Goal: Task Accomplishment & Management: Manage account settings

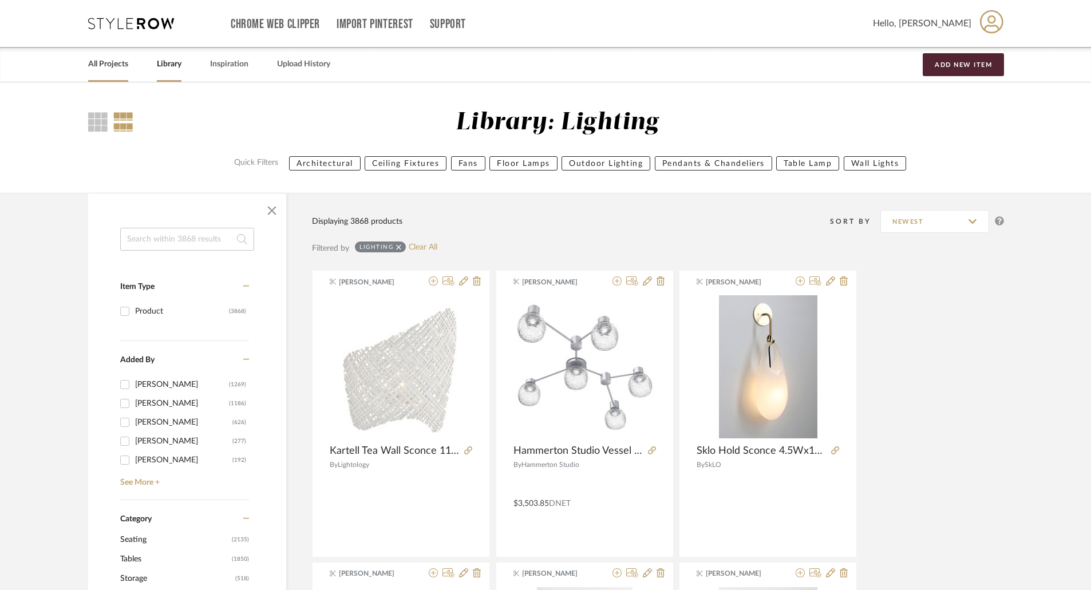
click at [101, 64] on link "All Projects" at bounding box center [108, 64] width 40 height 15
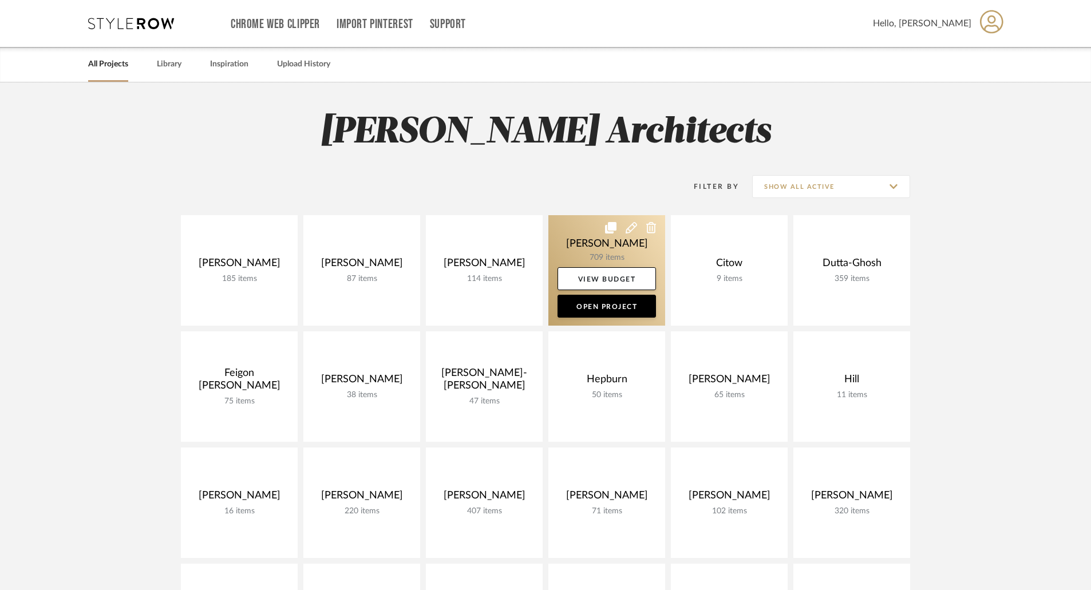
click at [629, 248] on link at bounding box center [606, 270] width 117 height 110
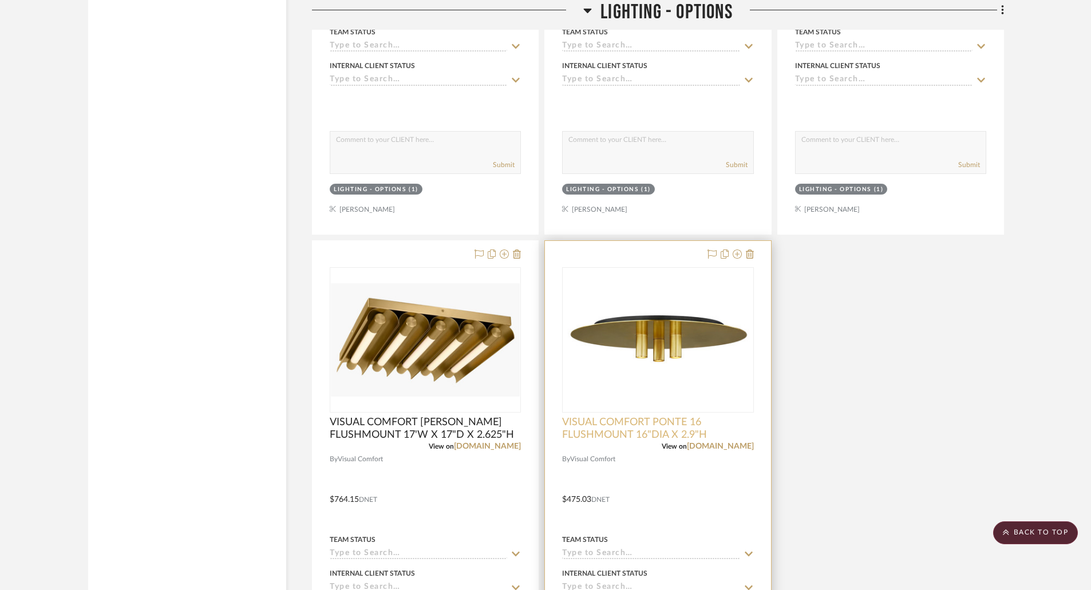
scroll to position [2232, 0]
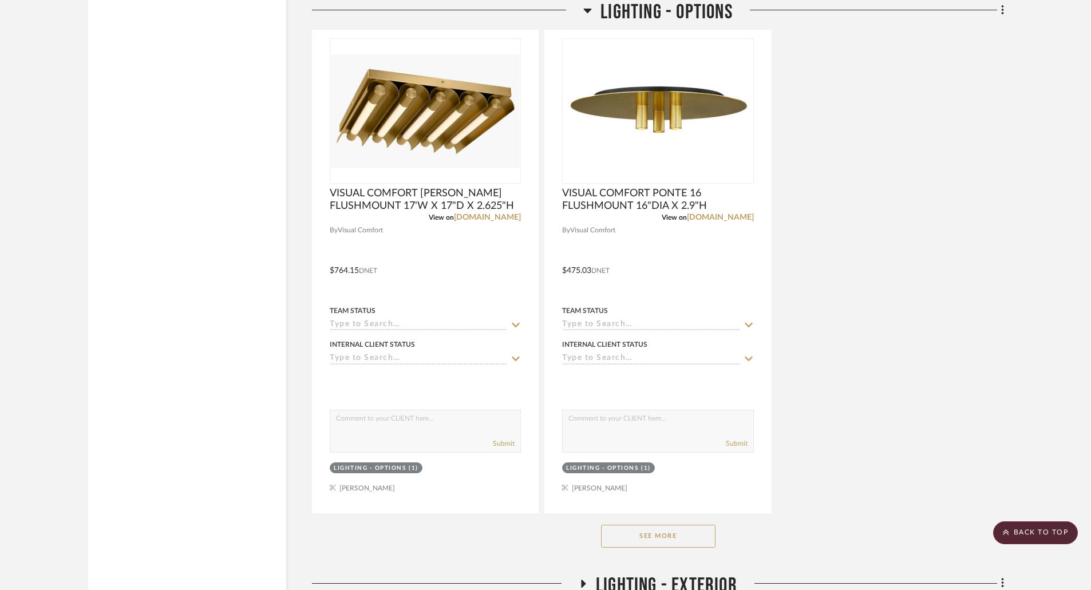
click at [676, 534] on button "See More" at bounding box center [658, 536] width 114 height 23
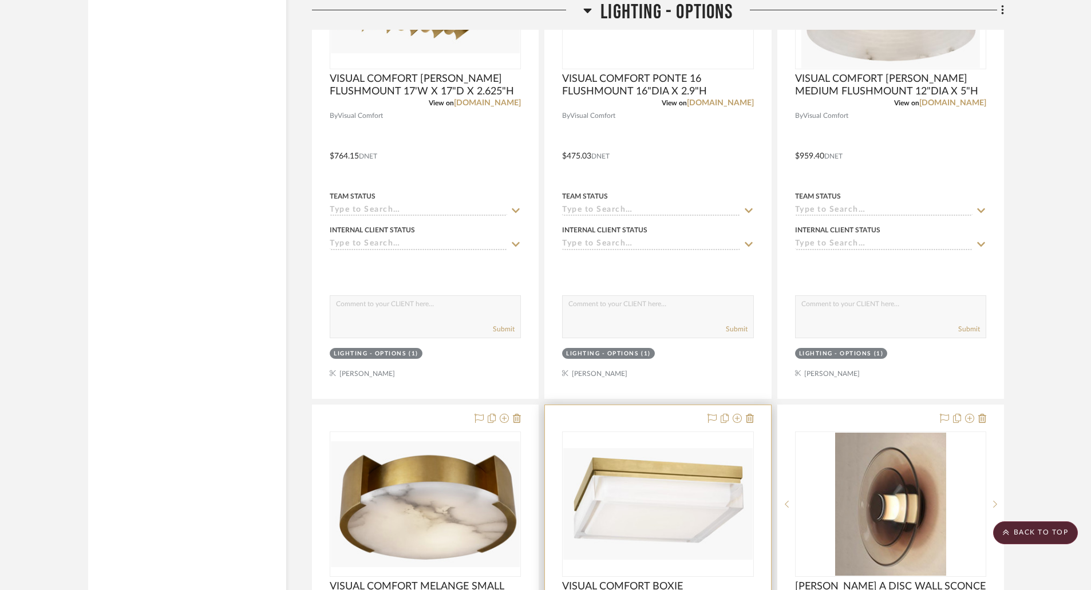
scroll to position [2632, 0]
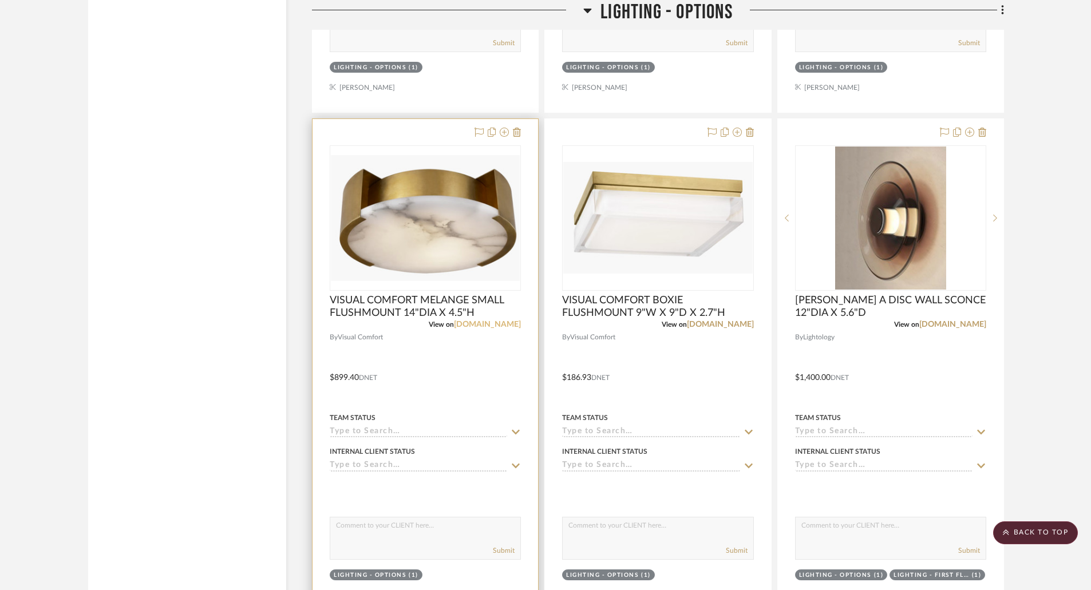
click at [480, 325] on link "[DOMAIN_NAME]" at bounding box center [487, 324] width 67 height 8
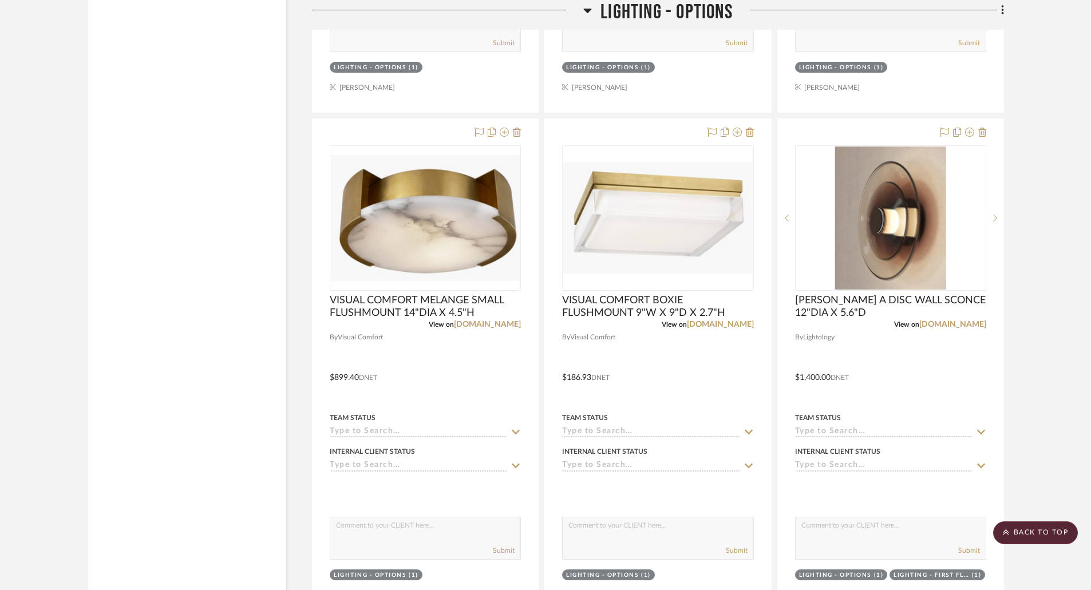
scroll to position [2518, 0]
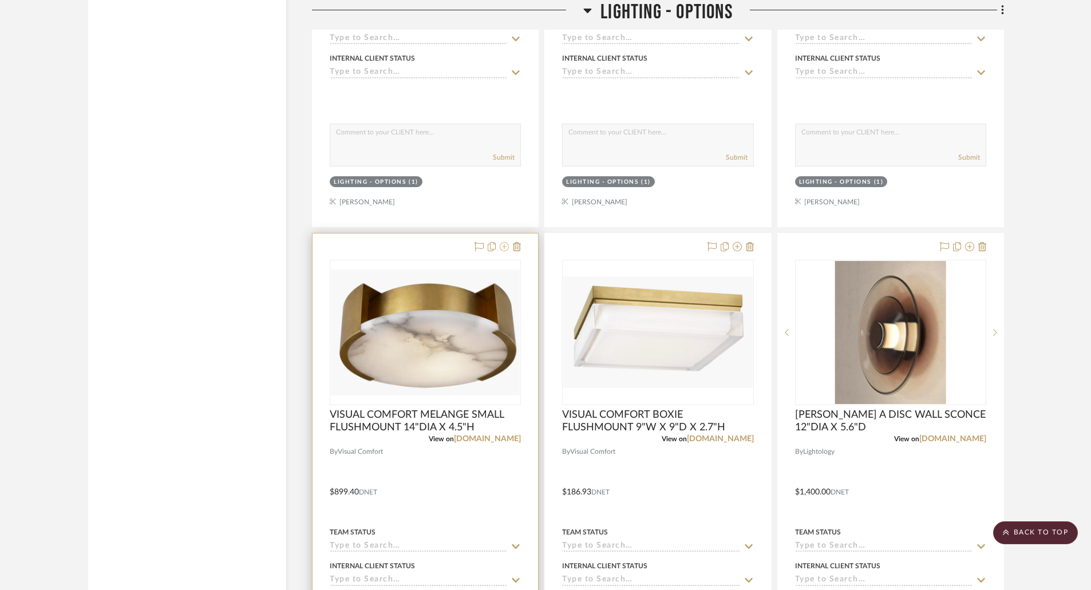
click at [506, 247] on icon at bounding box center [504, 246] width 9 height 9
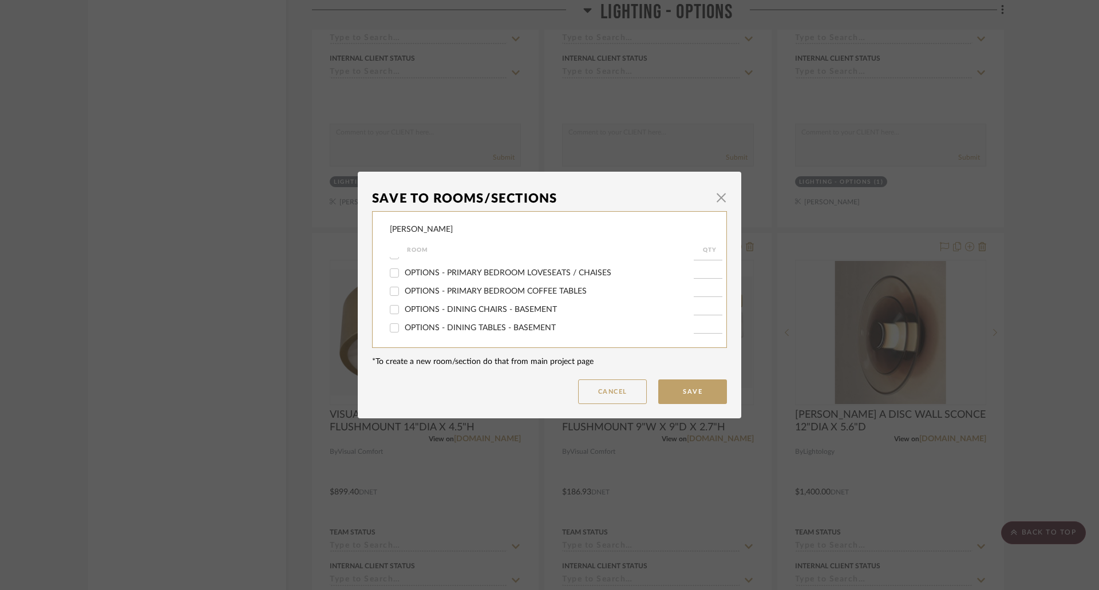
scroll to position [343, 0]
click at [449, 304] on span "LIGHTING - OPTIONS" at bounding box center [445, 307] width 80 height 8
click at [403, 304] on input "LIGHTING - OPTIONS" at bounding box center [394, 307] width 18 height 18
checkbox input "false"
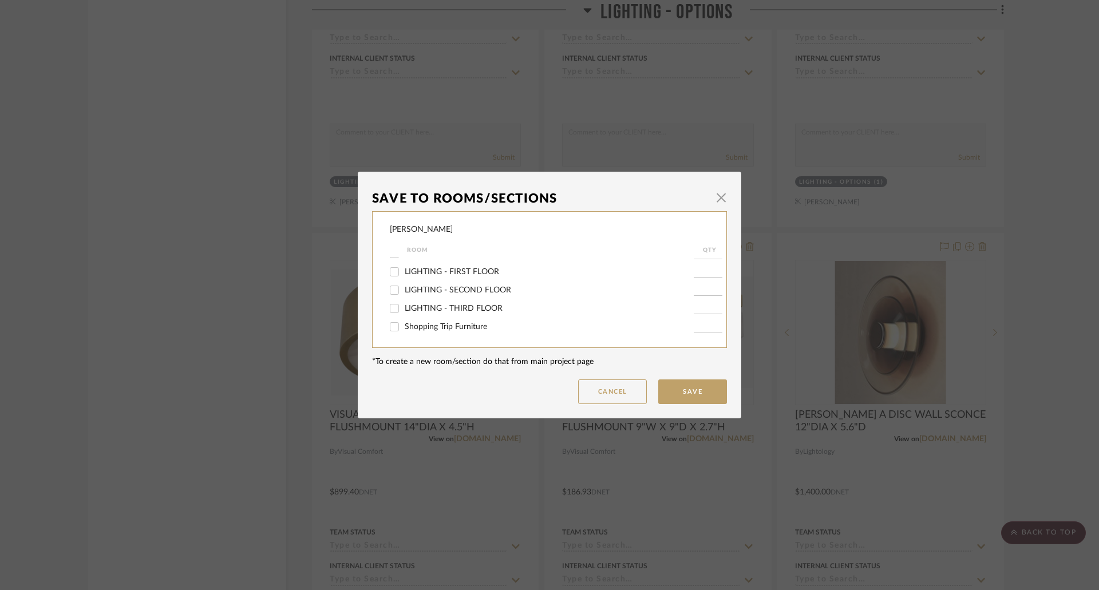
click at [484, 291] on span "LIGHTING - SECOND FLOOR" at bounding box center [458, 290] width 106 height 8
click at [403, 291] on input "LIGHTING - SECOND FLOOR" at bounding box center [394, 290] width 18 height 18
checkbox input "true"
type input "1"
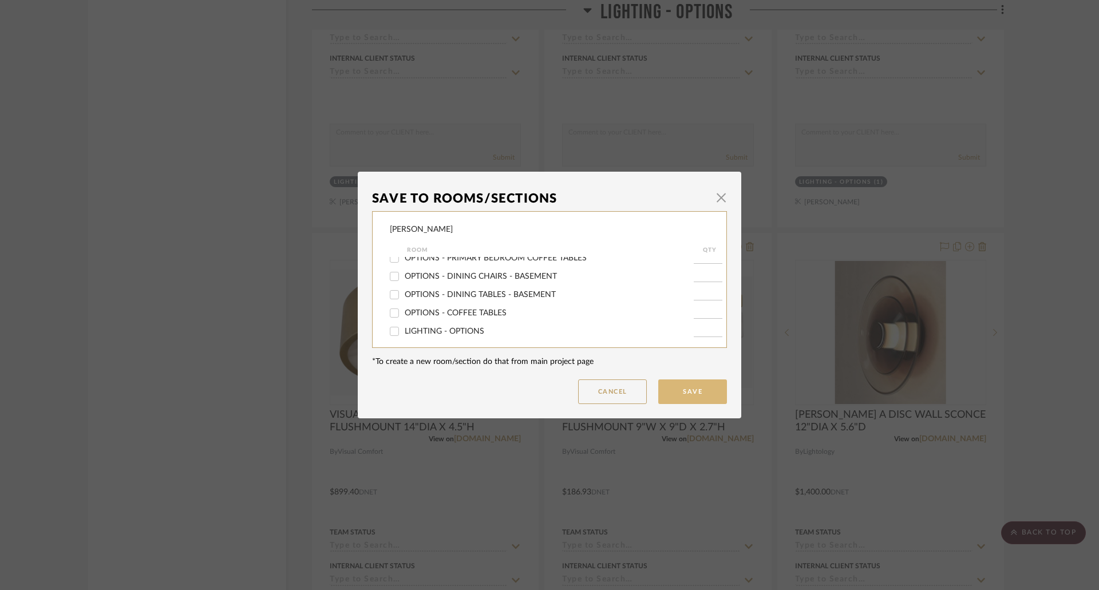
click at [712, 387] on button "Save" at bounding box center [692, 391] width 69 height 25
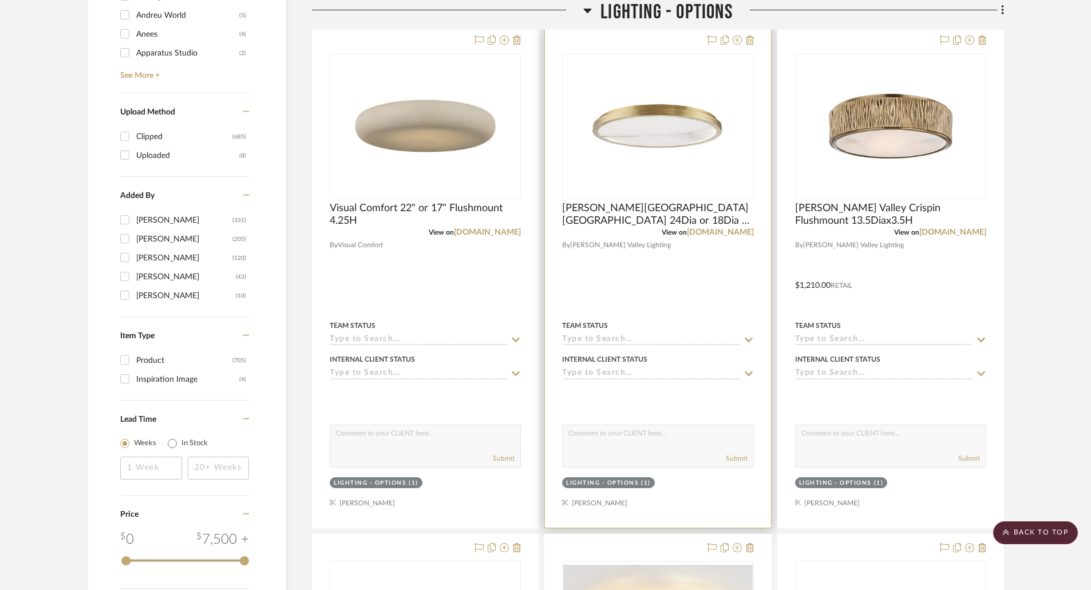
scroll to position [1030, 0]
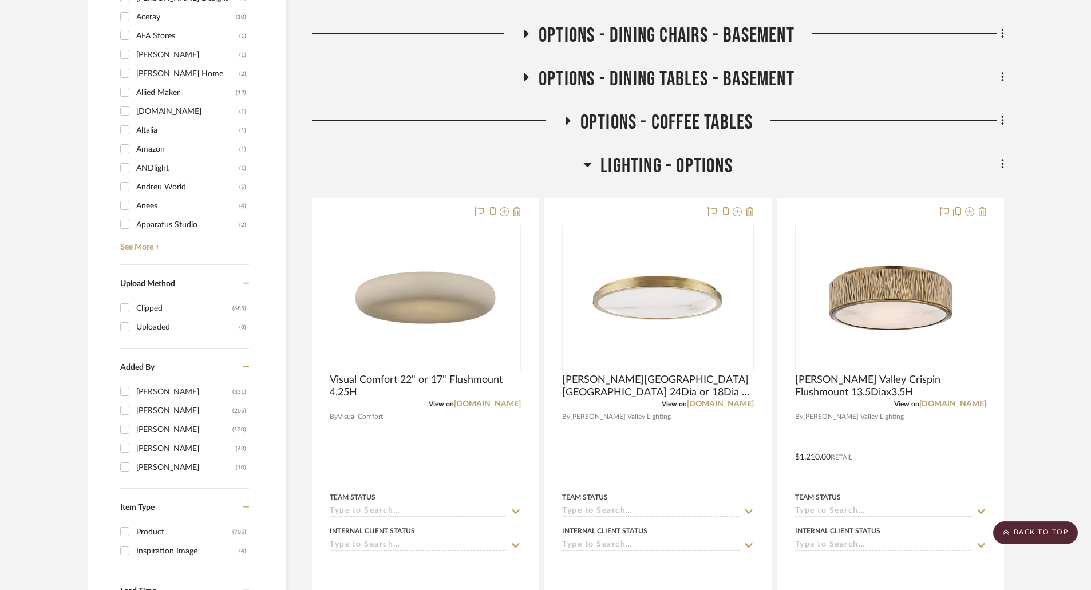
click at [587, 165] on icon at bounding box center [588, 165] width 8 height 5
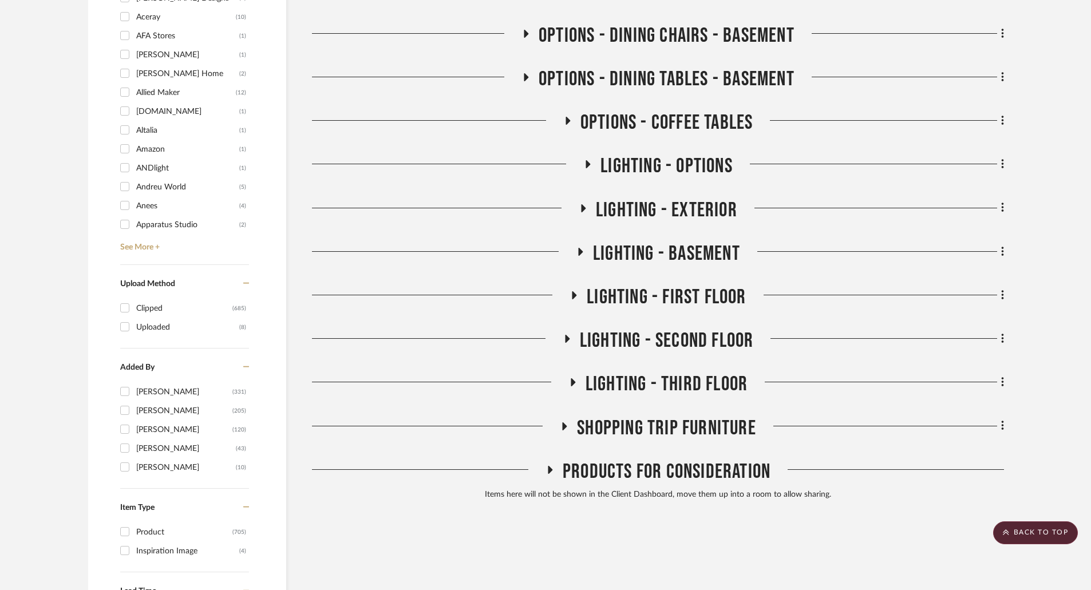
click at [568, 335] on icon at bounding box center [567, 339] width 14 height 9
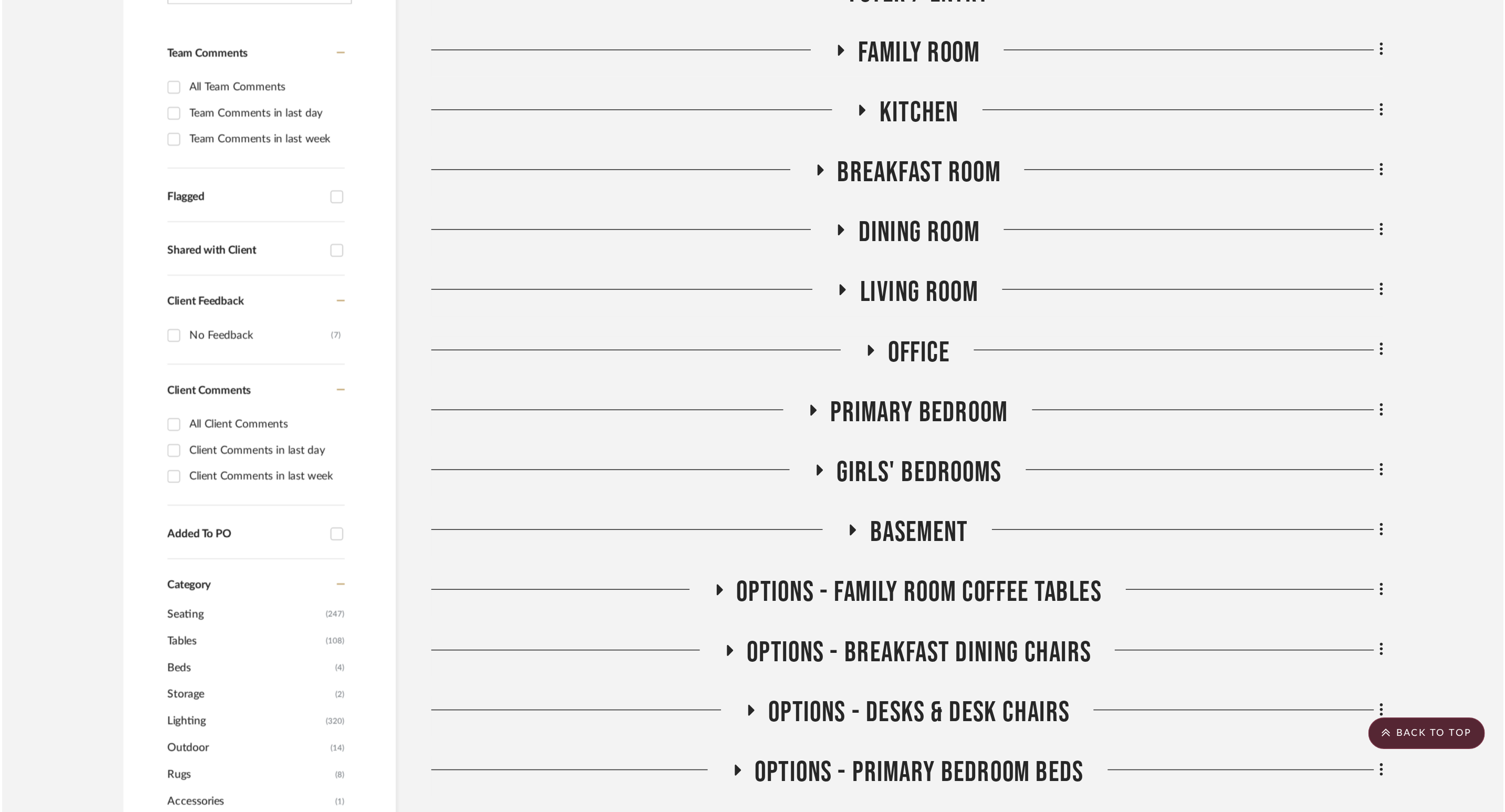
scroll to position [0, 0]
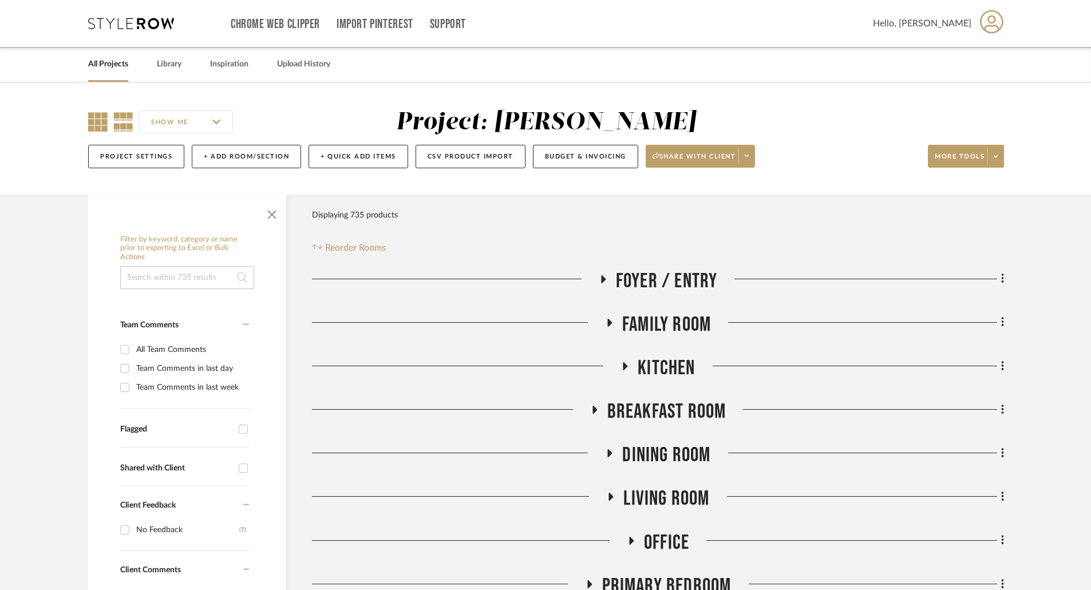
click at [103, 120] on icon at bounding box center [97, 121] width 19 height 19
click at [627, 228] on div "Filter Products Displaying 735 products Reorder Rooms" at bounding box center [658, 229] width 692 height 51
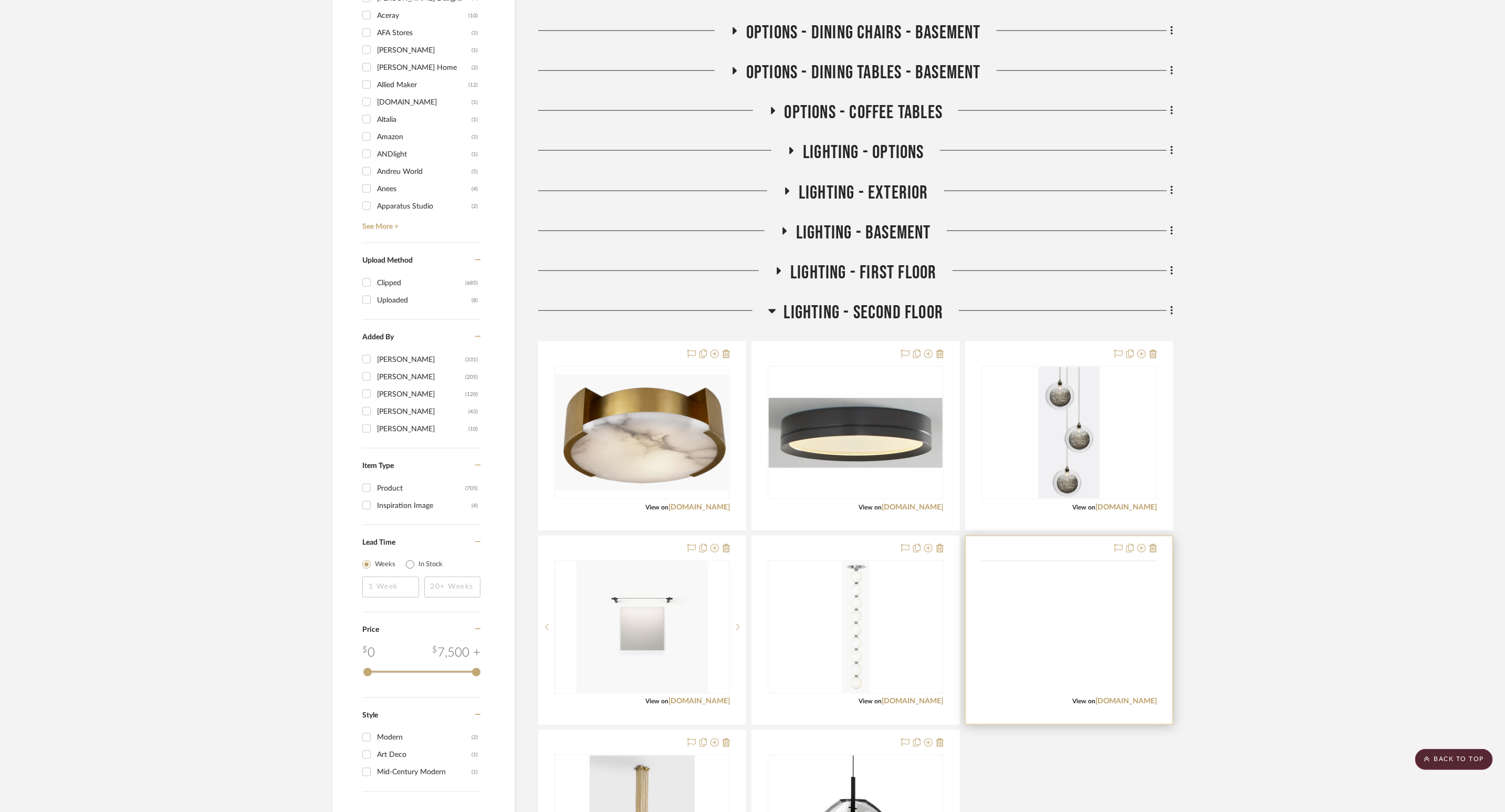
scroll to position [1260, 0]
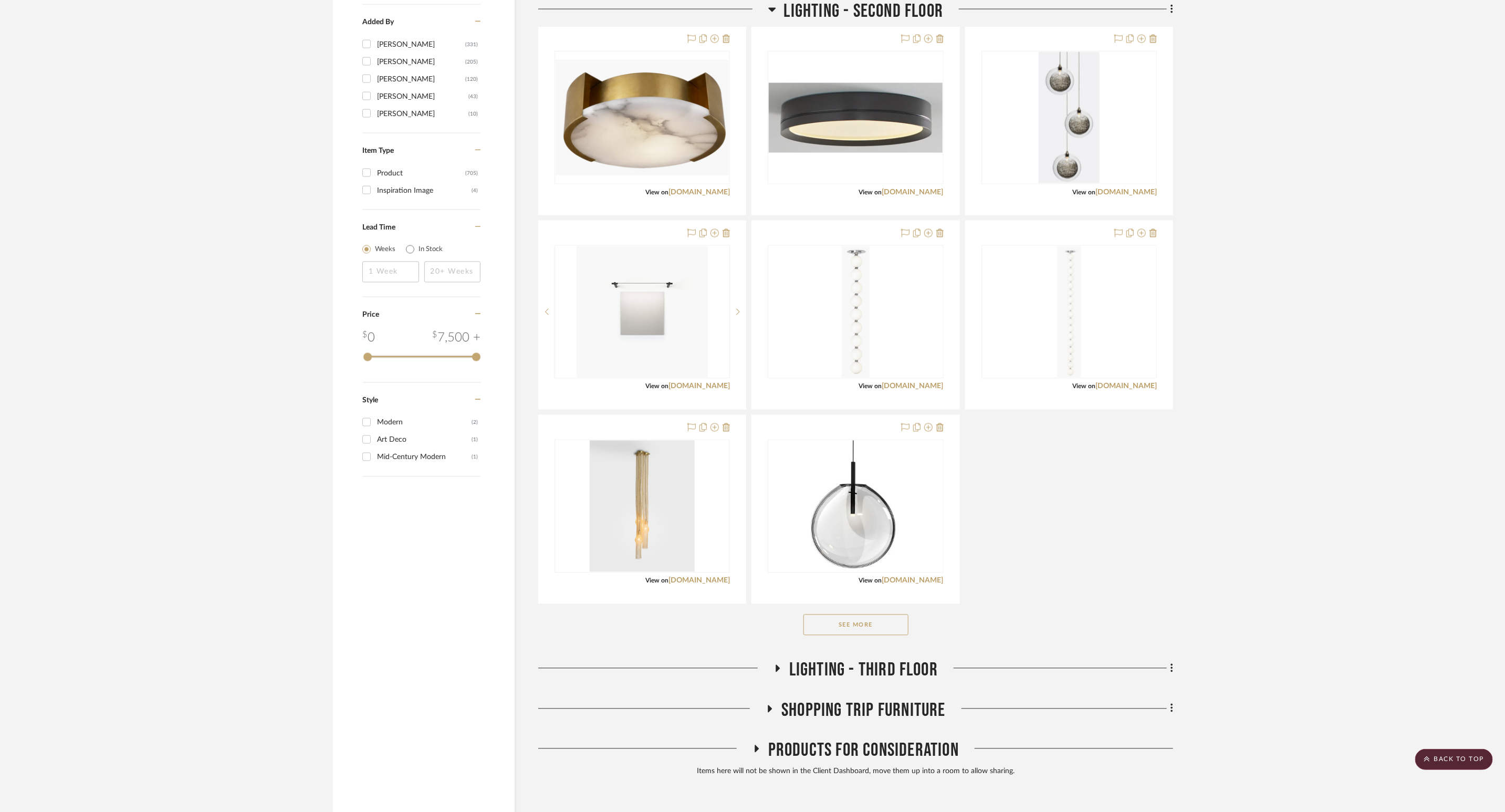
click at [877, 540] on button "See More" at bounding box center [856, 625] width 105 height 21
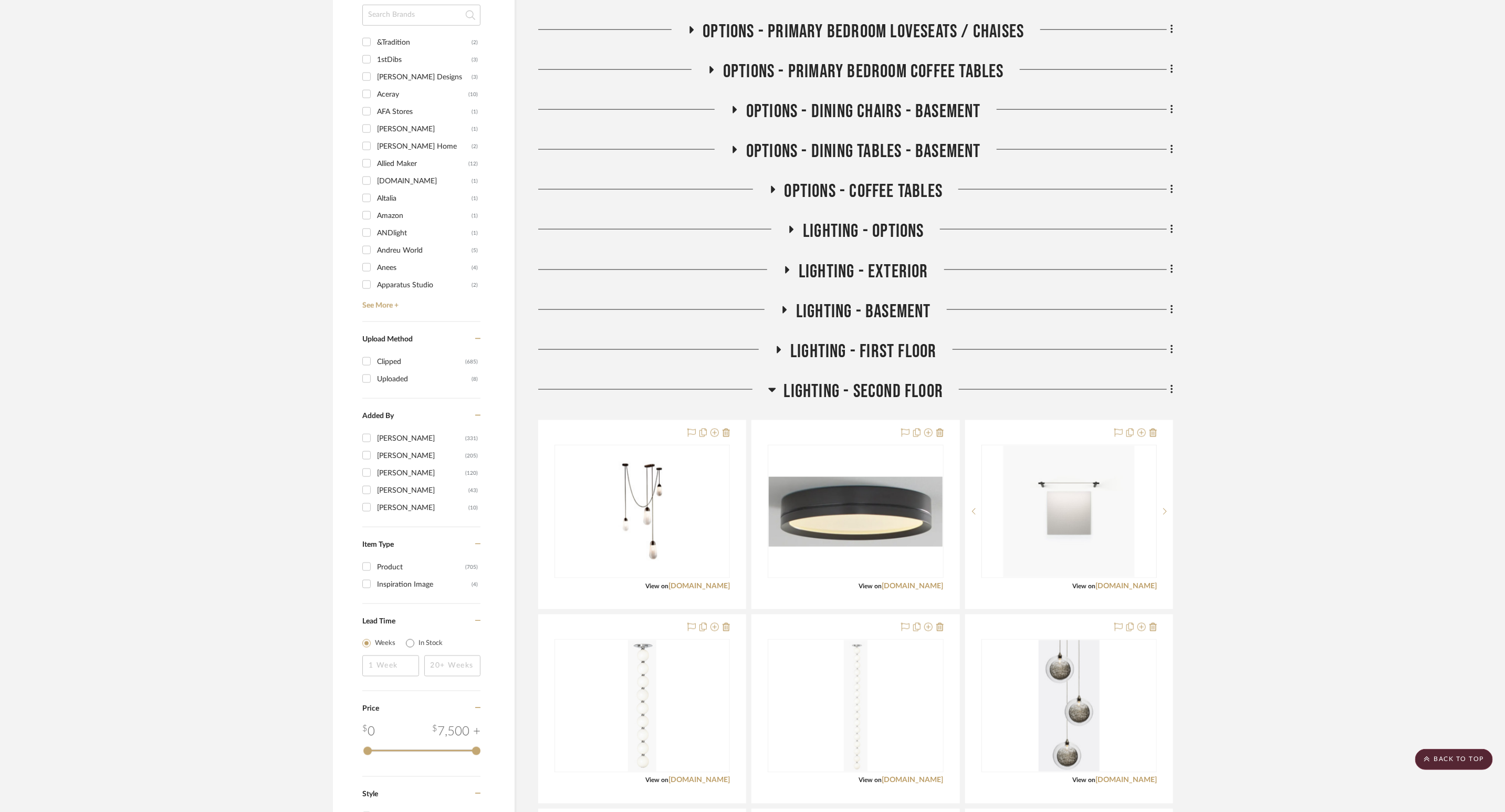
scroll to position [1182, 0]
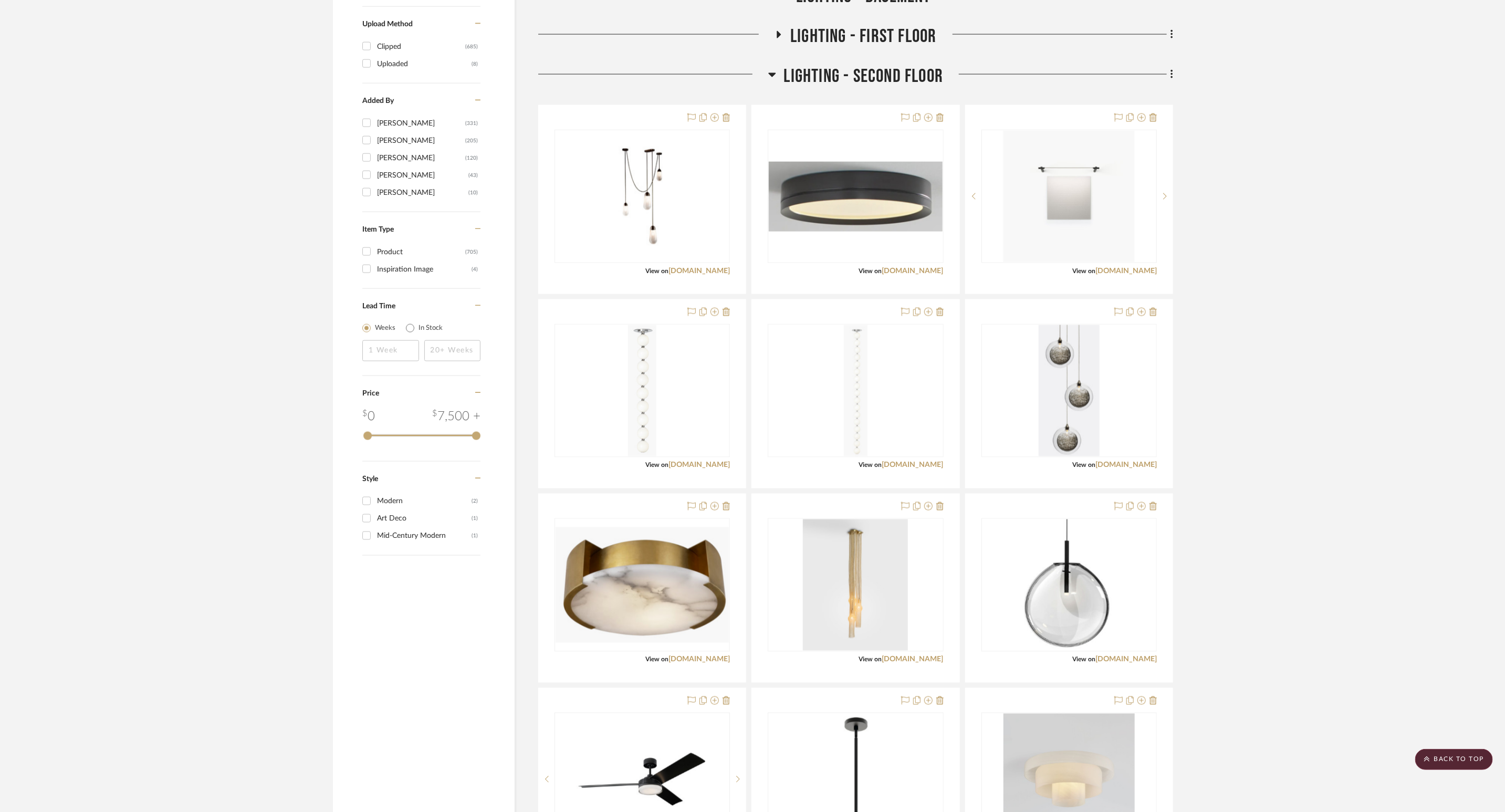
click at [777, 35] on icon at bounding box center [779, 35] width 5 height 7
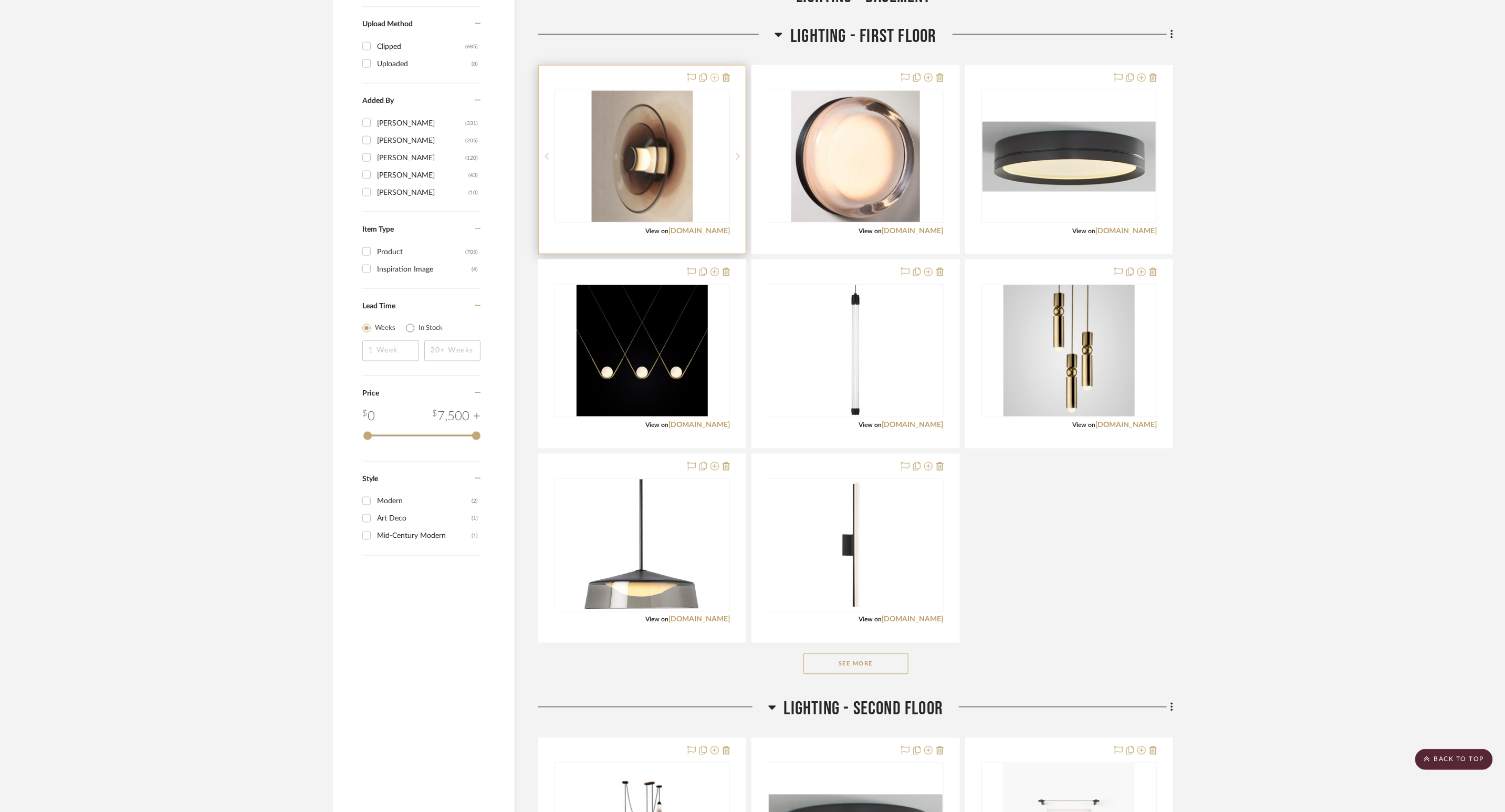
click at [711, 81] on icon at bounding box center [714, 77] width 8 height 8
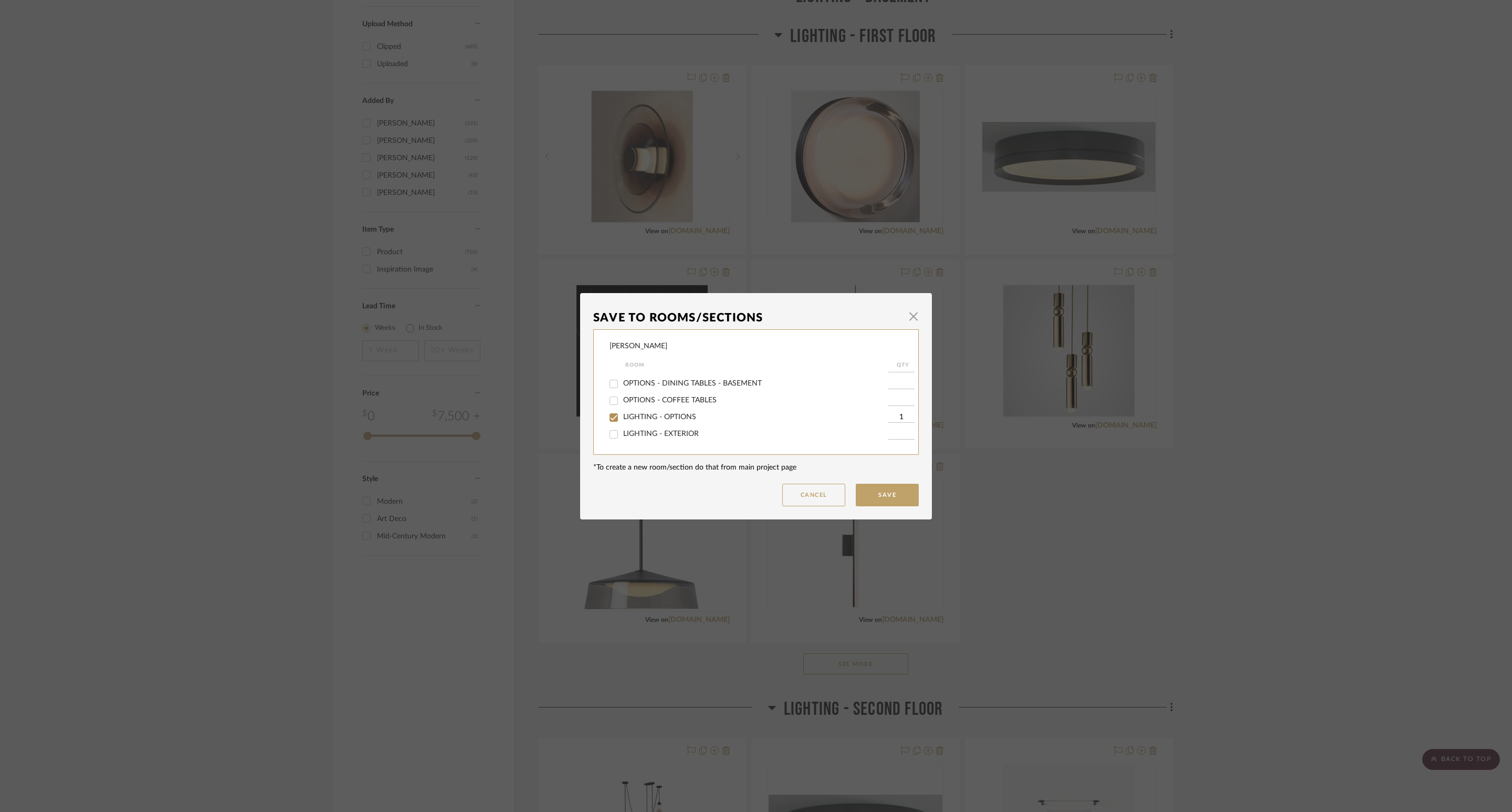
scroll to position [394, 0]
drag, startPoint x: 678, startPoint y: 383, endPoint x: 692, endPoint y: 391, distance: 16.1
click at [678, 384] on div "LIGHTING - FIRST FLOOR" at bounding box center [749, 389] width 279 height 17
click at [692, 391] on span "LIGHTING - FIRST FLOOR" at bounding box center [666, 388] width 86 height 7
click at [622, 391] on input "LIGHTING - FIRST FLOOR" at bounding box center [614, 389] width 17 height 17
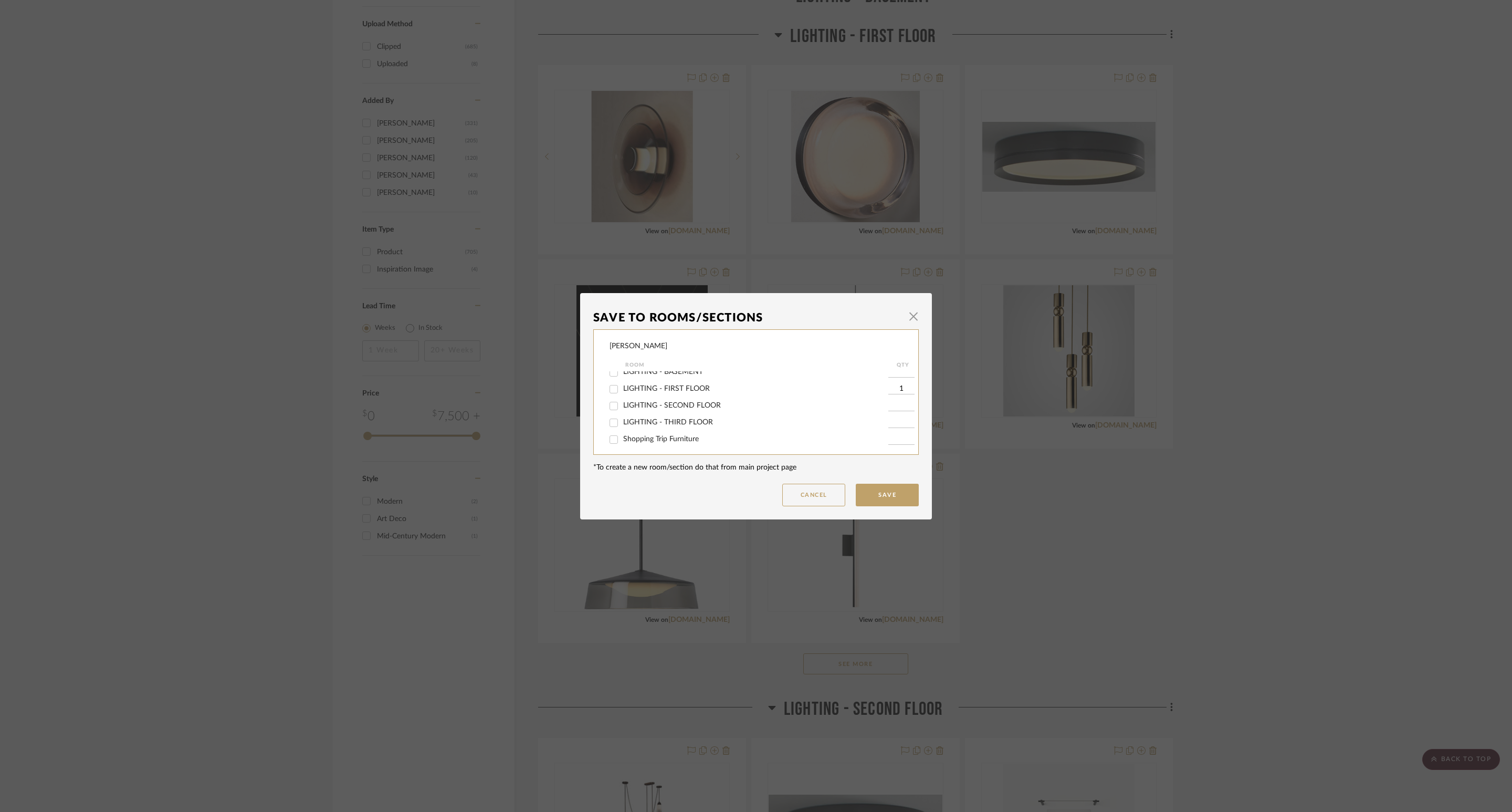
checkbox input "false"
click at [864, 490] on button "Save" at bounding box center [887, 495] width 63 height 23
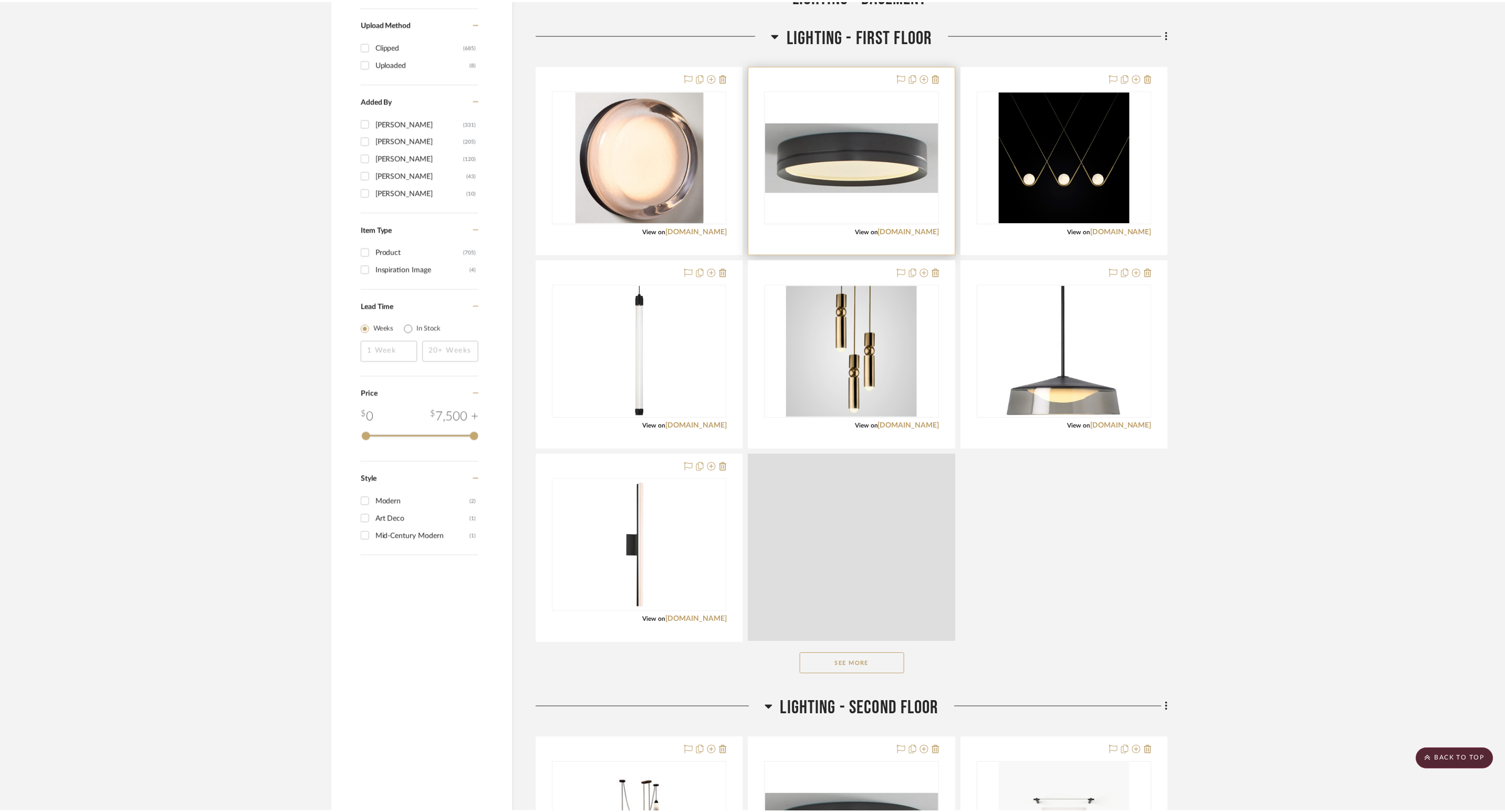
scroll to position [1182, 0]
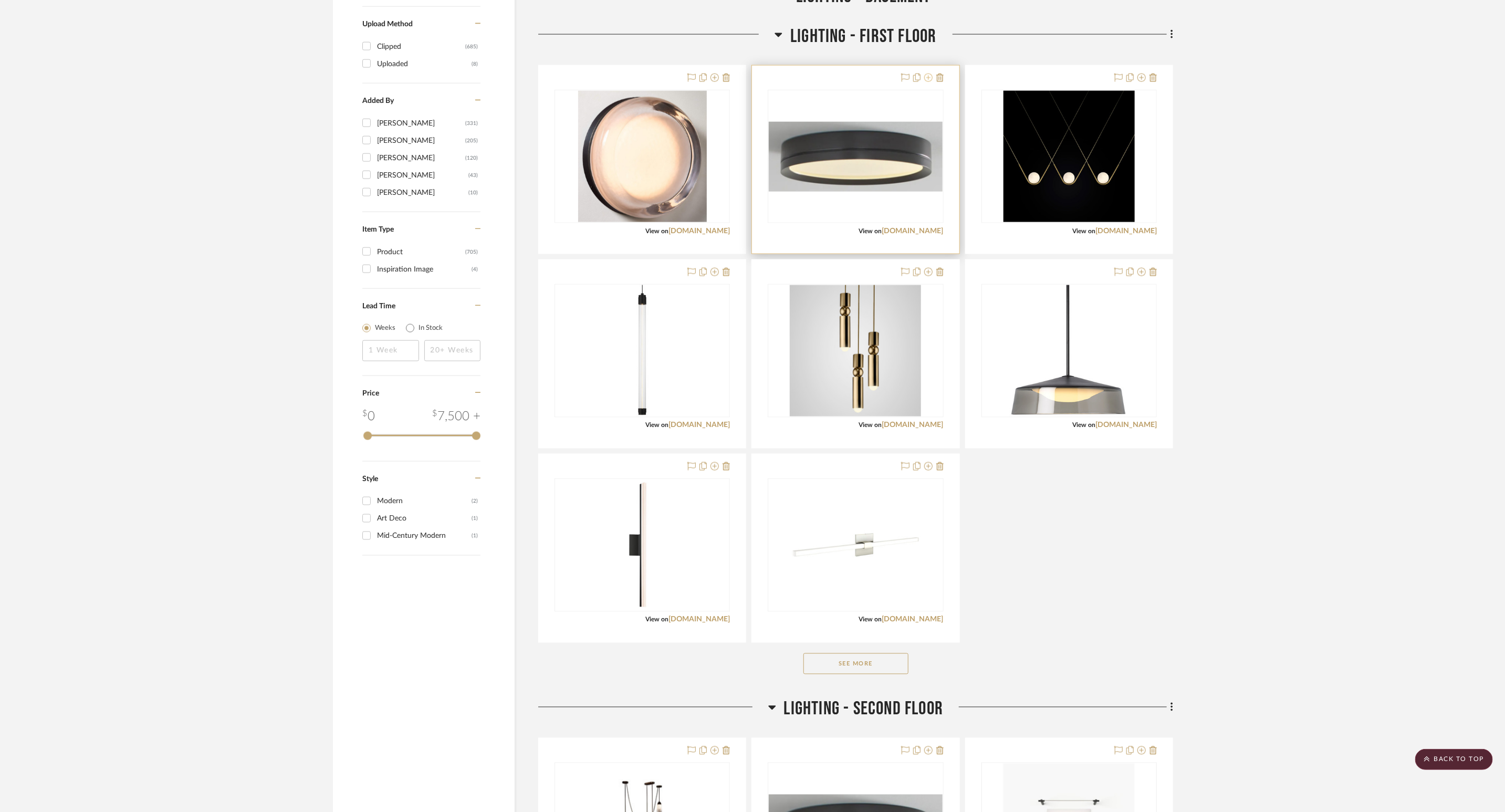
click at [927, 78] on icon at bounding box center [928, 77] width 8 height 8
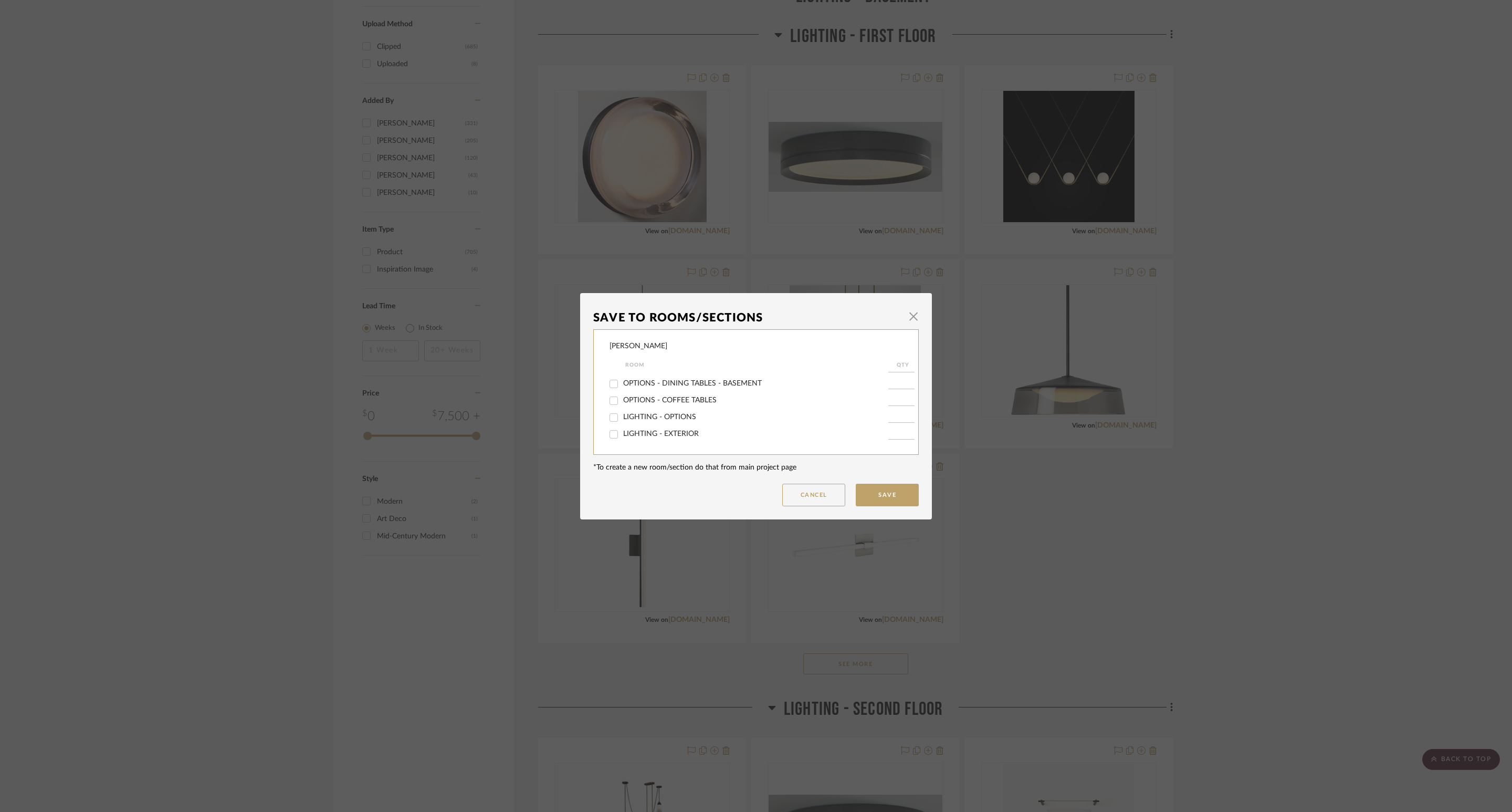
scroll to position [394, 0]
click at [682, 384] on span "LIGHTING - FIRST FLOOR" at bounding box center [666, 388] width 86 height 7
click at [622, 384] on input "LIGHTING - FIRST FLOOR" at bounding box center [614, 389] width 17 height 17
checkbox input "false"
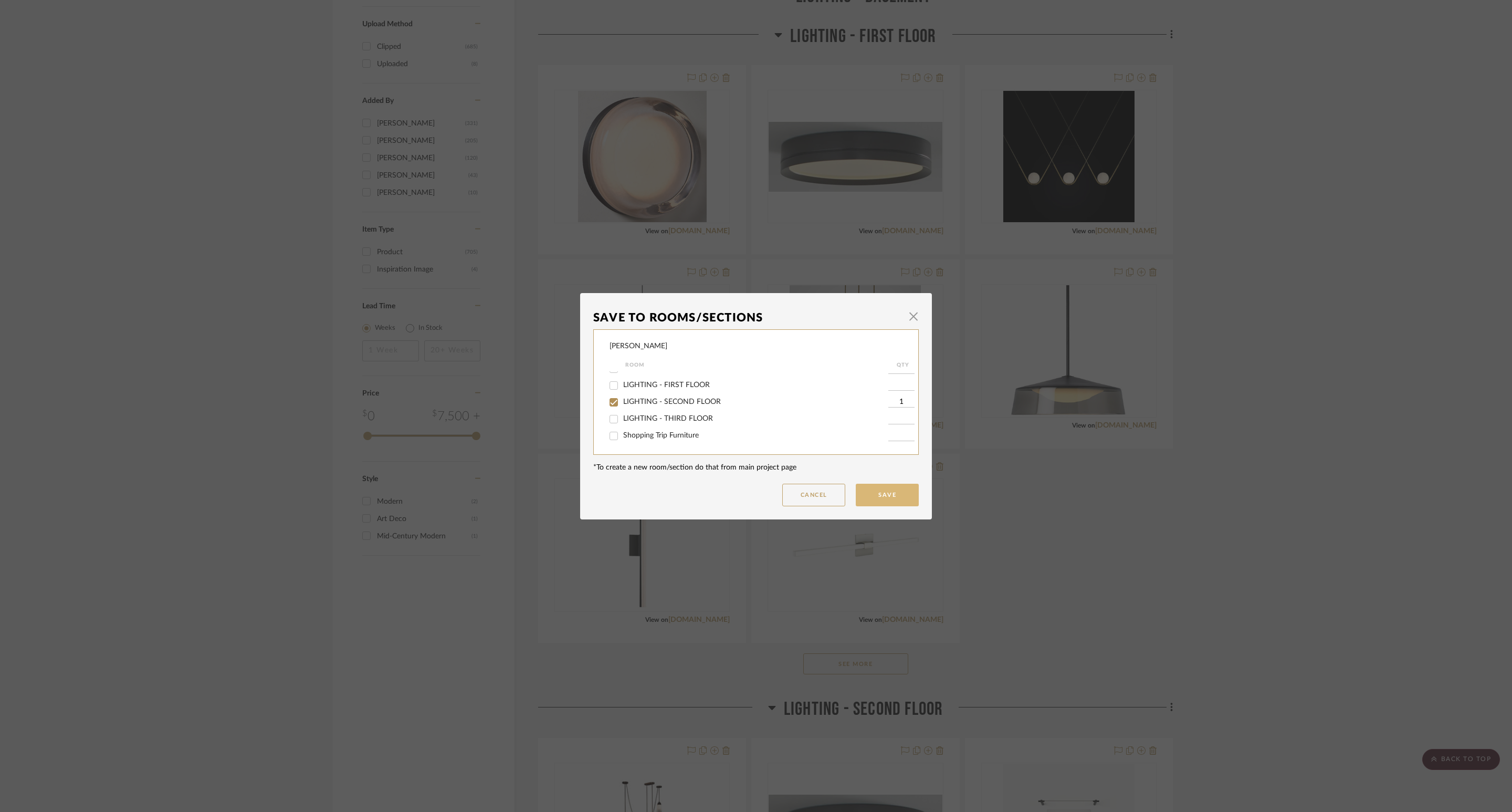
click at [900, 490] on button "Save" at bounding box center [887, 495] width 63 height 23
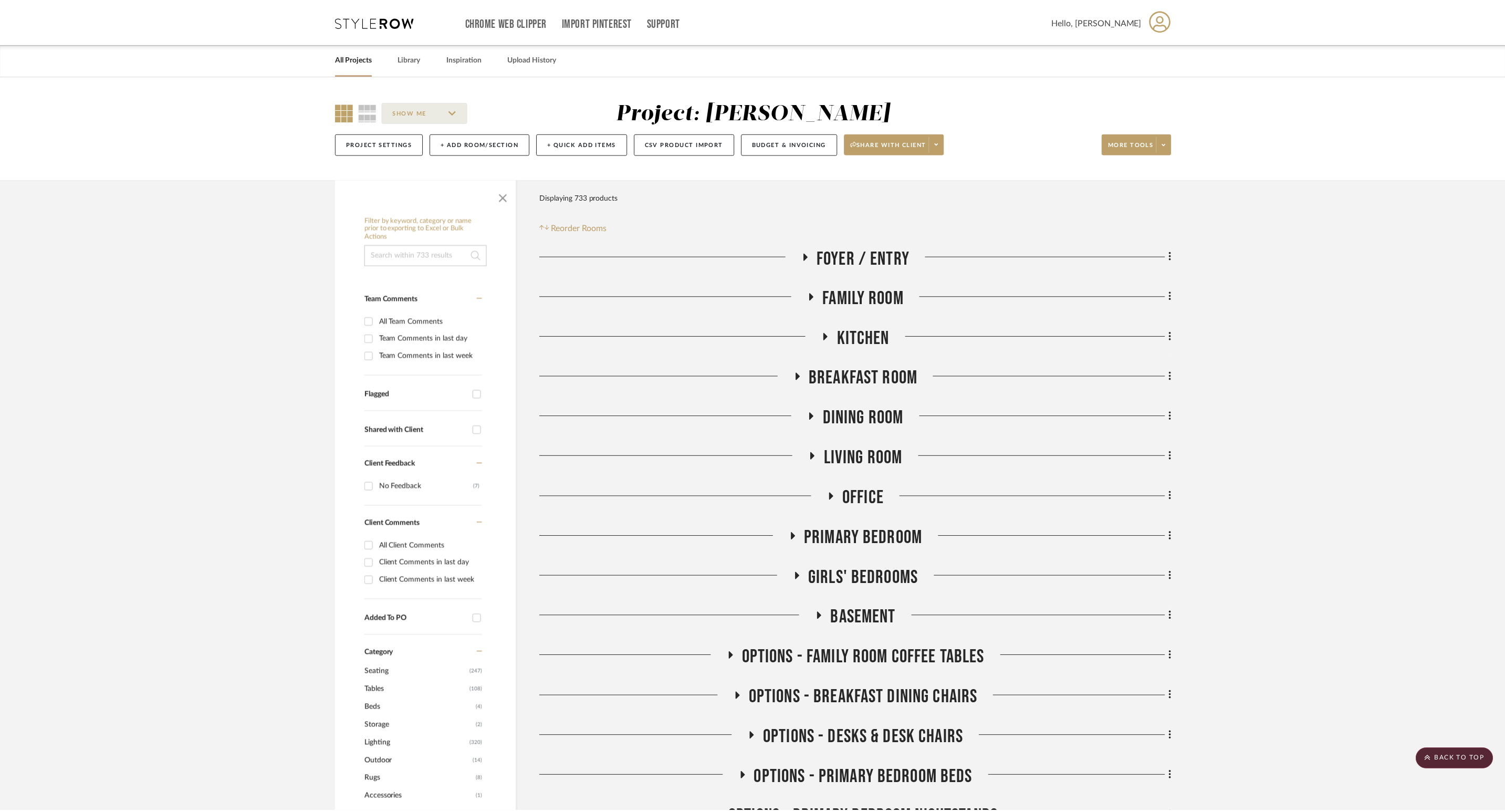
scroll to position [1182, 0]
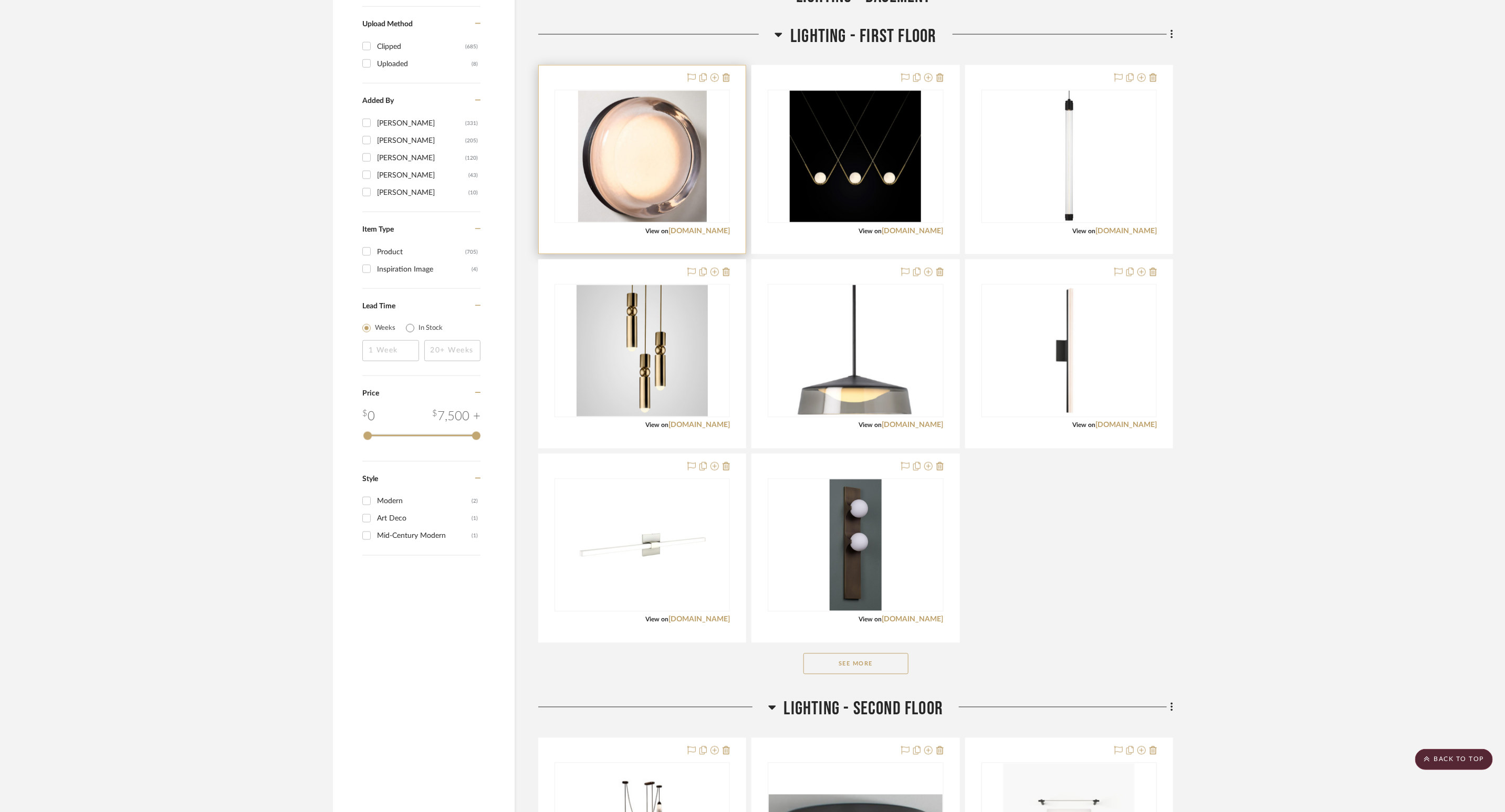
click at [685, 158] on img "0" at bounding box center [642, 156] width 128 height 131
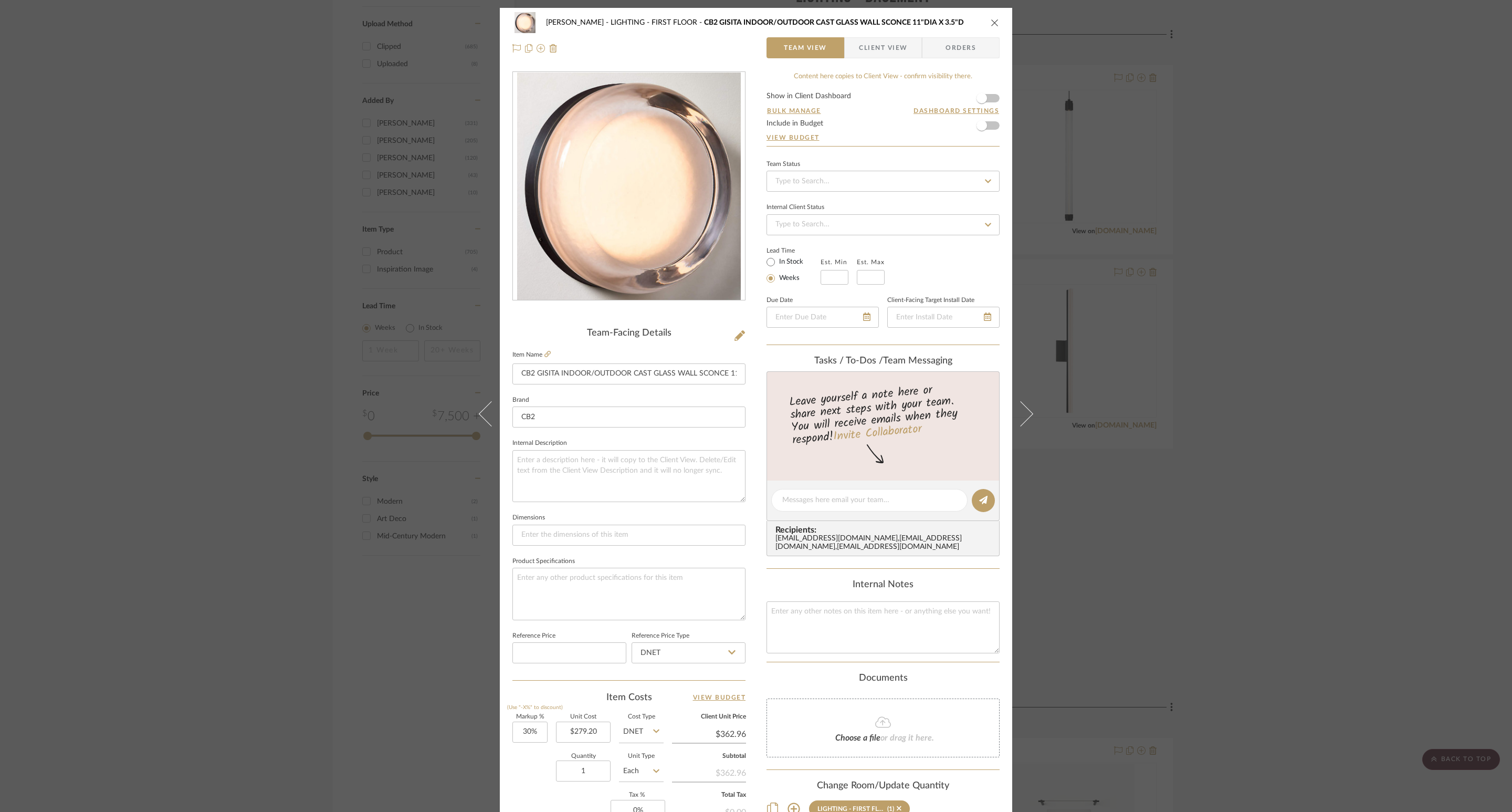
click at [988, 17] on div "[PERSON_NAME] LIGHTING - FIRST FLOOR CB2 GISITA INDOOR/OUTDOOR CAST GLASS WALL …" at bounding box center [755, 22] width 487 height 21
click at [994, 19] on icon "close" at bounding box center [995, 22] width 8 height 8
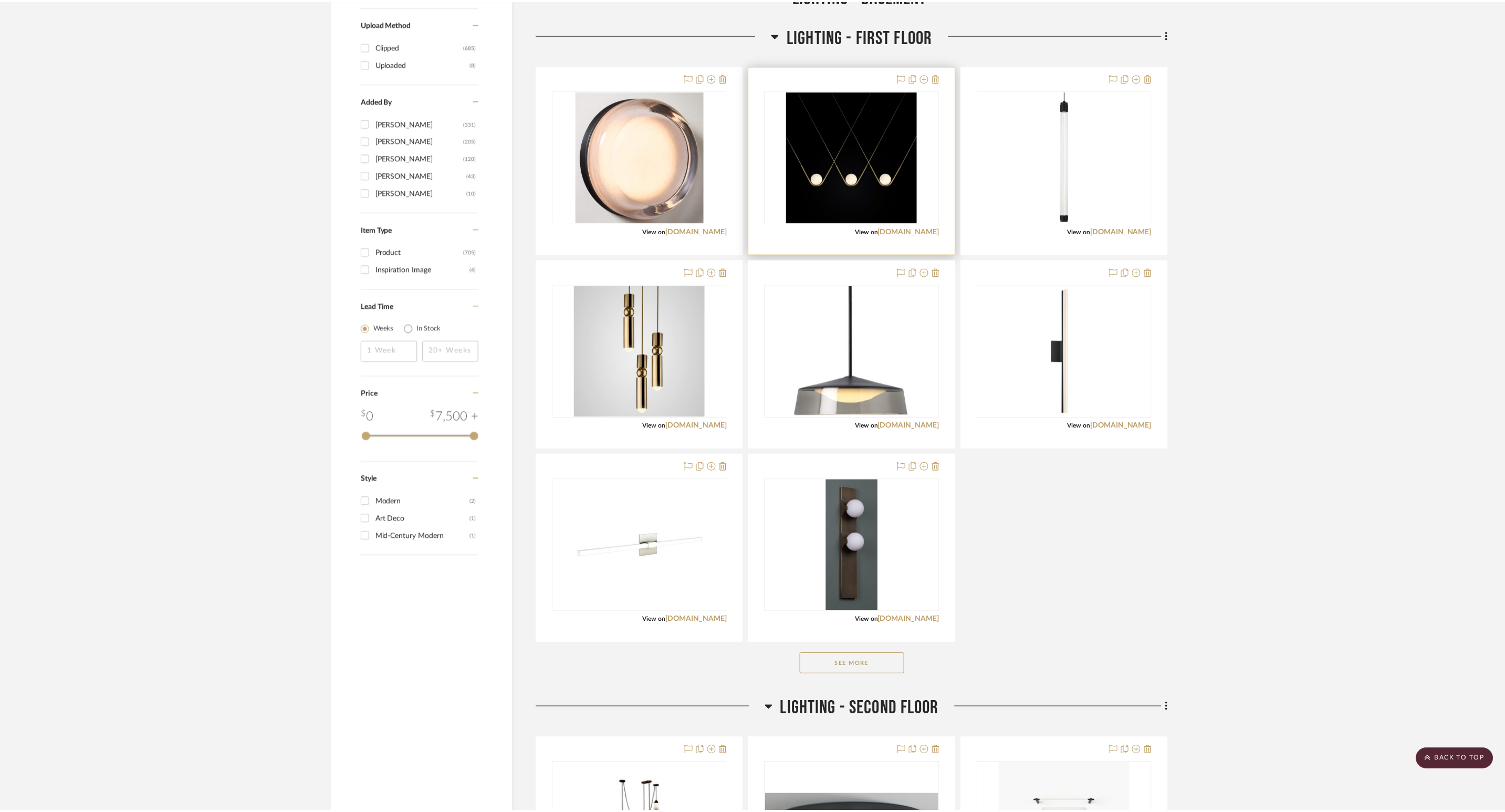
scroll to position [1182, 0]
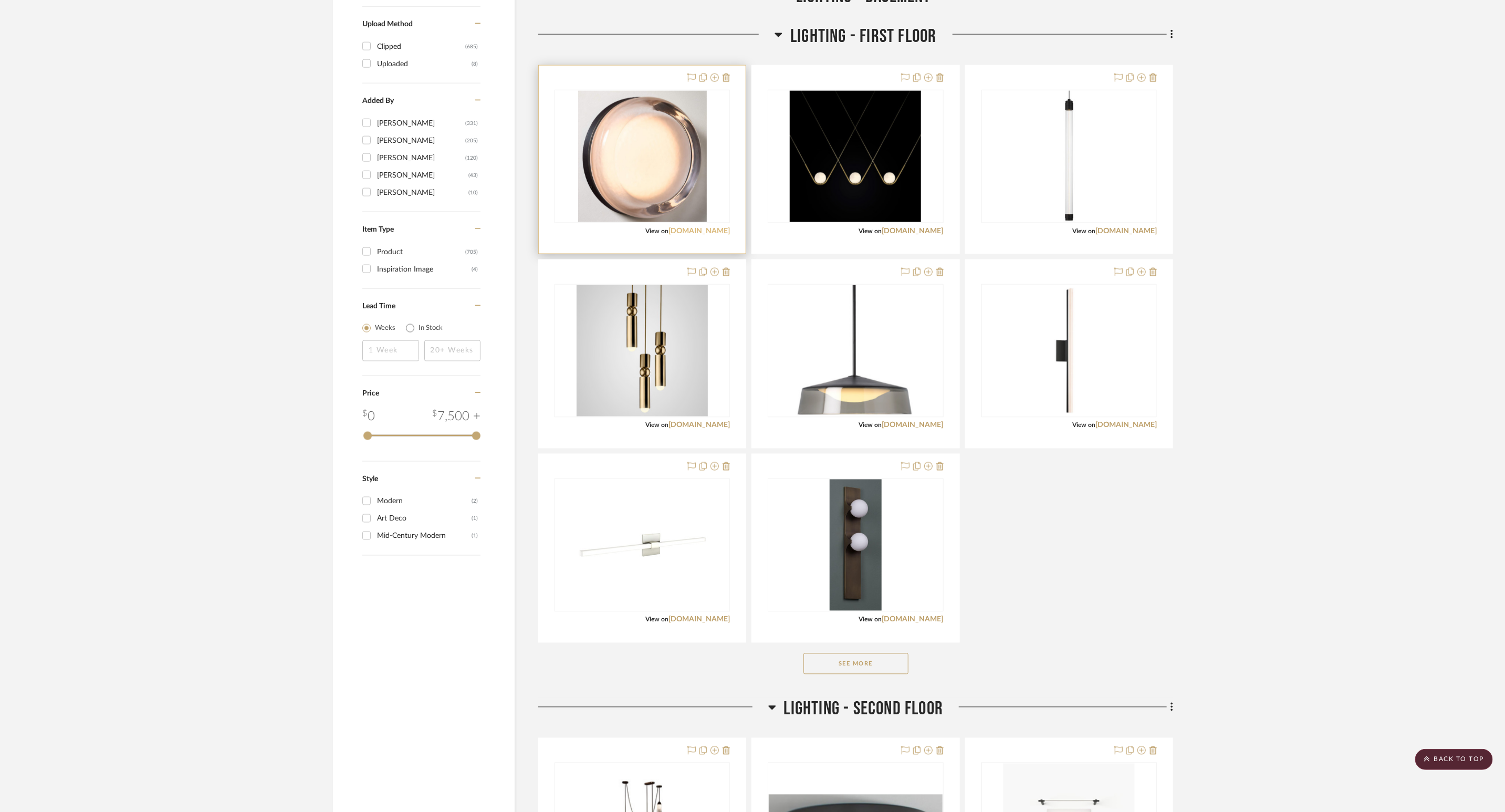
click at [725, 232] on link "[DOMAIN_NAME]" at bounding box center [698, 231] width 61 height 7
click at [663, 175] on img "0" at bounding box center [642, 156] width 128 height 131
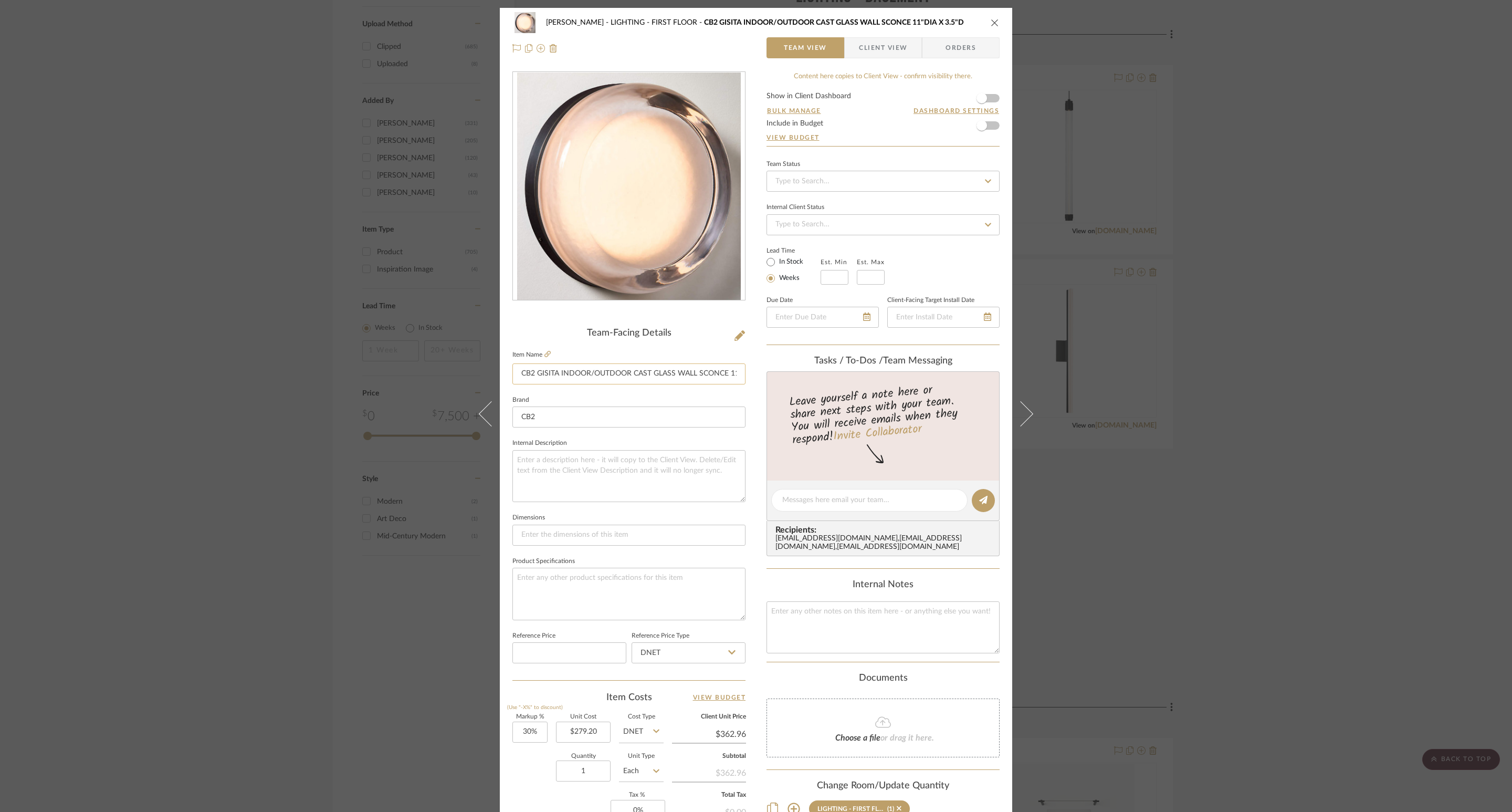
scroll to position [0, 44]
drag, startPoint x: 665, startPoint y: 369, endPoint x: 733, endPoint y: 370, distance: 68.0
click at [733, 370] on input "CB2 GISITA INDOOR/OUTDOOR CAST GLASS WALL SCONCE 11"DIA X 3.5"D" at bounding box center [628, 373] width 233 height 21
click at [699, 375] on input "CB2 GISITA INDOOR/OUTDOOR CAST GLASS WALL SCONCE 11"DIA X 3.5"D" at bounding box center [628, 373] width 233 height 21
drag, startPoint x: 684, startPoint y: 373, endPoint x: 753, endPoint y: 373, distance: 69.0
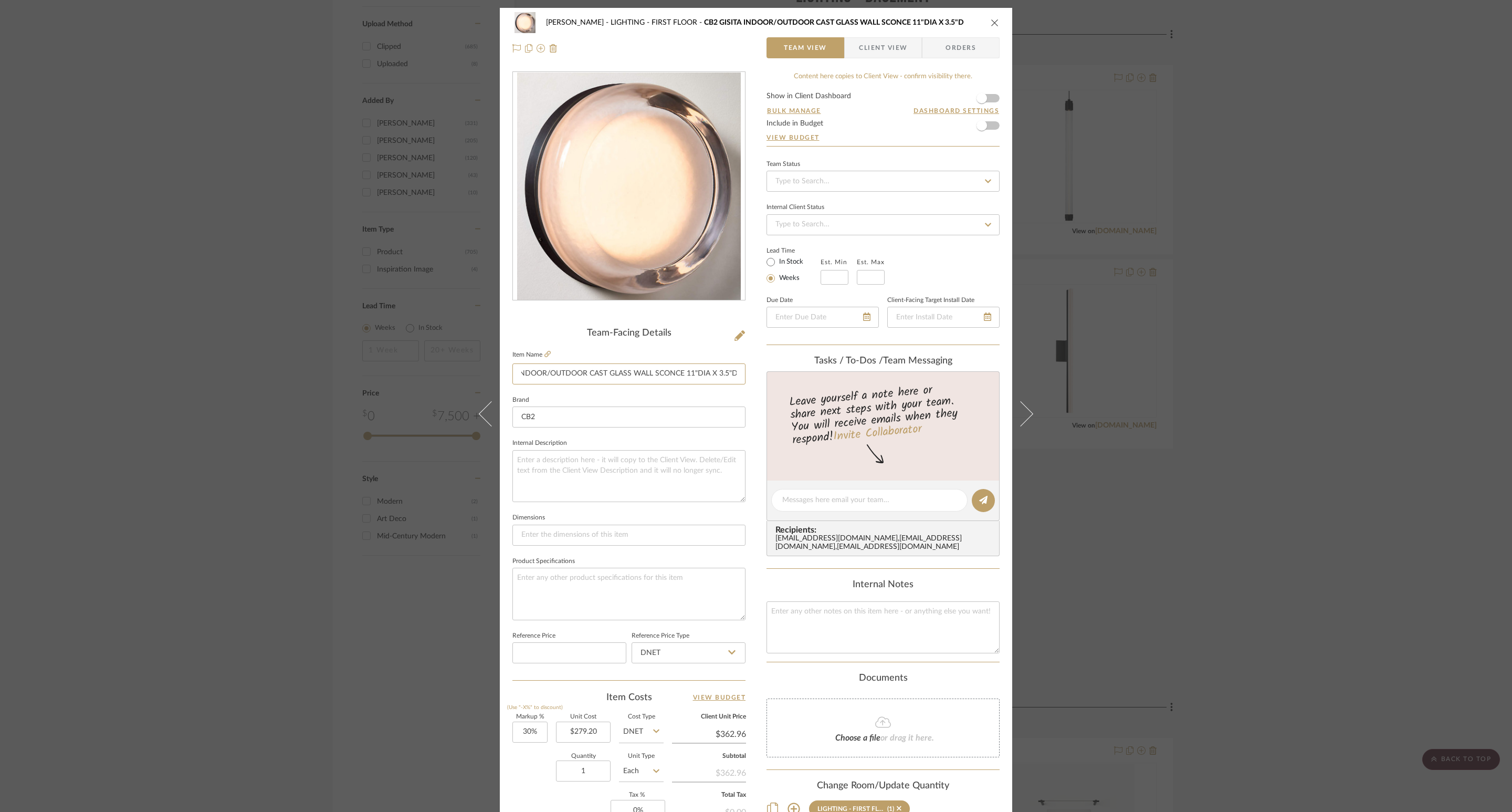
click at [753, 373] on div "[PERSON_NAME] LIGHTING - FIRST FLOOR CB2 GISITA INDOOR/OUTDOOR CAST GLASS WALL …" at bounding box center [756, 493] width 512 height 970
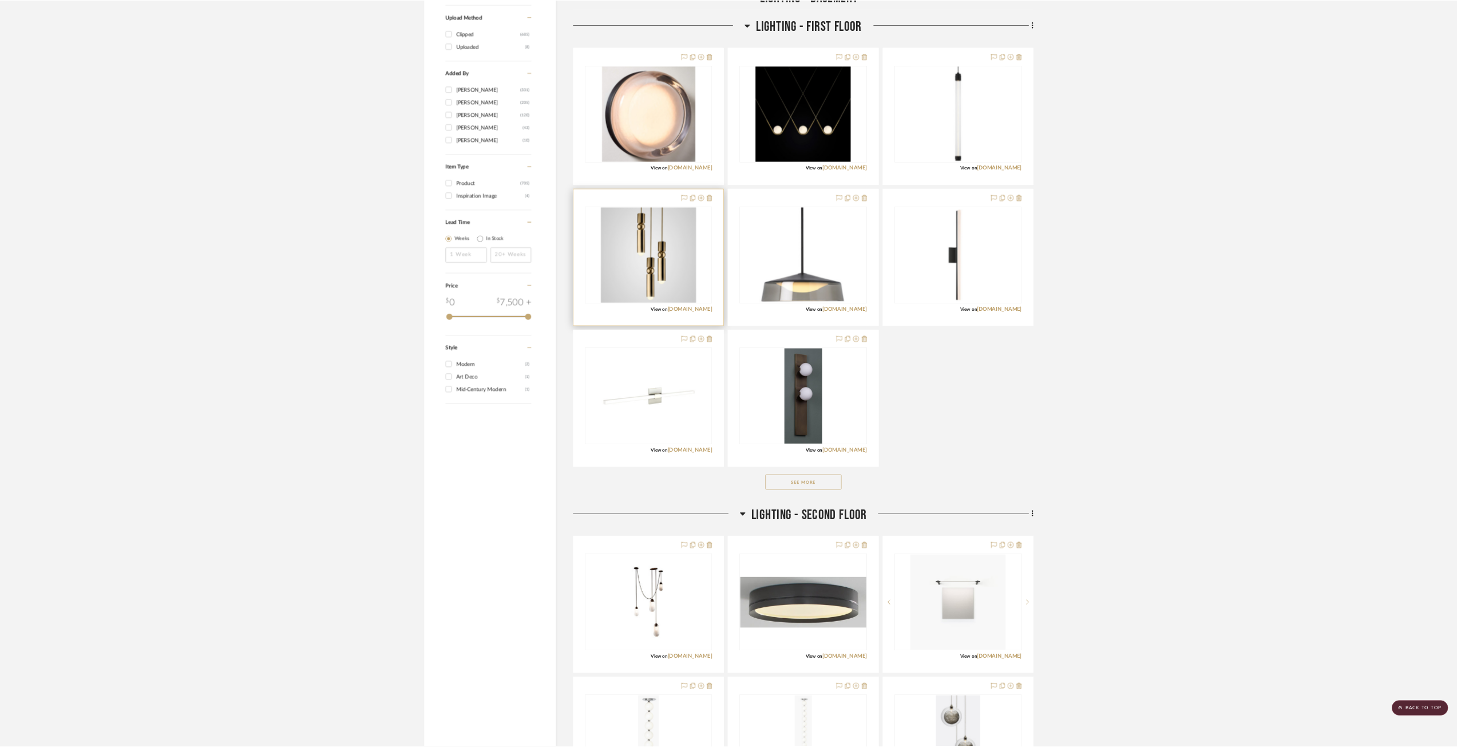
scroll to position [858, 0]
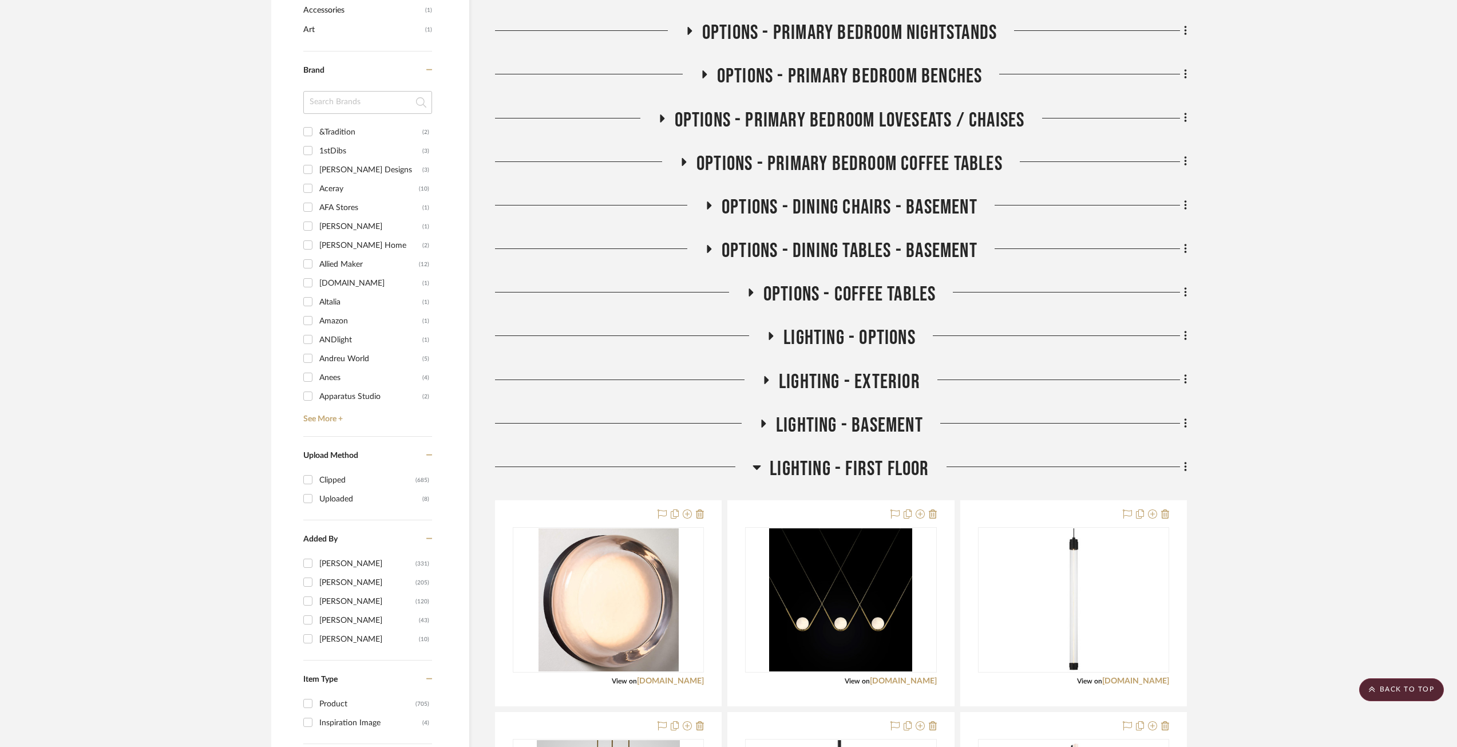
click at [759, 468] on icon at bounding box center [756, 467] width 9 height 14
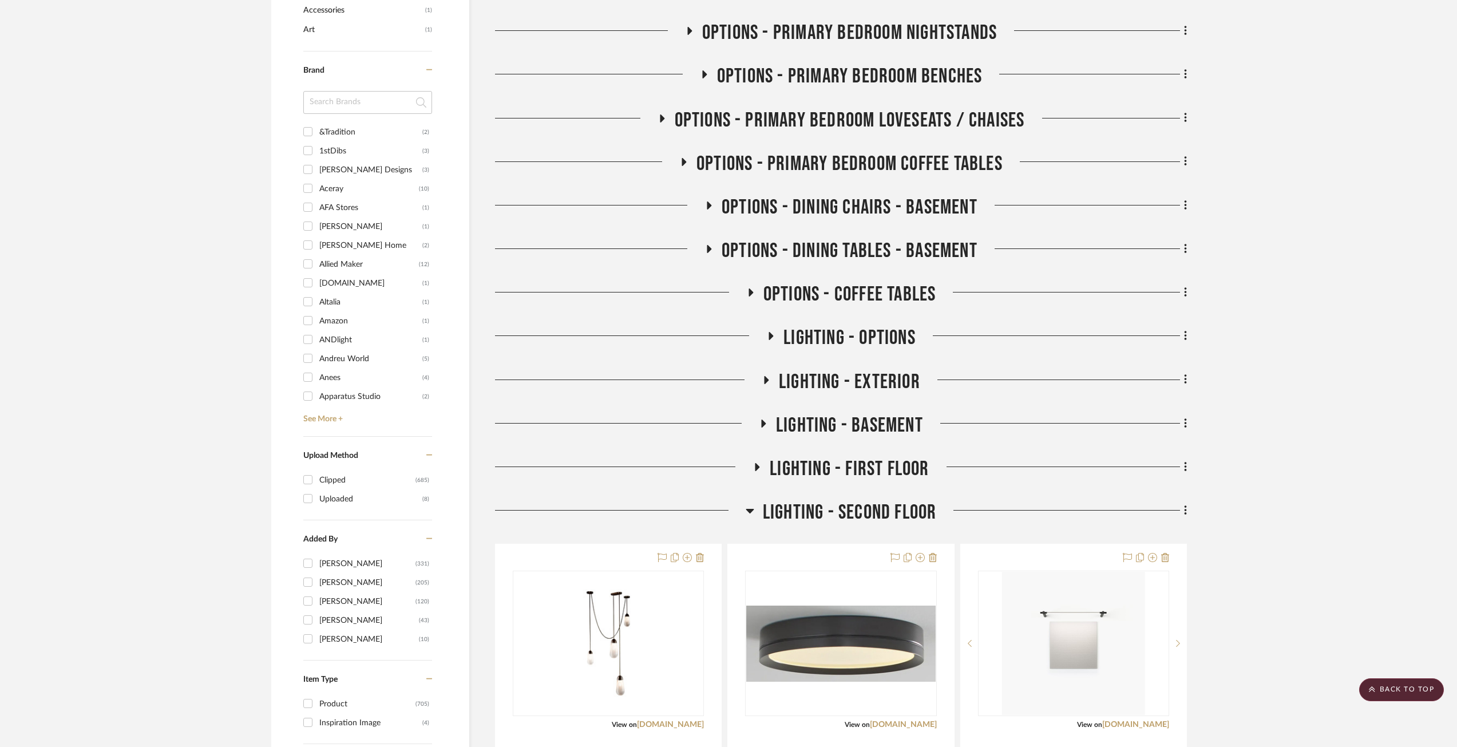
click at [750, 509] on icon at bounding box center [750, 511] width 8 height 5
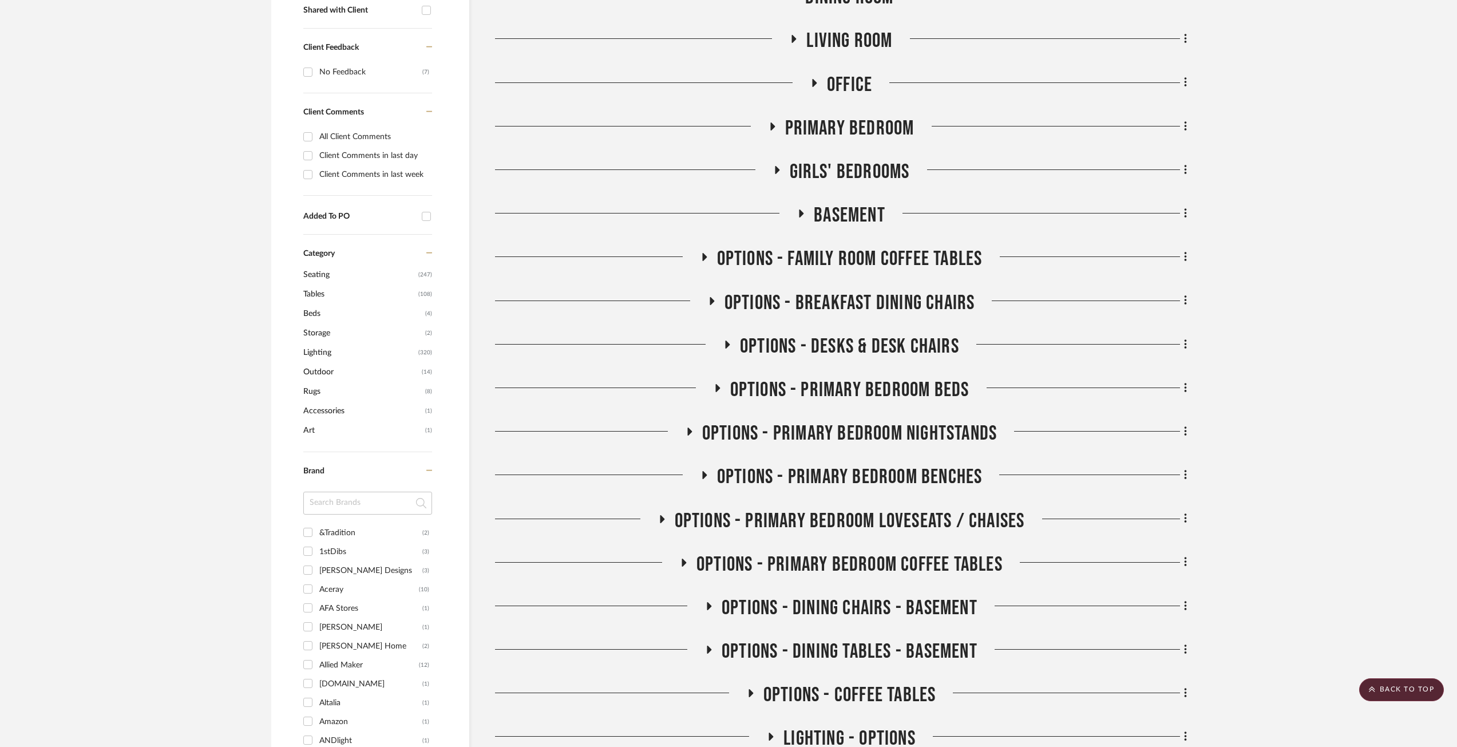
scroll to position [286, 0]
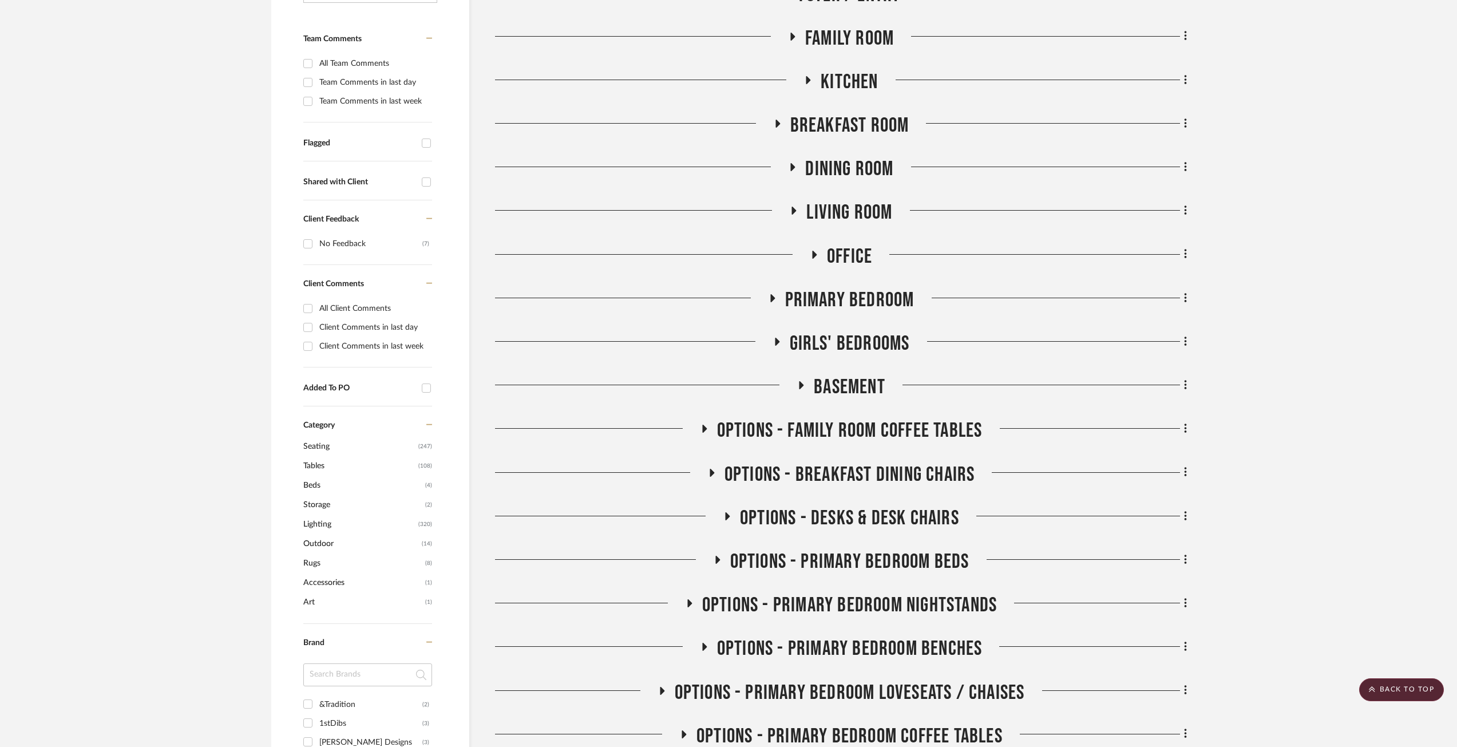
click at [704, 431] on icon at bounding box center [704, 429] width 14 height 9
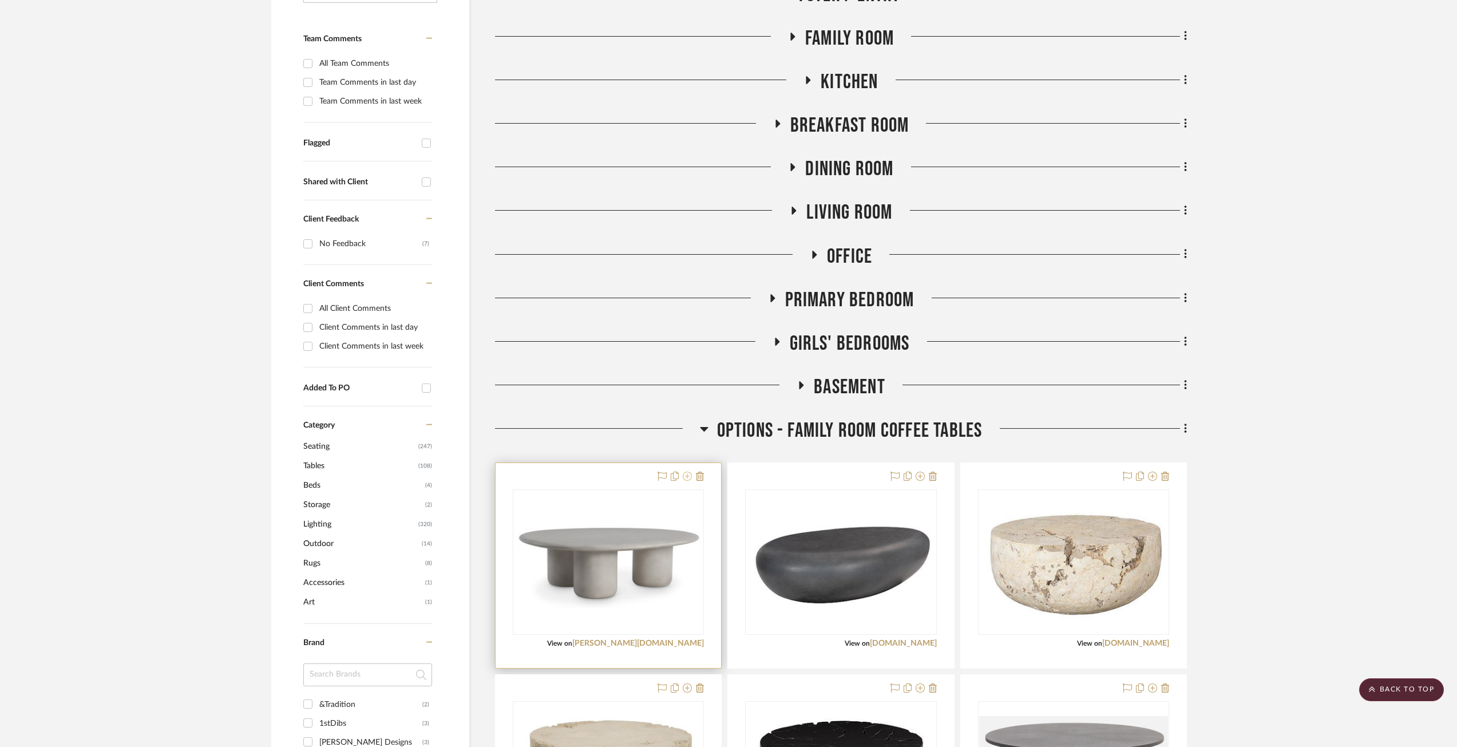
click at [687, 477] on icon at bounding box center [687, 476] width 9 height 9
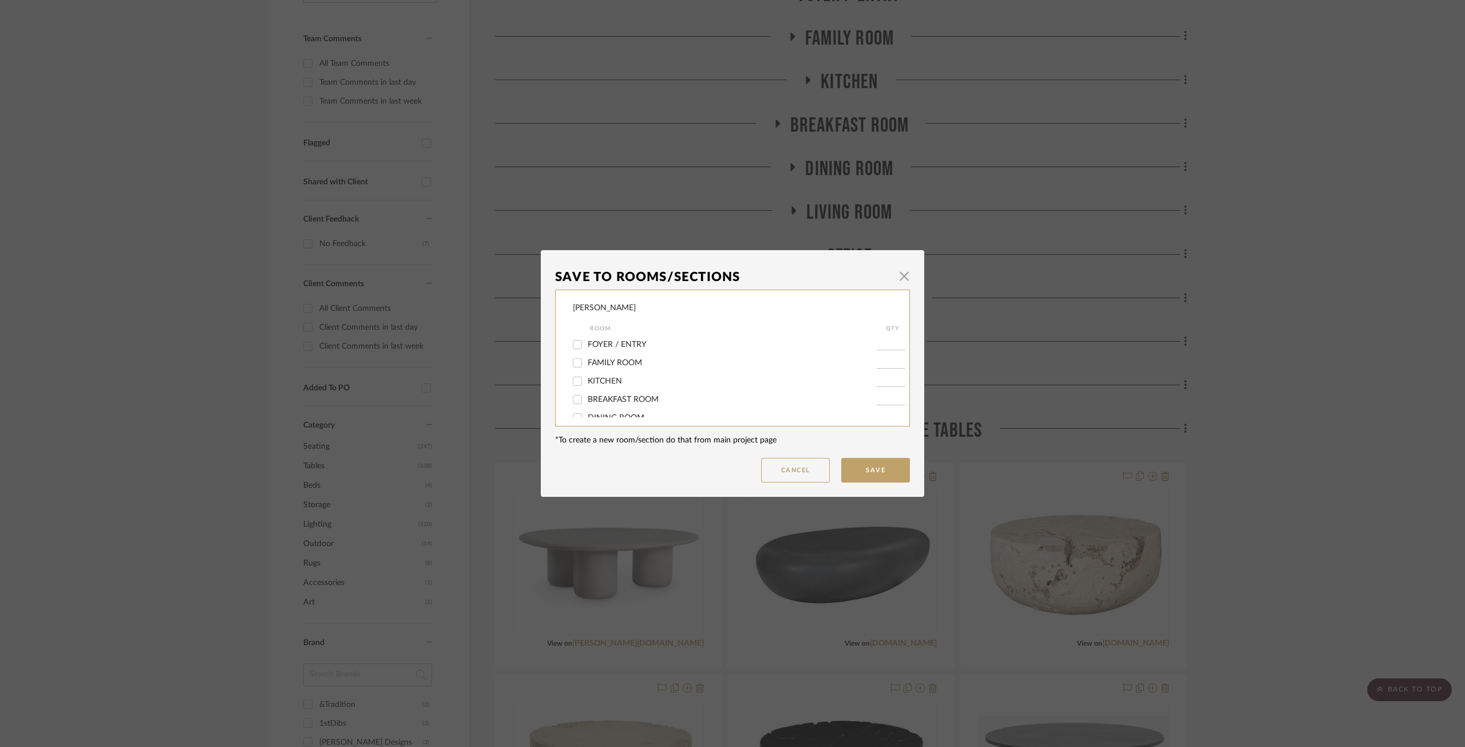
click at [610, 365] on span "FAMILY ROOM" at bounding box center [615, 363] width 54 height 8
click at [587, 365] on input "FAMILY ROOM" at bounding box center [577, 363] width 18 height 18
checkbox input "true"
type input "1"
click at [858, 464] on button "Save" at bounding box center [875, 470] width 69 height 25
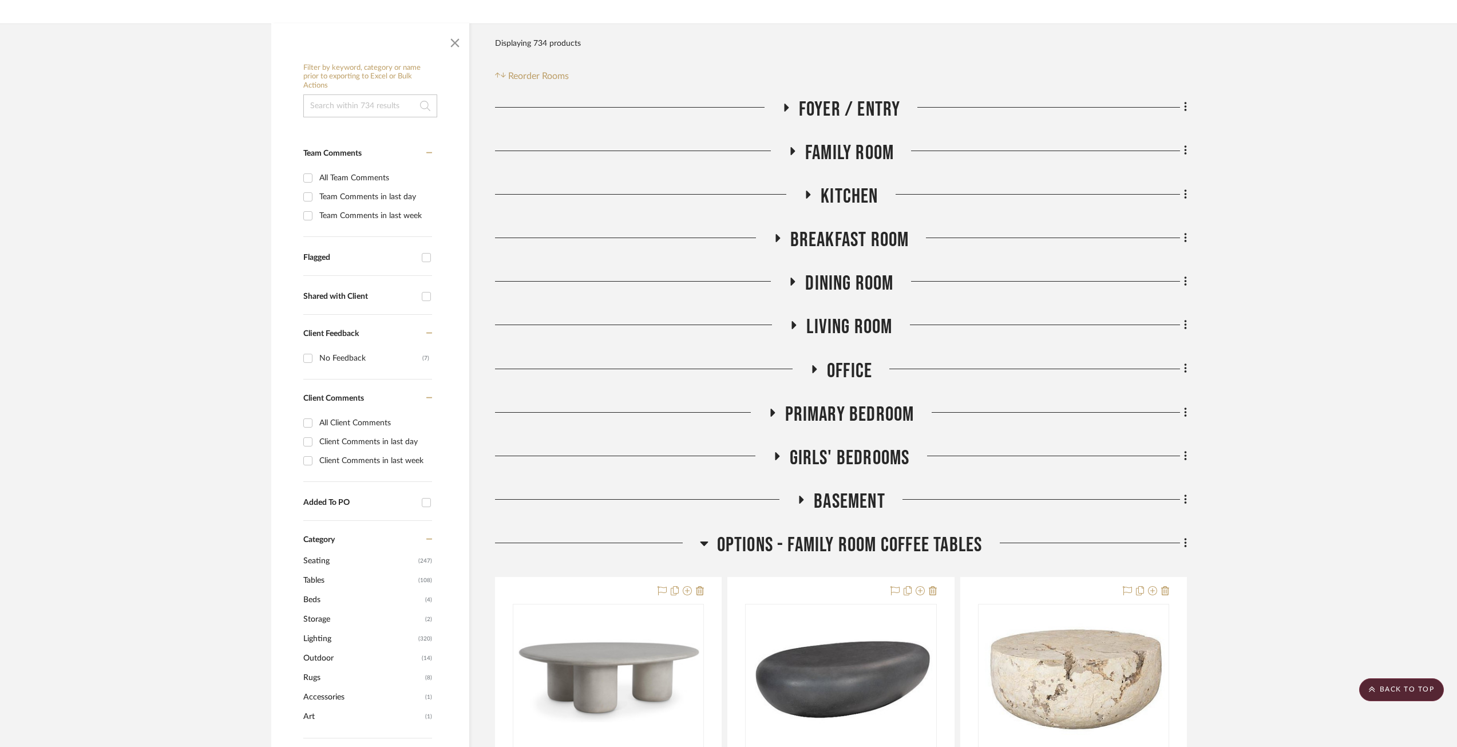
scroll to position [114, 0]
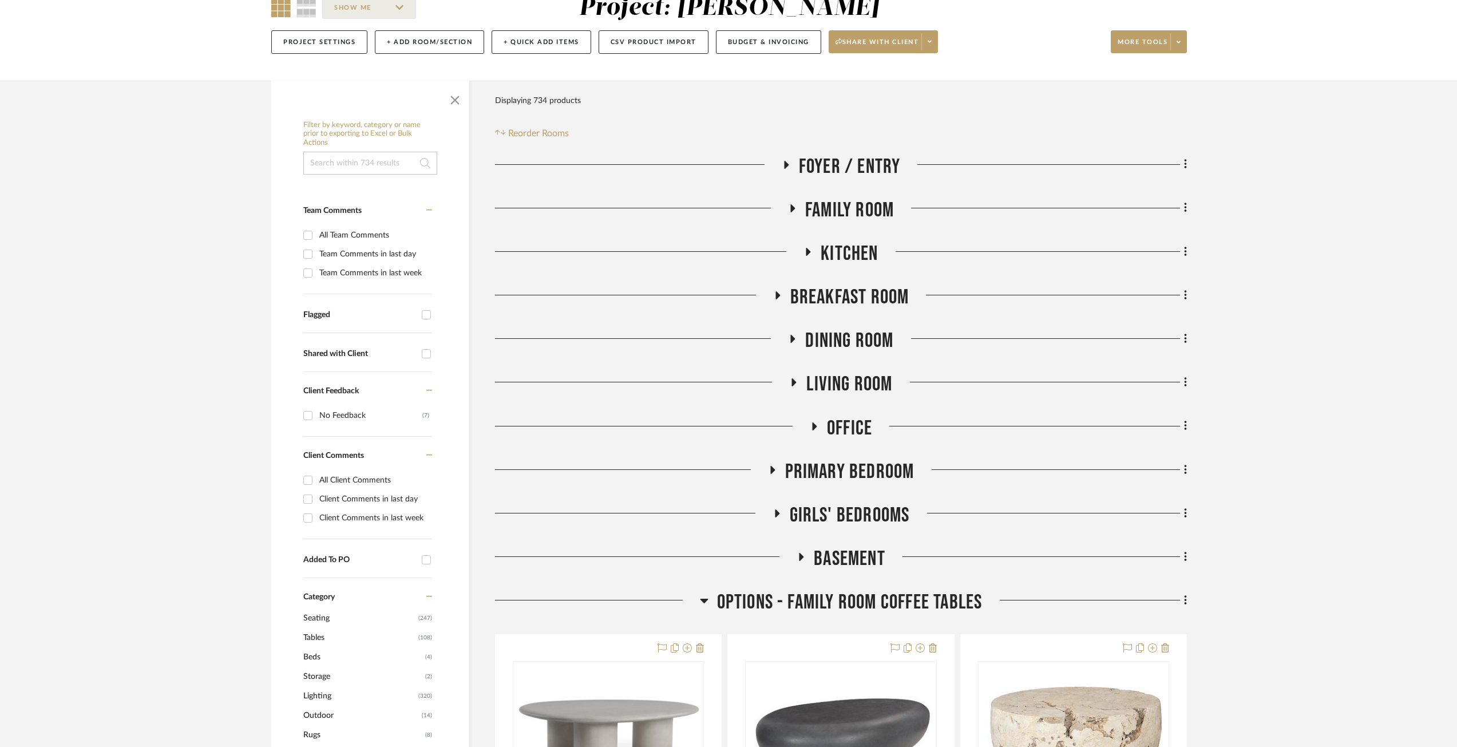
click at [794, 207] on icon at bounding box center [792, 208] width 14 height 9
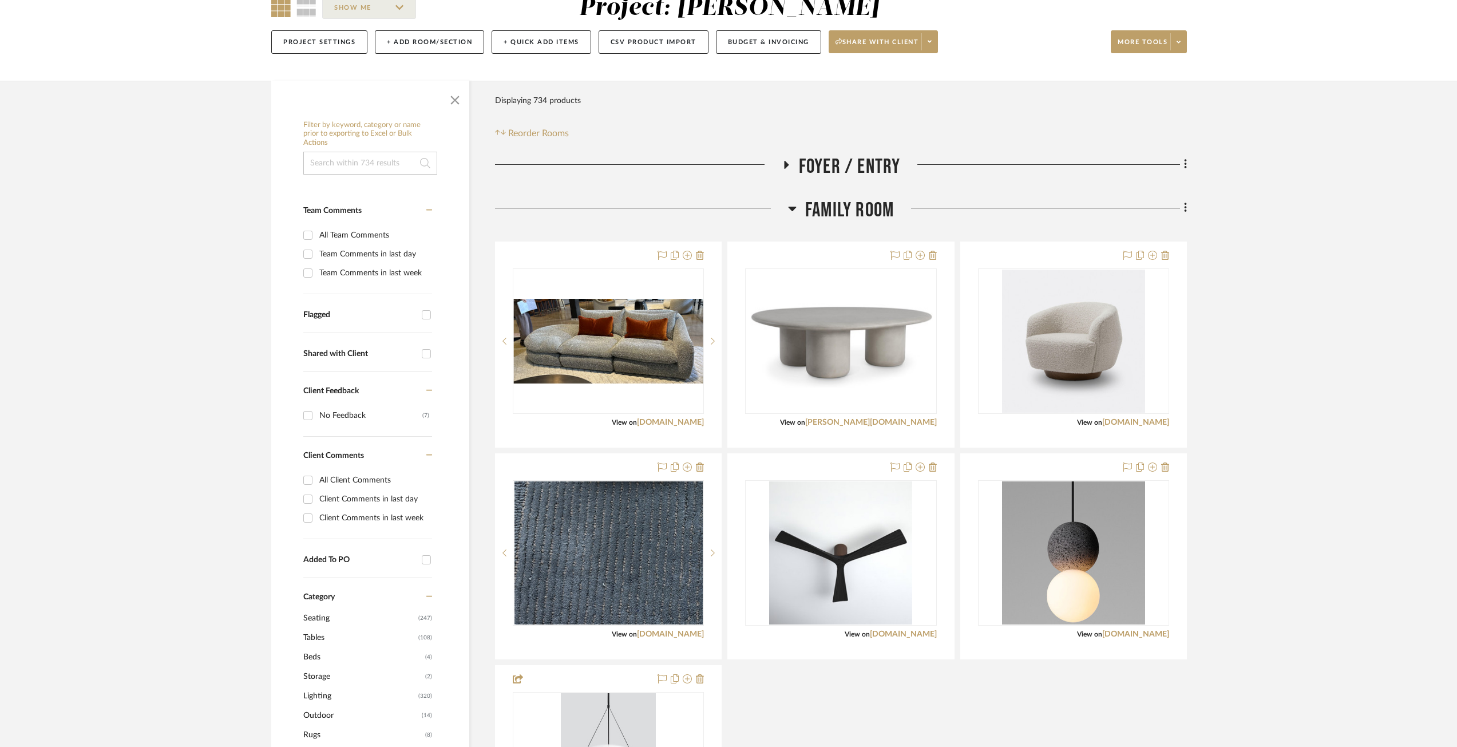
click at [785, 165] on icon at bounding box center [786, 165] width 5 height 8
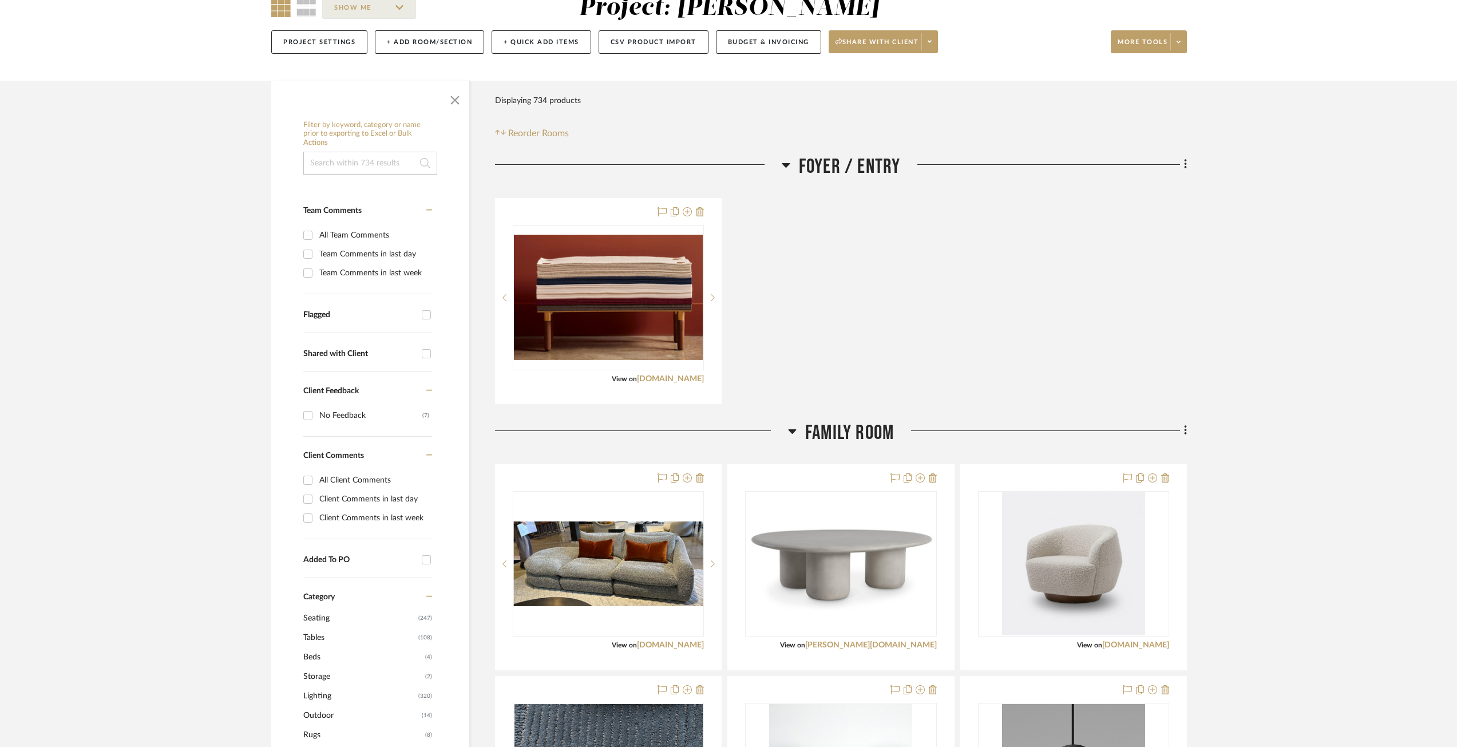
click at [785, 165] on icon at bounding box center [786, 165] width 8 height 5
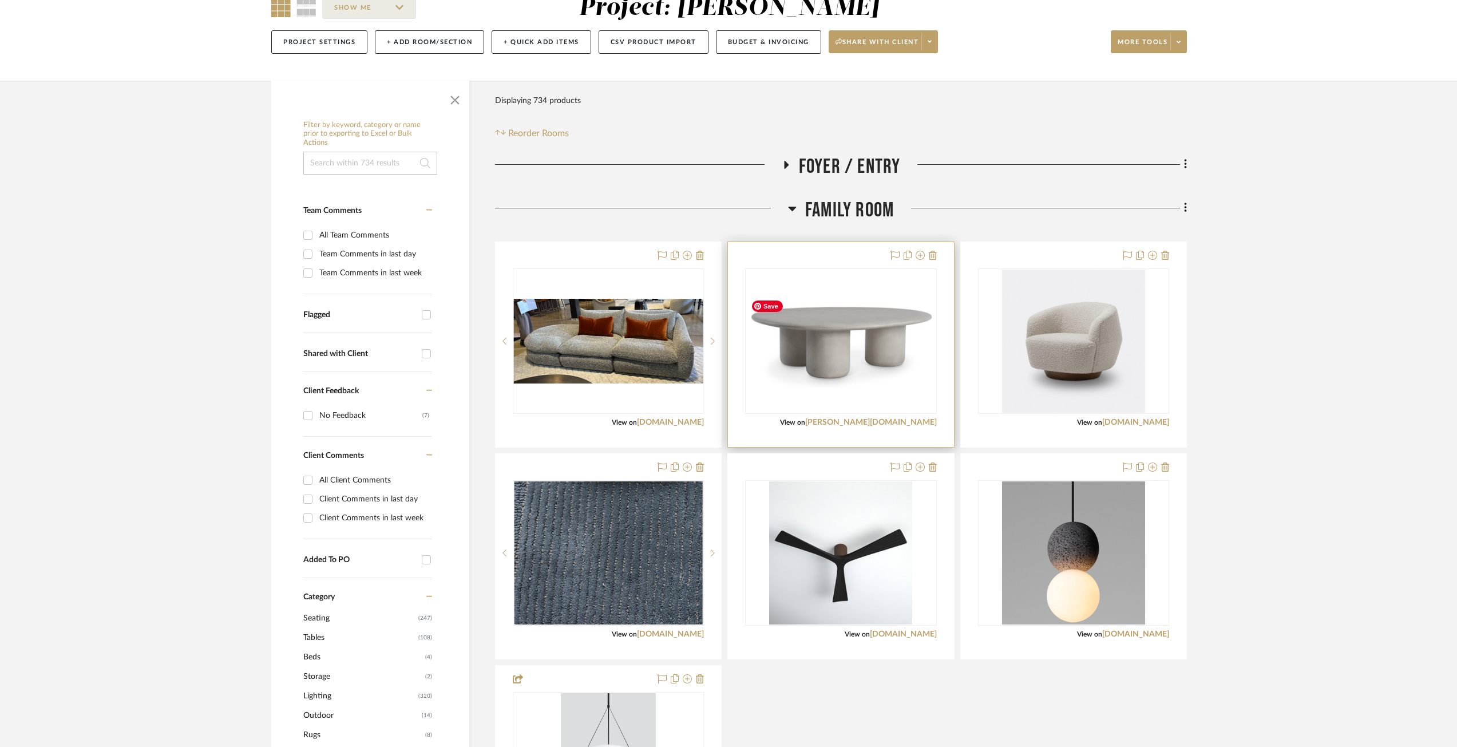
click at [865, 354] on img "0" at bounding box center [840, 341] width 189 height 92
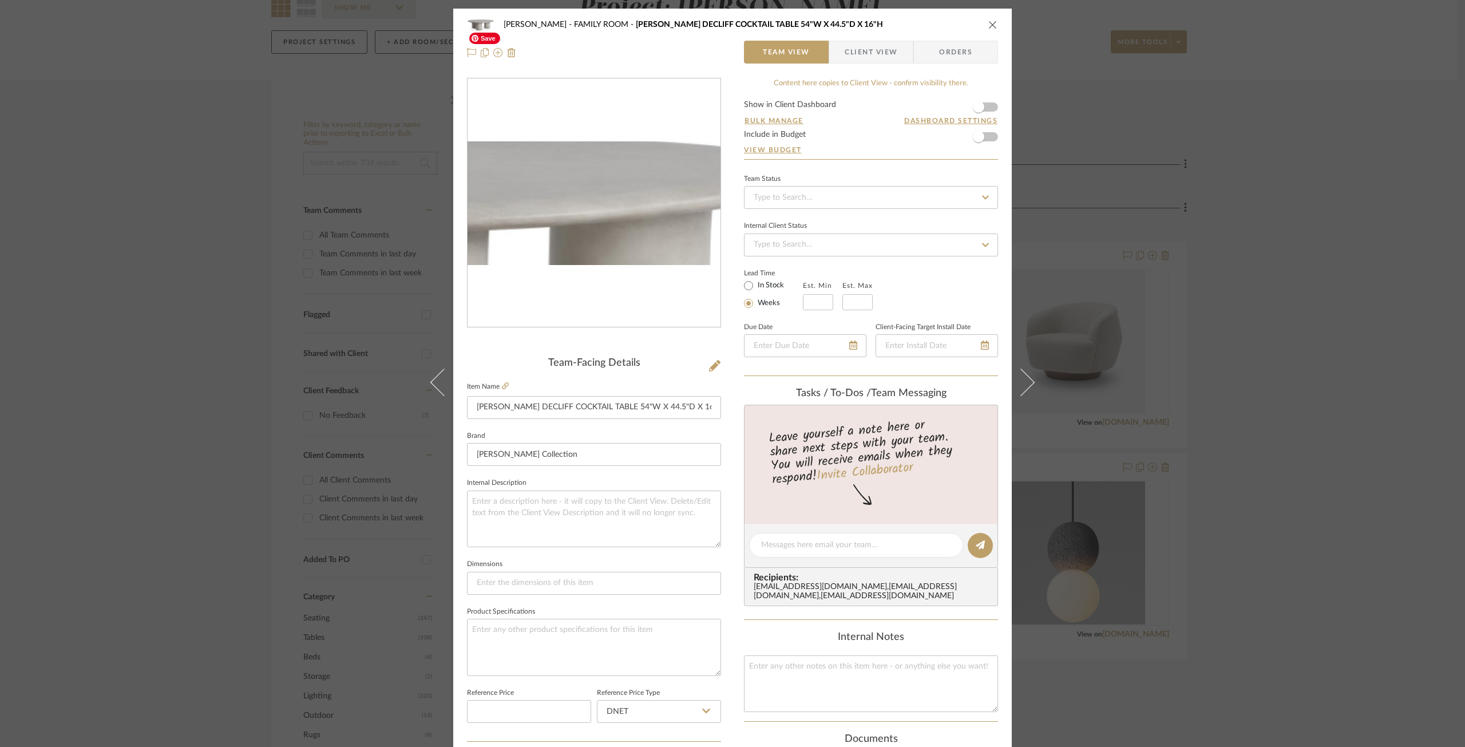
click at [637, 180] on img "0" at bounding box center [594, 203] width 253 height 124
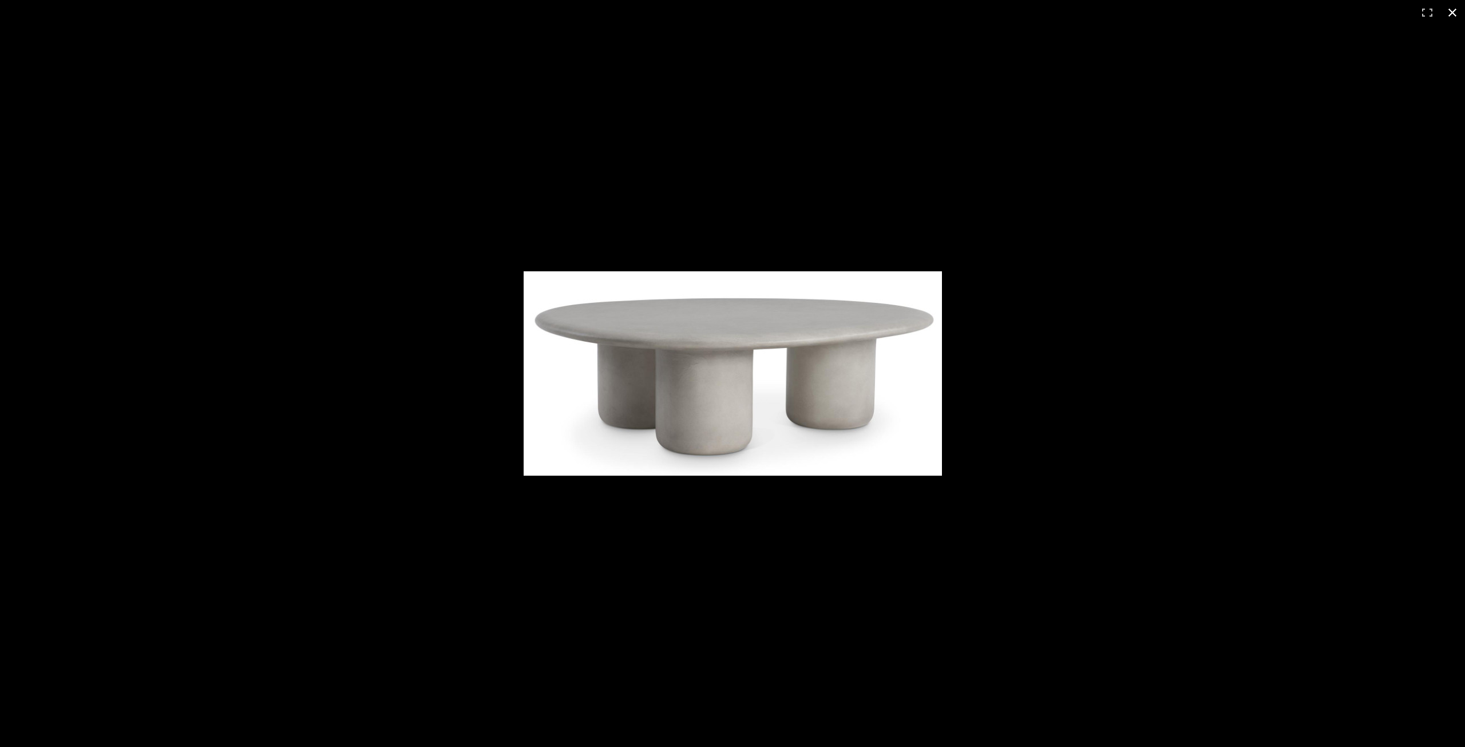
click at [1098, 14] on button at bounding box center [1452, 12] width 25 height 25
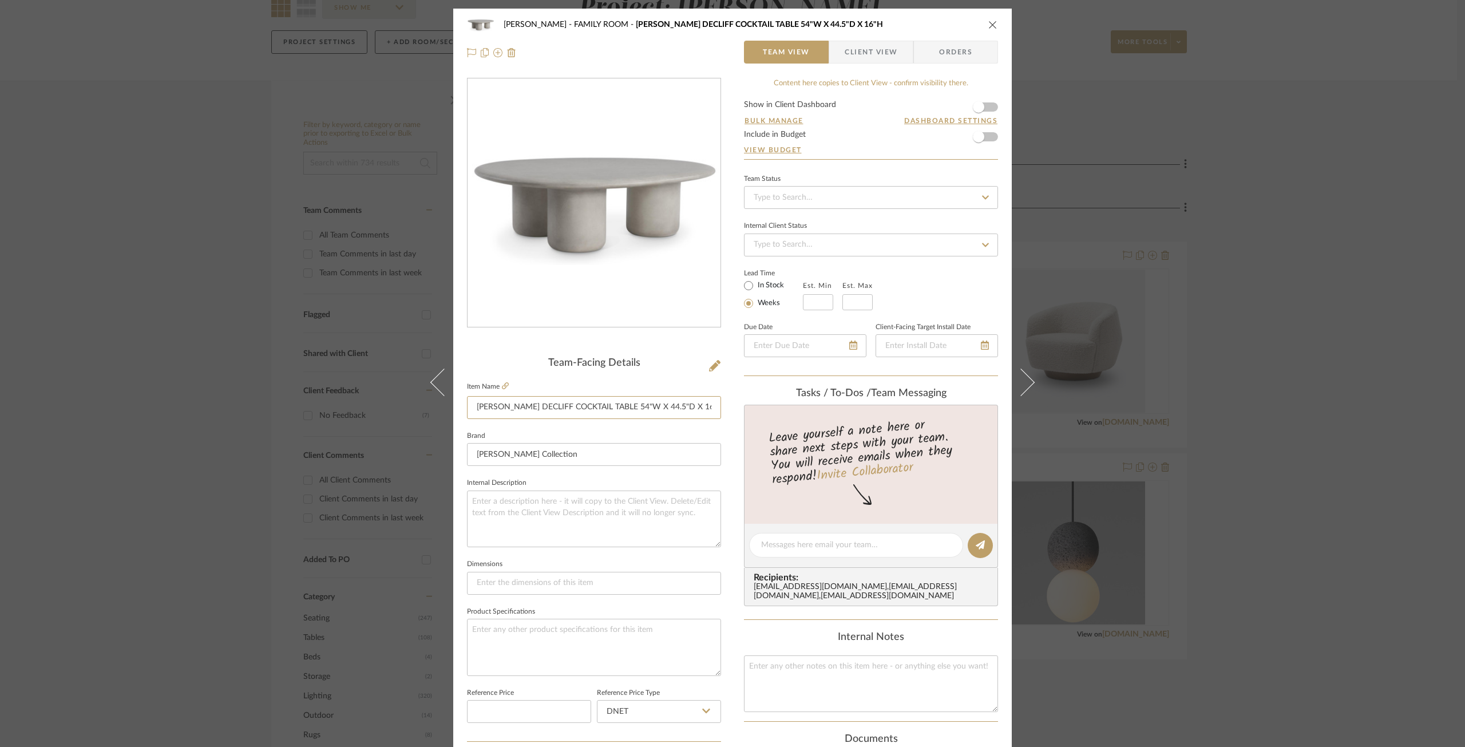
drag, startPoint x: 473, startPoint y: 404, endPoint x: 719, endPoint y: 399, distance: 246.1
click at [719, 399] on div "[PERSON_NAME] FAMILY ROOM [PERSON_NAME] DECLIFF COCKTAIL TABLE 54"W X 44.5"D X …" at bounding box center [732, 537] width 558 height 1057
click at [993, 24] on button "close" at bounding box center [993, 24] width 10 height 10
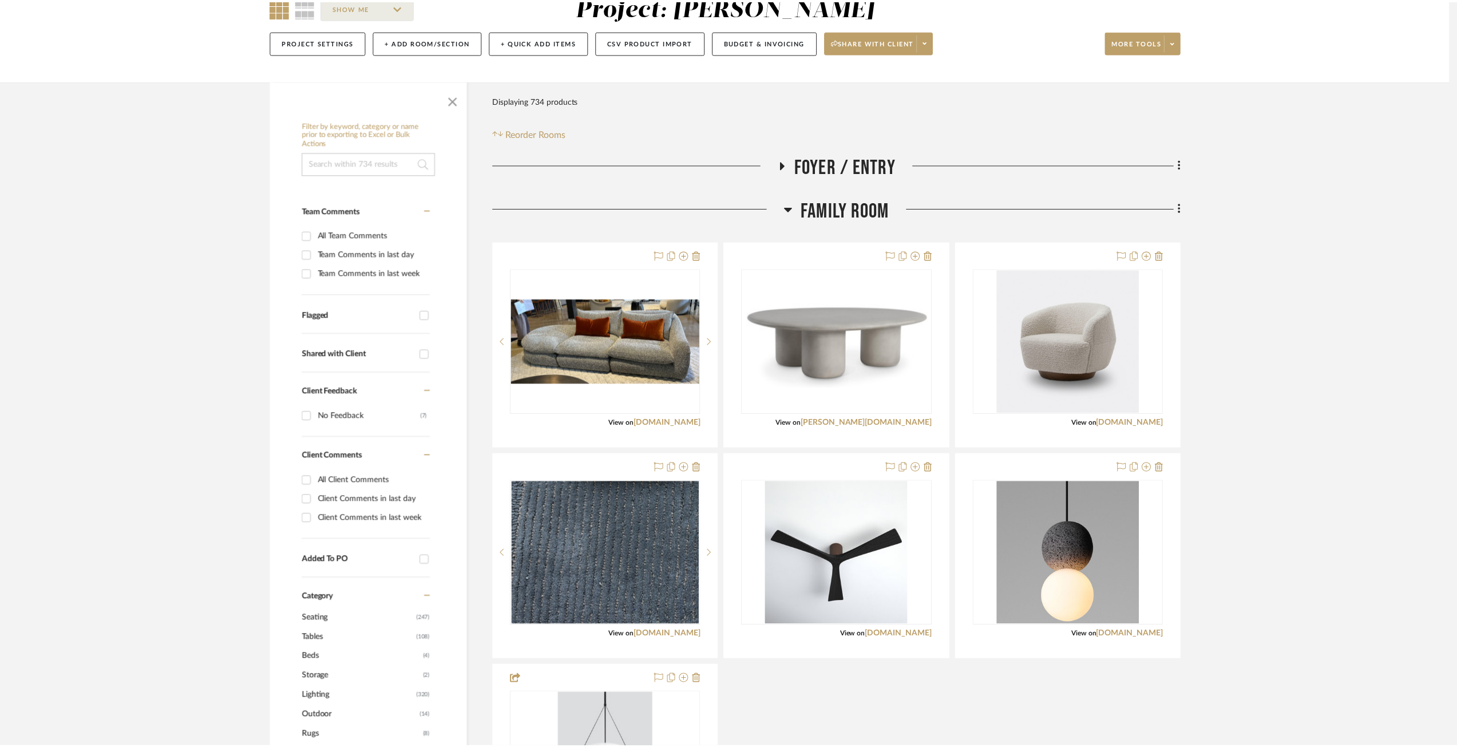
scroll to position [114, 0]
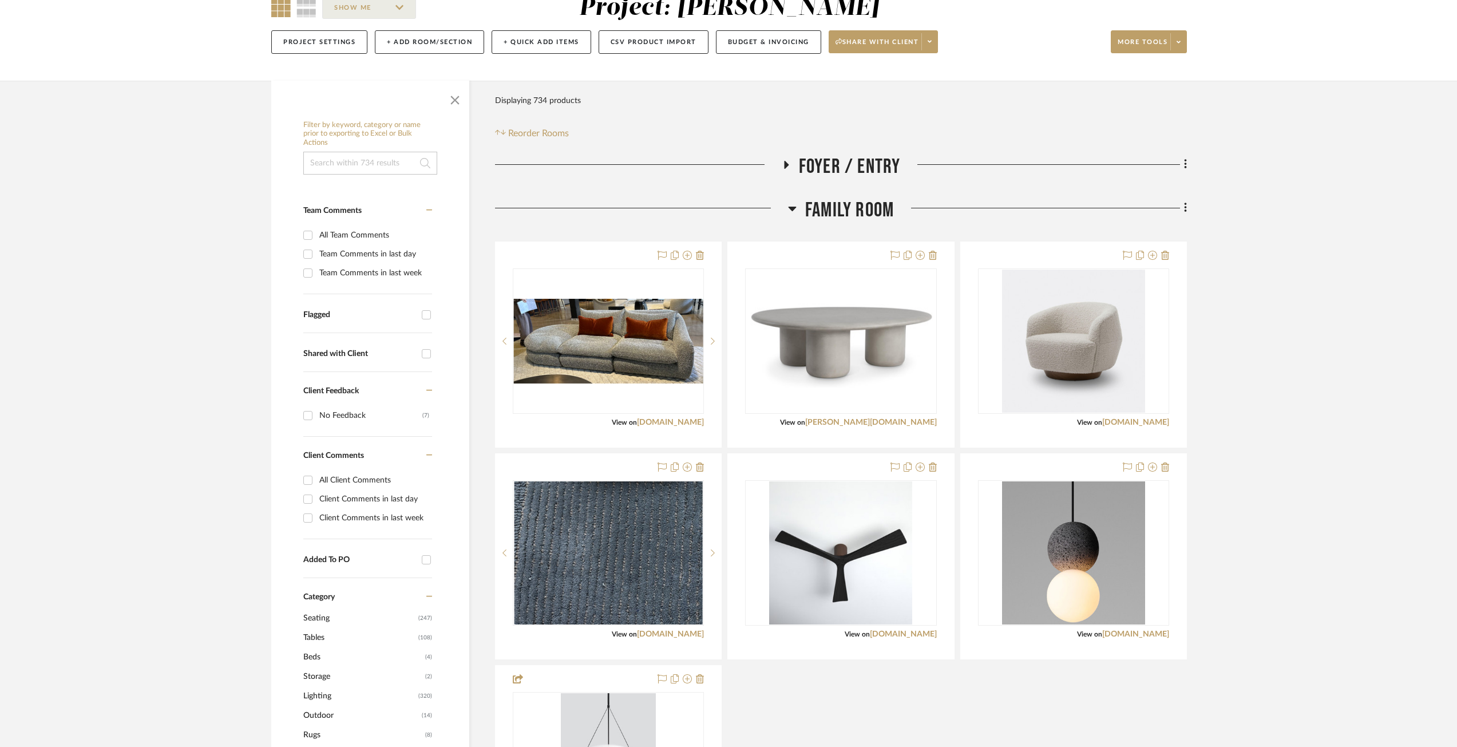
click at [788, 211] on icon at bounding box center [792, 208] width 9 height 14
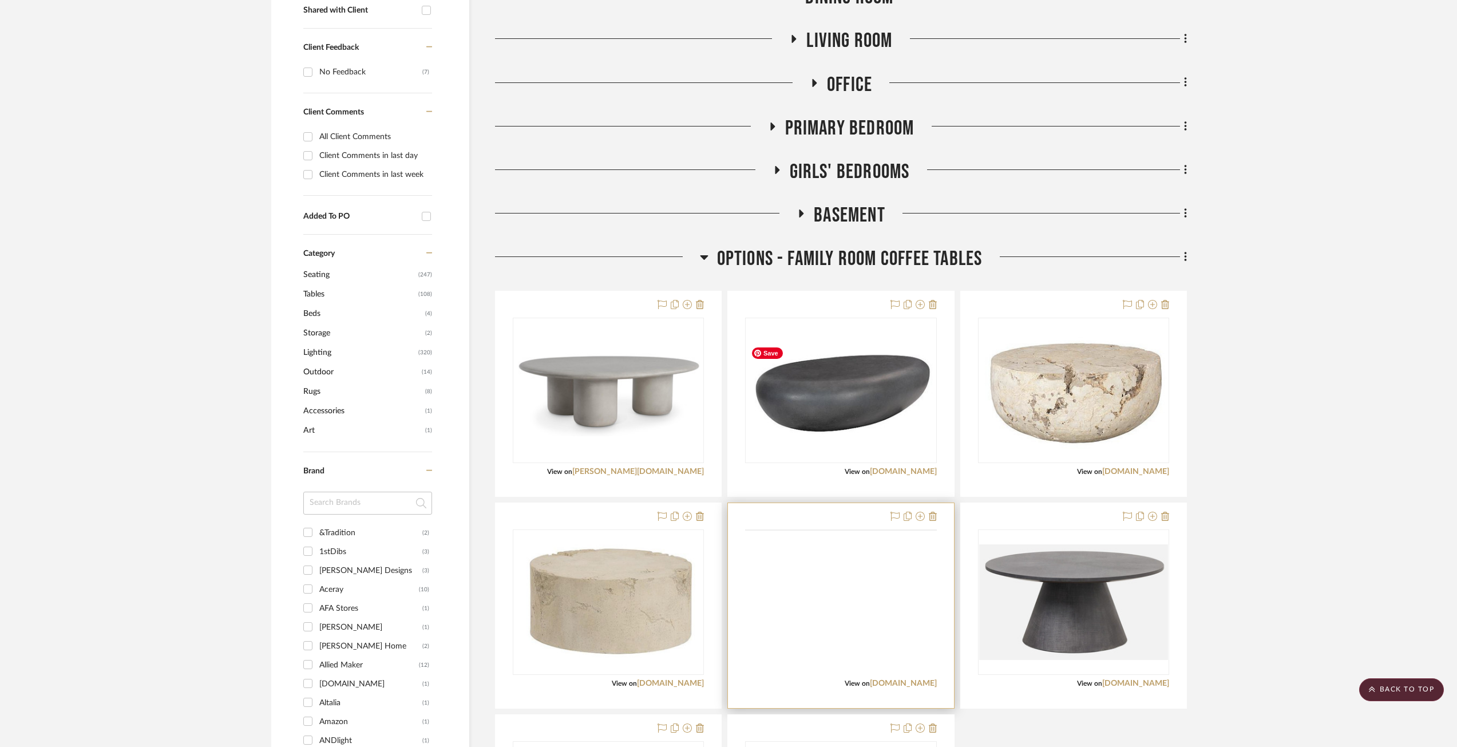
scroll to position [744, 0]
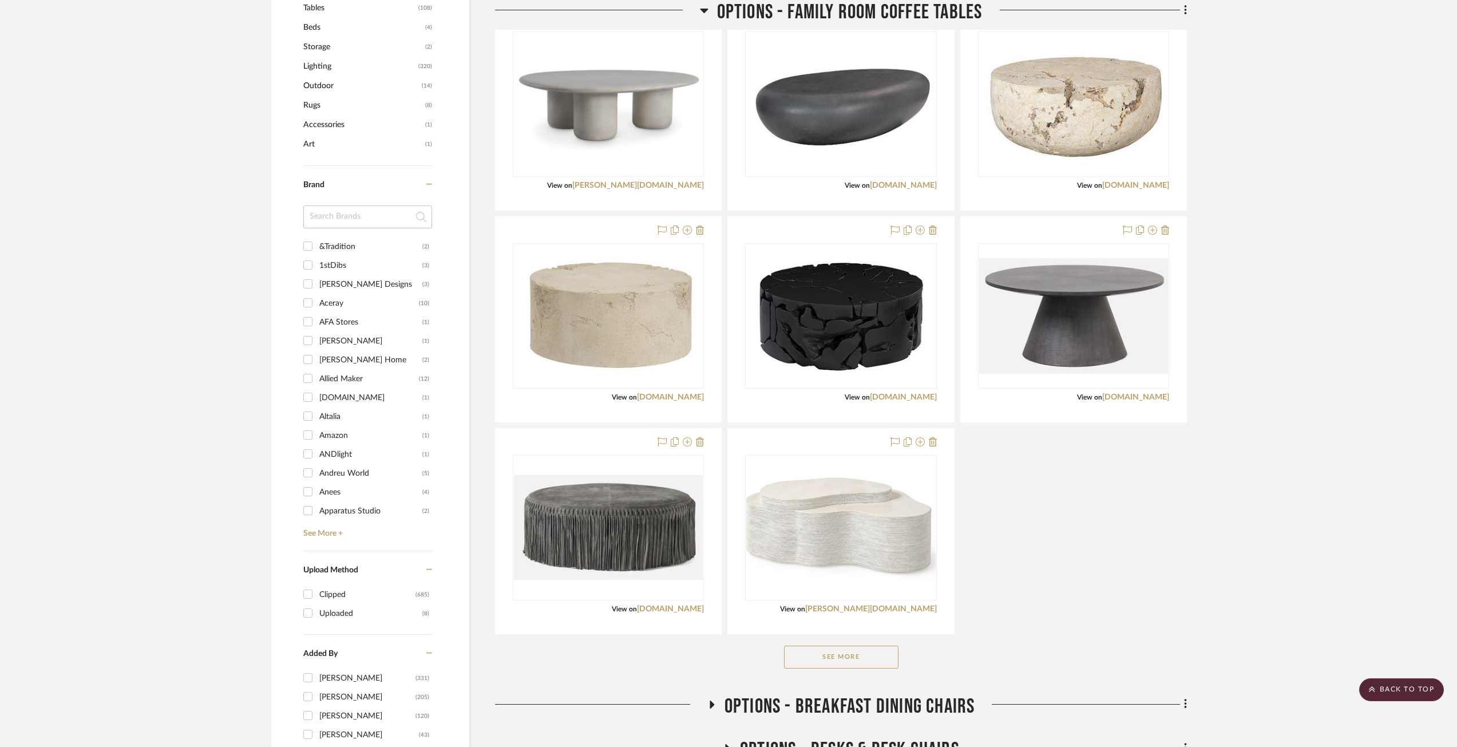
click at [880, 589] on button "See More" at bounding box center [841, 656] width 114 height 23
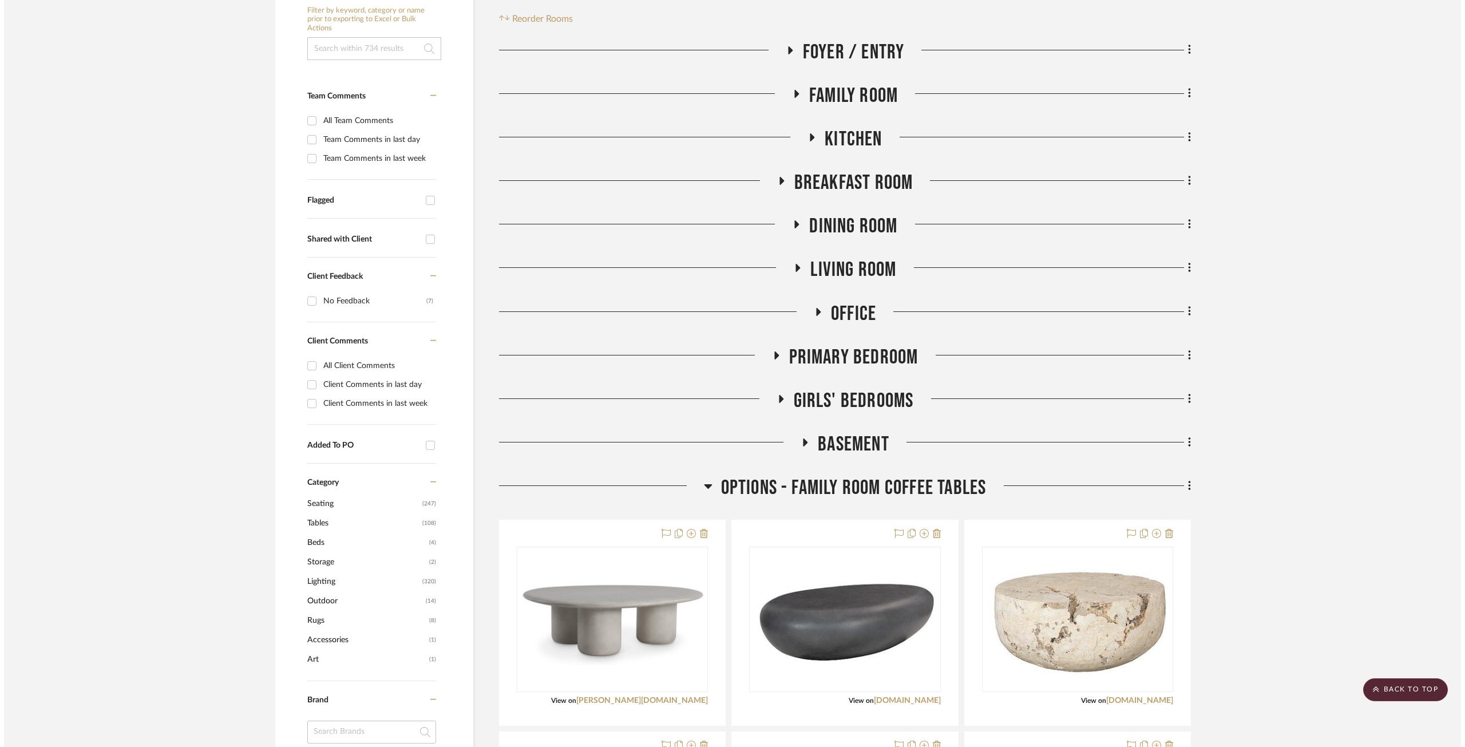
scroll to position [0, 0]
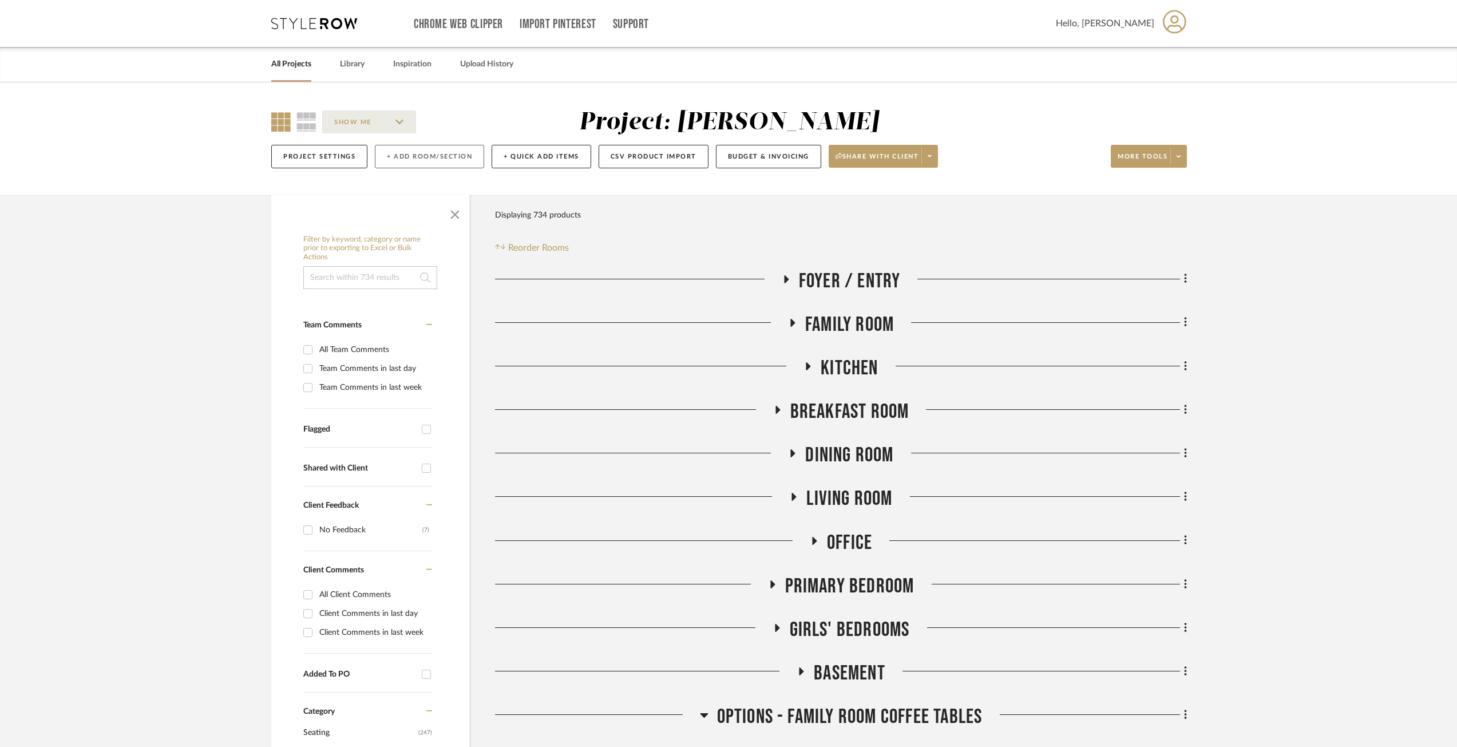
click at [429, 156] on button "+ Add Room/Section" at bounding box center [429, 156] width 109 height 23
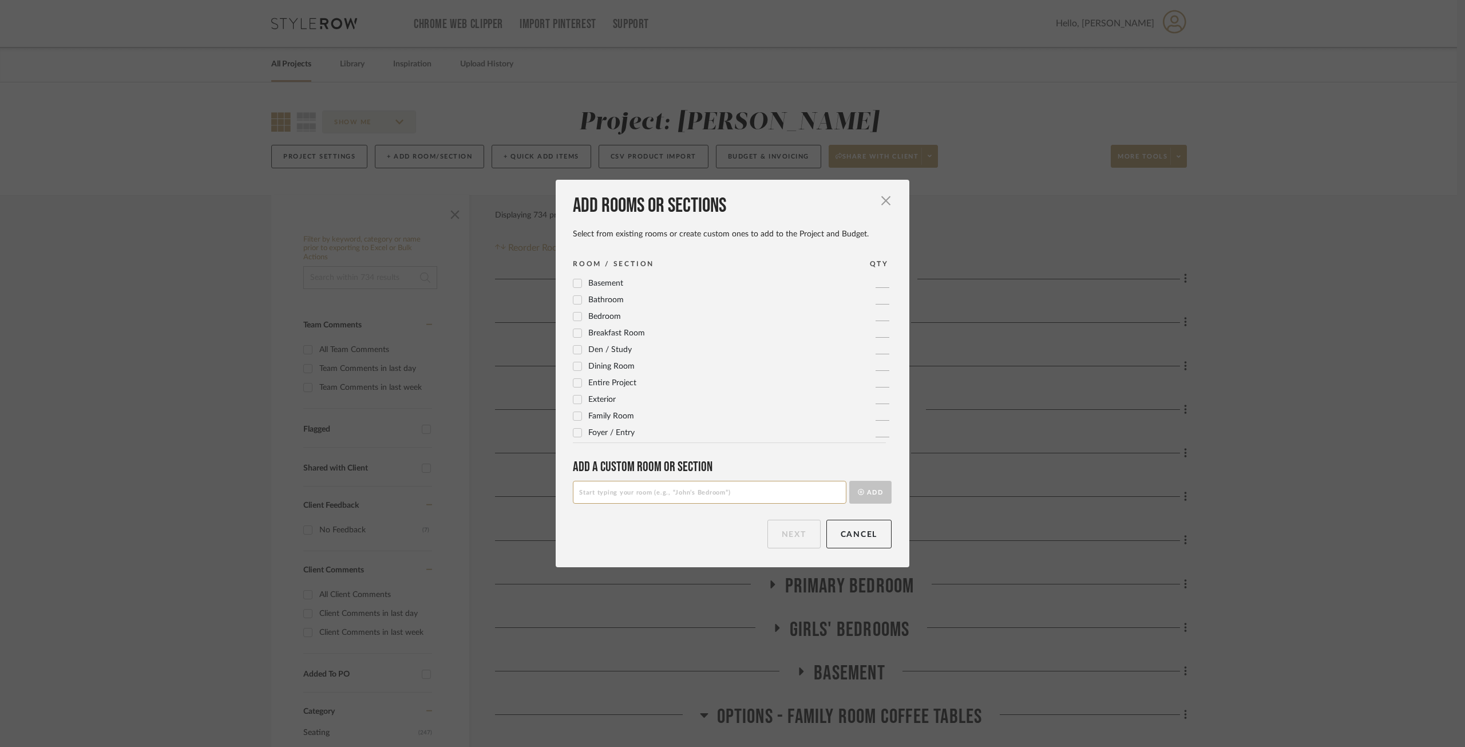
click at [650, 493] on input at bounding box center [710, 492] width 274 height 23
type input "o"
type input "OUTDOOR"
click at [871, 490] on button "Add" at bounding box center [870, 492] width 42 height 23
click at [797, 531] on button "Next" at bounding box center [793, 534] width 53 height 29
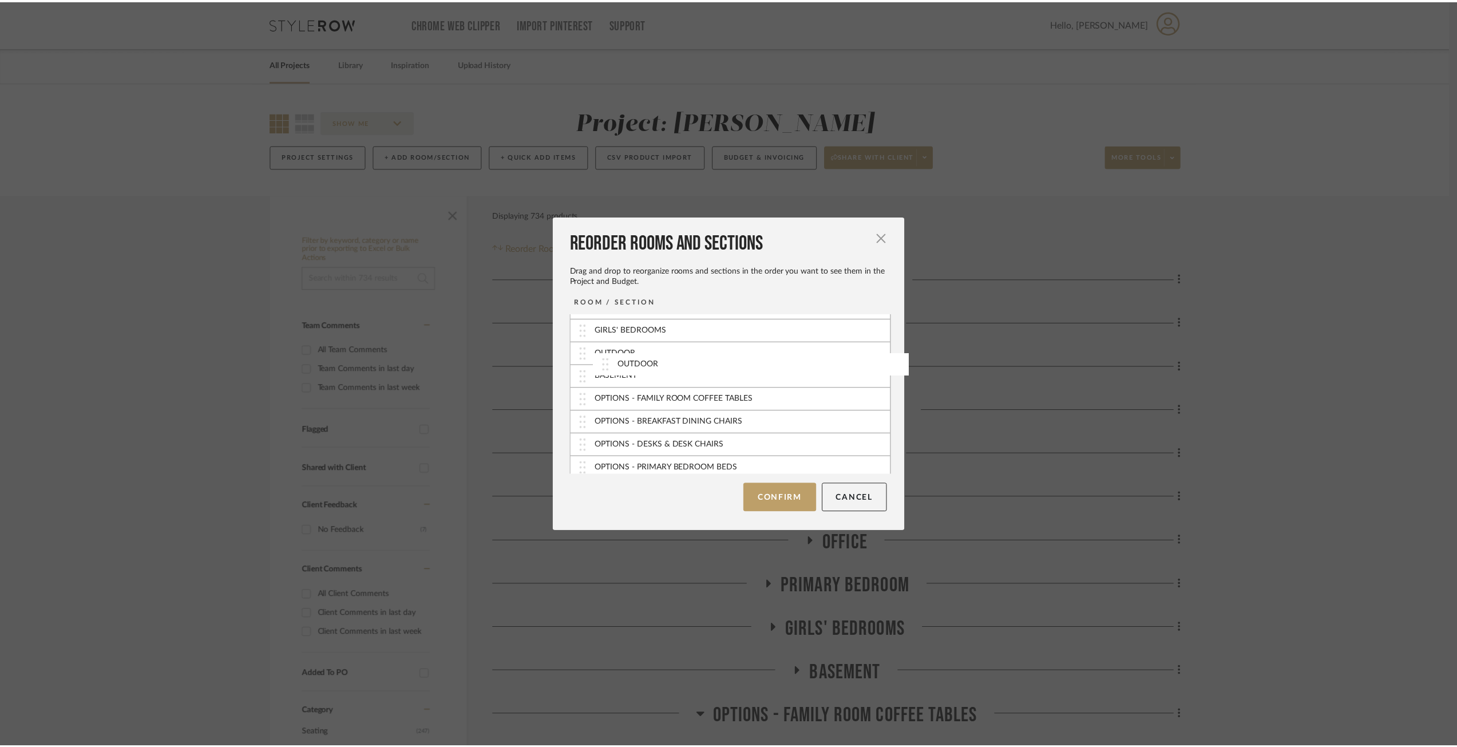
scroll to position [173, 0]
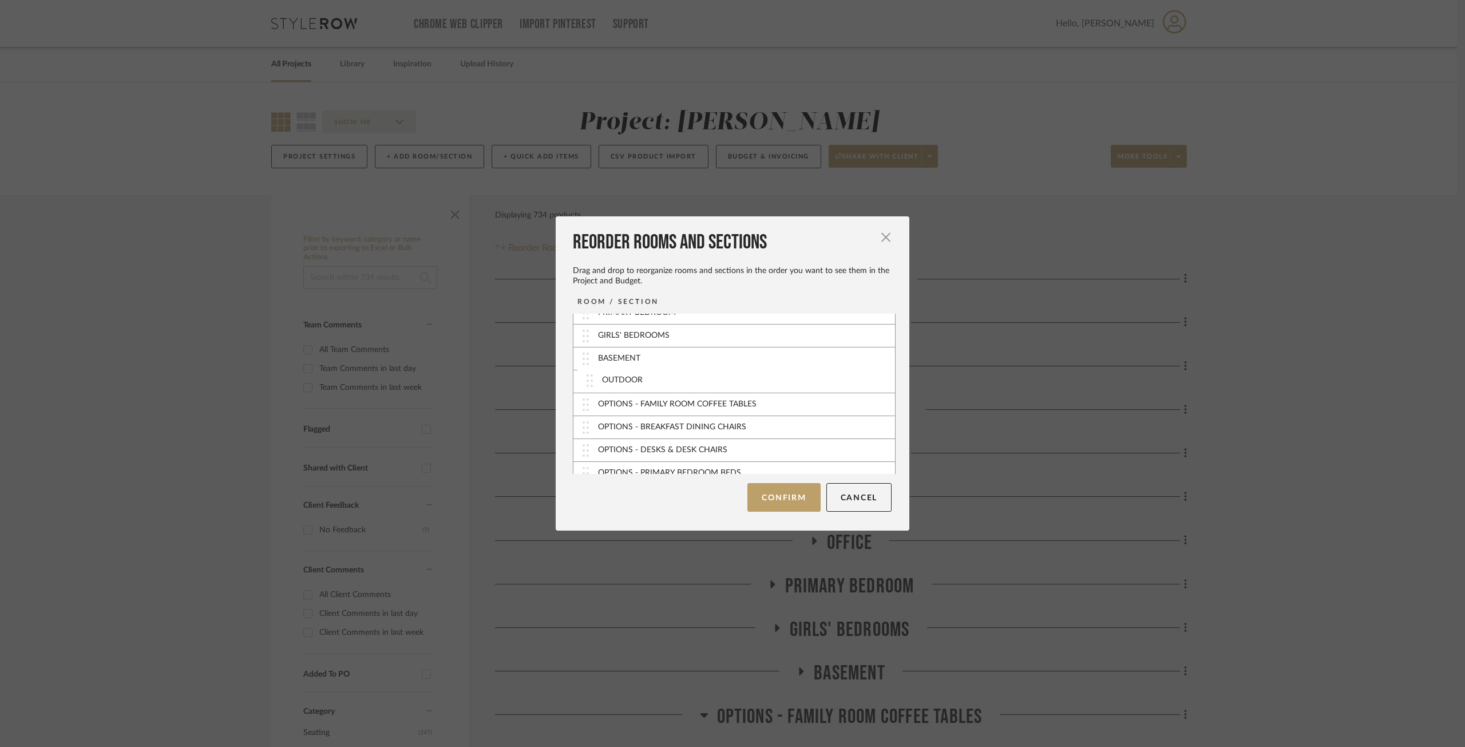
drag, startPoint x: 584, startPoint y: 464, endPoint x: 592, endPoint y: 382, distance: 82.2
click at [785, 500] on button "Confirm" at bounding box center [783, 497] width 73 height 29
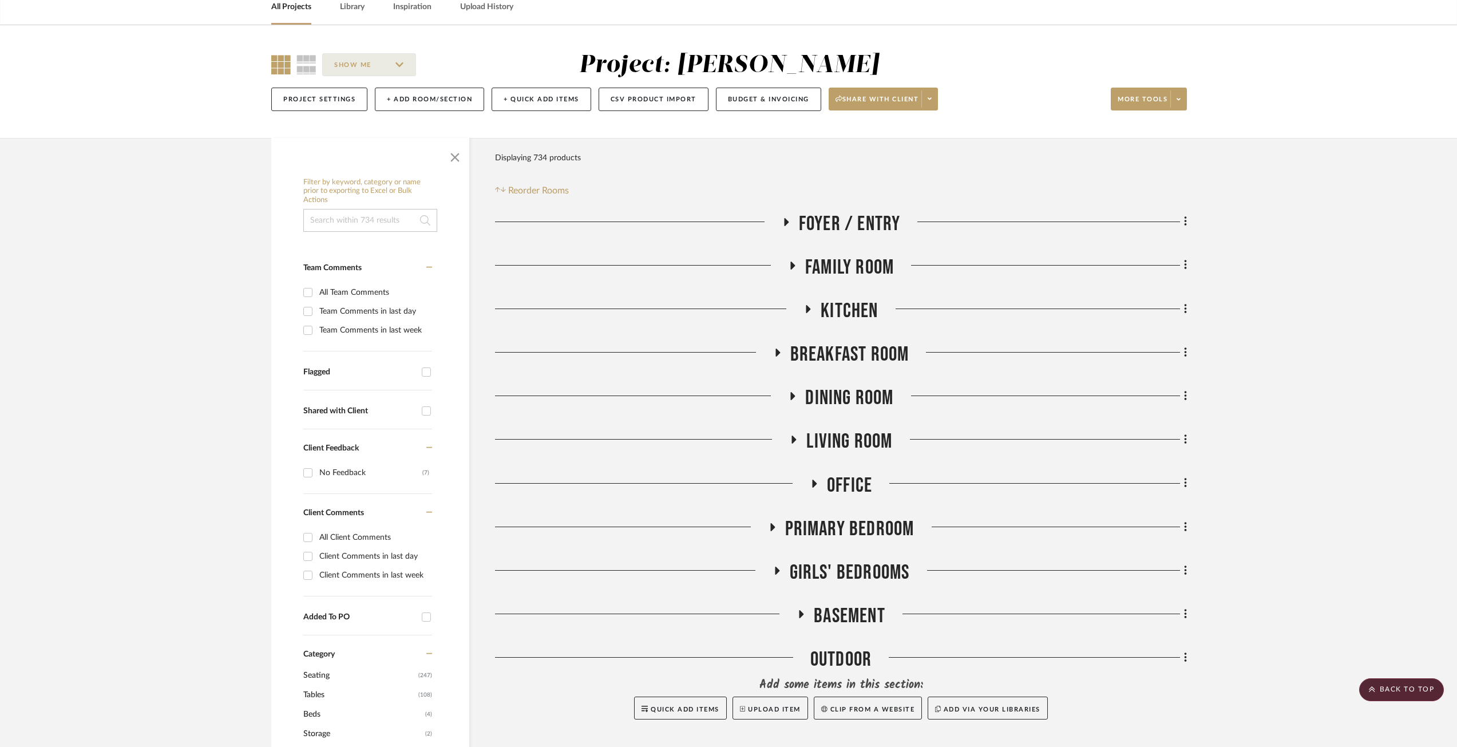
scroll to position [0, 0]
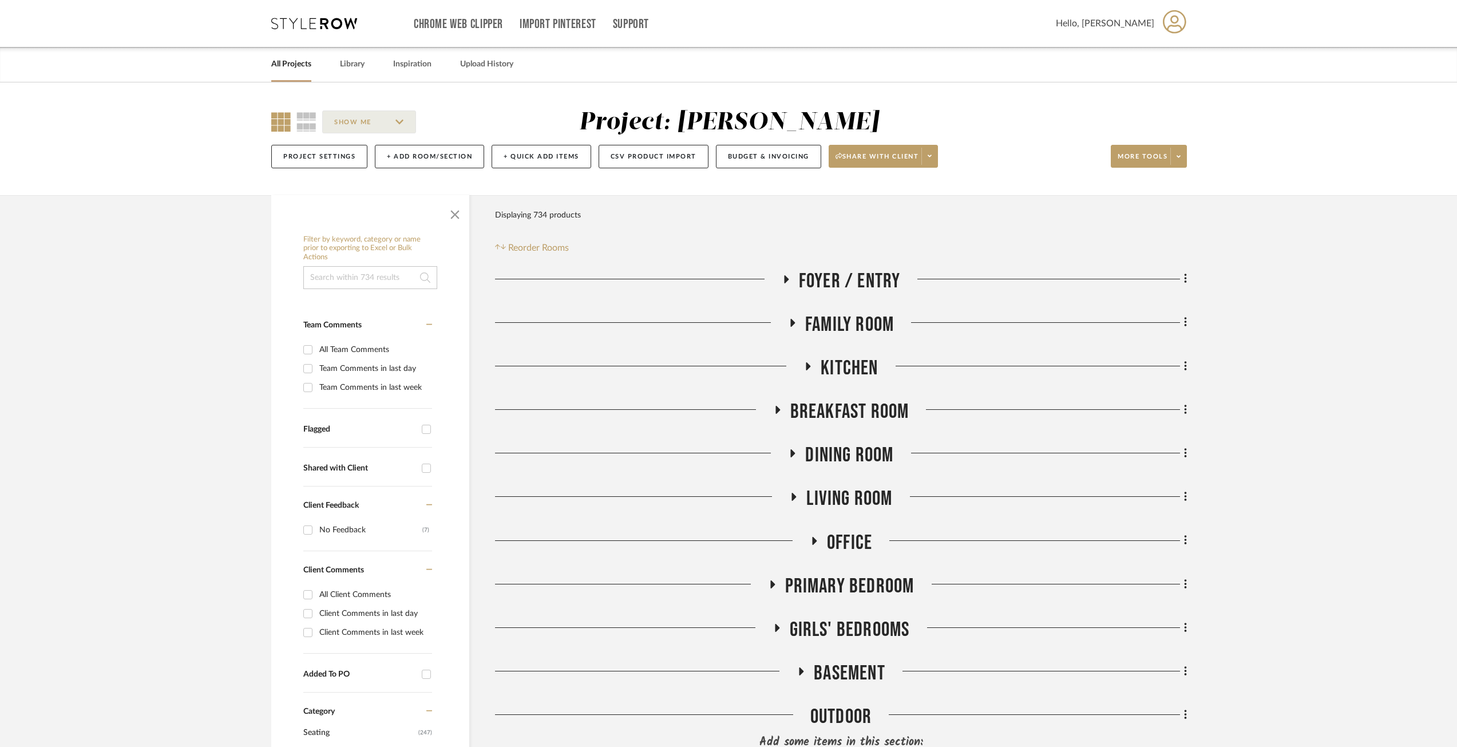
click at [793, 327] on icon at bounding box center [792, 322] width 14 height 9
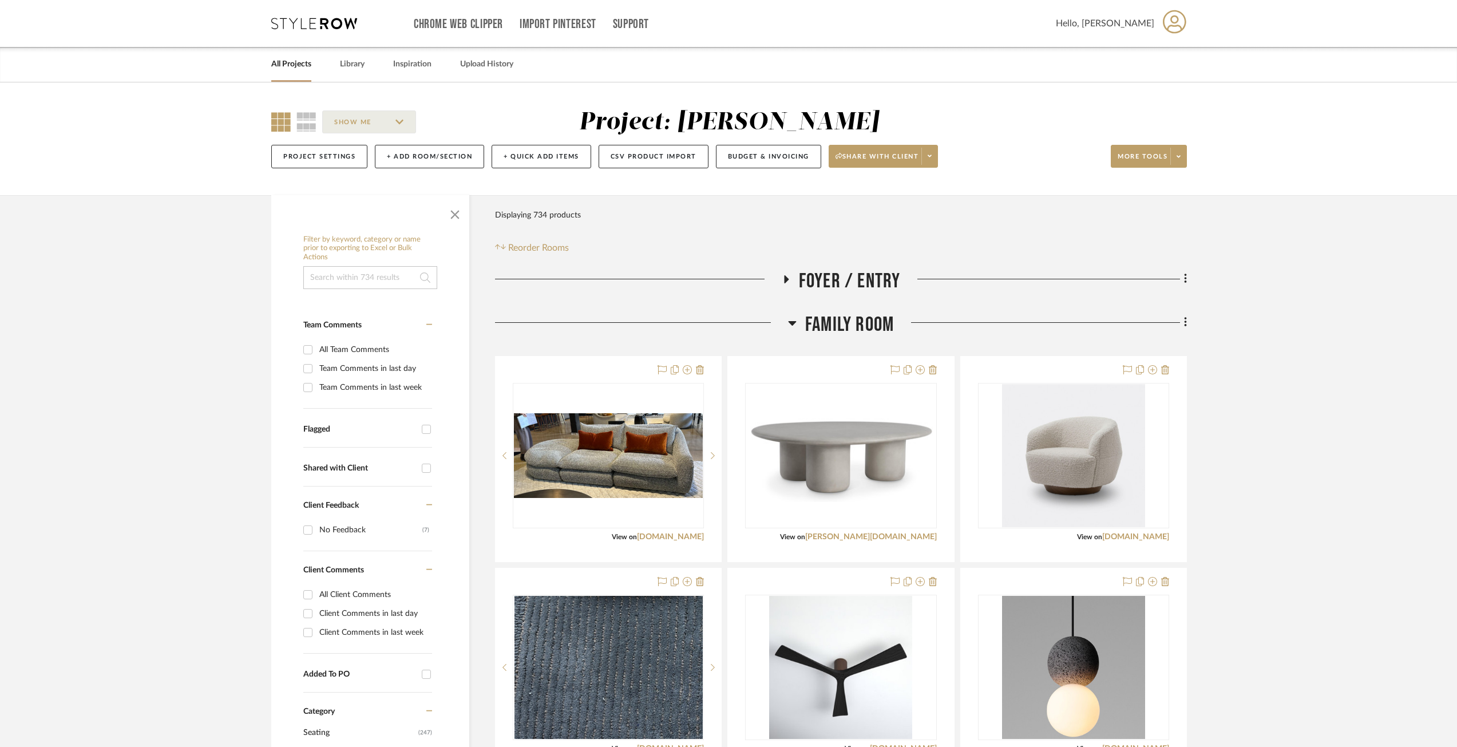
click at [788, 320] on icon at bounding box center [792, 323] width 9 height 14
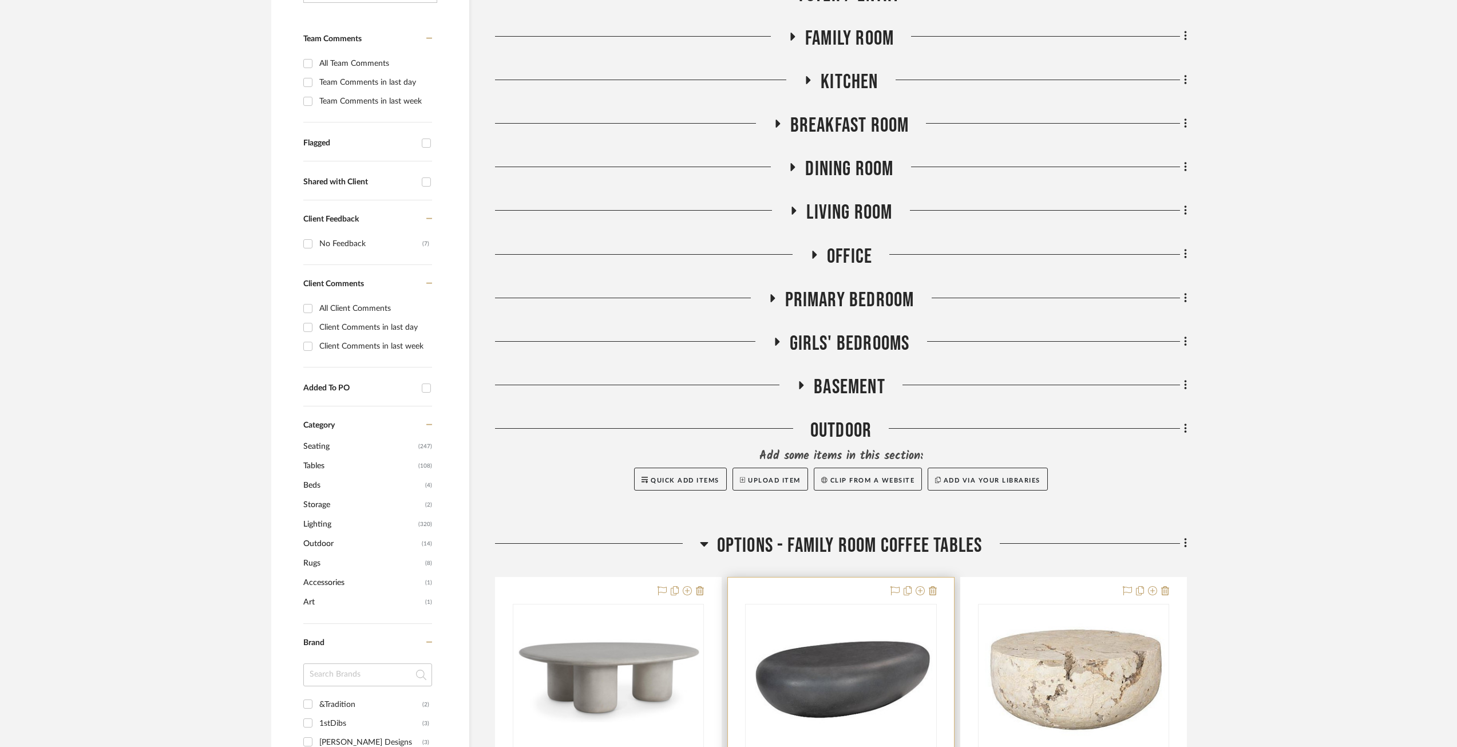
scroll to position [401, 0]
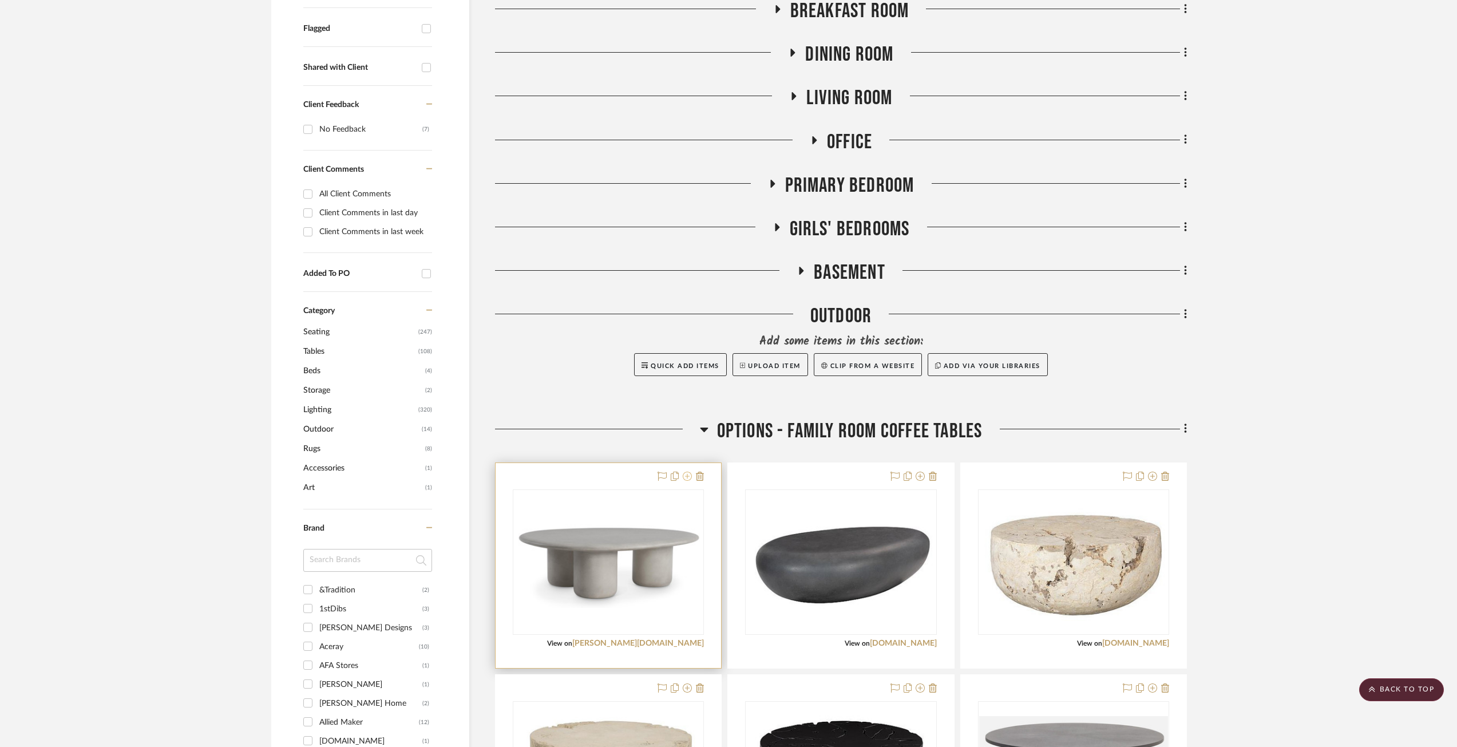
click at [687, 476] on icon at bounding box center [687, 476] width 9 height 9
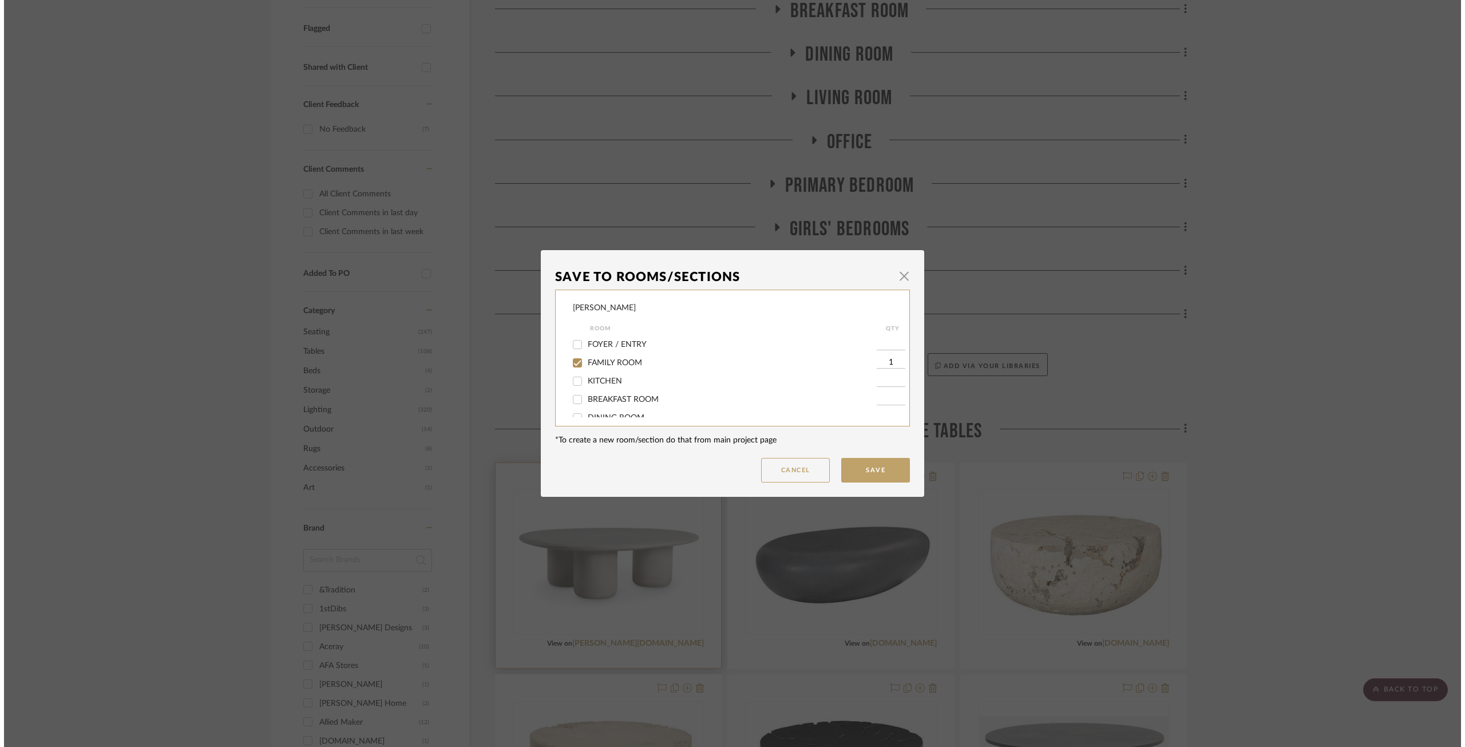
scroll to position [0, 0]
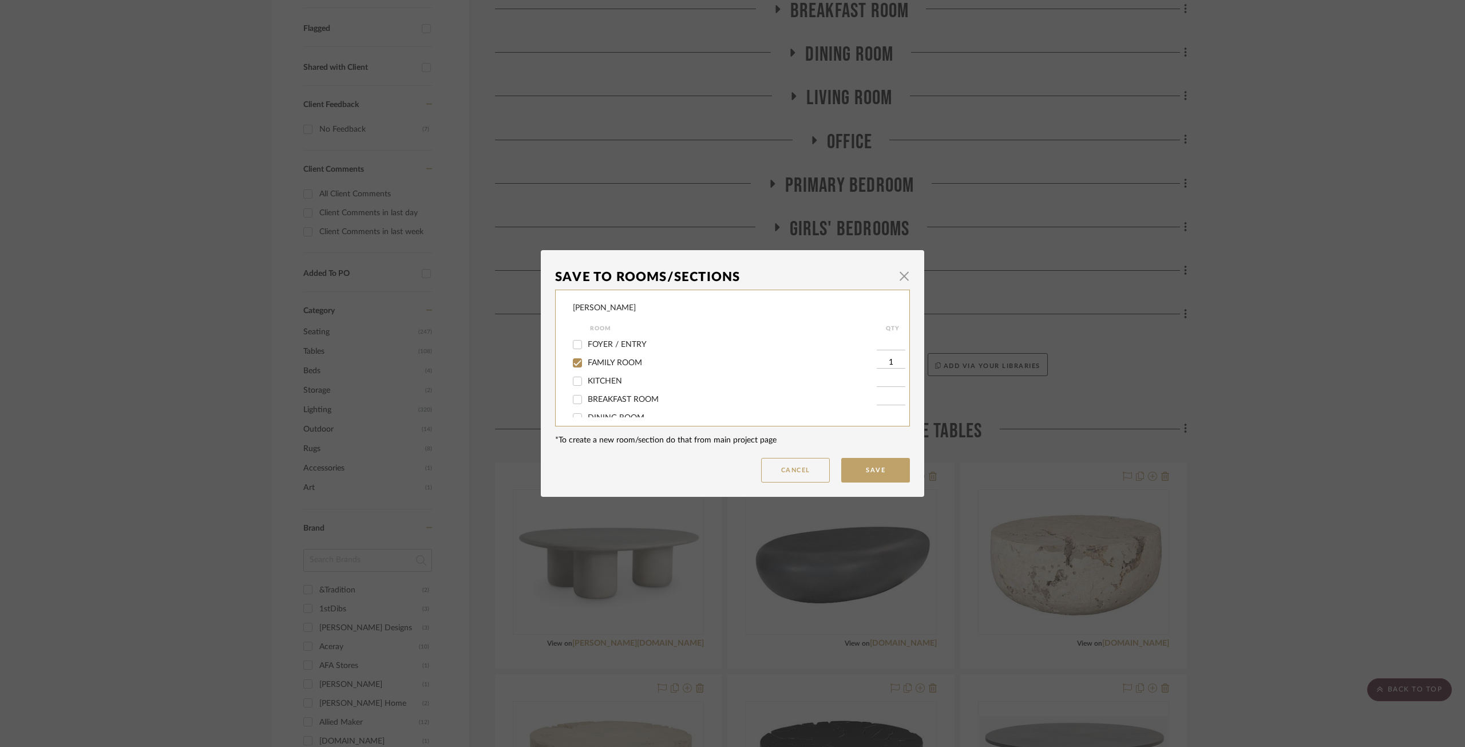
click at [628, 363] on span "FAMILY ROOM" at bounding box center [615, 363] width 54 height 8
click at [587, 363] on input "FAMILY ROOM" at bounding box center [577, 363] width 18 height 18
checkbox input "false"
click at [628, 363] on span "FAMILY ROOM" at bounding box center [615, 363] width 54 height 8
click at [587, 363] on input "FAMILY ROOM" at bounding box center [577, 363] width 18 height 18
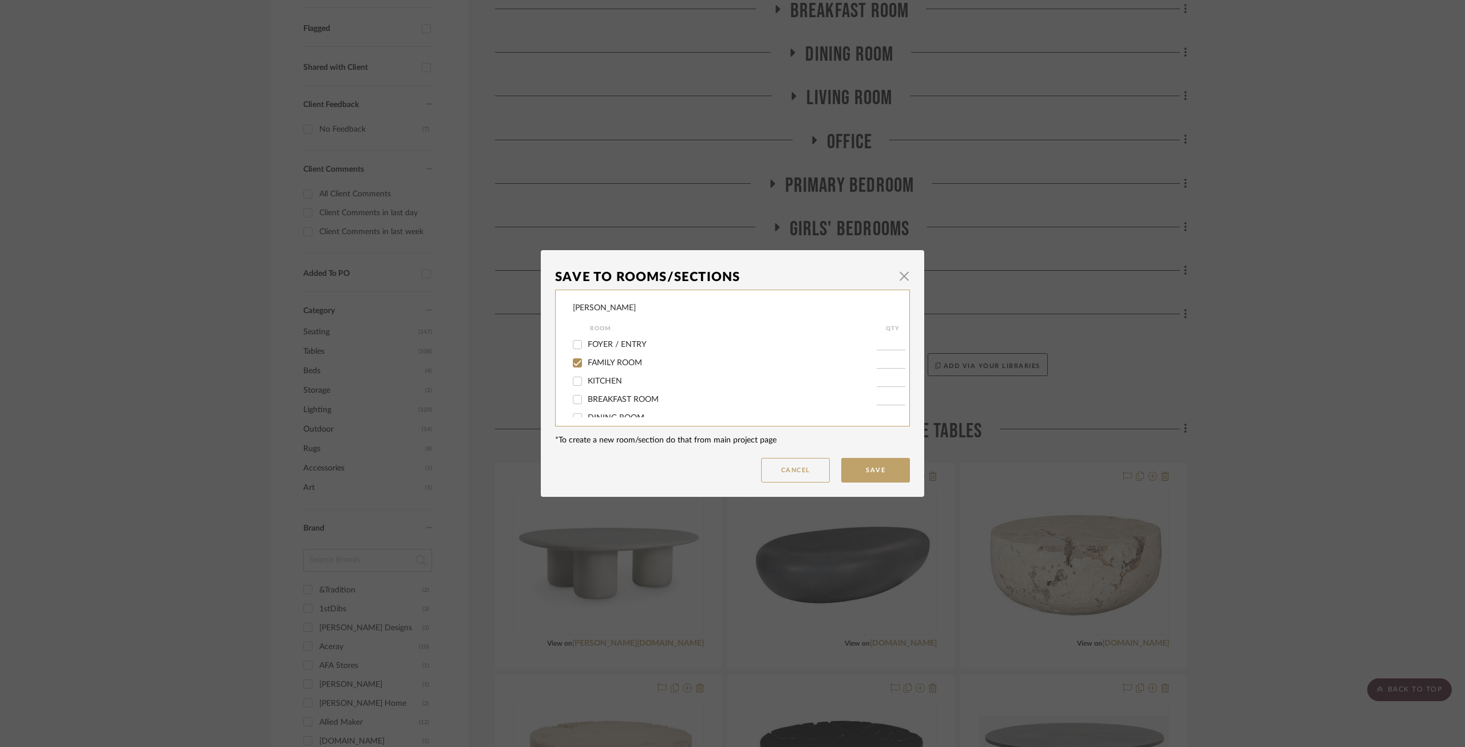
checkbox input "true"
type input "1"
click at [632, 377] on span "OPTIONS - FAMILY ROOM COFFEE TABLES" at bounding box center [667, 374] width 159 height 8
click at [587, 377] on input "OPTIONS - FAMILY ROOM COFFEE TABLES" at bounding box center [577, 374] width 18 height 18
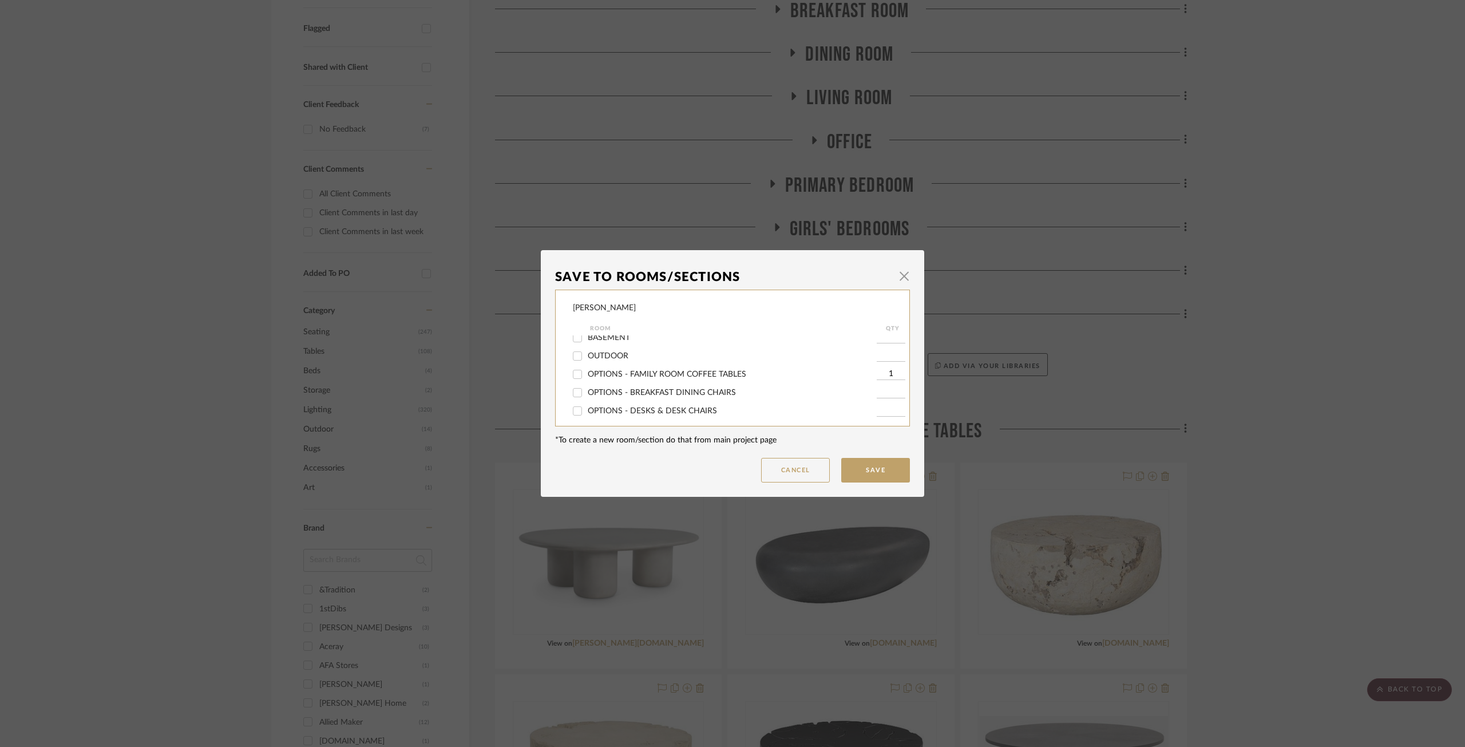
checkbox input "false"
click at [873, 469] on button "Save" at bounding box center [875, 470] width 69 height 25
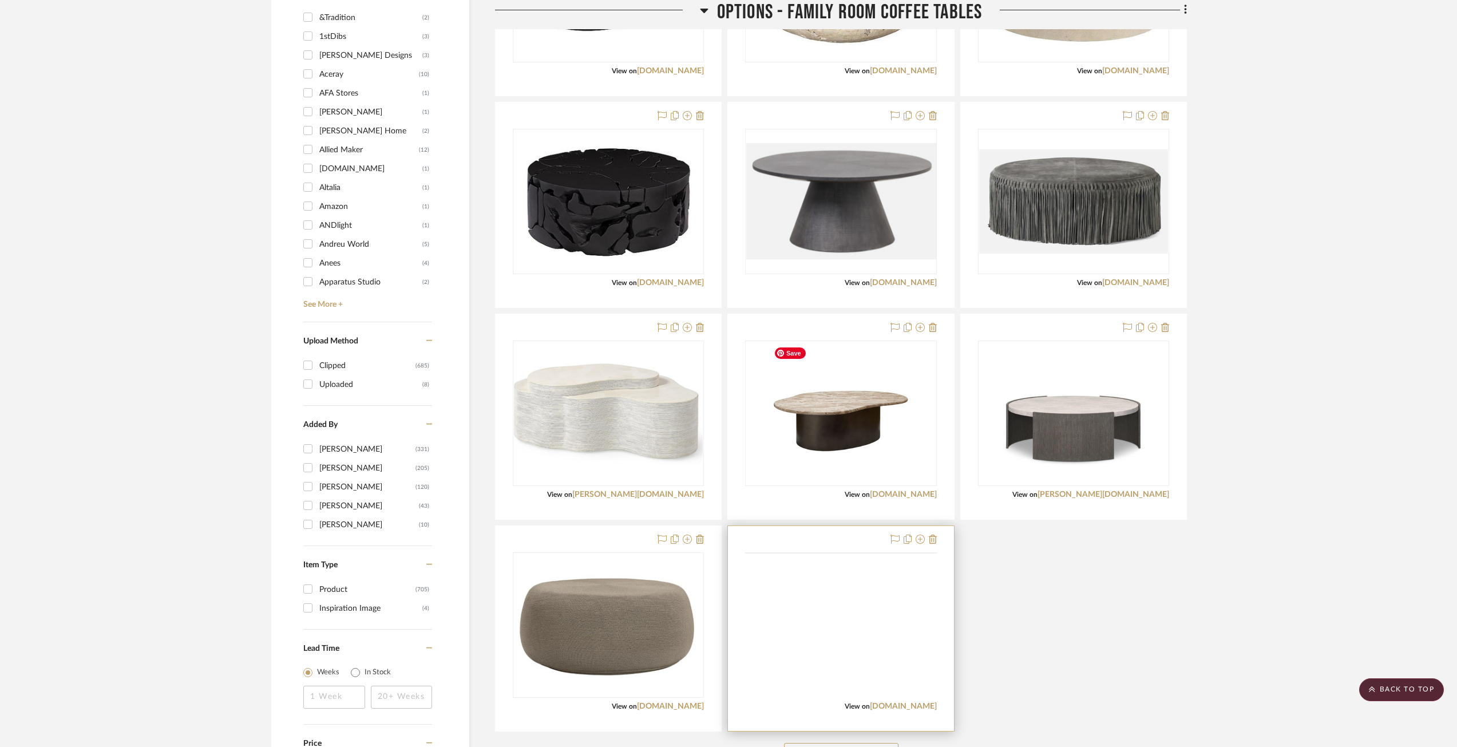
scroll to position [1087, 0]
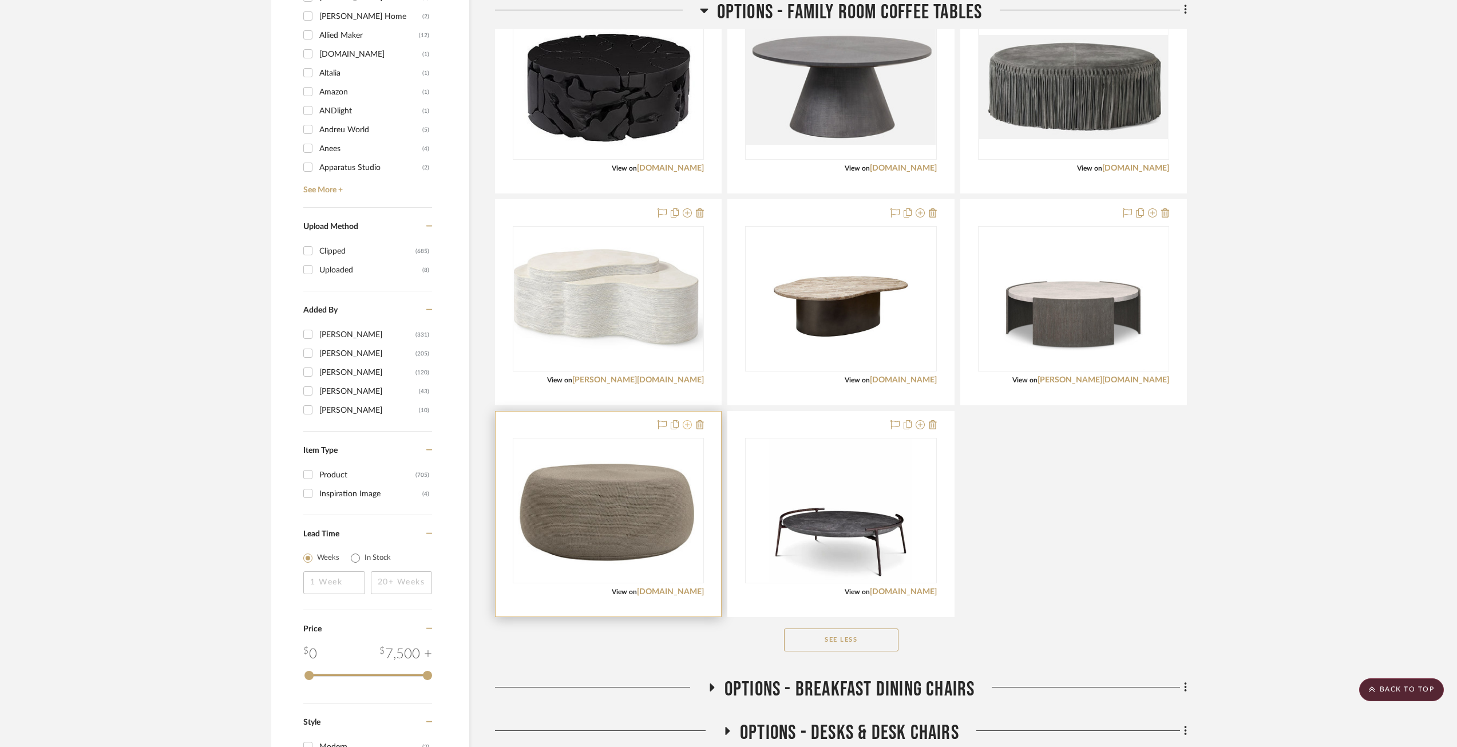
click at [685, 427] on icon at bounding box center [687, 424] width 9 height 9
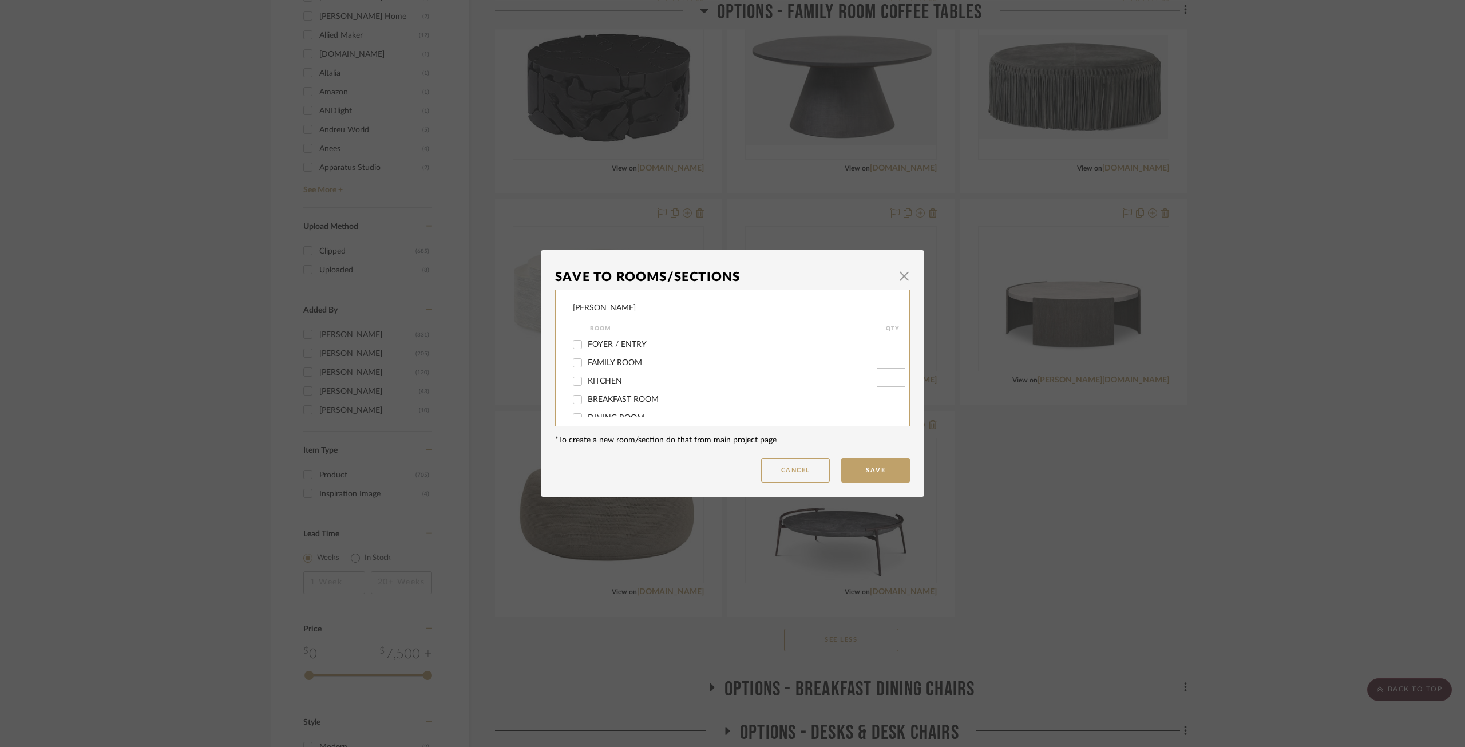
scroll to position [172, 0]
click at [600, 354] on span "OUTDOOR" at bounding box center [608, 356] width 41 height 8
click at [587, 354] on input "OUTDOOR" at bounding box center [577, 356] width 18 height 18
checkbox input "true"
type input "1"
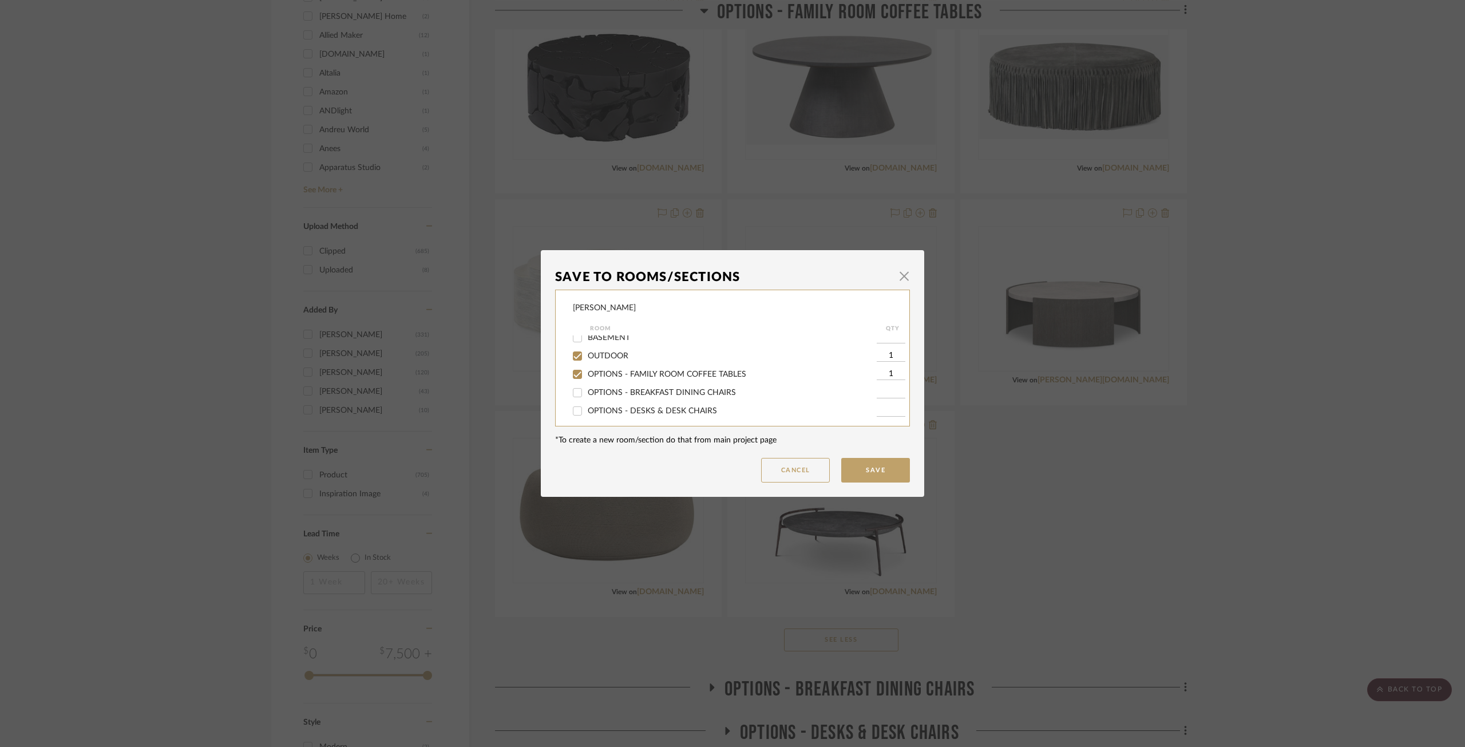
click at [597, 372] on span "OPTIONS - FAMILY ROOM COFFEE TABLES" at bounding box center [667, 374] width 159 height 8
click at [587, 372] on input "OPTIONS - FAMILY ROOM COFFEE TABLES" at bounding box center [577, 374] width 18 height 18
checkbox input "false"
click at [876, 468] on button "Save" at bounding box center [875, 470] width 69 height 25
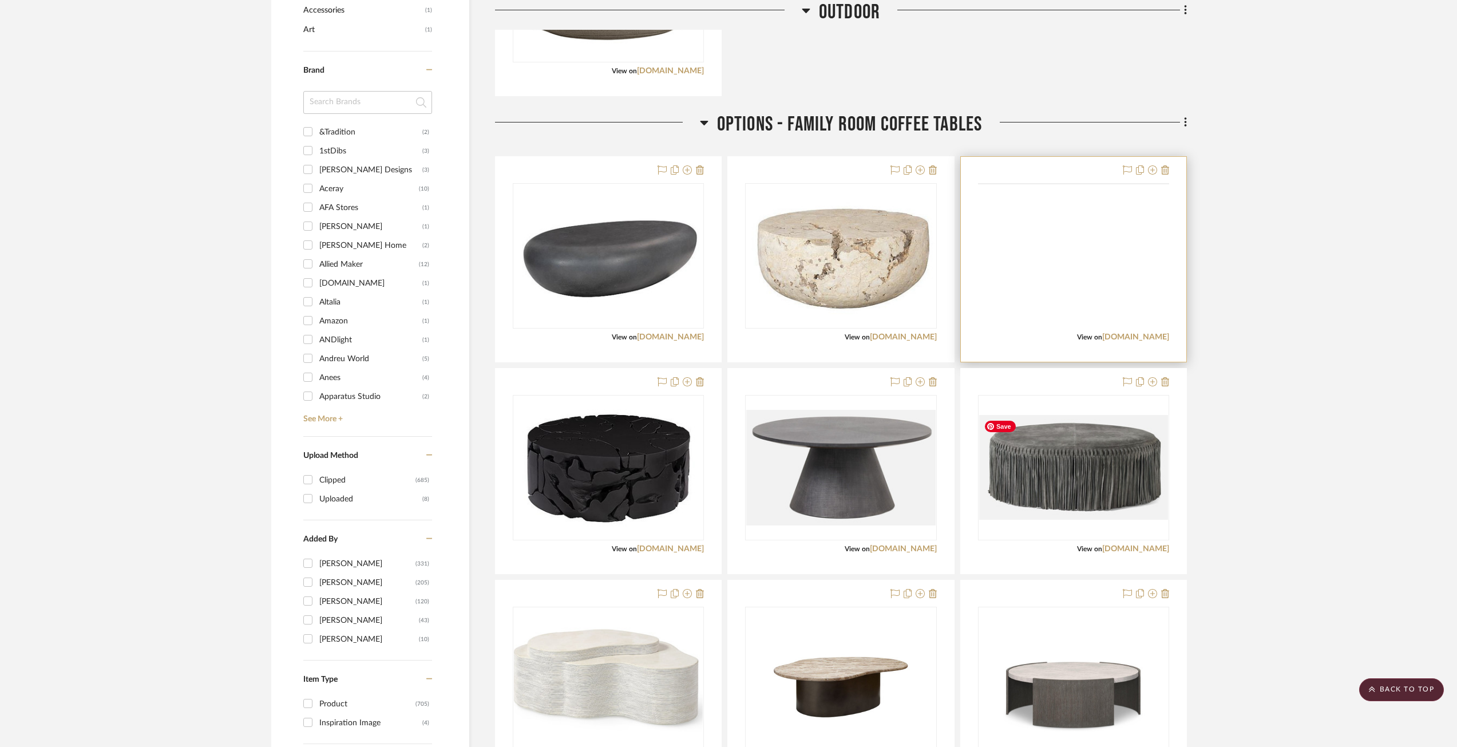
scroll to position [629, 0]
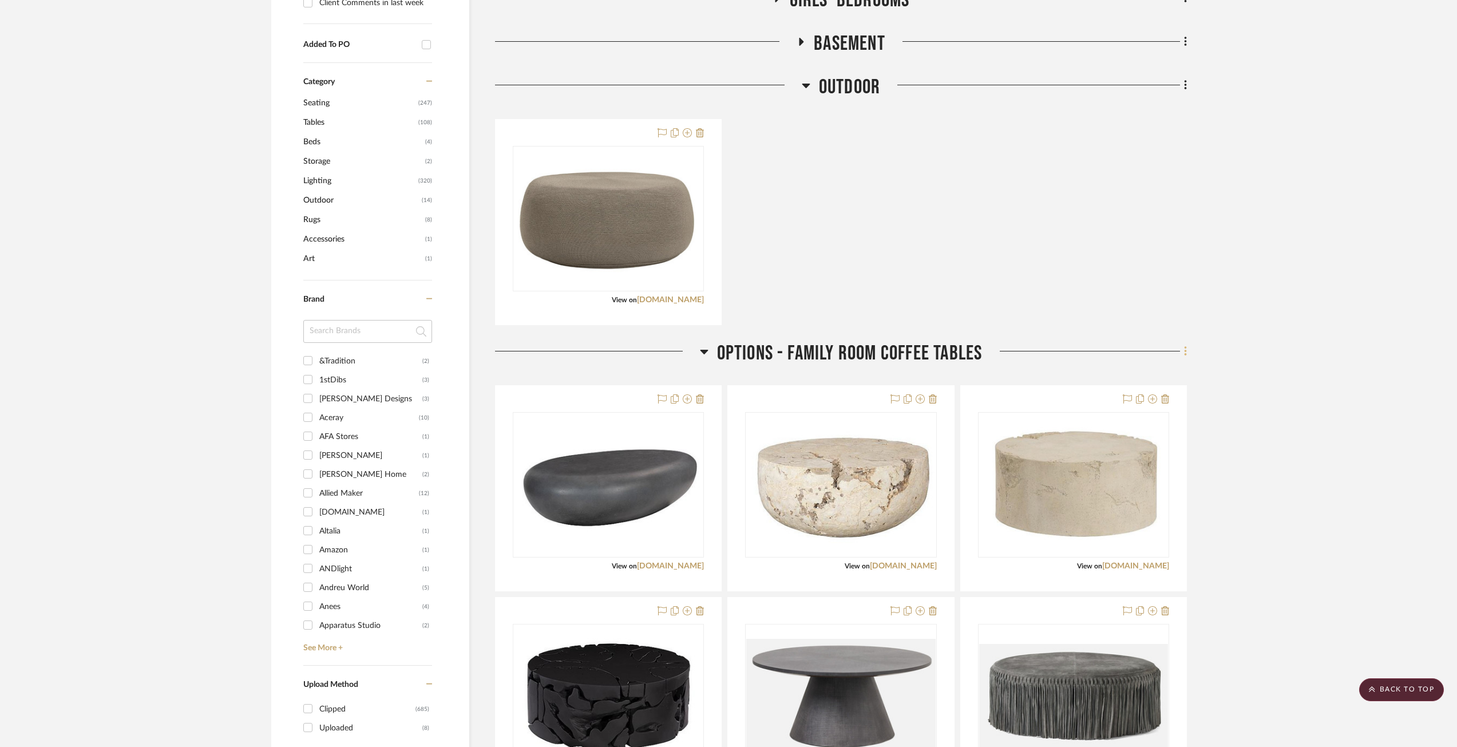
click at [1098, 350] on icon at bounding box center [1185, 351] width 3 height 13
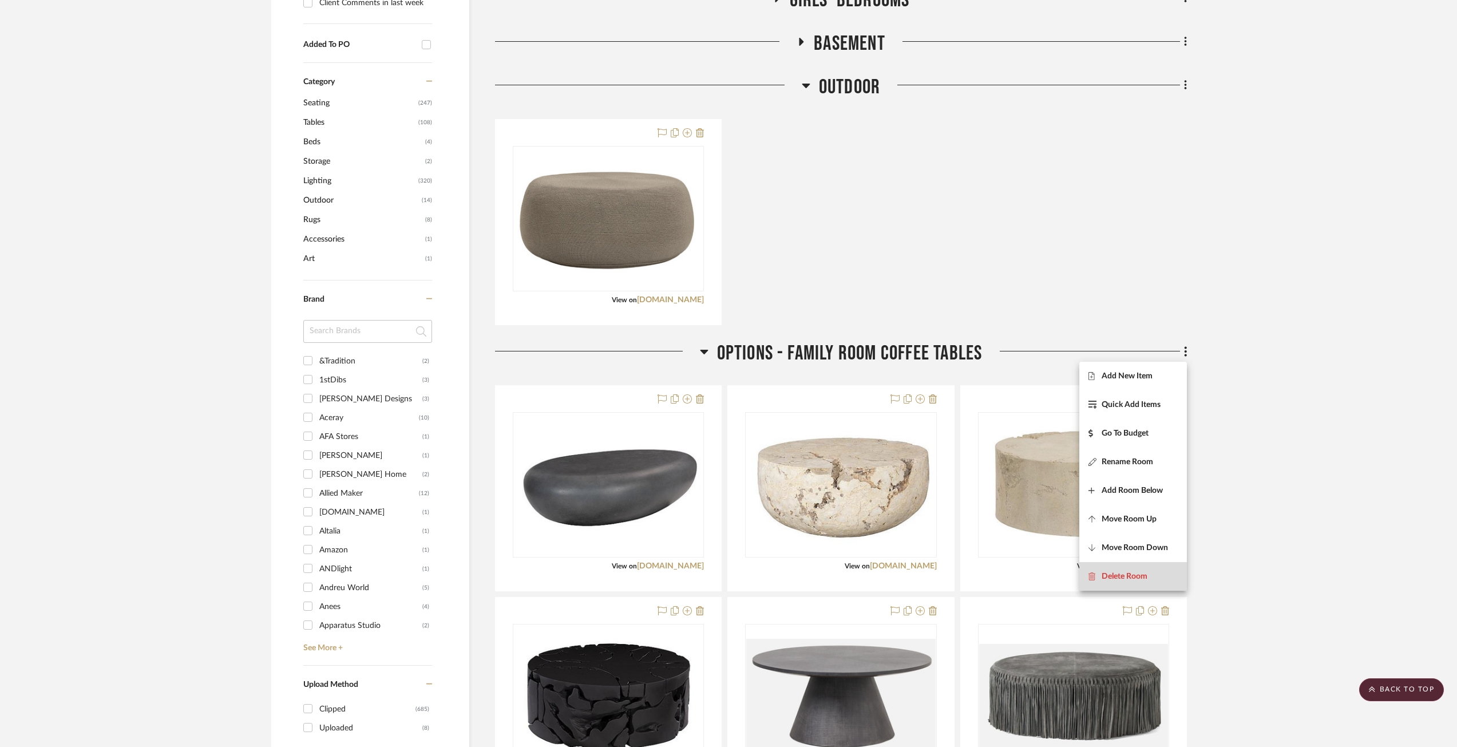
click at [1098, 580] on span "Delete Room" at bounding box center [1125, 577] width 46 height 10
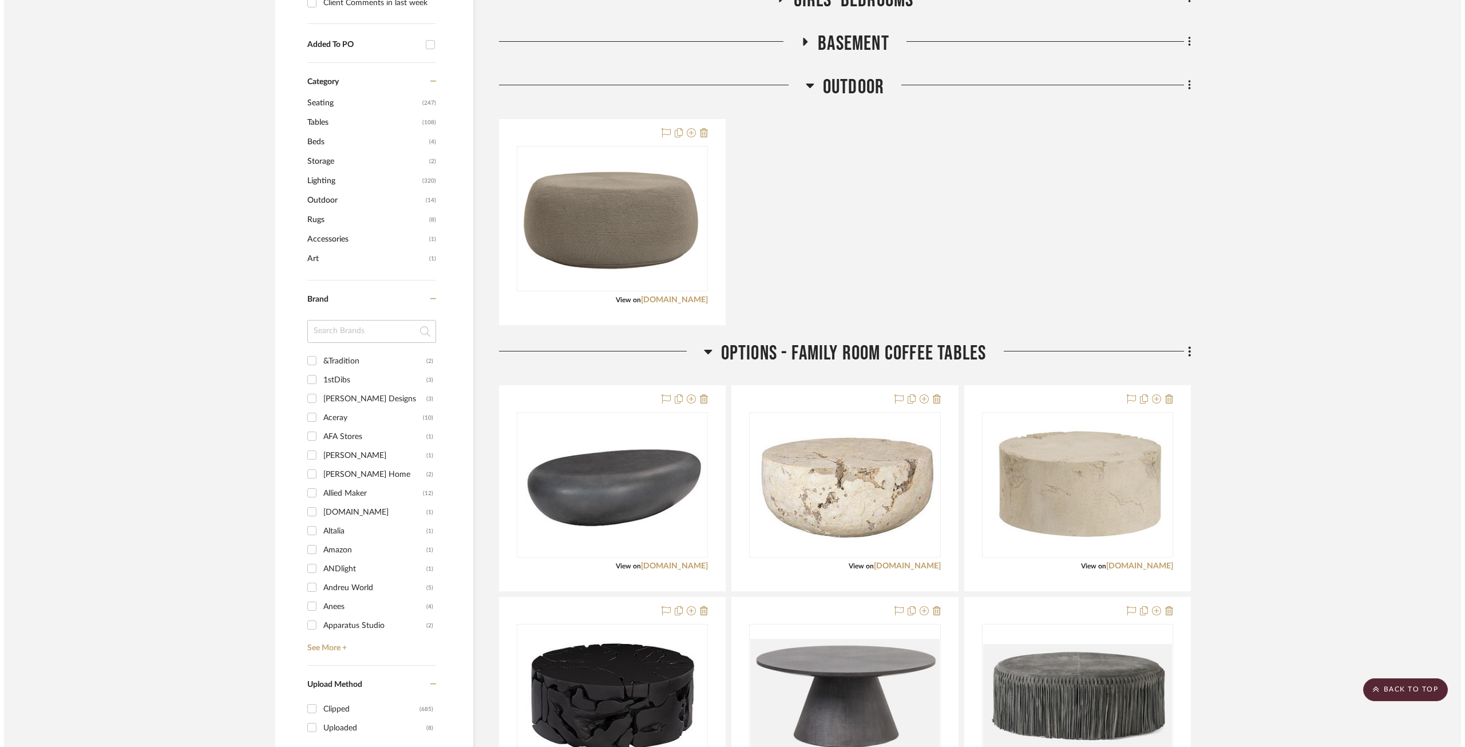
scroll to position [0, 0]
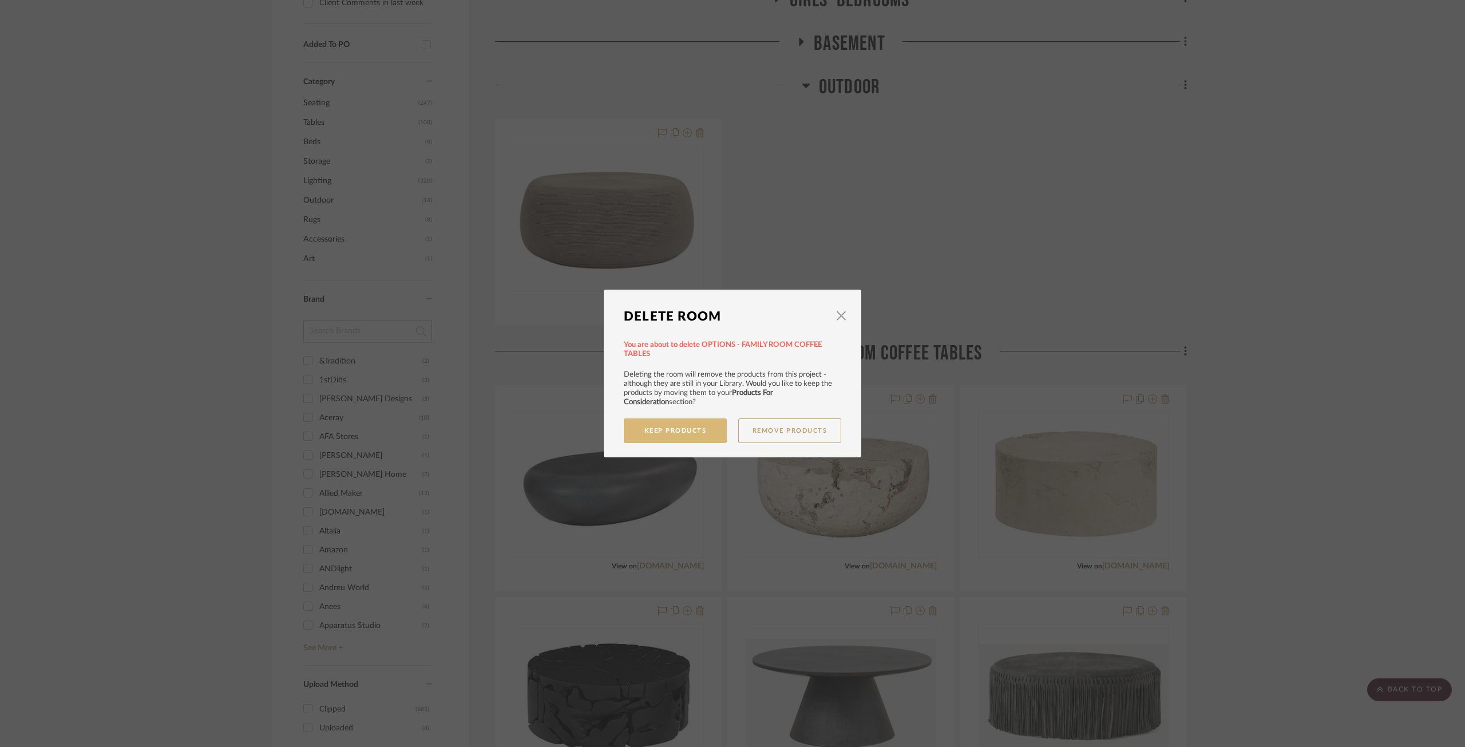
click at [690, 431] on button "Keep Products" at bounding box center [675, 430] width 103 height 25
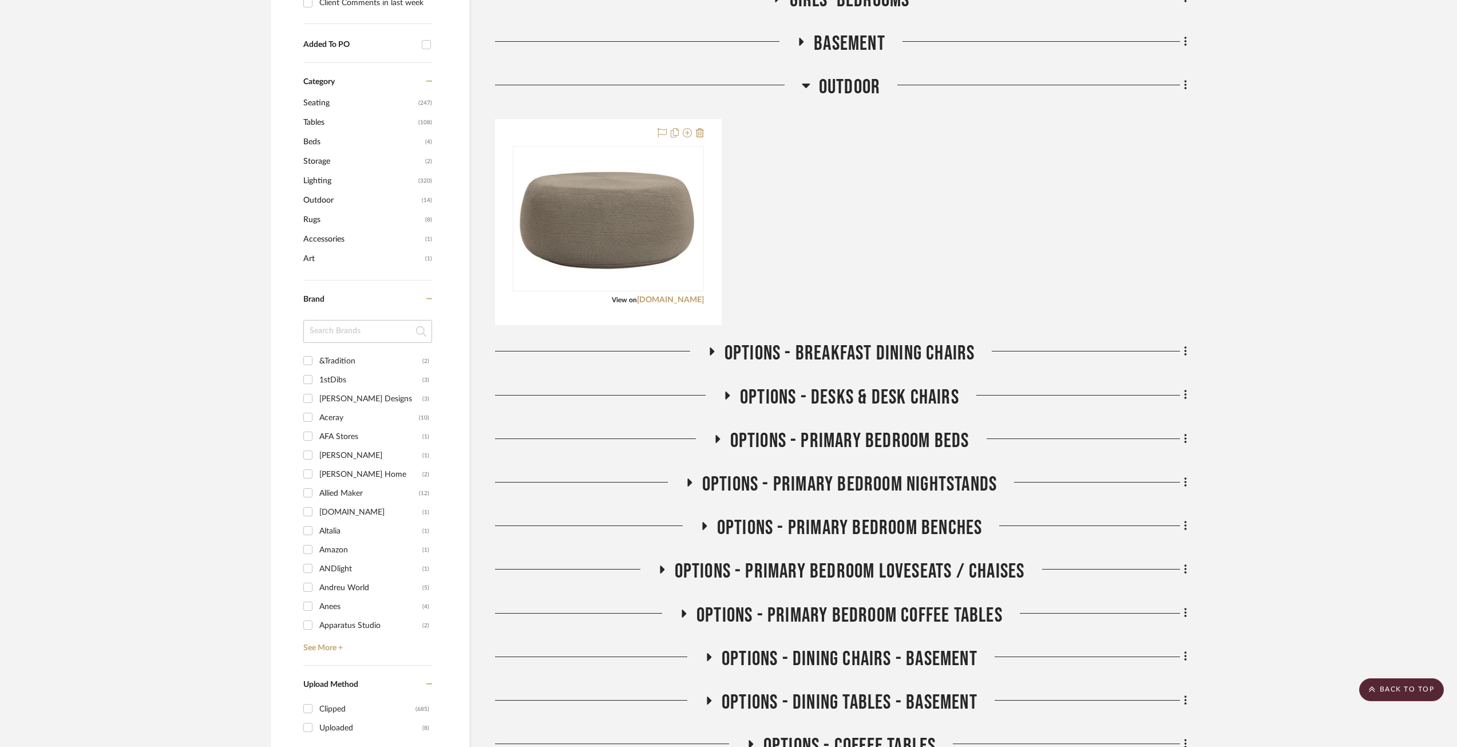
scroll to position [343, 0]
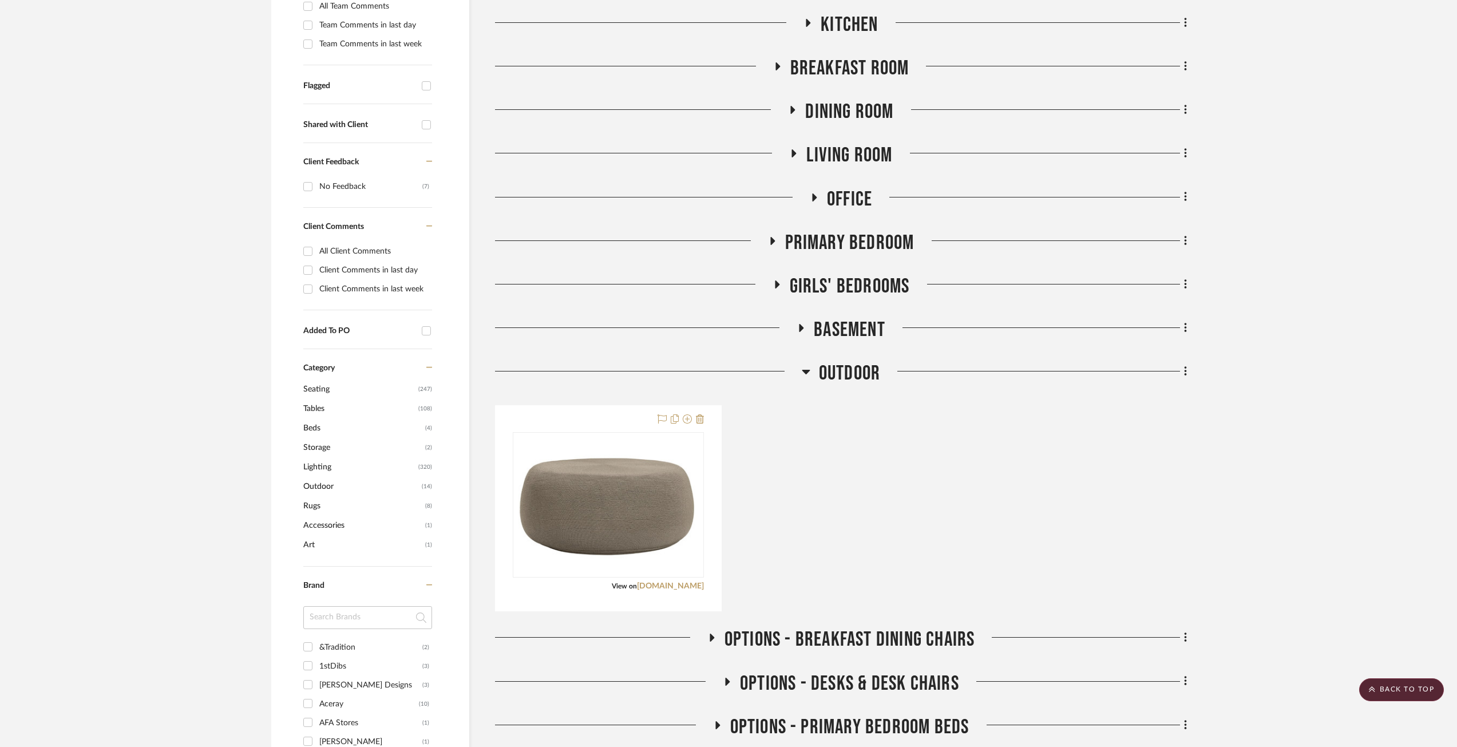
click at [811, 200] on icon at bounding box center [814, 197] width 14 height 9
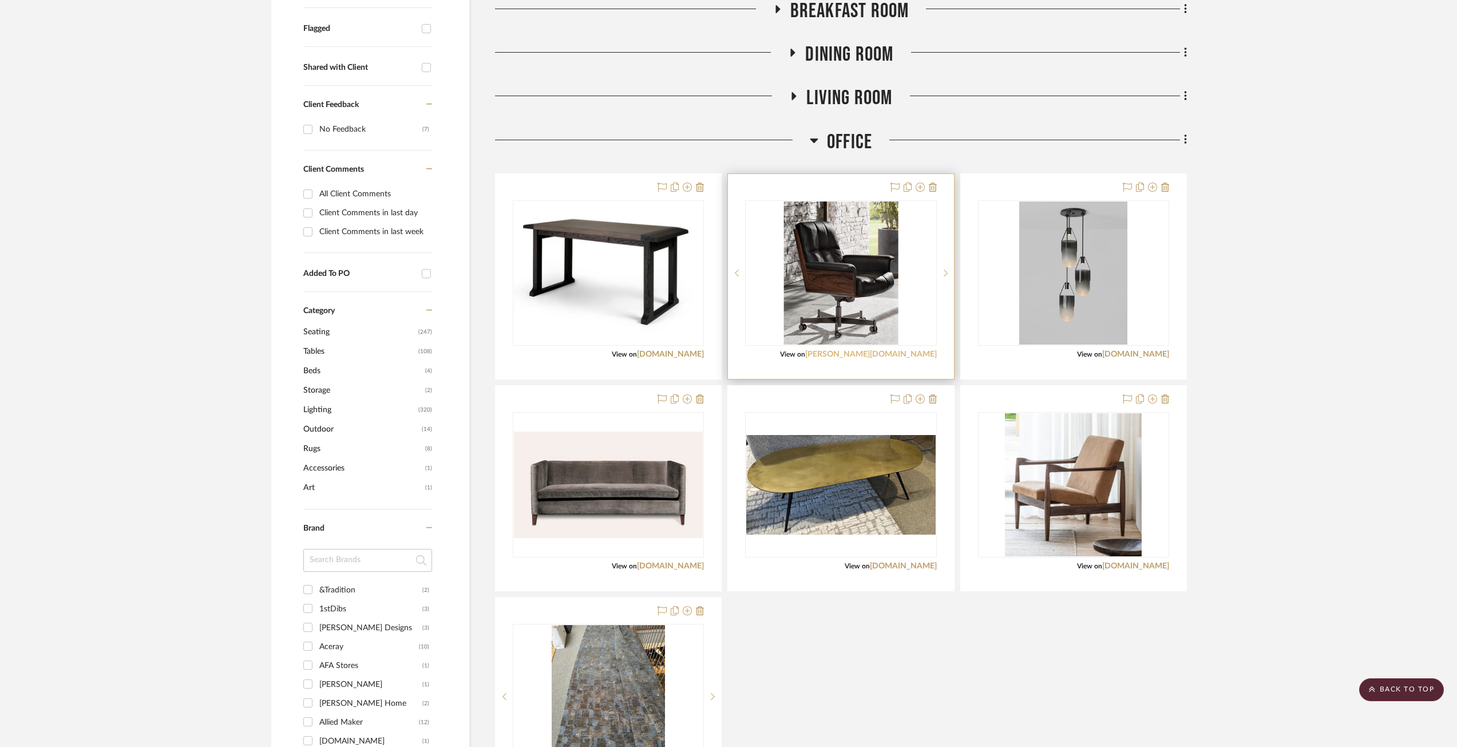
scroll to position [458, 0]
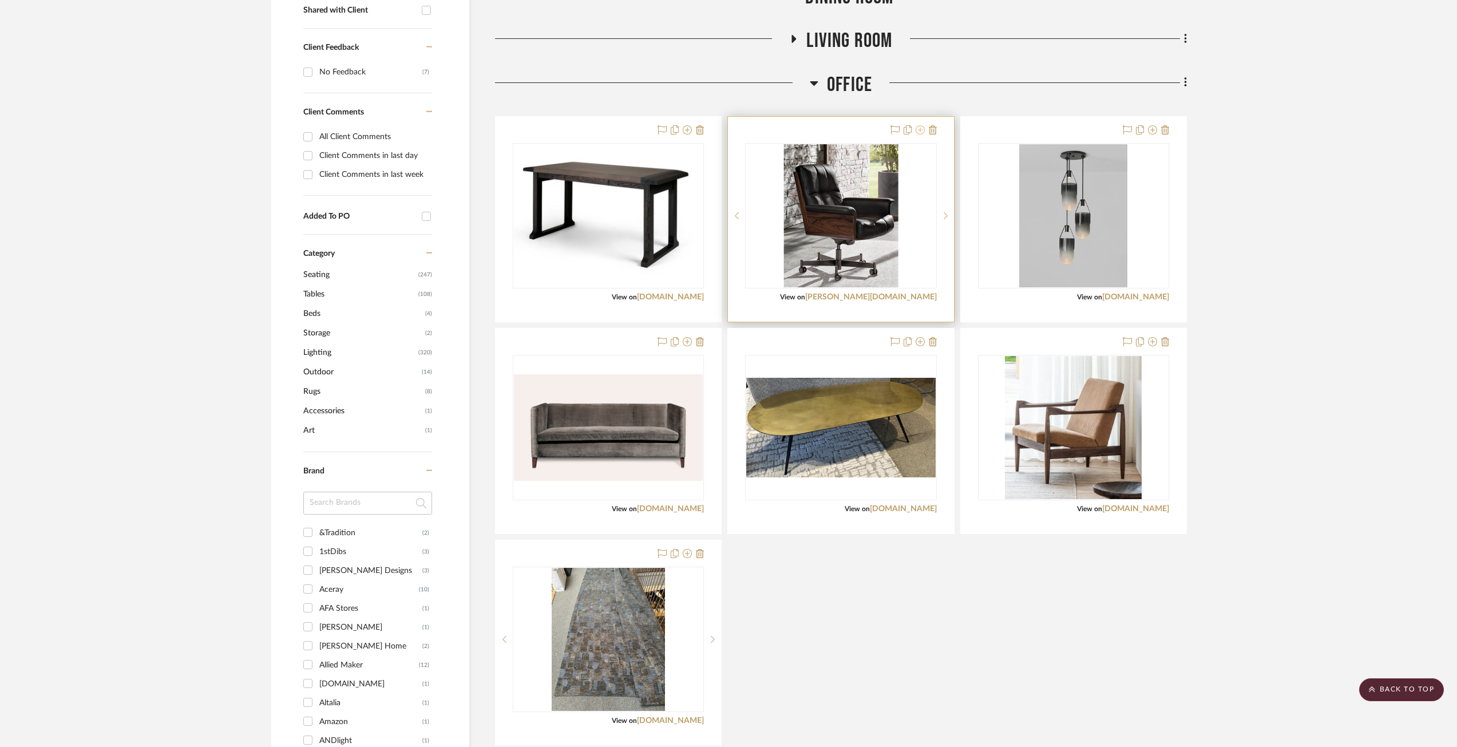
click at [921, 131] on icon at bounding box center [920, 129] width 9 height 9
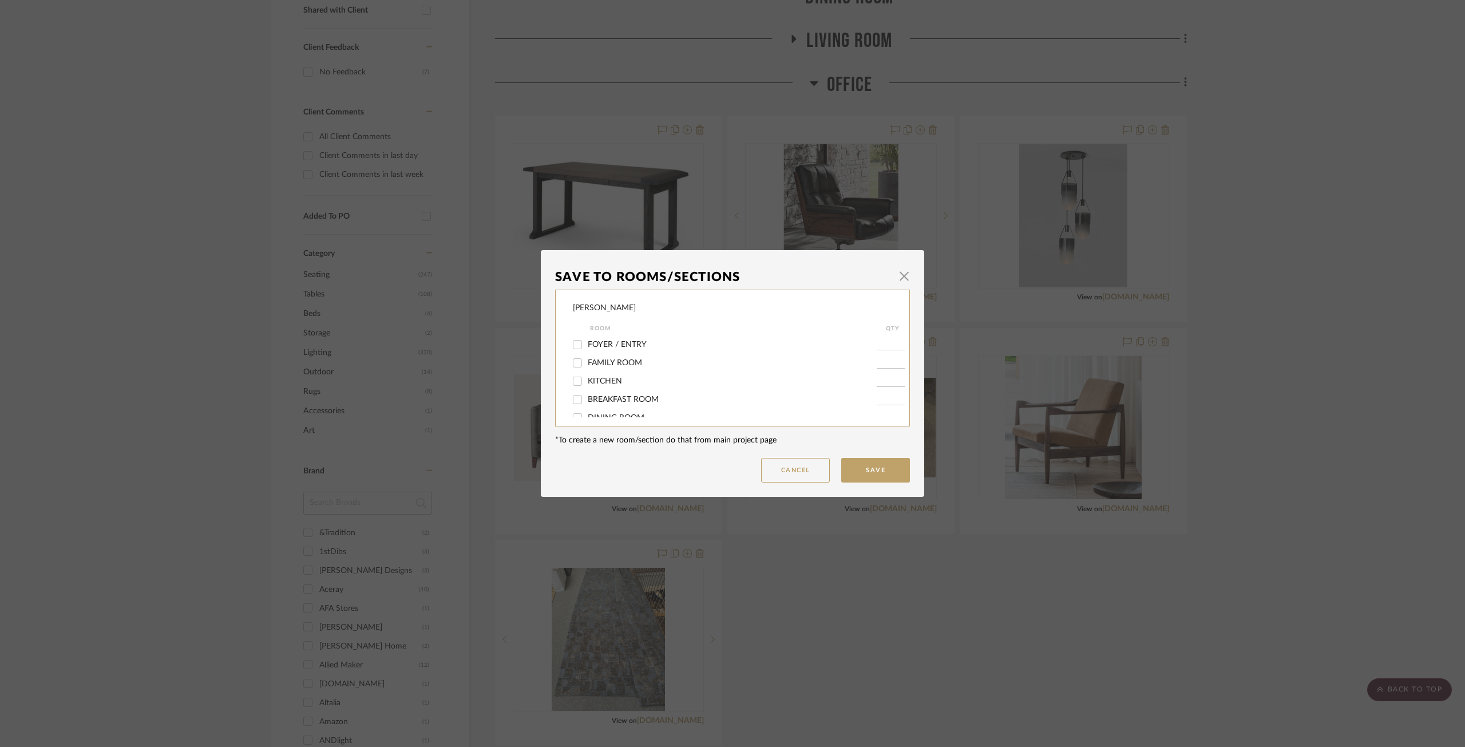
scroll to position [114, 0]
click at [603, 340] on span "OFFICE" at bounding box center [601, 340] width 27 height 8
click at [587, 340] on input "OFFICE" at bounding box center [577, 340] width 18 height 18
checkbox input "false"
click at [883, 469] on button "Save" at bounding box center [875, 470] width 69 height 25
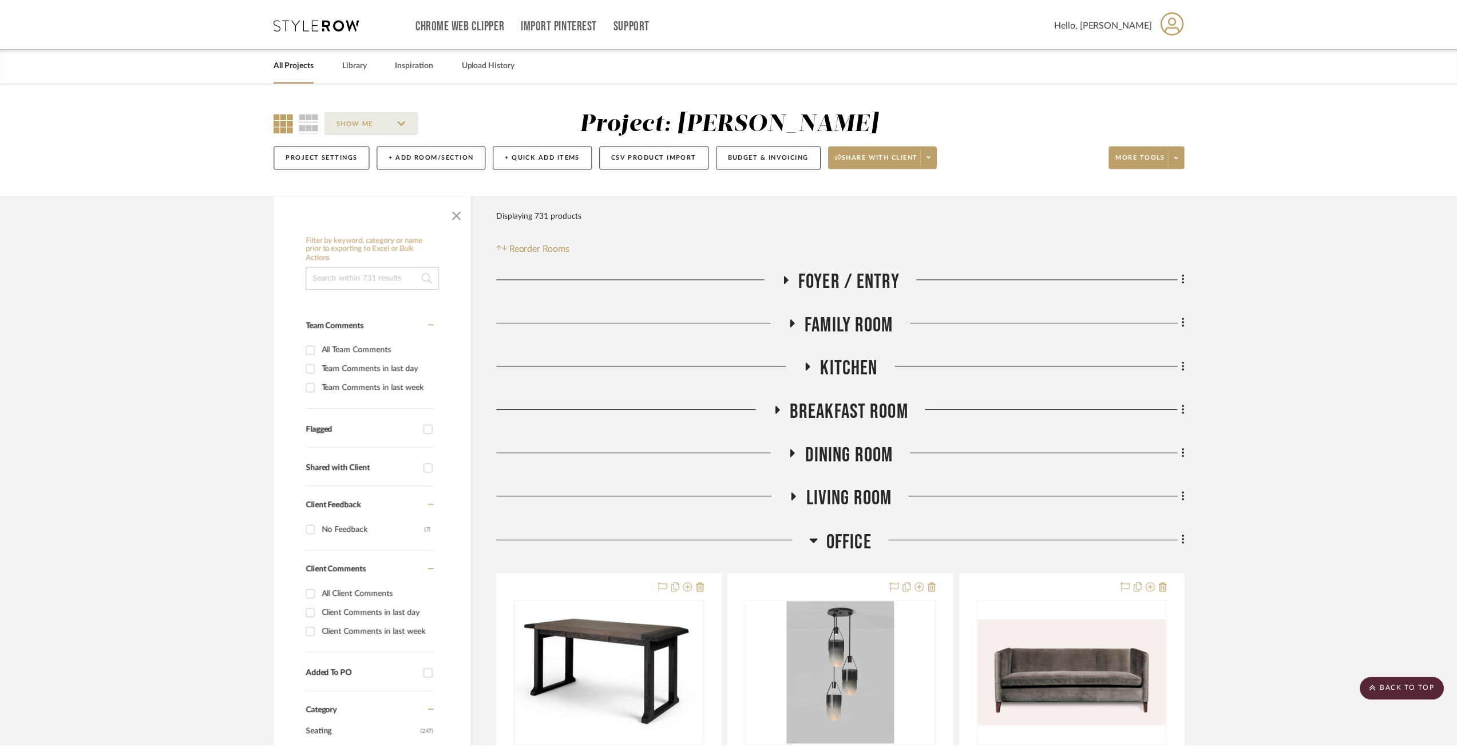
scroll to position [458, 0]
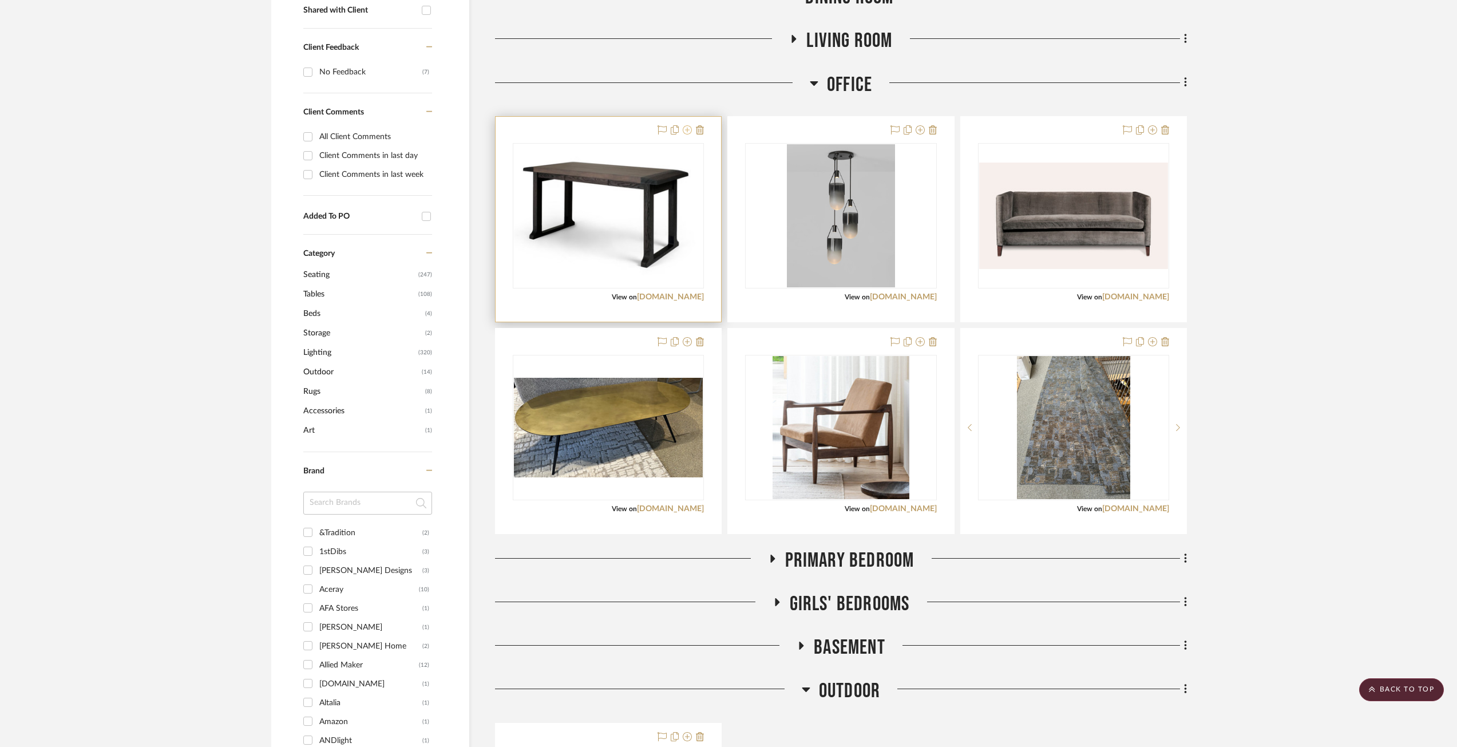
click at [687, 130] on icon at bounding box center [687, 129] width 9 height 9
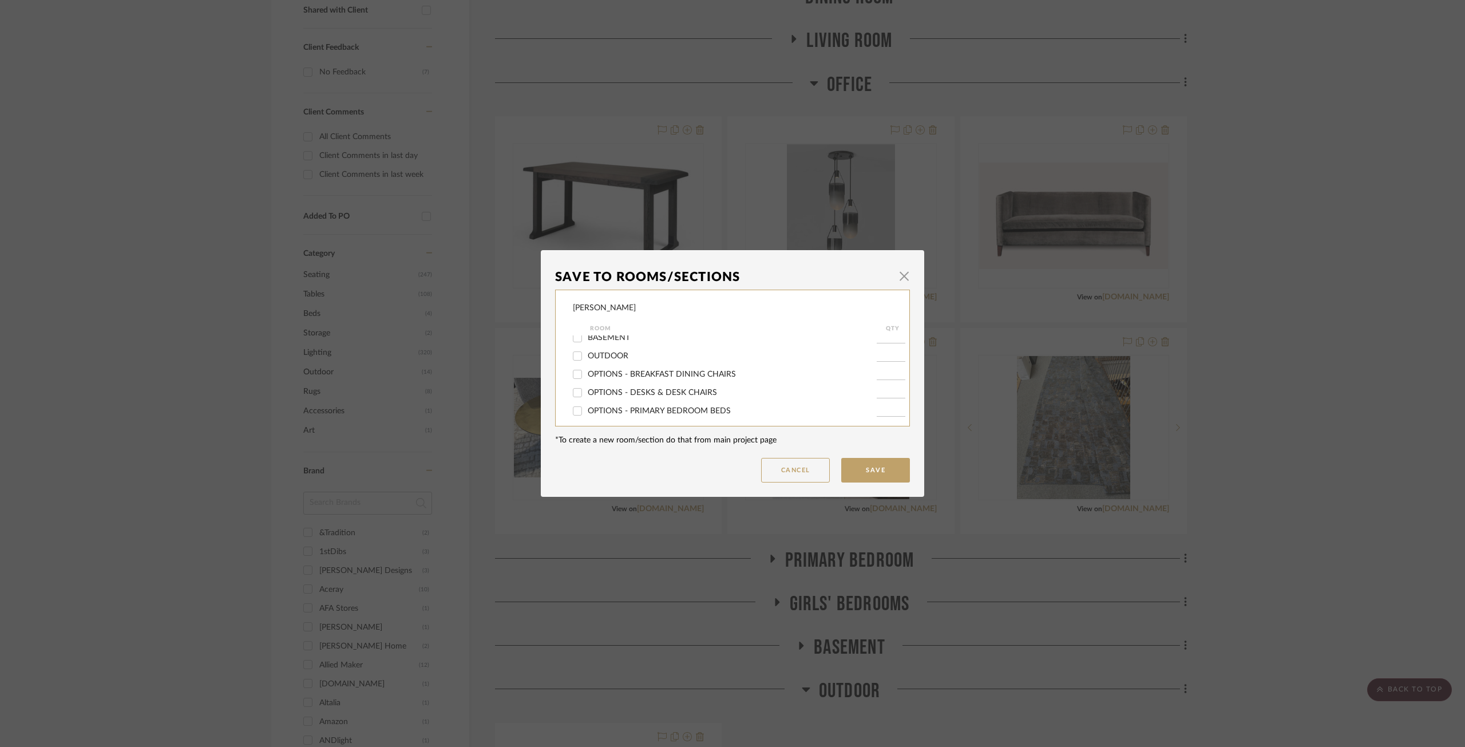
scroll to position [57, 0]
click at [603, 393] on label "OFFICE" at bounding box center [732, 398] width 289 height 10
click at [587, 392] on input "OFFICE" at bounding box center [577, 397] width 18 height 18
checkbox input "false"
click at [880, 476] on button "Save" at bounding box center [875, 470] width 69 height 25
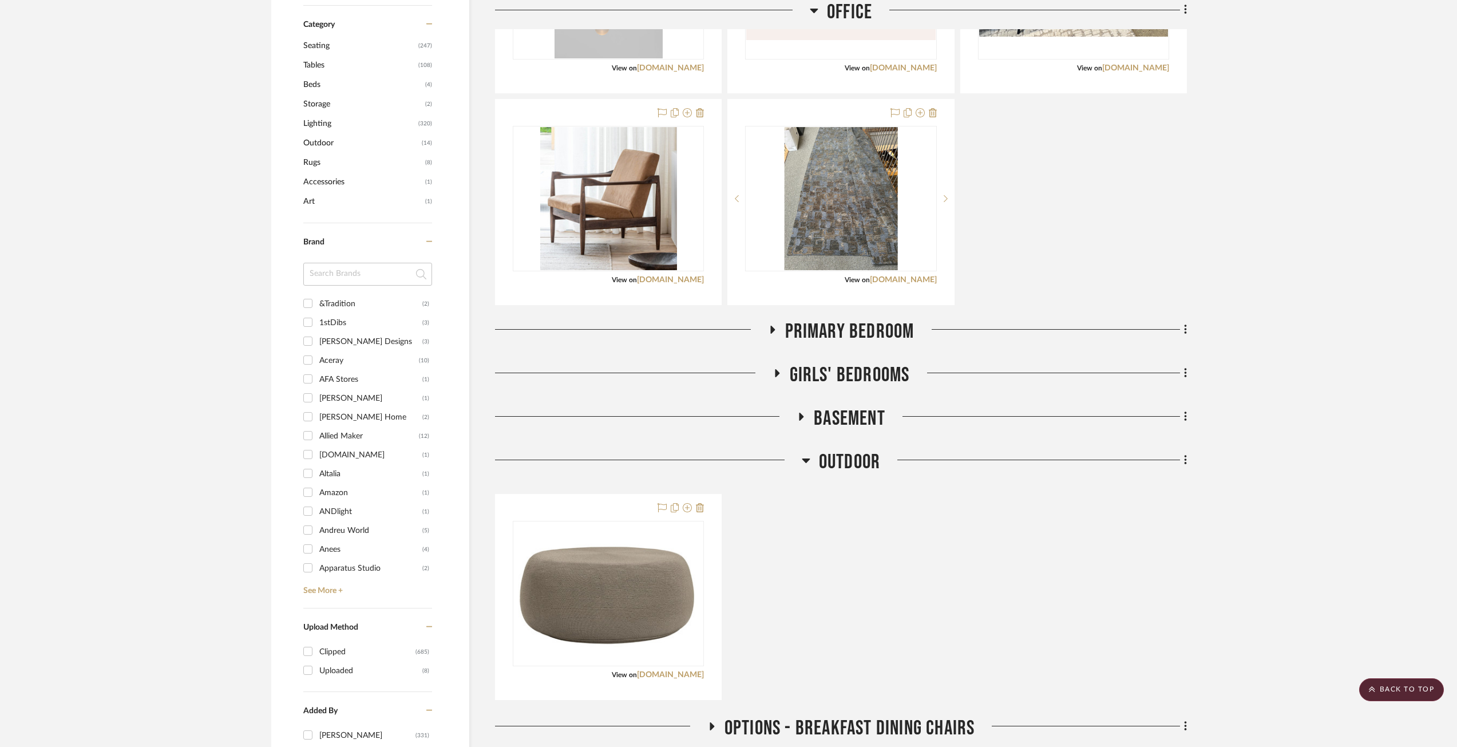
scroll to position [1030, 0]
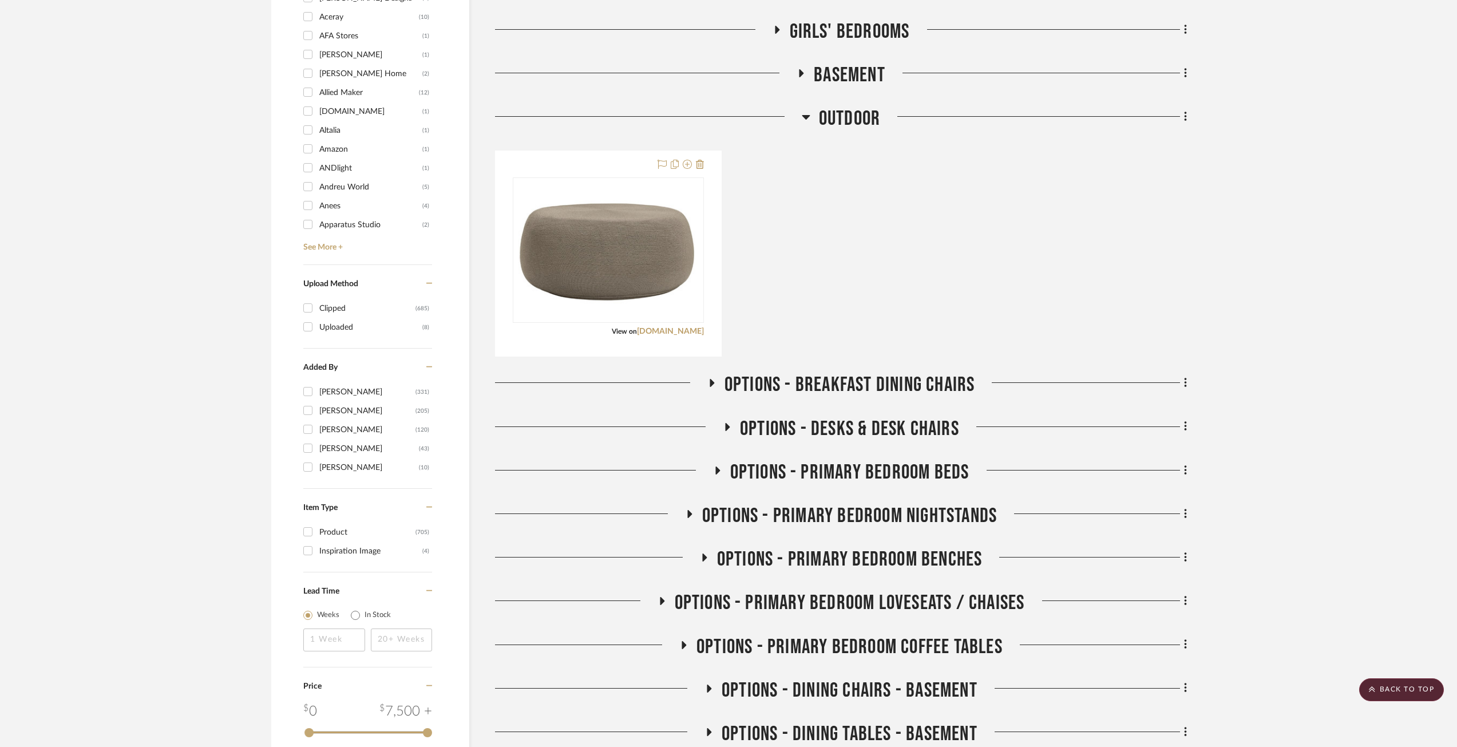
click at [727, 427] on icon at bounding box center [728, 427] width 5 height 8
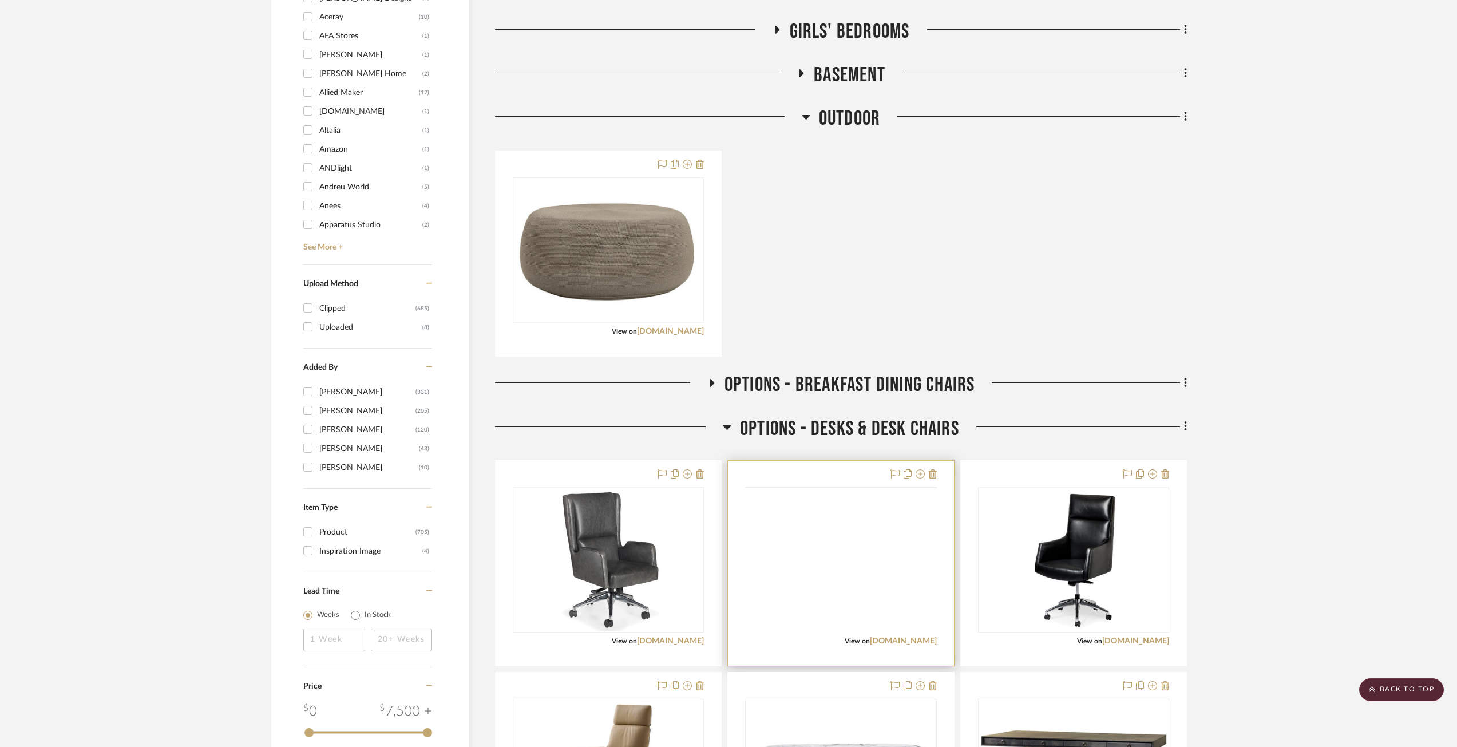
scroll to position [1144, 0]
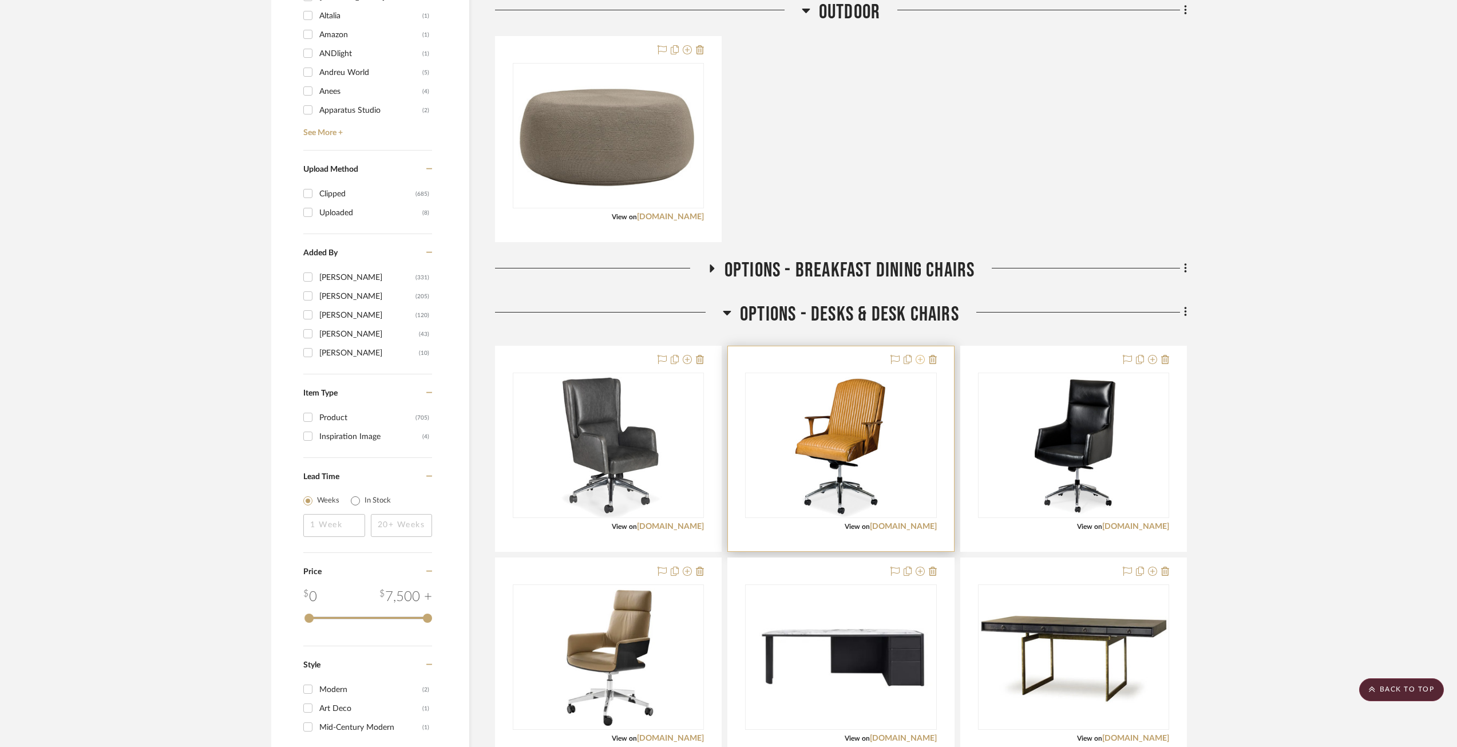
click at [923, 359] on icon at bounding box center [920, 359] width 9 height 9
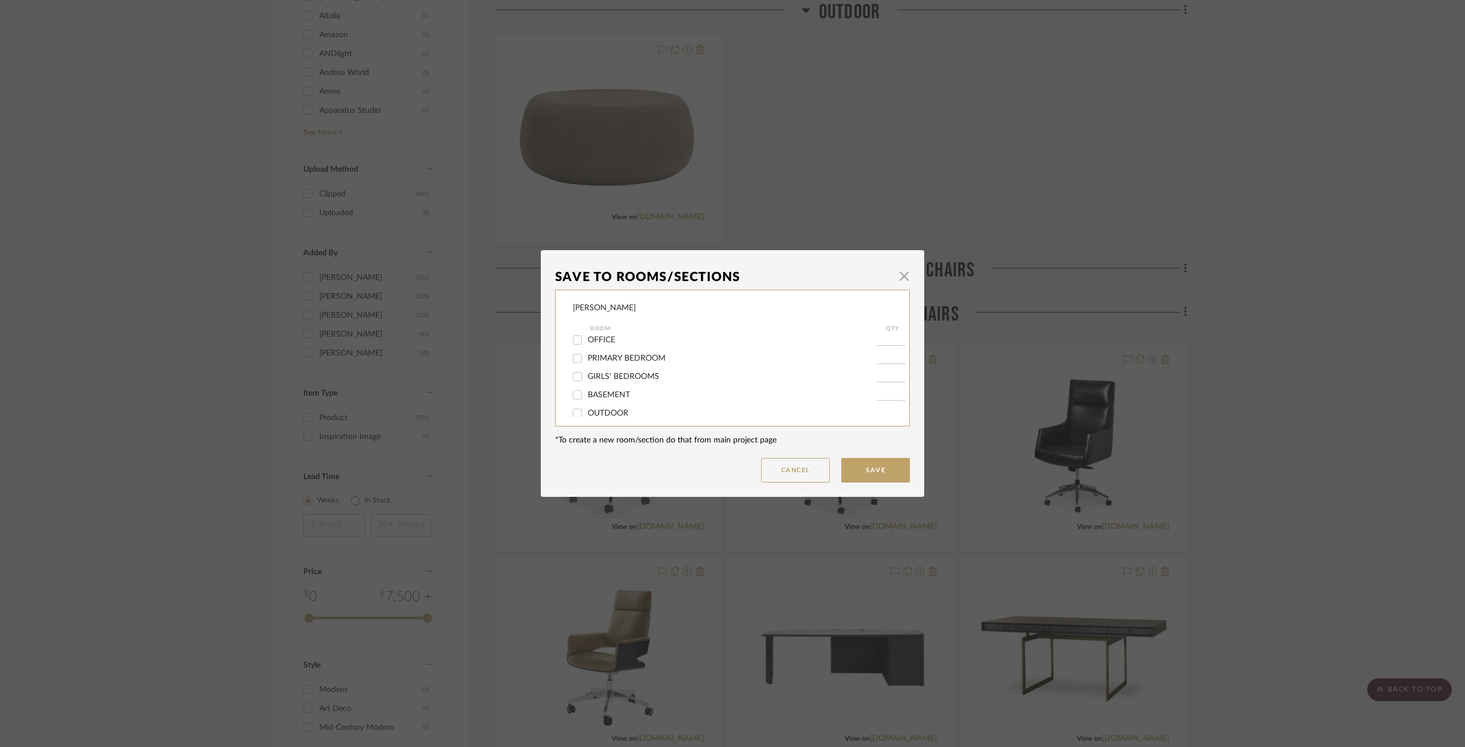
scroll to position [57, 0]
click at [610, 393] on span "OFFICE" at bounding box center [601, 397] width 27 height 8
click at [587, 393] on input "OFFICE" at bounding box center [577, 397] width 18 height 18
checkbox input "true"
type input "1"
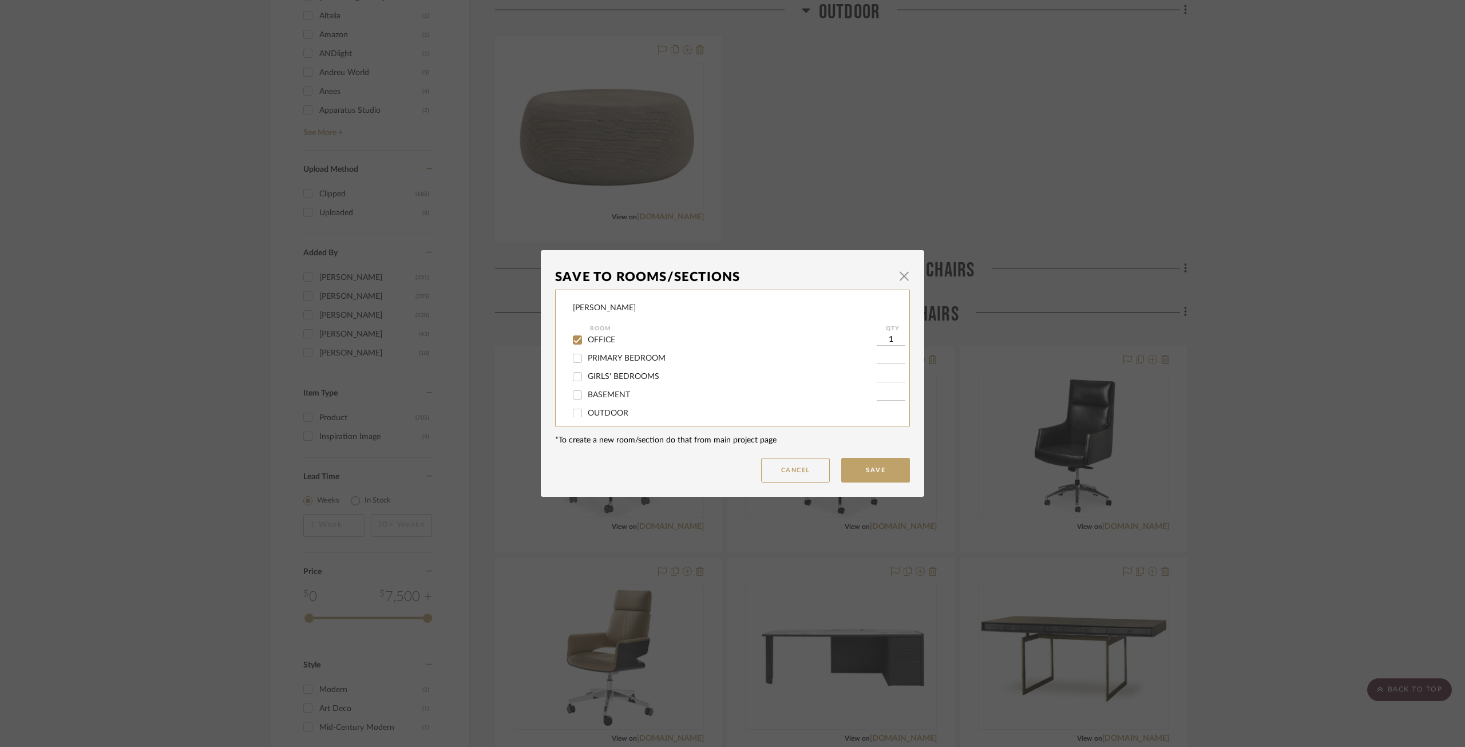
scroll to position [229, 0]
click at [869, 468] on button "Save" at bounding box center [875, 470] width 69 height 25
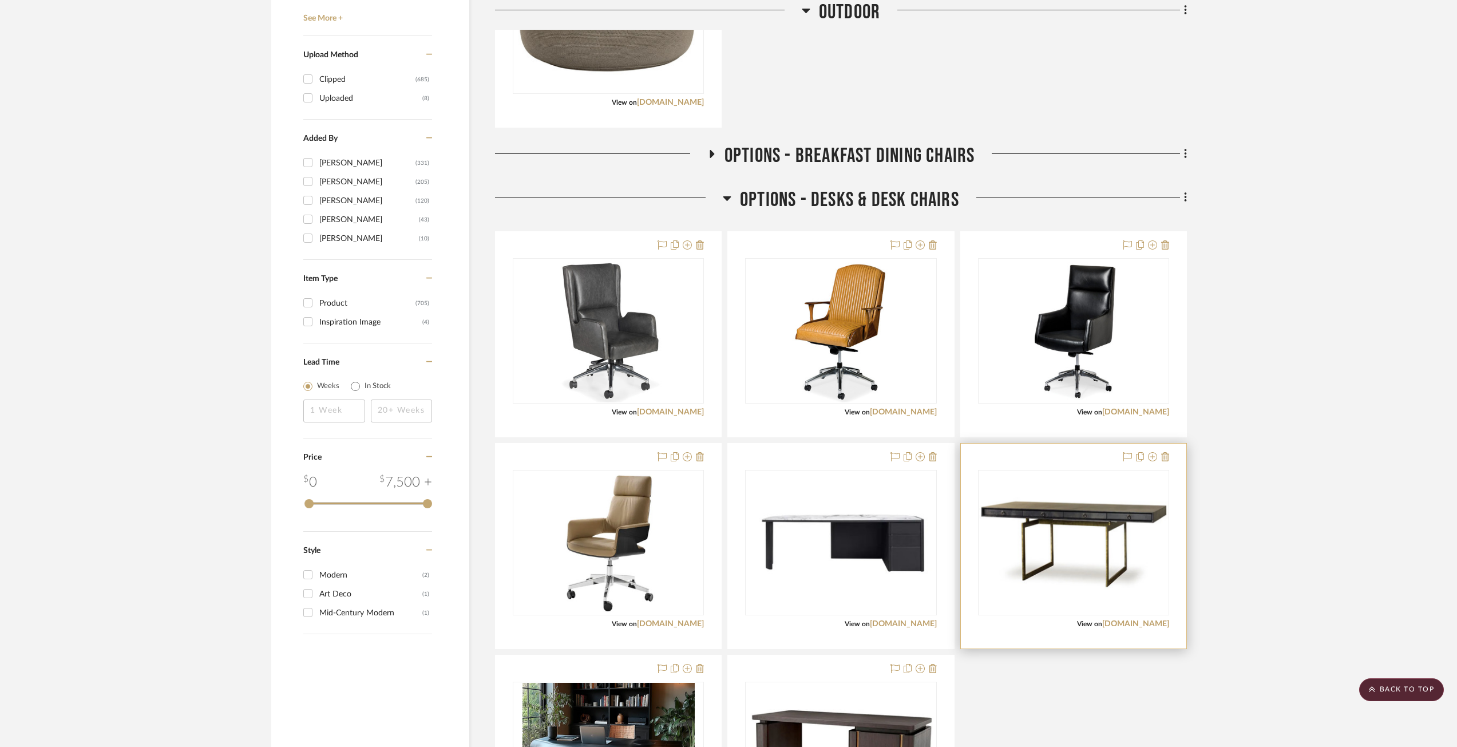
scroll to position [1431, 0]
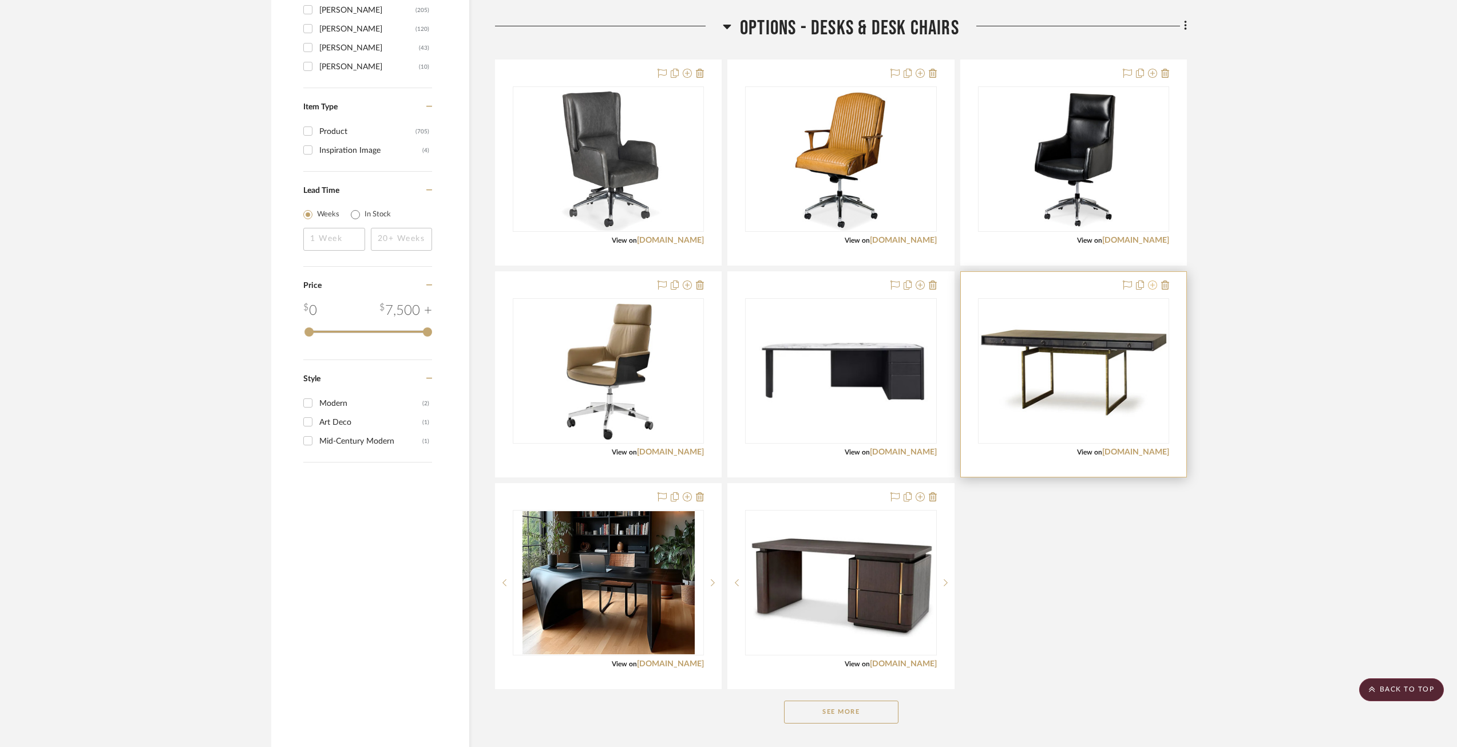
click at [1098, 286] on icon at bounding box center [1152, 284] width 9 height 9
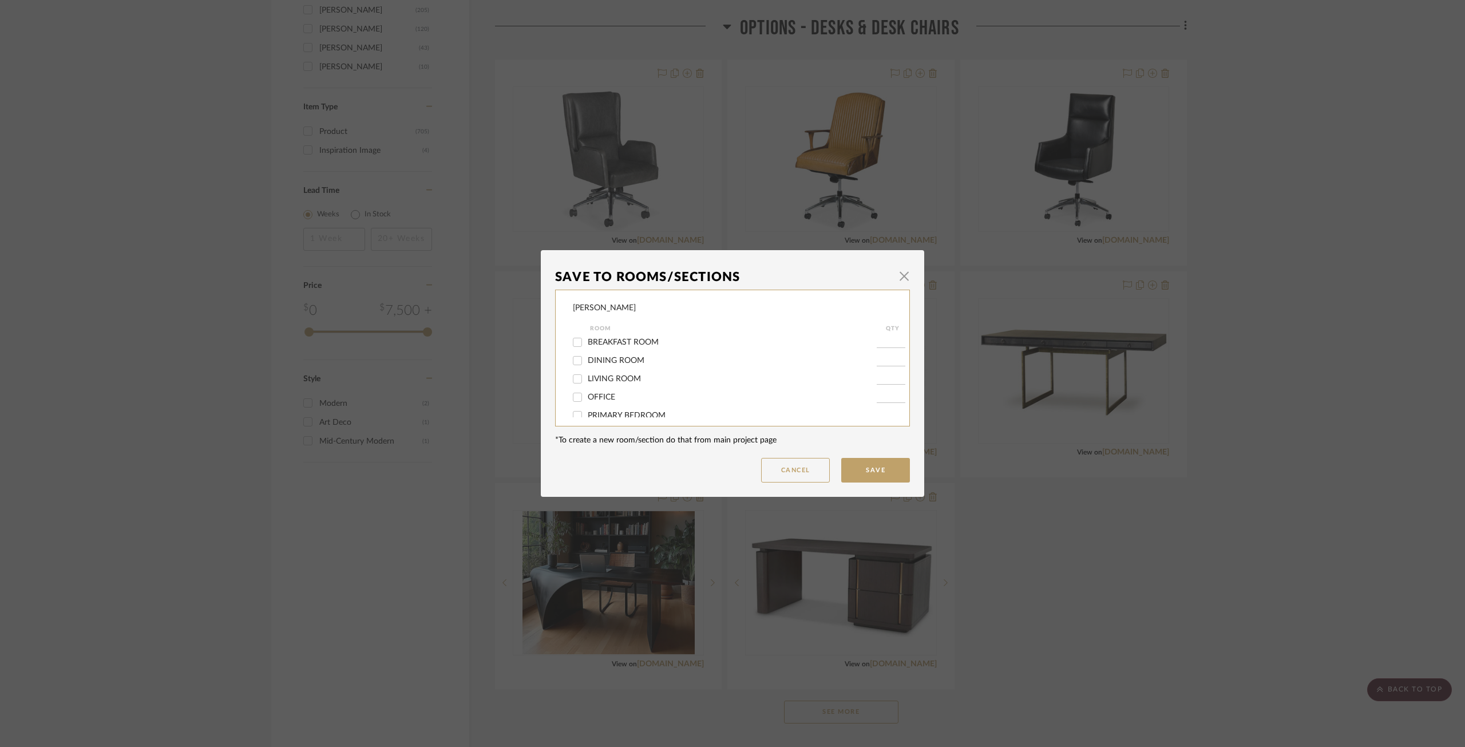
scroll to position [114, 0]
click at [597, 342] on span "OFFICE" at bounding box center [601, 340] width 27 height 8
click at [587, 342] on input "OFFICE" at bounding box center [577, 340] width 18 height 18
checkbox input "true"
type input "1"
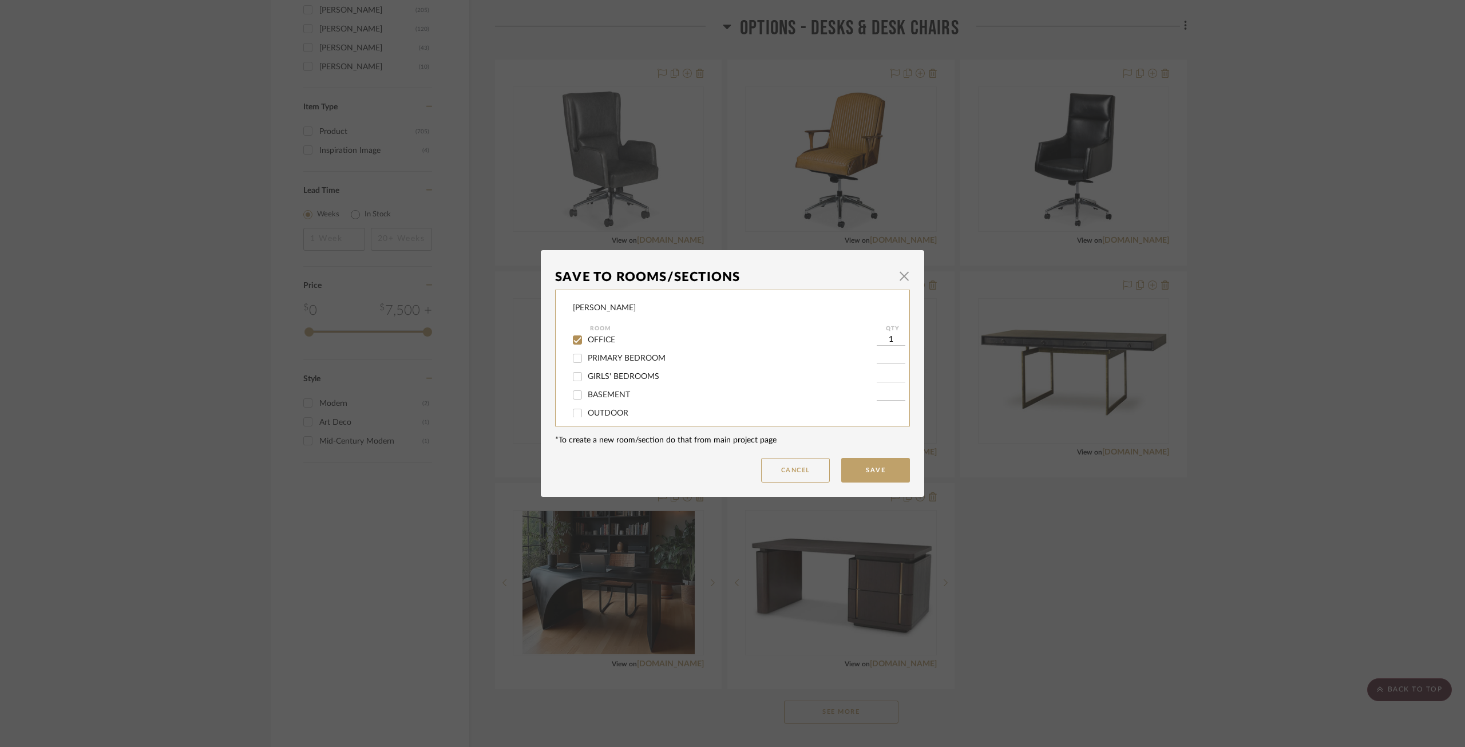
click at [865, 454] on mat-dialog-content "Save To Rooms/Sections × [PERSON_NAME] Room QTY FOYER / ENTRY FAMILY ROOM KITCH…" at bounding box center [732, 373] width 355 height 218
click at [868, 457] on mat-dialog-content "Save To Rooms/Sections × [PERSON_NAME] Room QTY FOYER / ENTRY FAMILY ROOM KITCH…" at bounding box center [732, 373] width 355 height 218
click at [872, 465] on button "Save" at bounding box center [875, 470] width 69 height 25
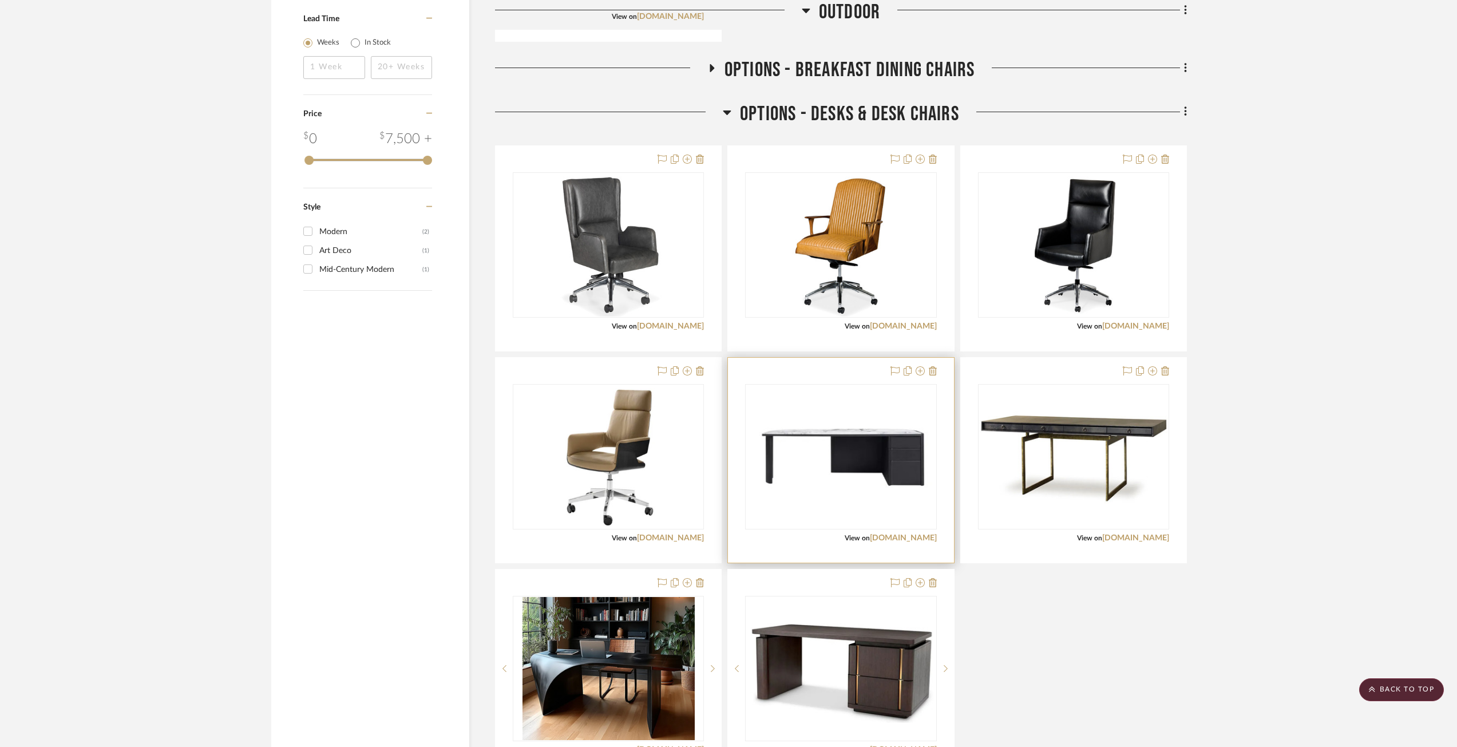
scroll to position [1717, 0]
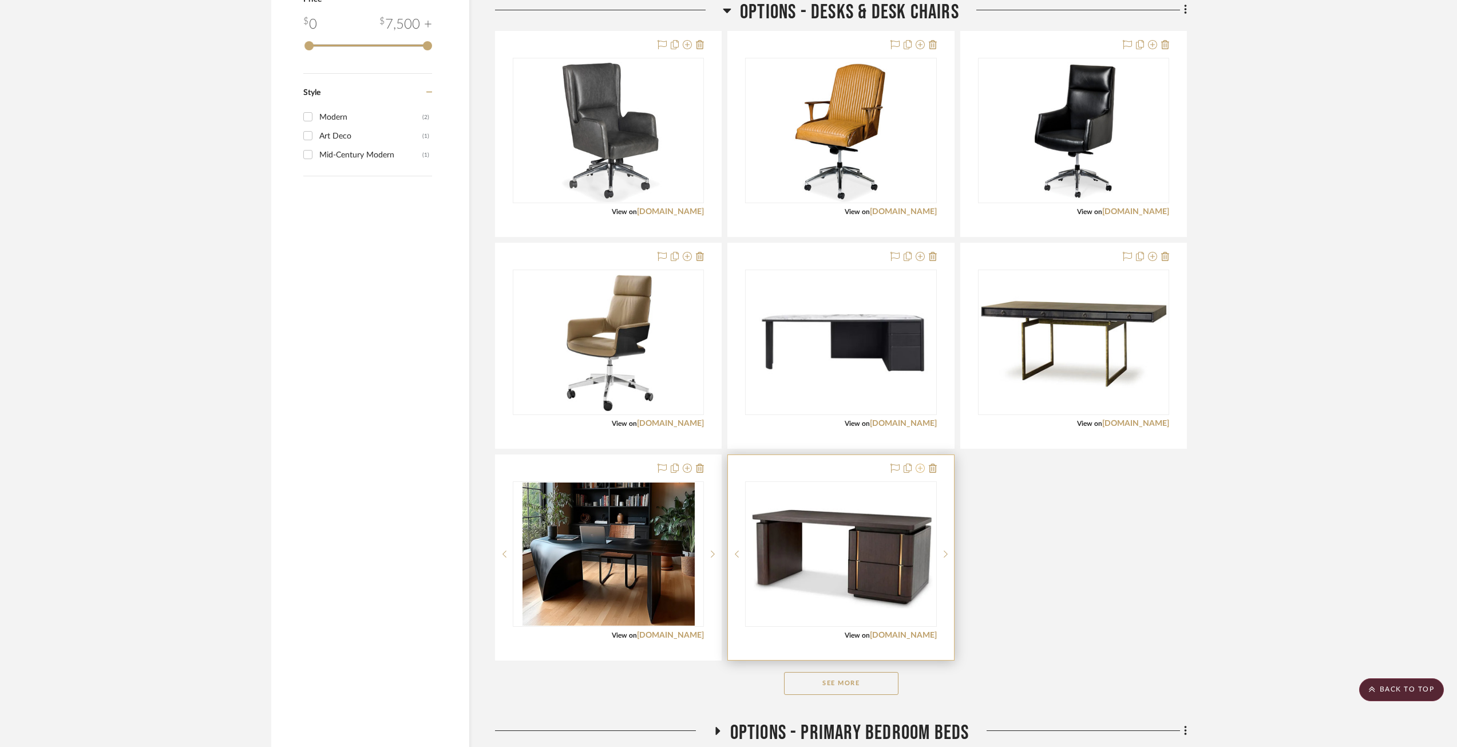
click at [920, 466] on icon at bounding box center [920, 468] width 9 height 9
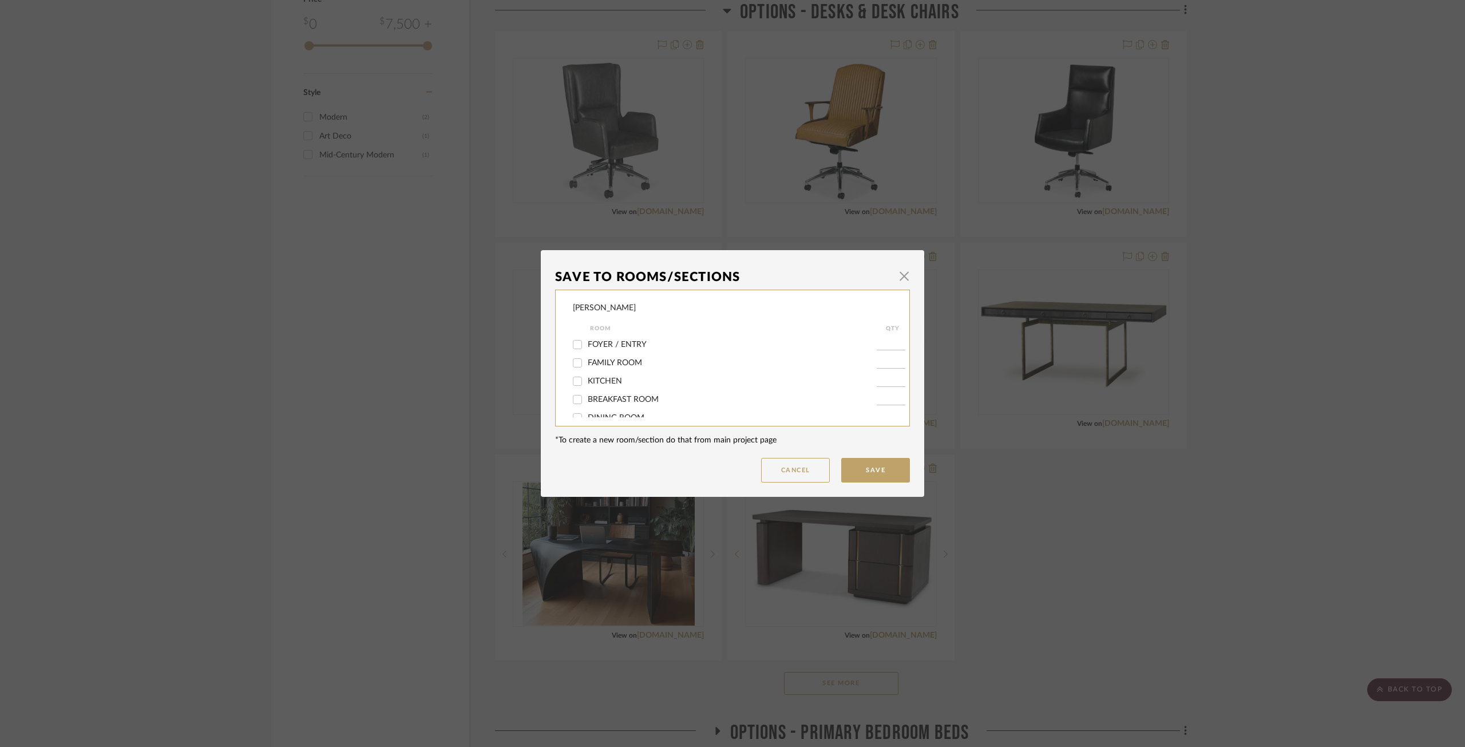
scroll to position [114, 0]
click at [592, 343] on span "OFFICE" at bounding box center [601, 340] width 27 height 8
click at [587, 343] on input "OFFICE" at bounding box center [577, 340] width 18 height 18
checkbox input "true"
type input "1"
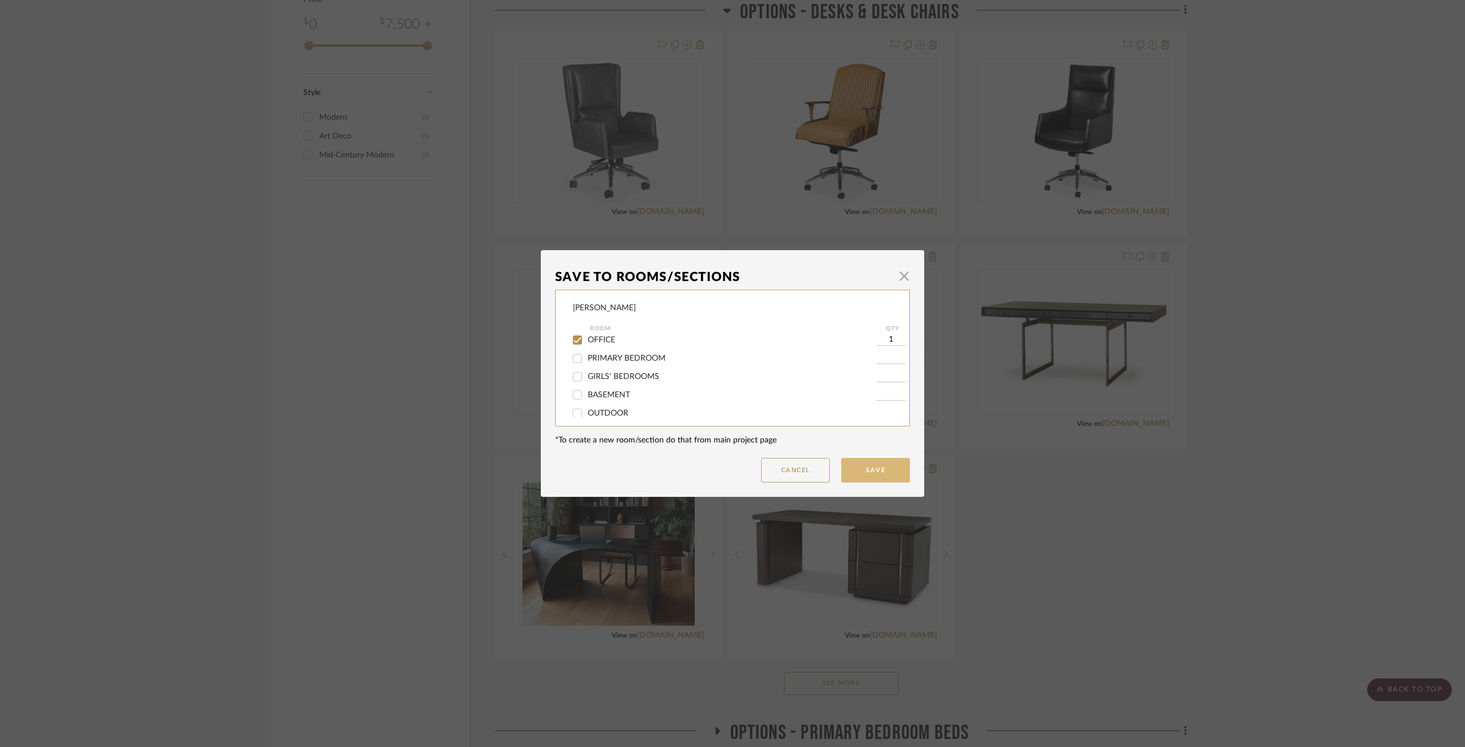
click at [868, 466] on button "Save" at bounding box center [875, 470] width 69 height 25
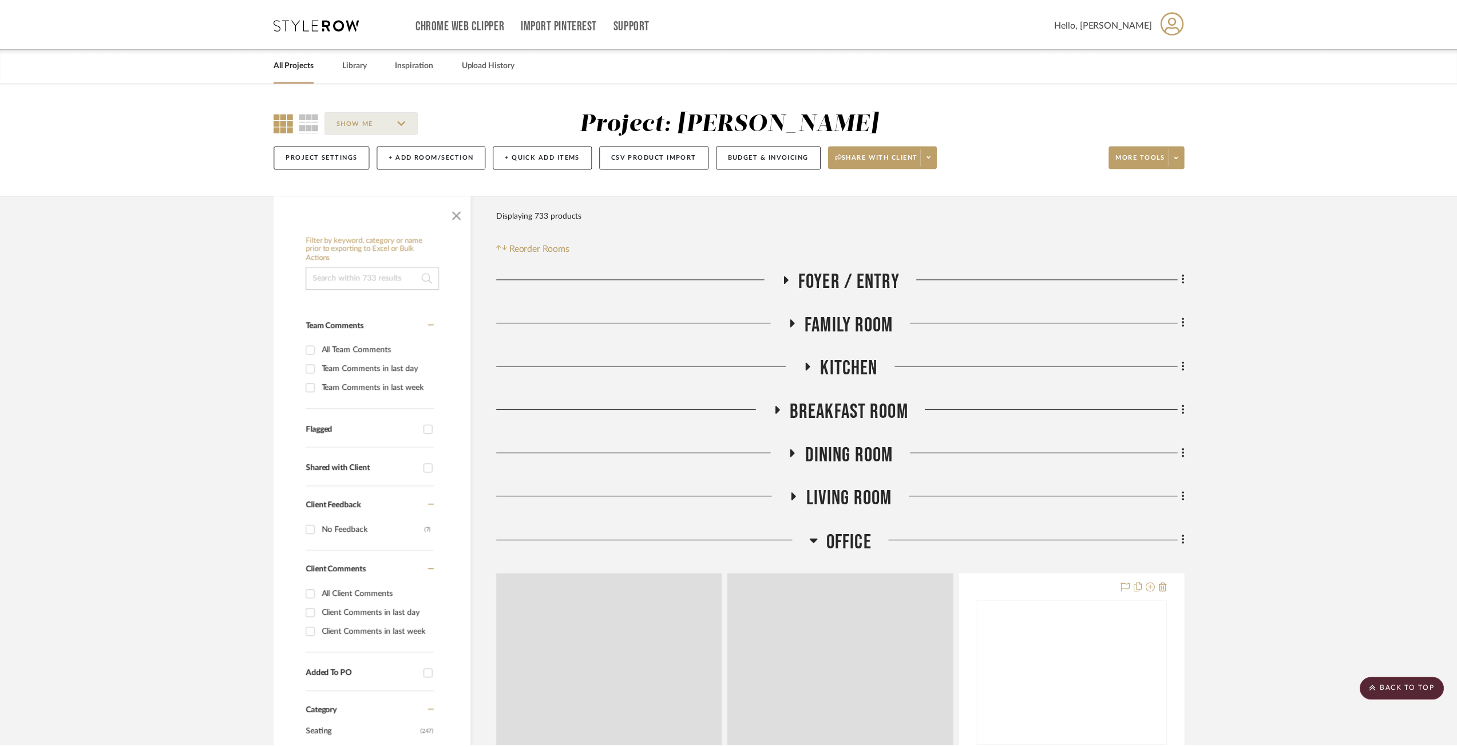
scroll to position [1717, 0]
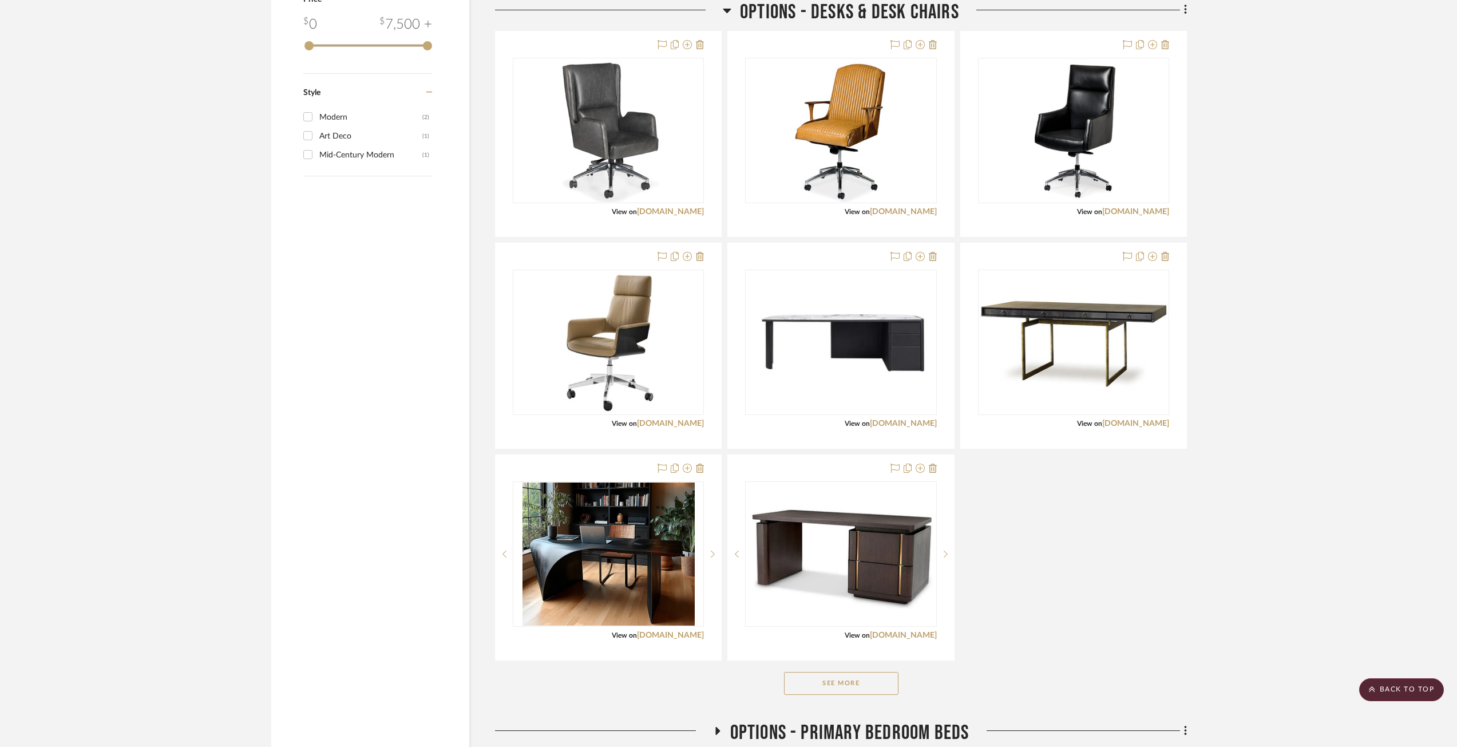
click at [876, 589] on button "See More" at bounding box center [841, 683] width 114 height 23
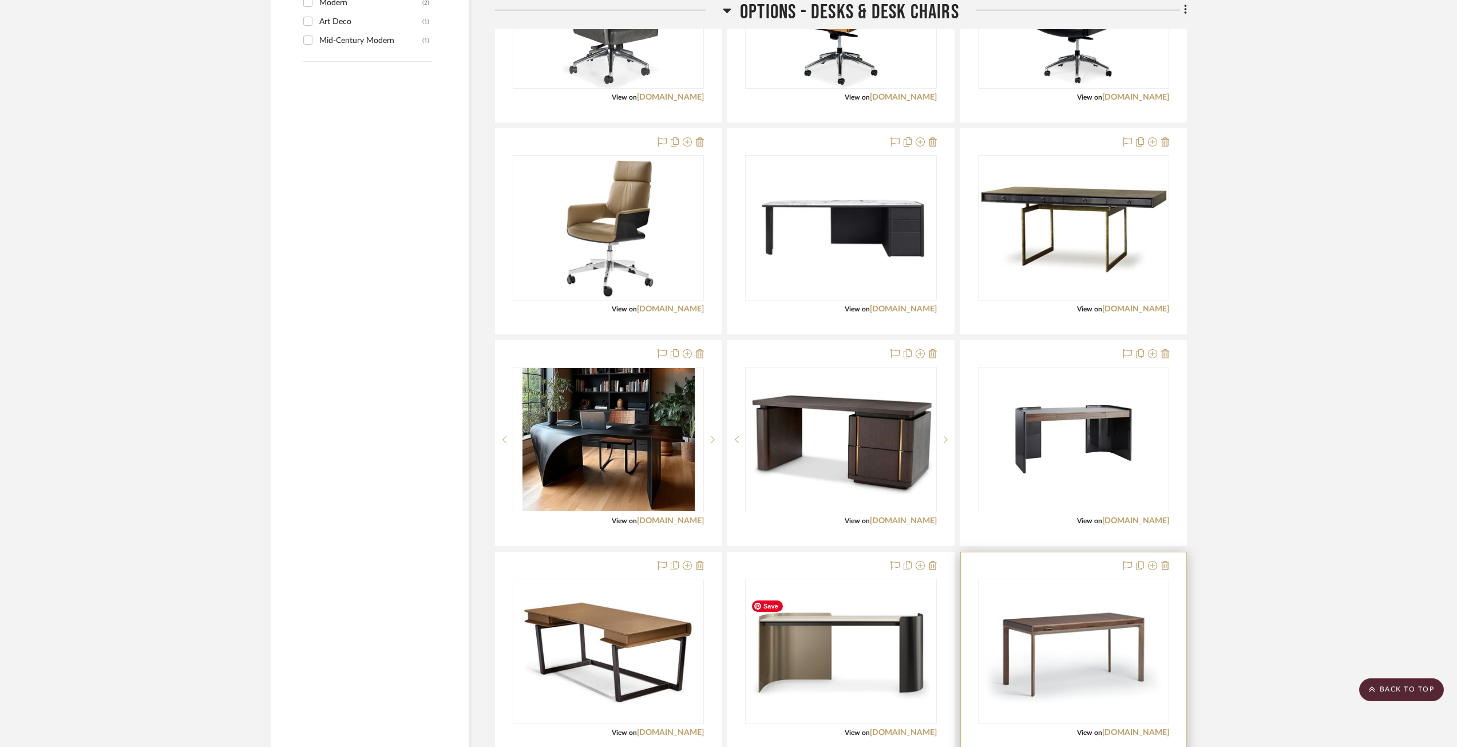
scroll to position [1946, 0]
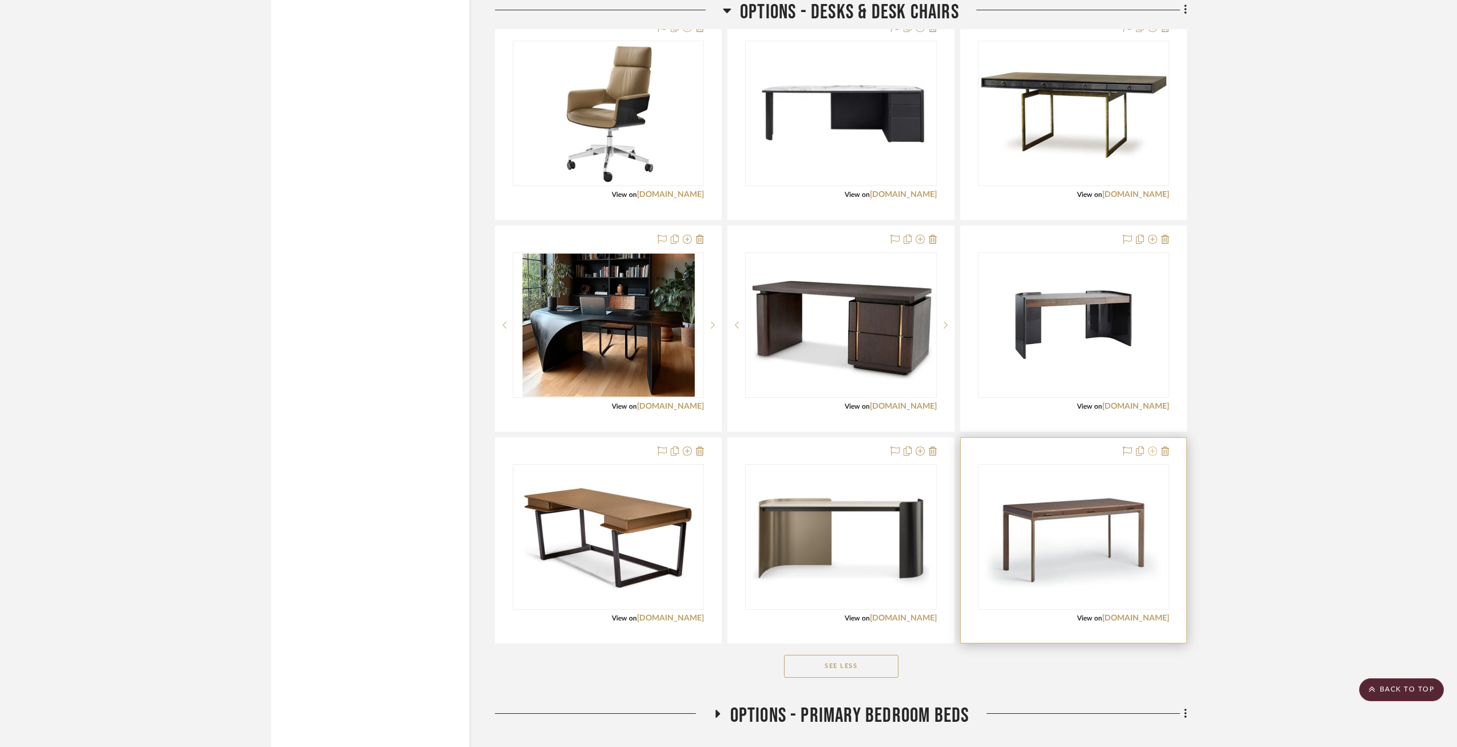
click at [1098, 450] on icon at bounding box center [1152, 450] width 9 height 9
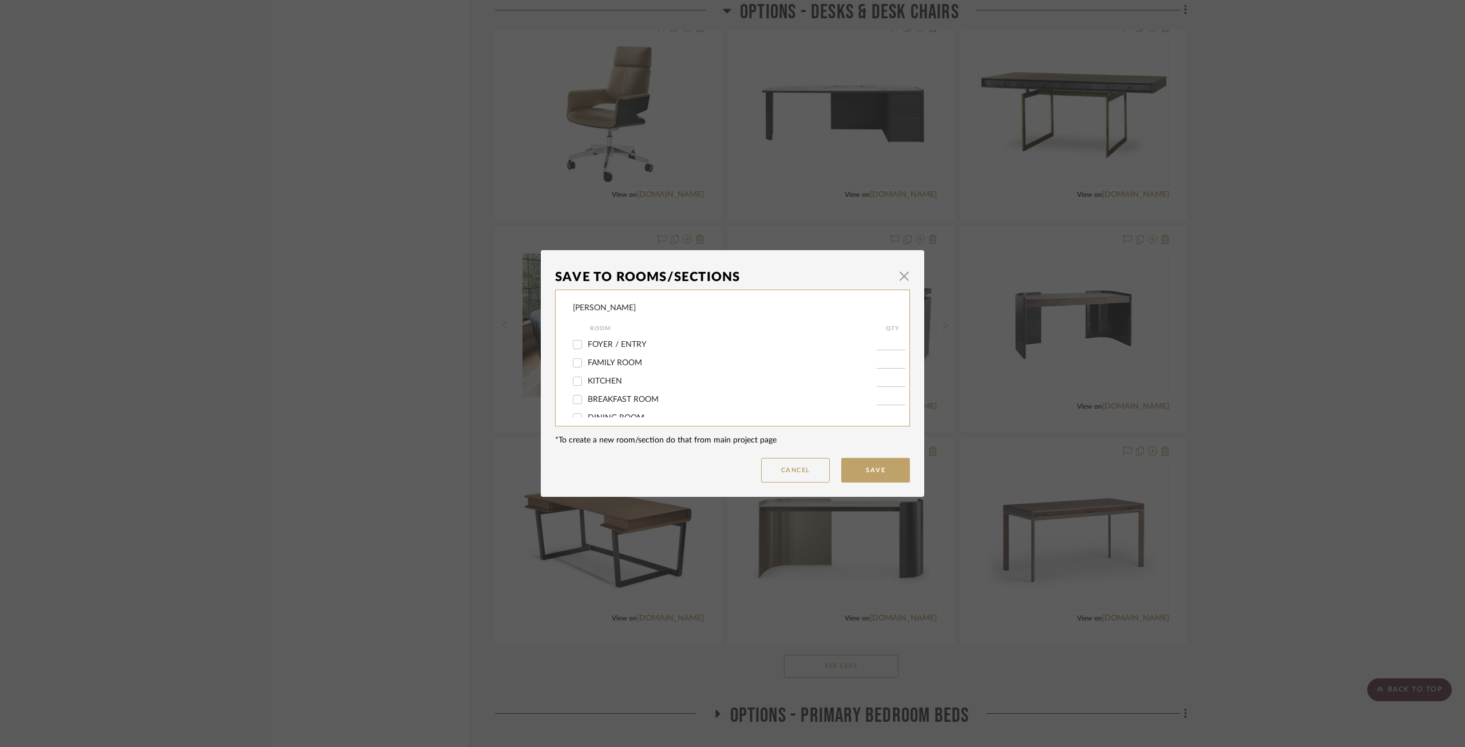
scroll to position [57, 0]
click at [593, 395] on span "OFFICE" at bounding box center [601, 397] width 27 height 8
click at [587, 395] on input "OFFICE" at bounding box center [577, 397] width 18 height 18
checkbox input "true"
type input "1"
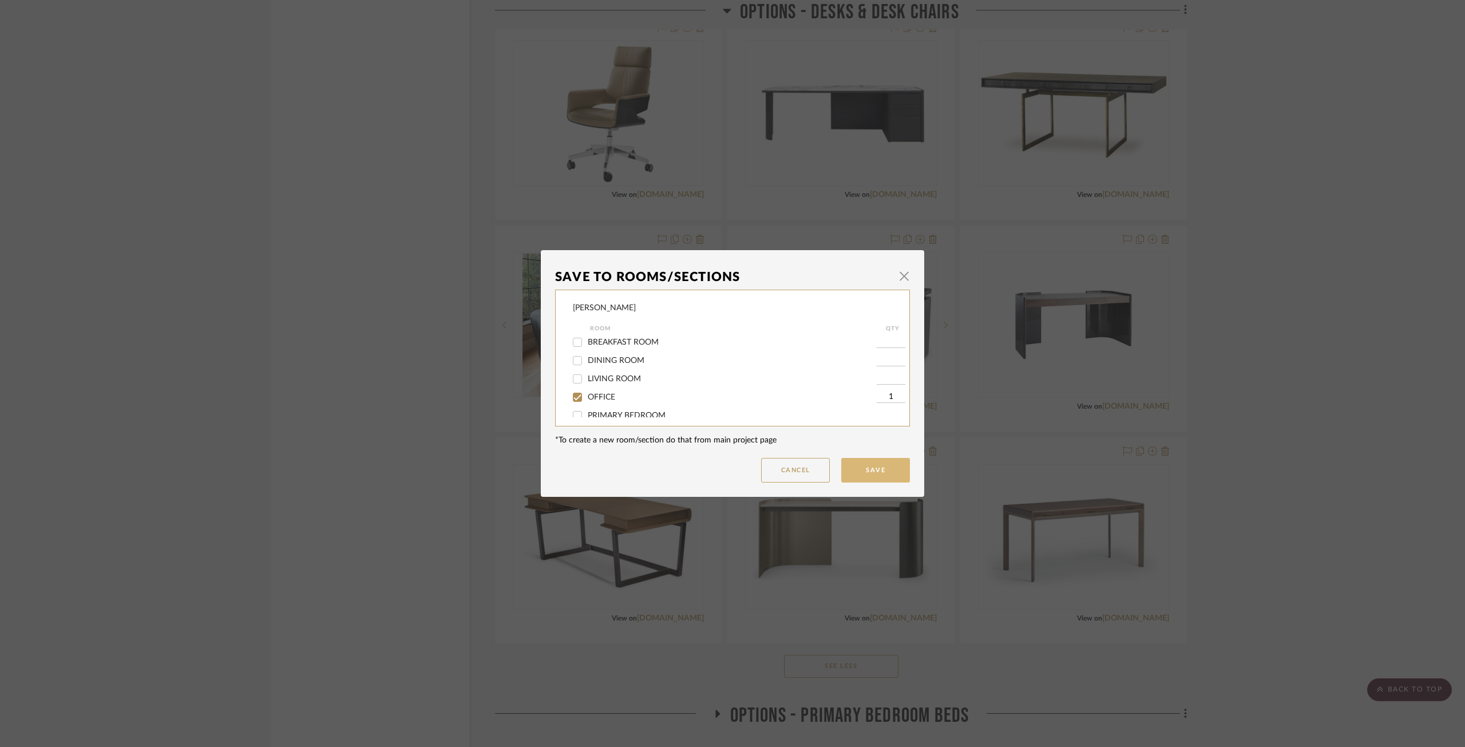
click at [869, 470] on button "Save" at bounding box center [875, 470] width 69 height 25
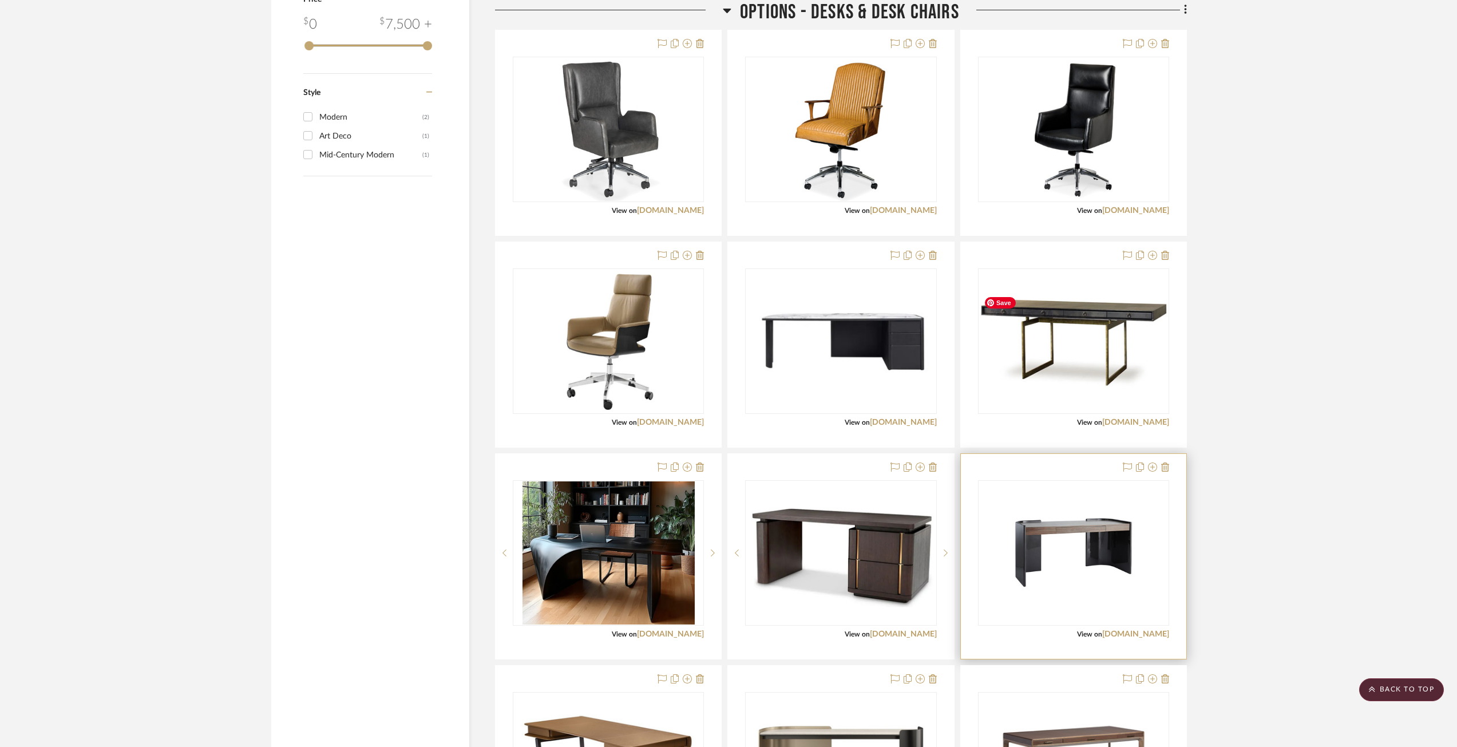
scroll to position [1431, 0]
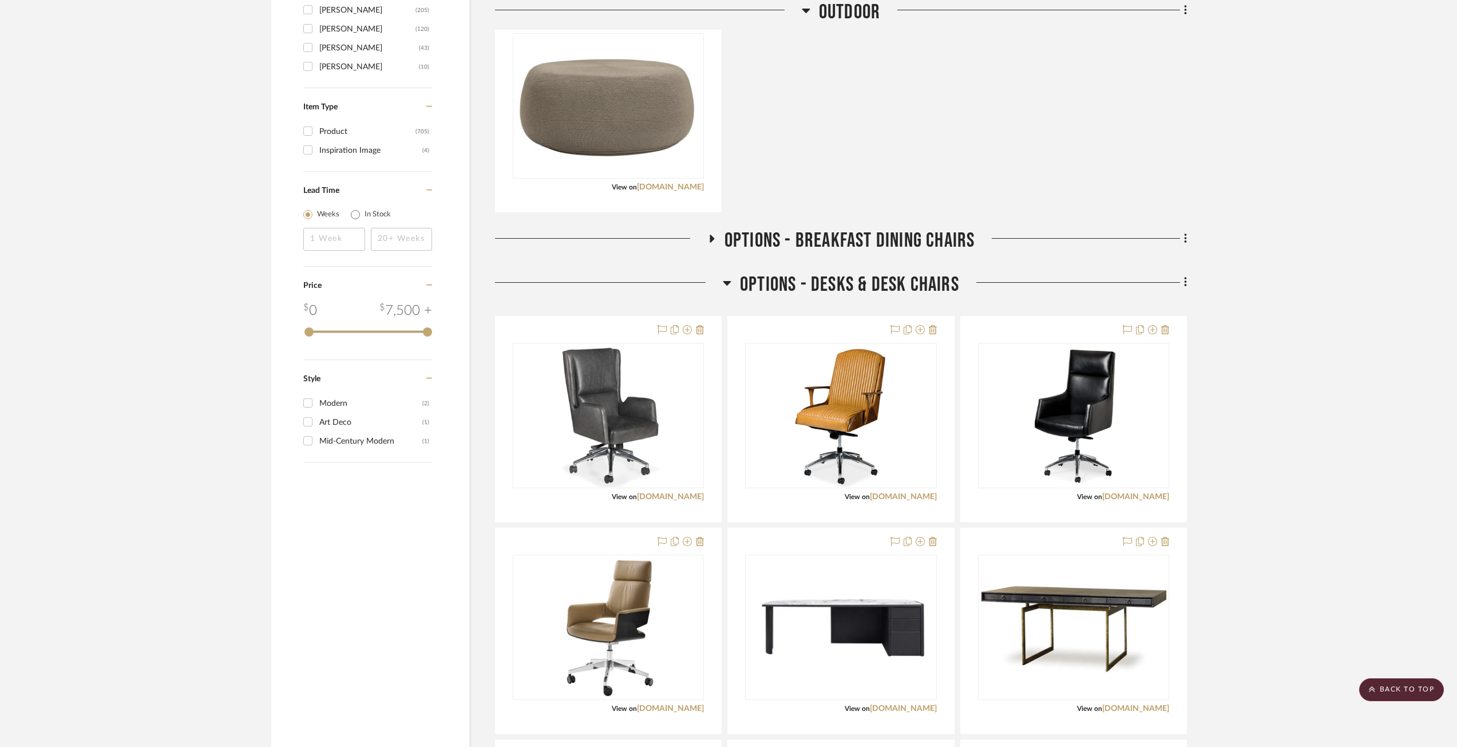
click at [1098, 278] on div "Filter by keyword, category or name prior to exporting to Excel or Bulk Actions…" at bounding box center [728, 360] width 949 height 3190
click at [1098, 281] on icon at bounding box center [1185, 282] width 3 height 13
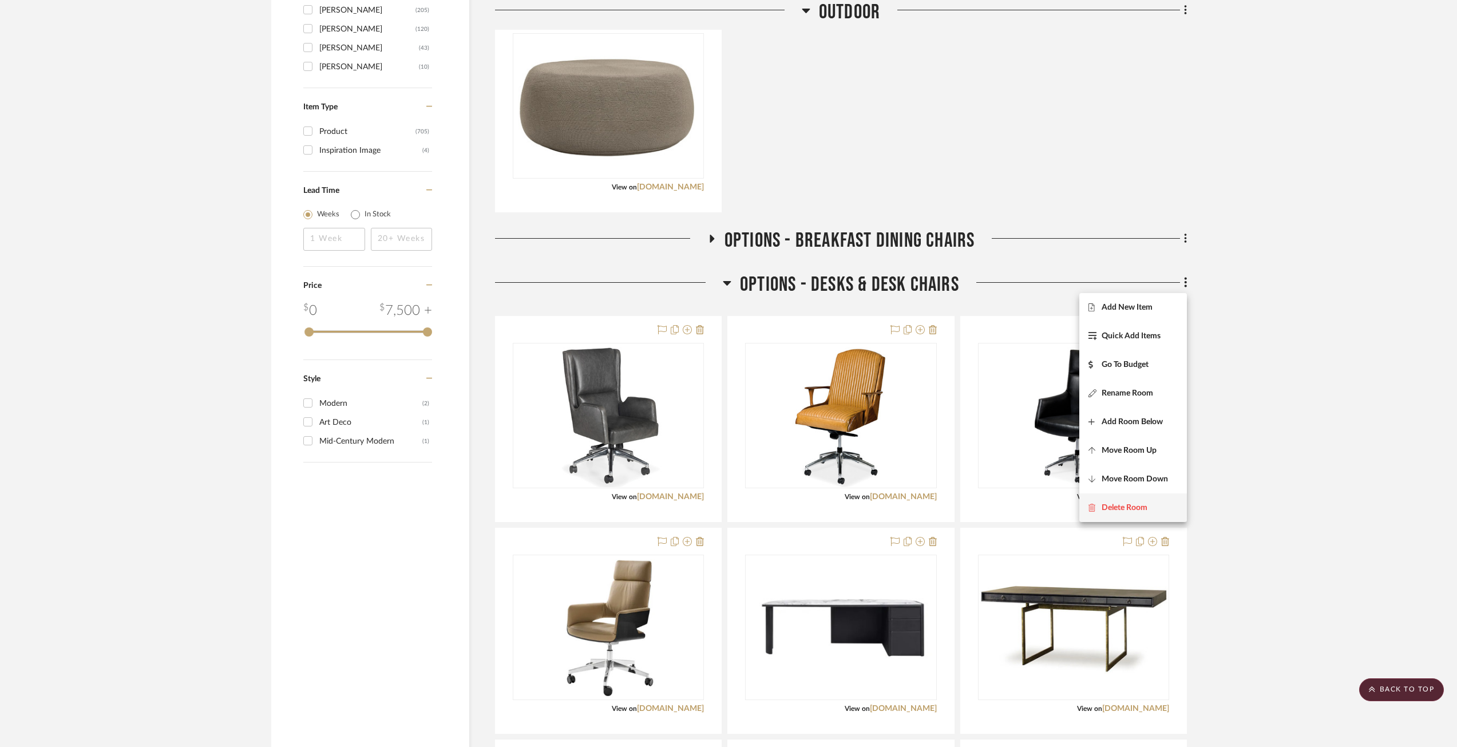
click at [1098, 501] on button "Delete Room" at bounding box center [1133, 507] width 108 height 29
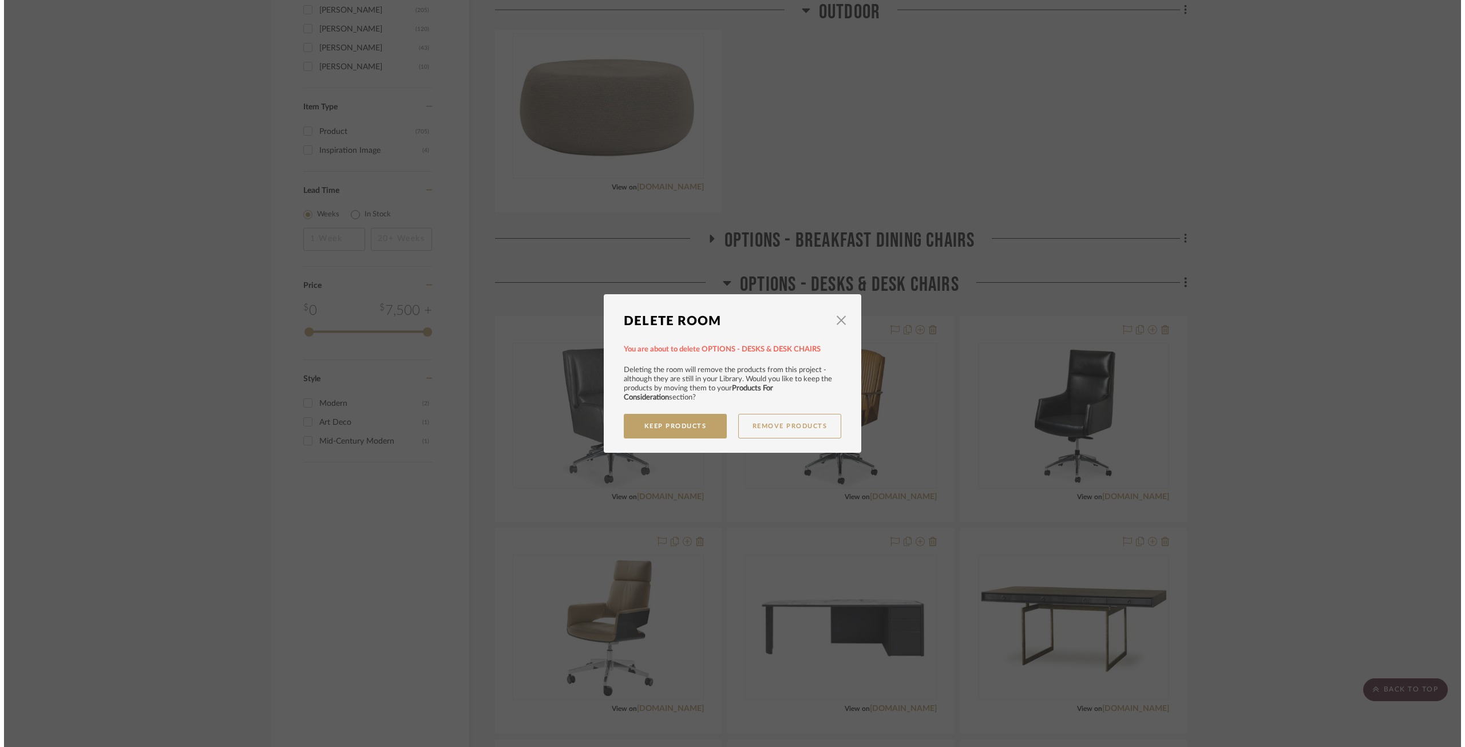
scroll to position [0, 0]
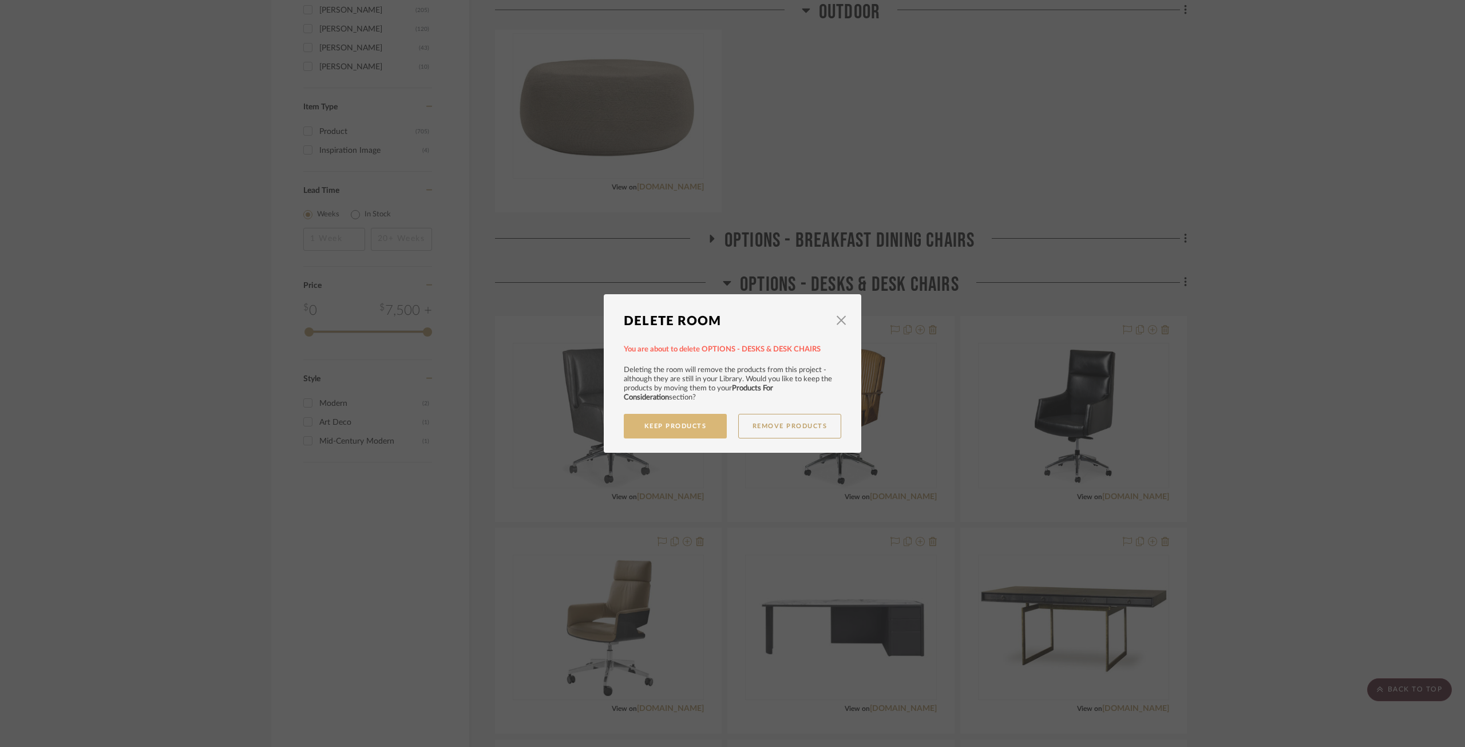
click at [674, 429] on button "Keep Products" at bounding box center [675, 426] width 103 height 25
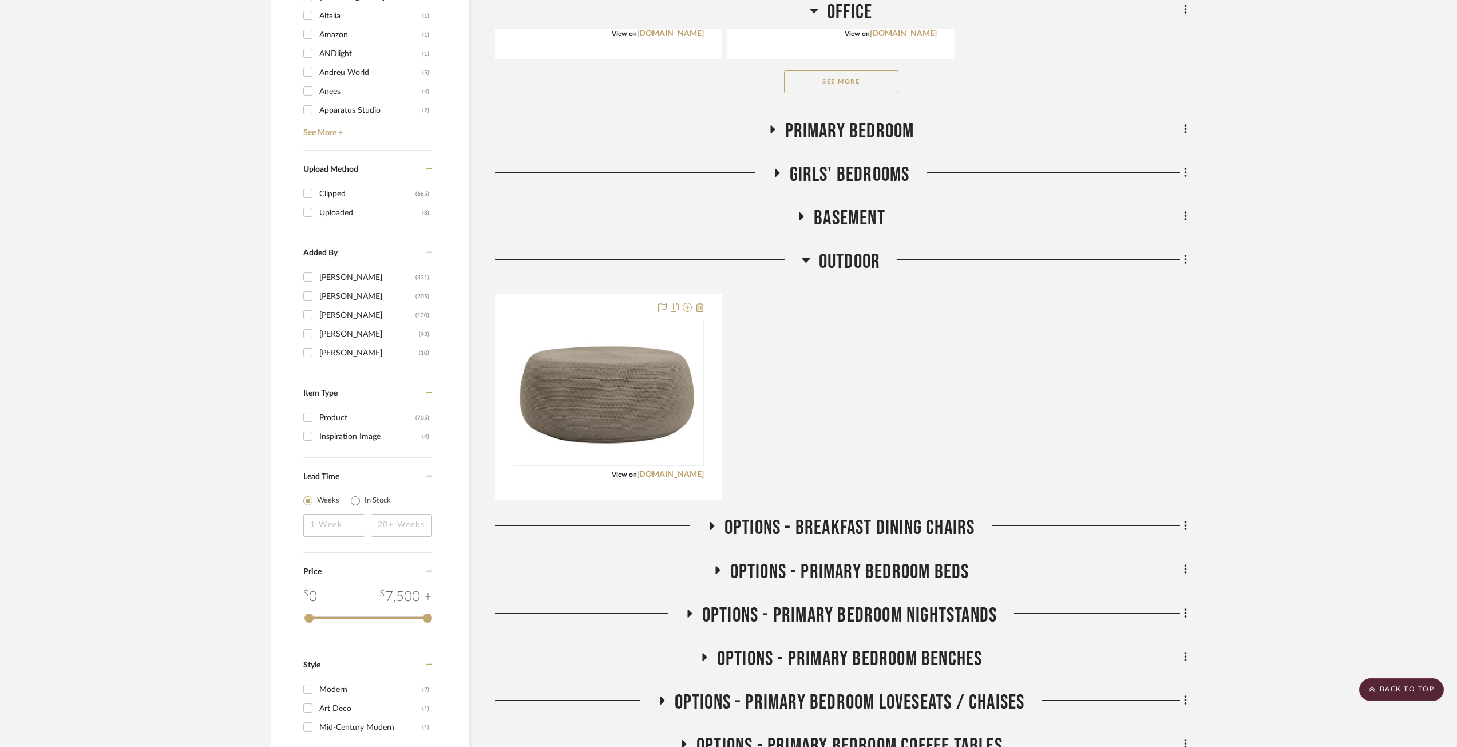
scroll to position [1373, 0]
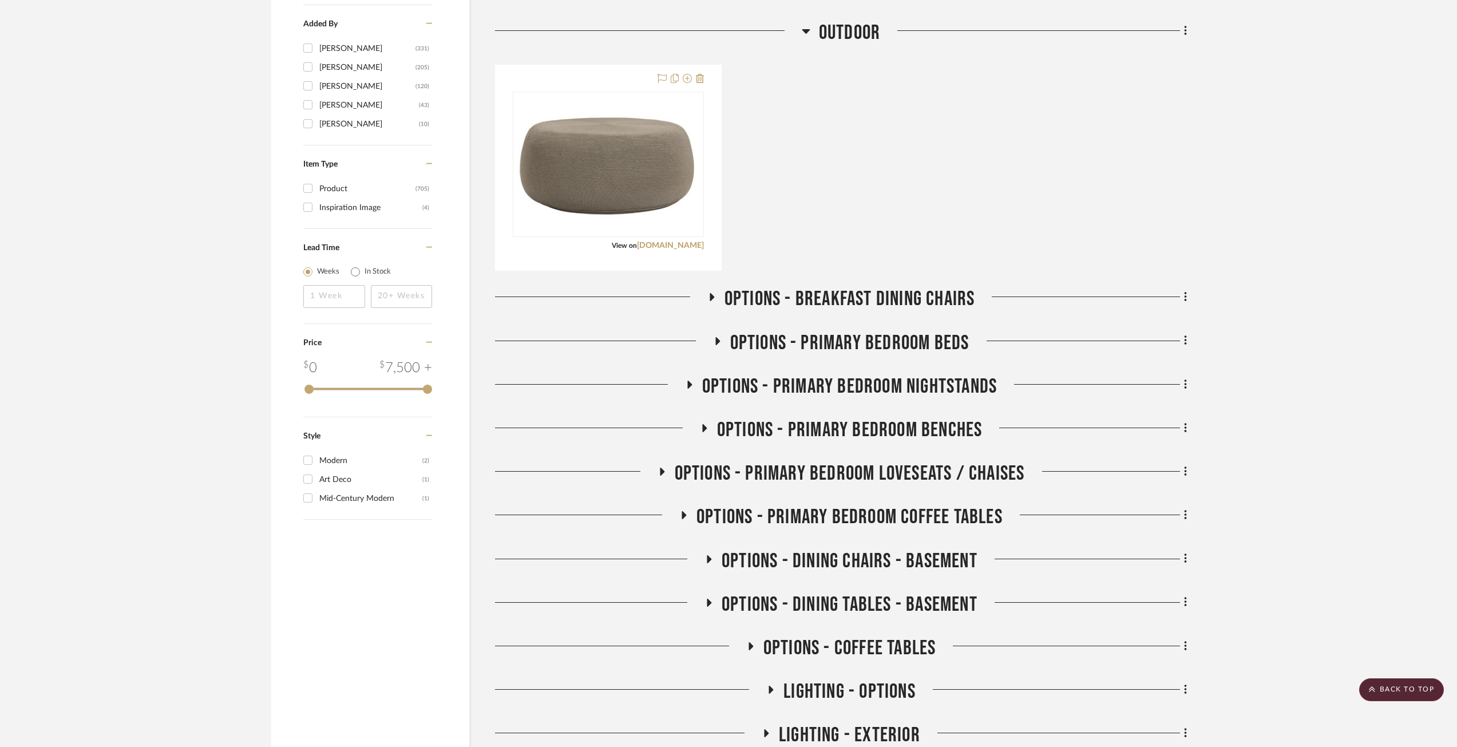
click at [707, 294] on icon at bounding box center [711, 297] width 14 height 9
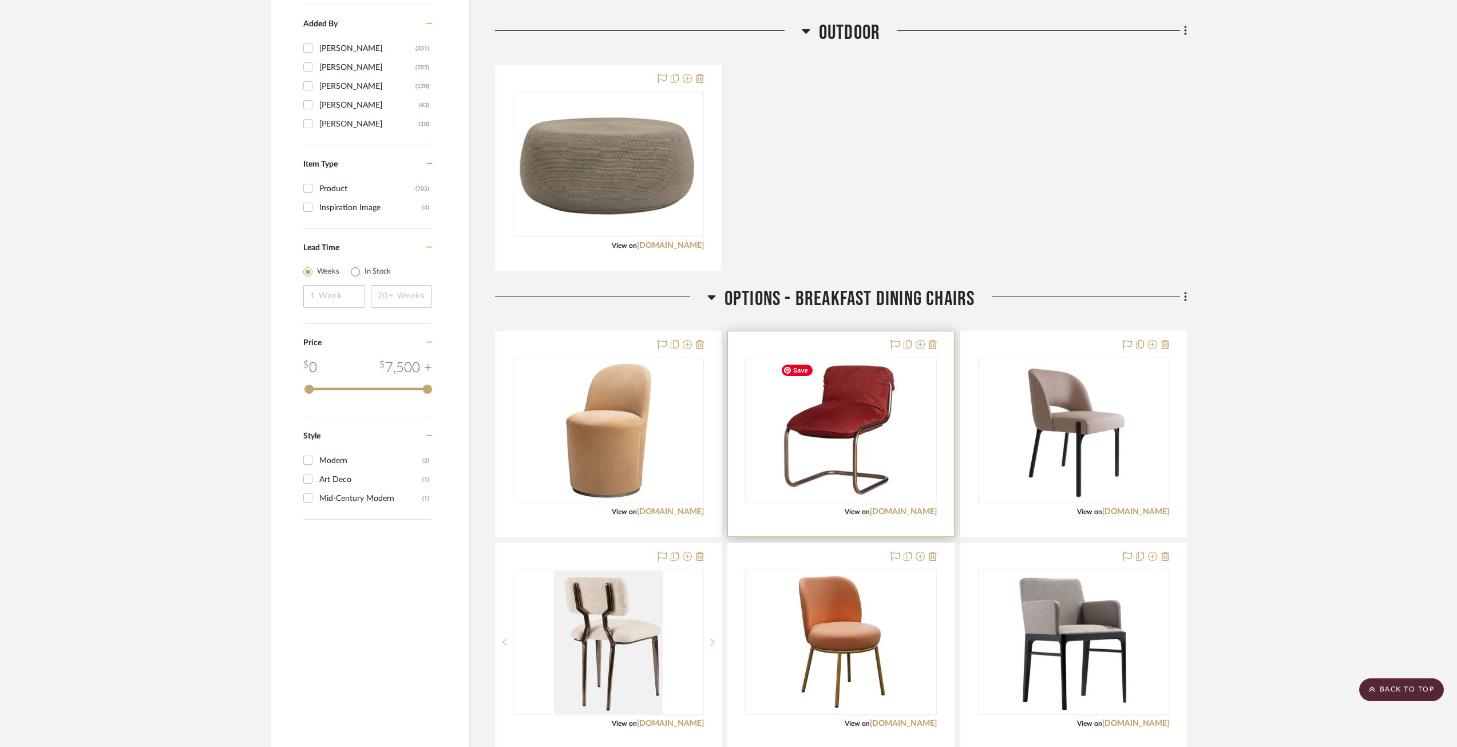
scroll to position [1431, 0]
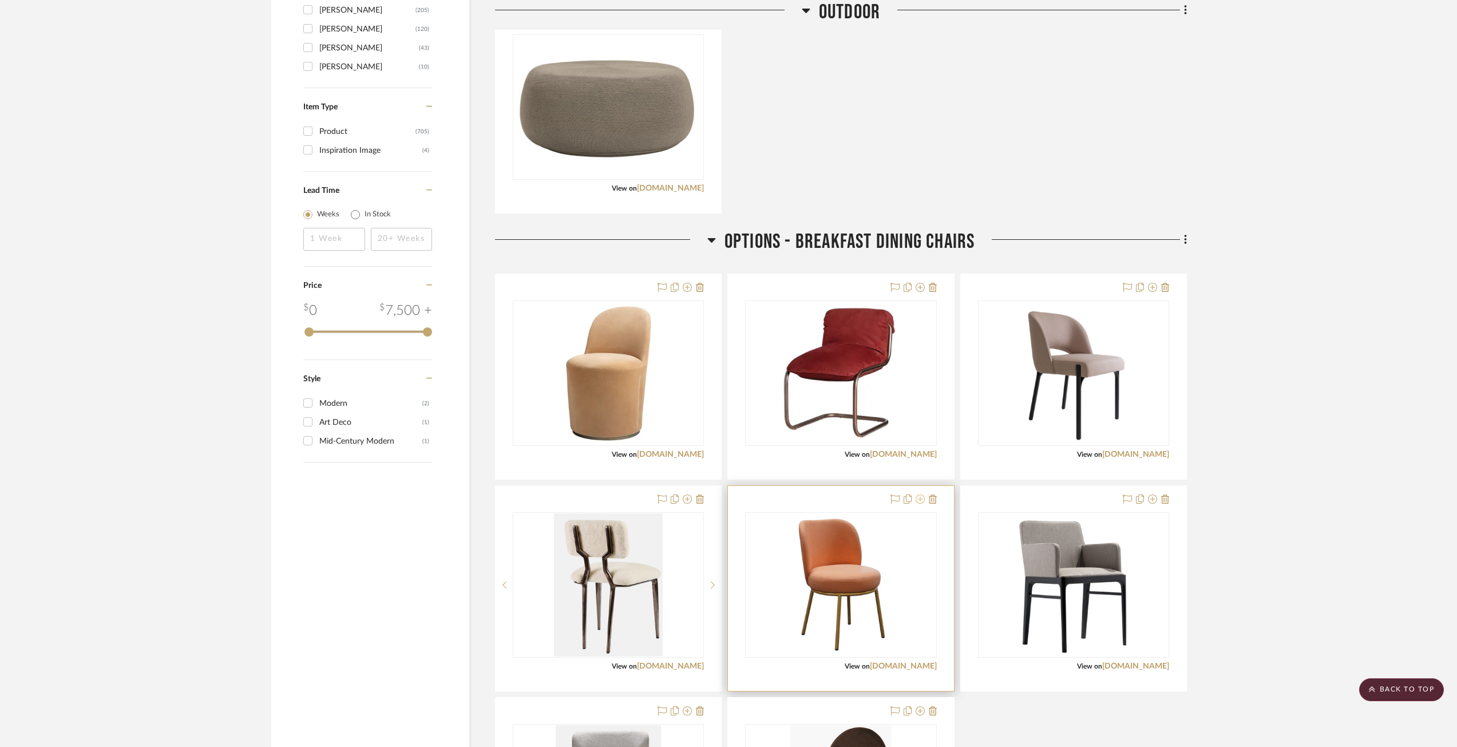
click at [920, 498] on icon at bounding box center [920, 498] width 9 height 9
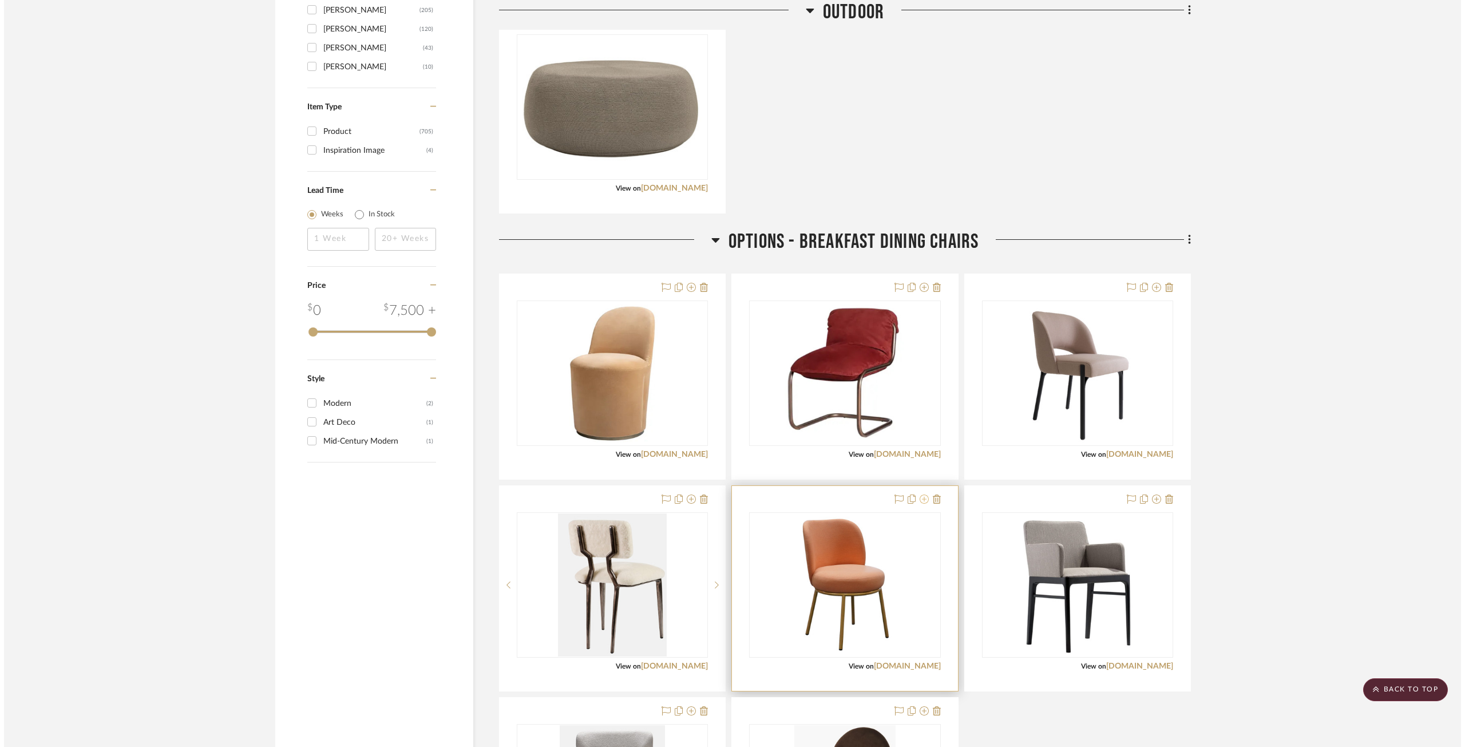
scroll to position [0, 0]
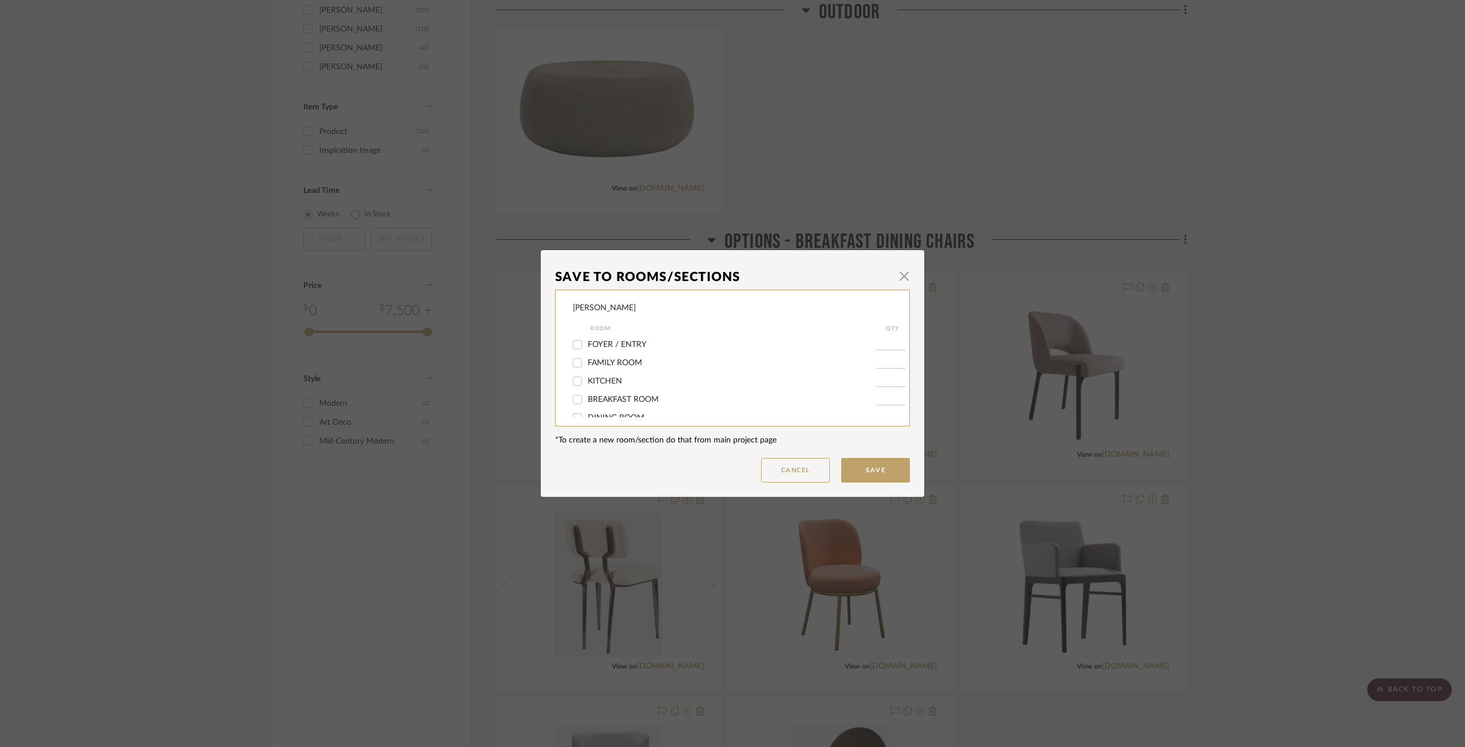
click at [607, 399] on span "BREAKFAST ROOM" at bounding box center [623, 399] width 71 height 8
click at [587, 399] on input "BREAKFAST ROOM" at bounding box center [577, 399] width 18 height 18
checkbox input "true"
type input "1"
click at [890, 471] on button "Save" at bounding box center [875, 470] width 69 height 25
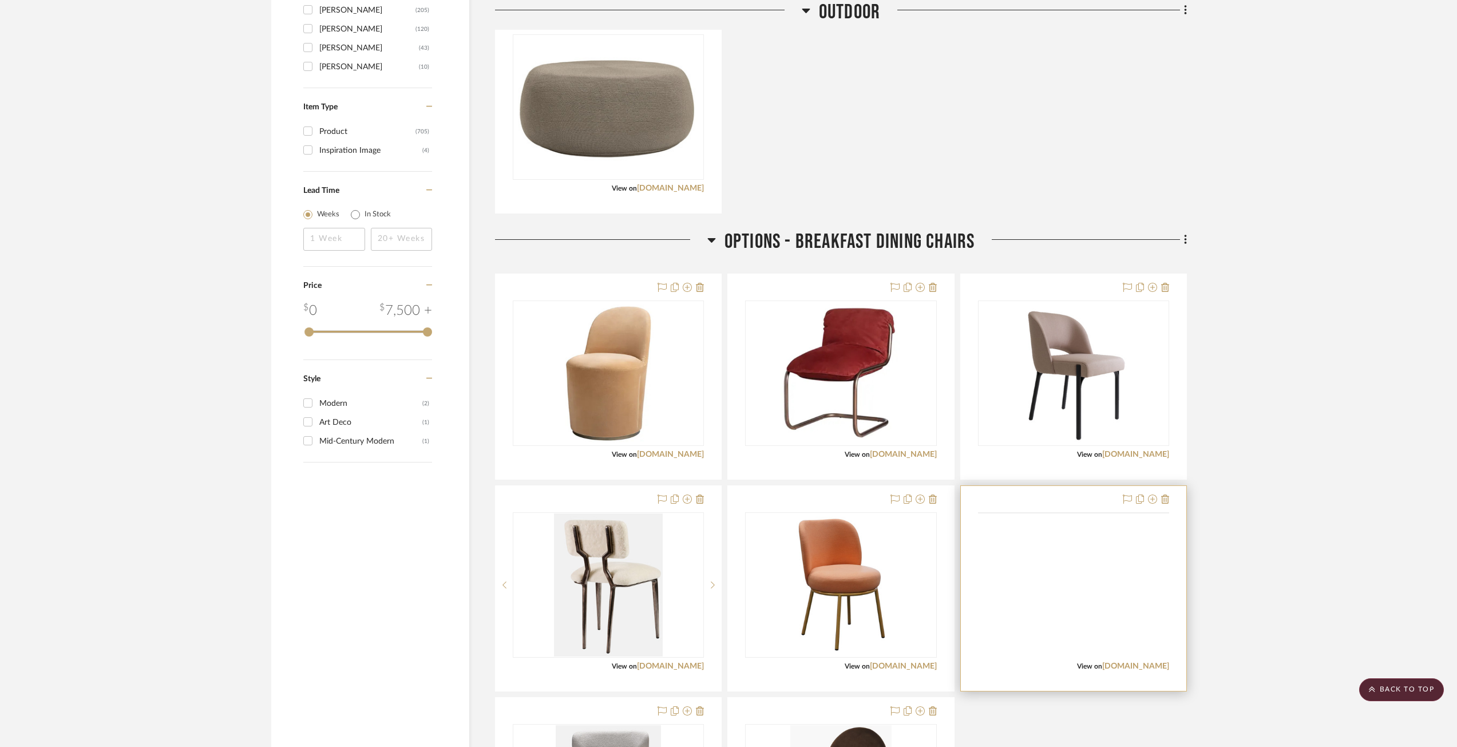
scroll to position [1717, 0]
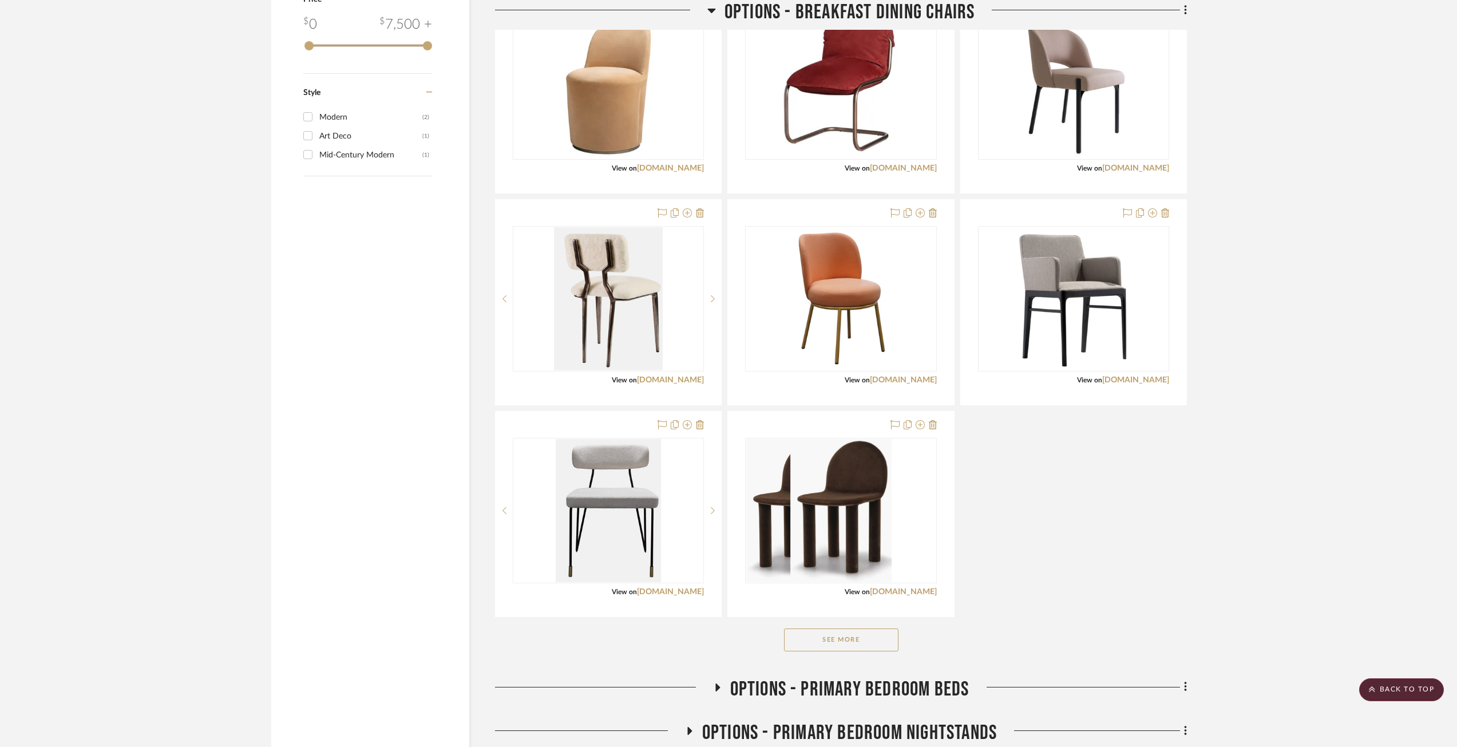
click at [878, 589] on button "See More" at bounding box center [841, 639] width 114 height 23
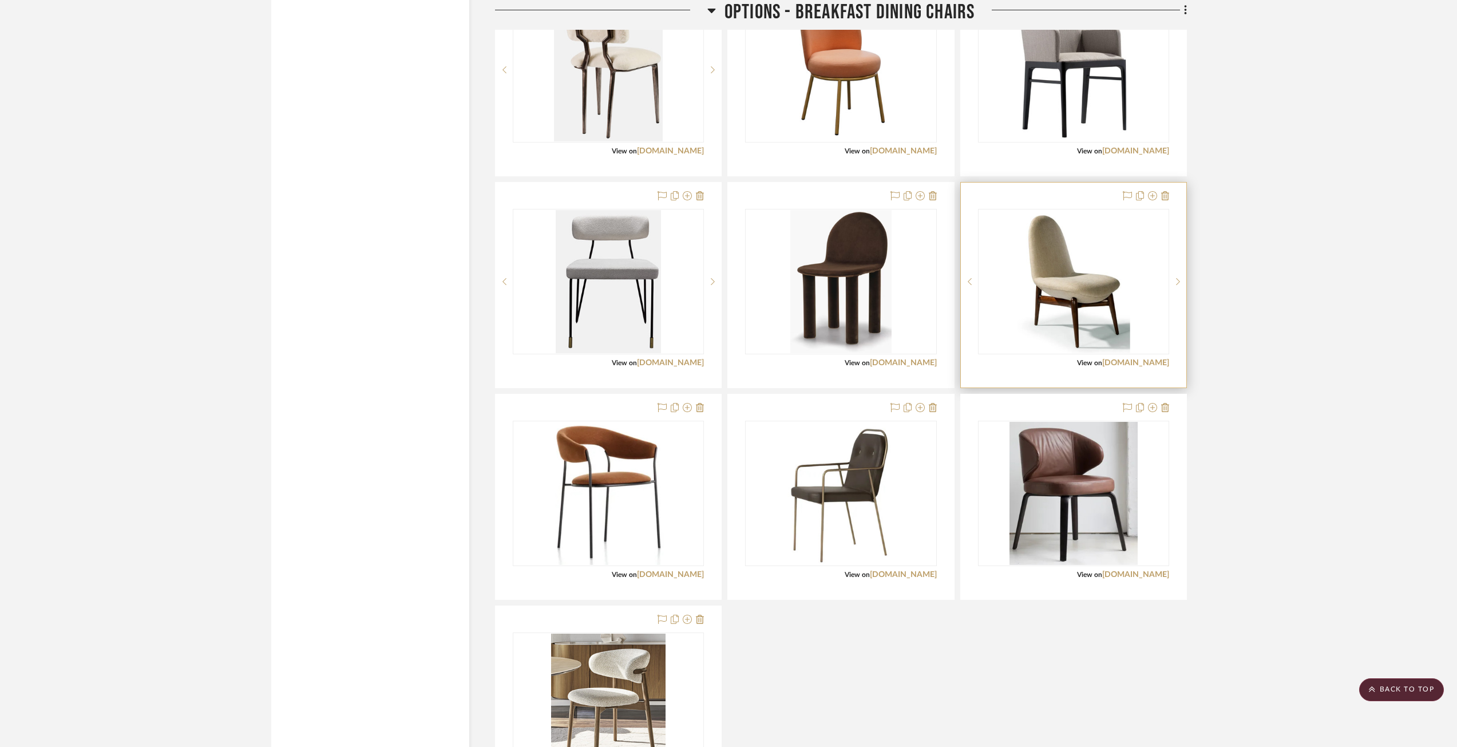
scroll to position [1545, 0]
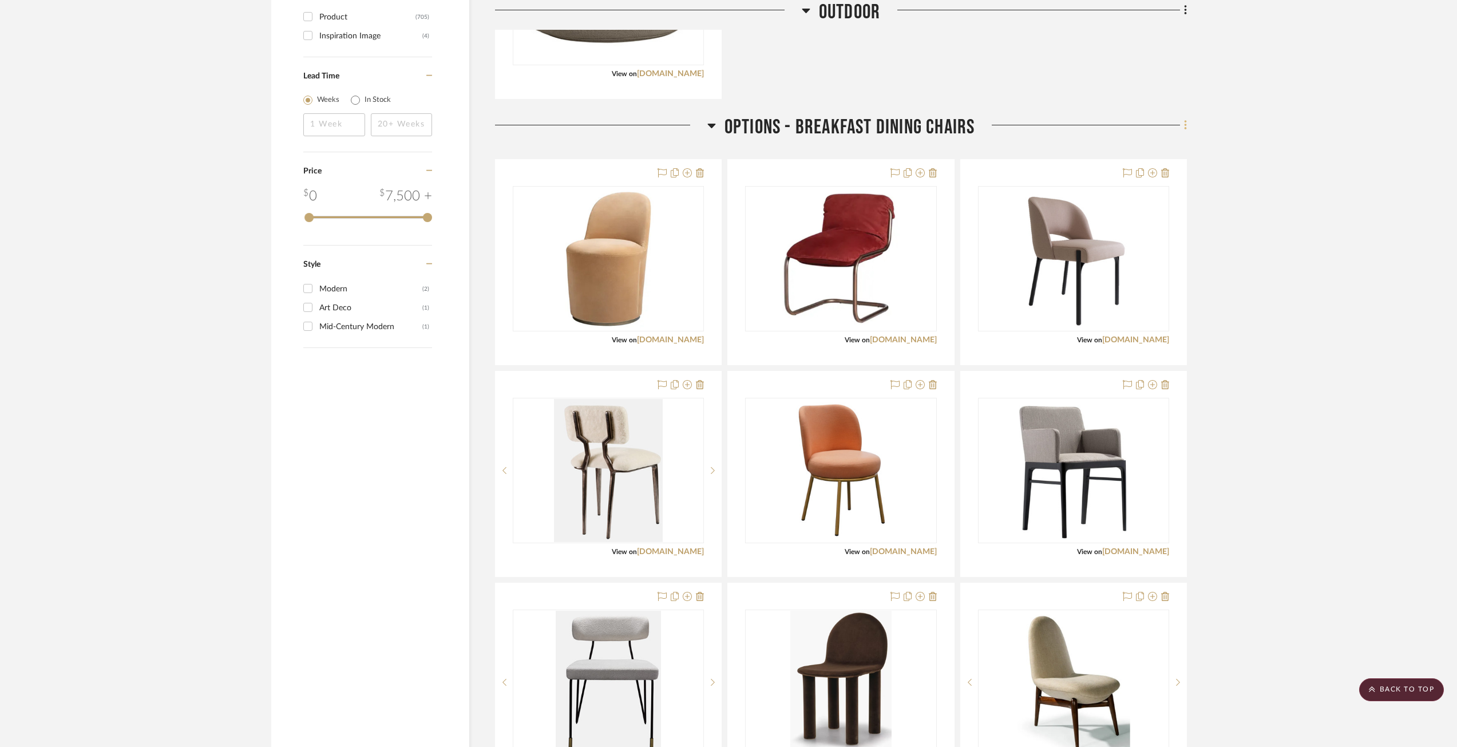
click at [1098, 125] on icon at bounding box center [1185, 126] width 2 height 10
click at [1098, 344] on button "Delete Room" at bounding box center [1133, 350] width 108 height 29
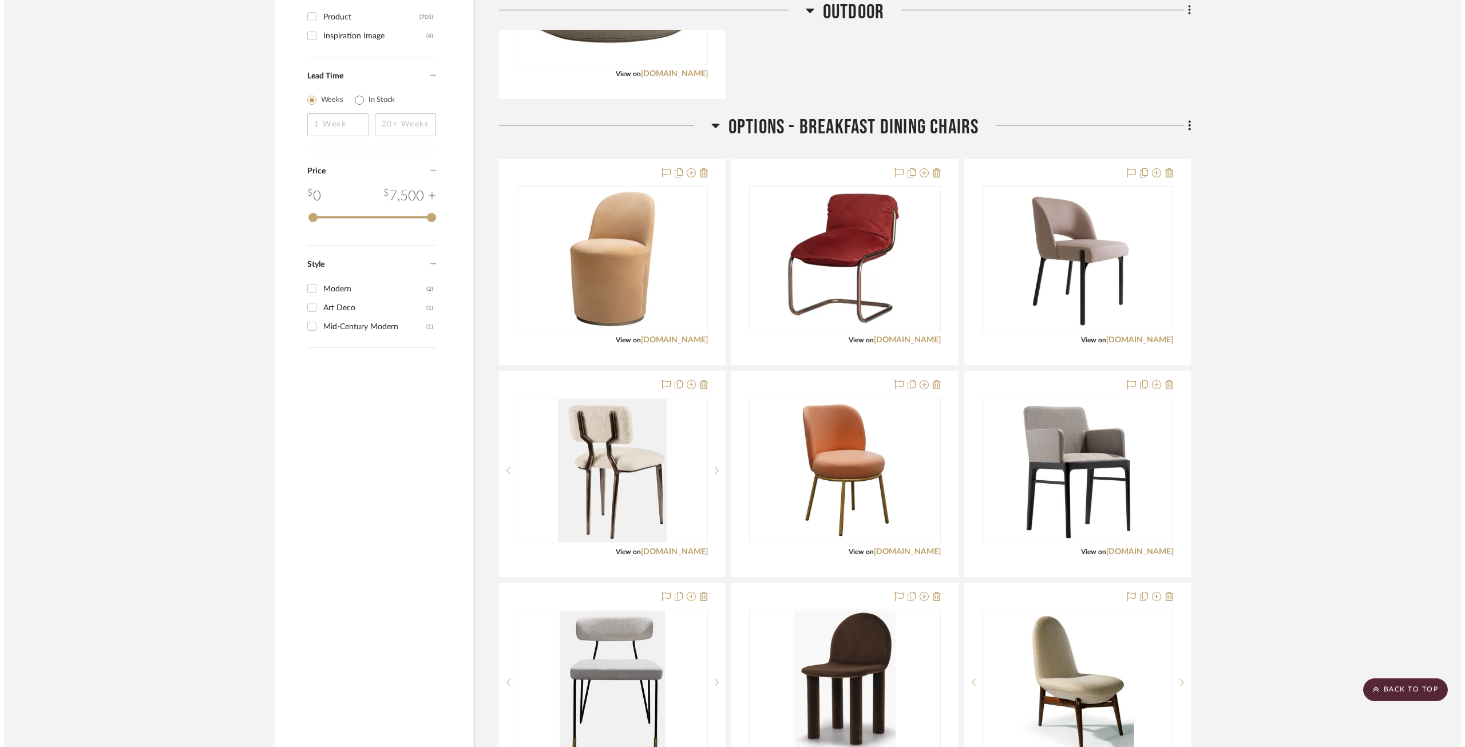
scroll to position [0, 0]
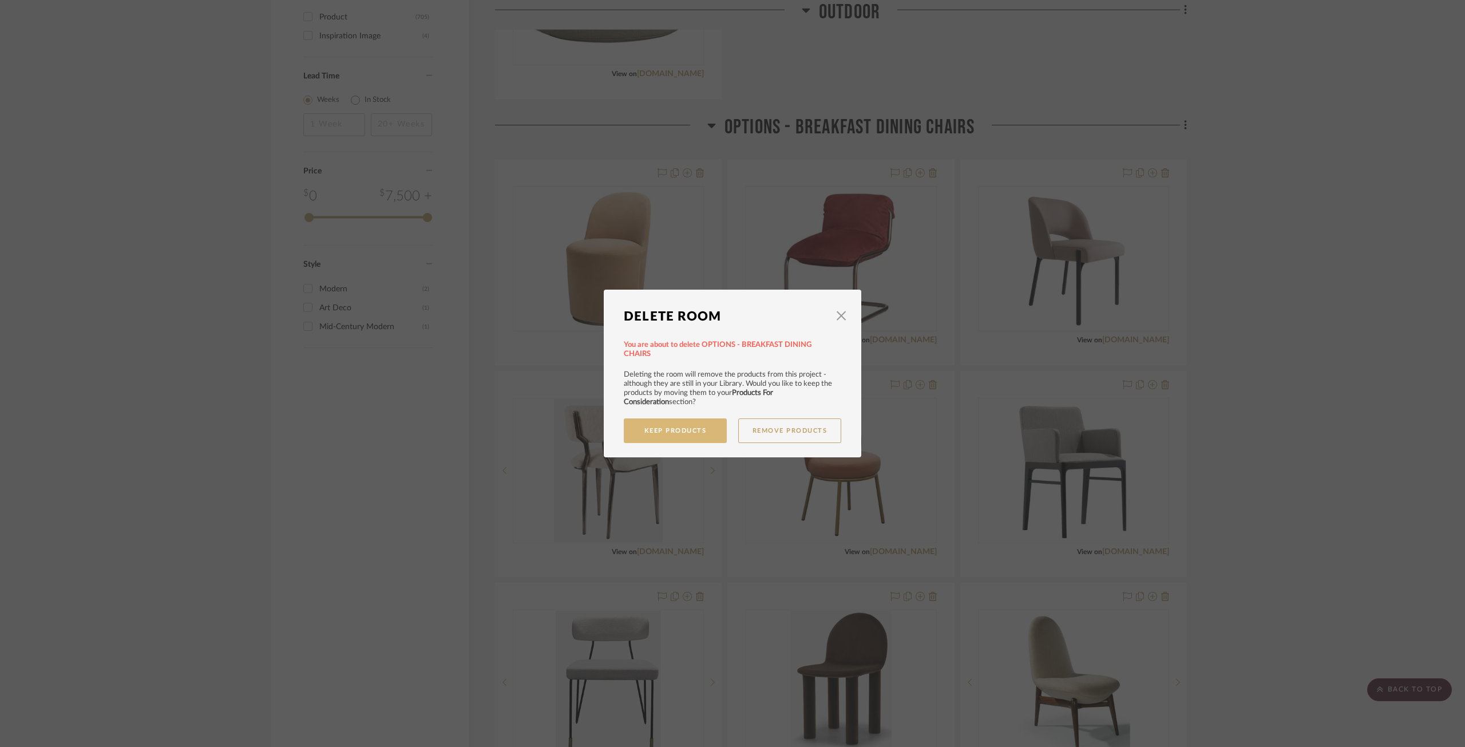
click at [691, 439] on button "Keep Products" at bounding box center [675, 430] width 103 height 25
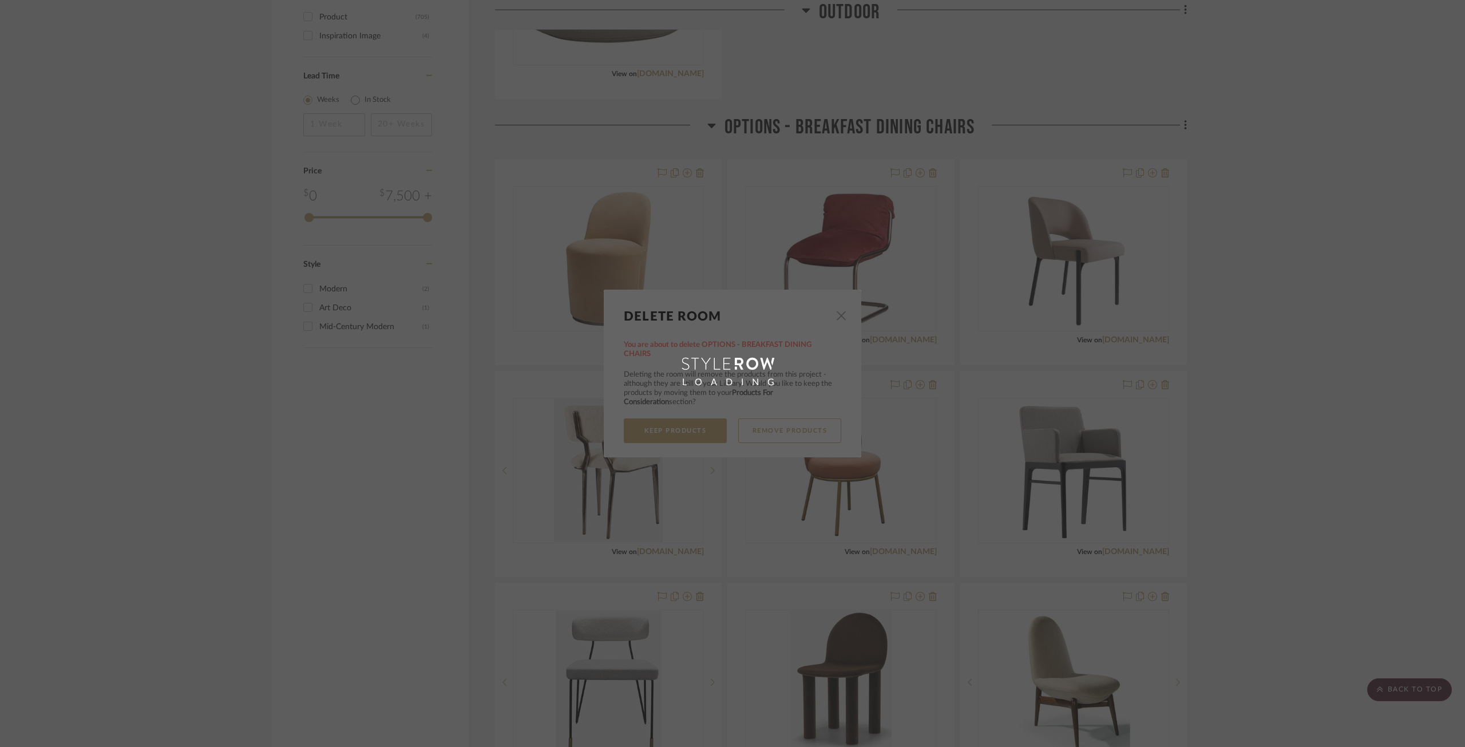
click at [698, 430] on div "LOADING" at bounding box center [733, 374] width 258 height 168
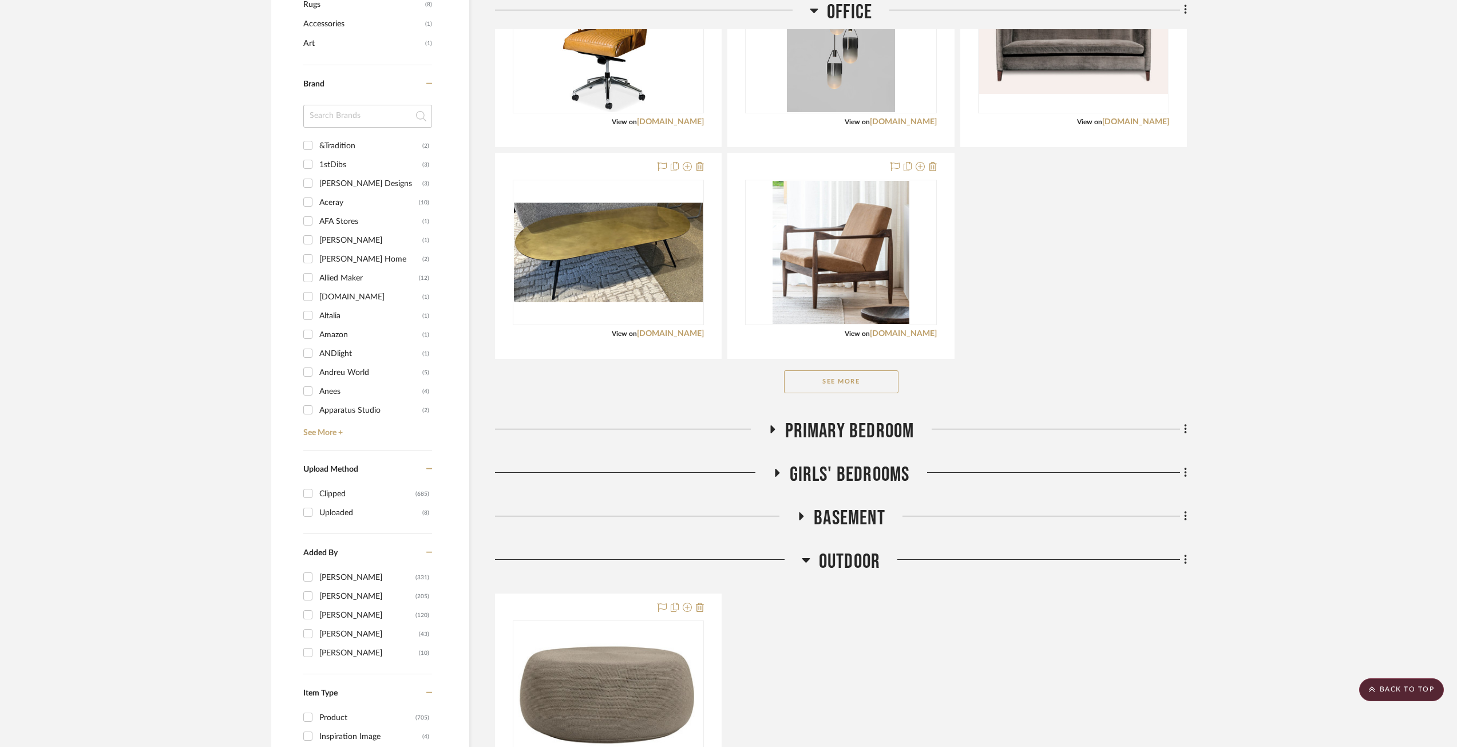
scroll to position [1188, 0]
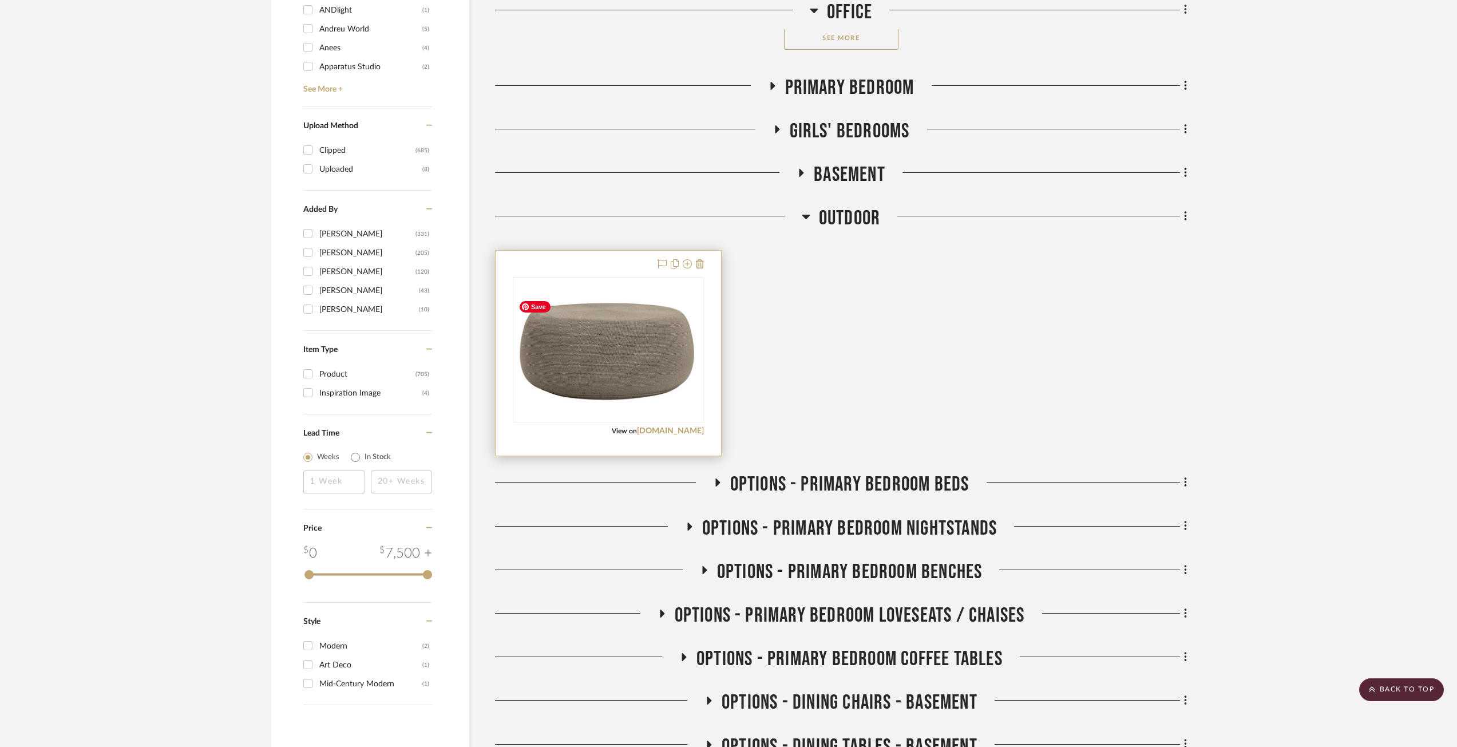
click at [653, 361] on img "0" at bounding box center [608, 349] width 189 height 108
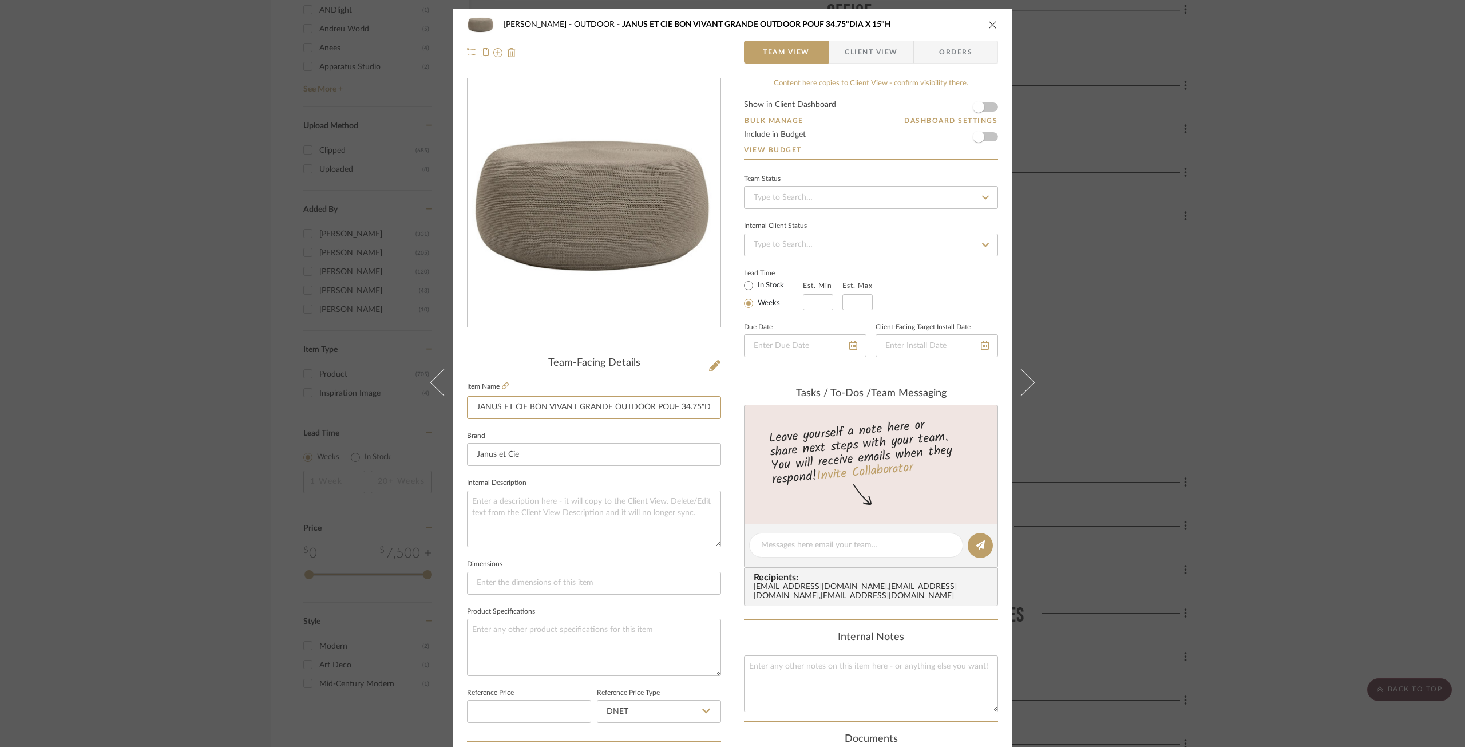
scroll to position [0, 34]
drag, startPoint x: 479, startPoint y: 405, endPoint x: 729, endPoint y: 407, distance: 250.1
click at [729, 407] on div "[PERSON_NAME] OUTDOOR JANUS ET CIE BON VIVANT GRANDE OUTDOOR POUF 34.75"DIA X 1…" at bounding box center [732, 537] width 558 height 1057
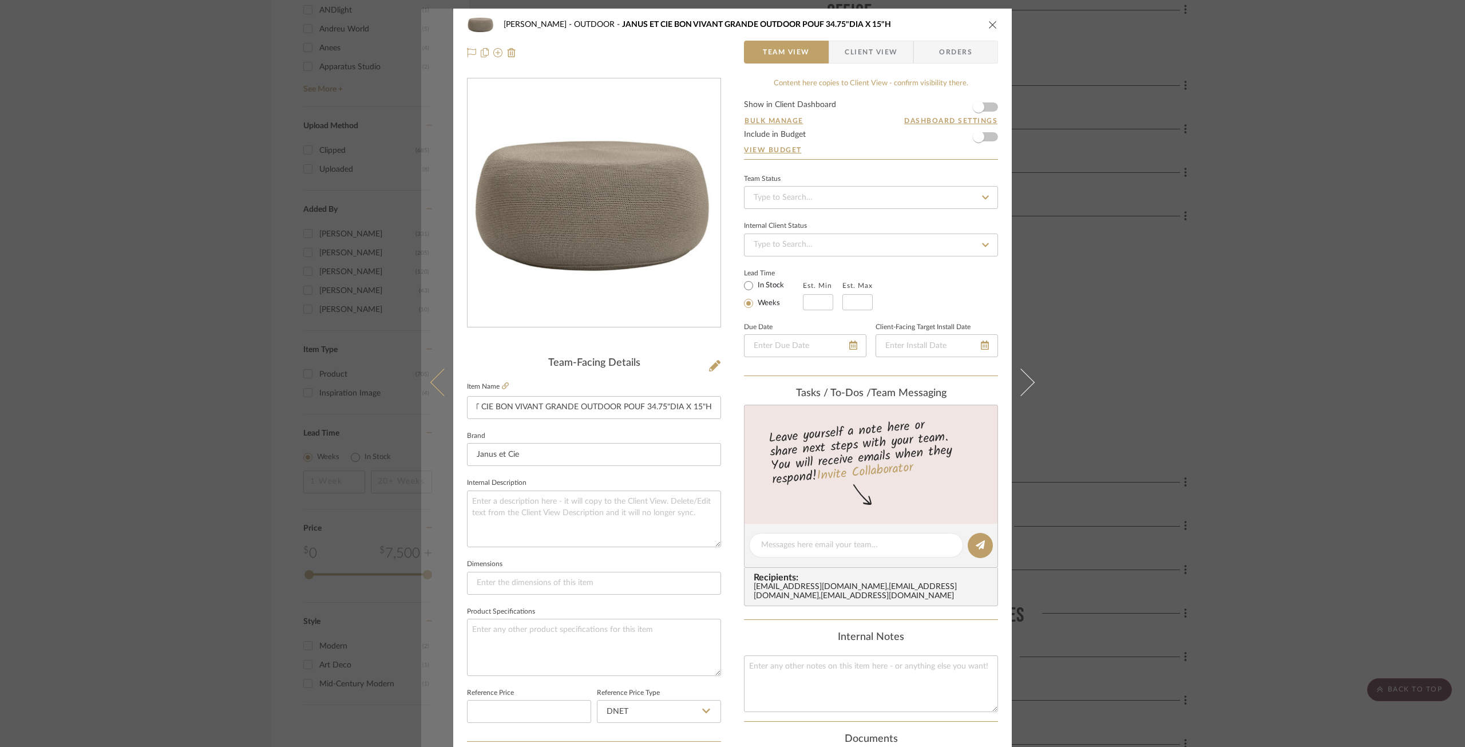
scroll to position [0, 0]
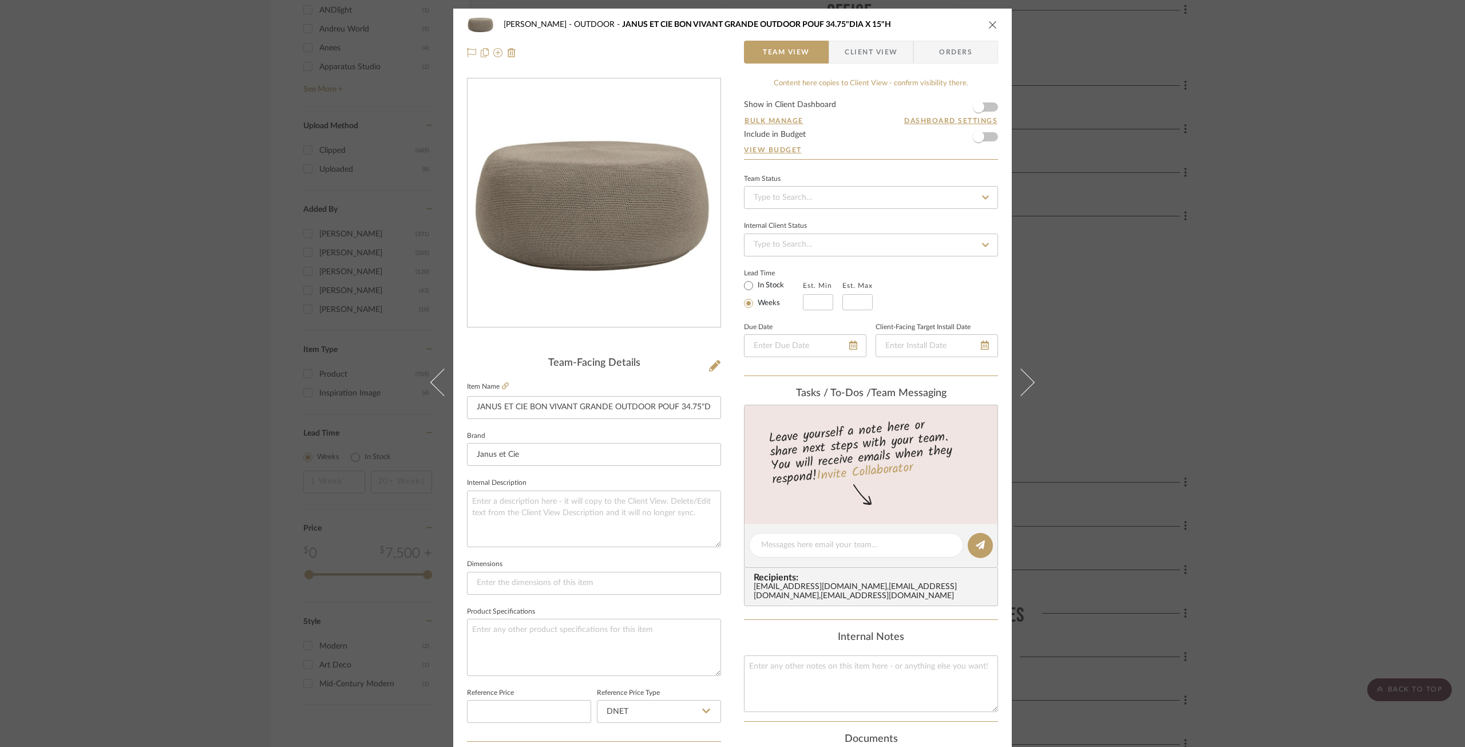
click at [992, 29] on icon "close" at bounding box center [992, 24] width 9 height 9
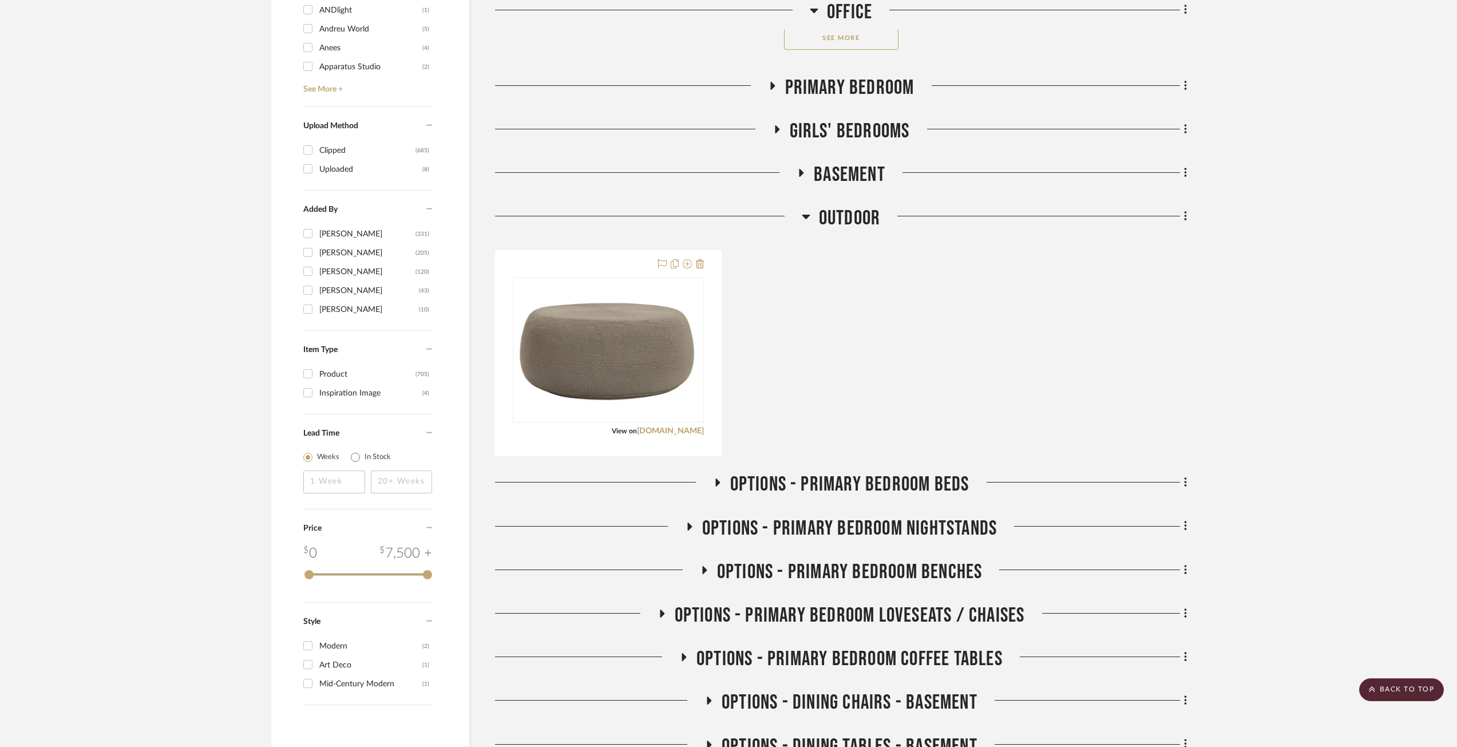
scroll to position [1016, 0]
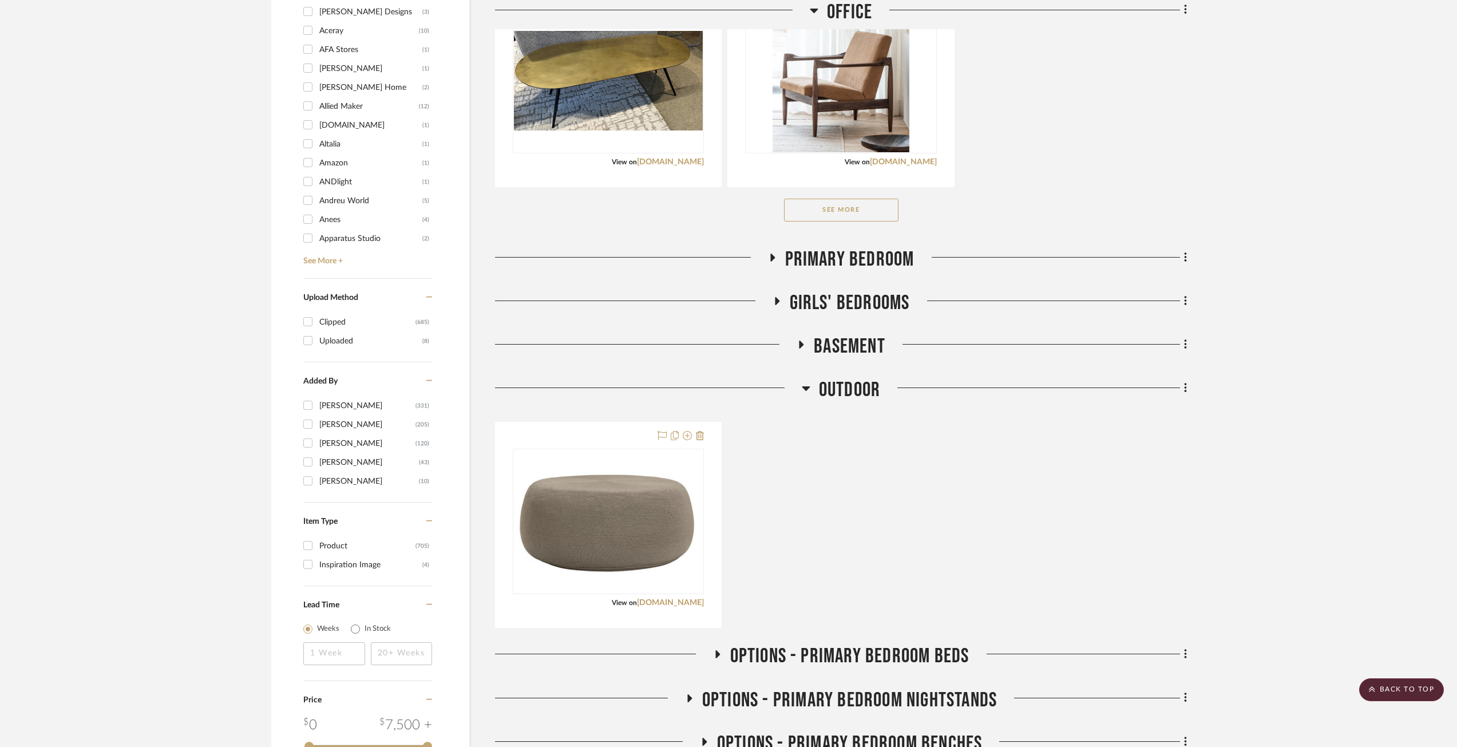
click at [803, 385] on icon at bounding box center [806, 388] width 9 height 14
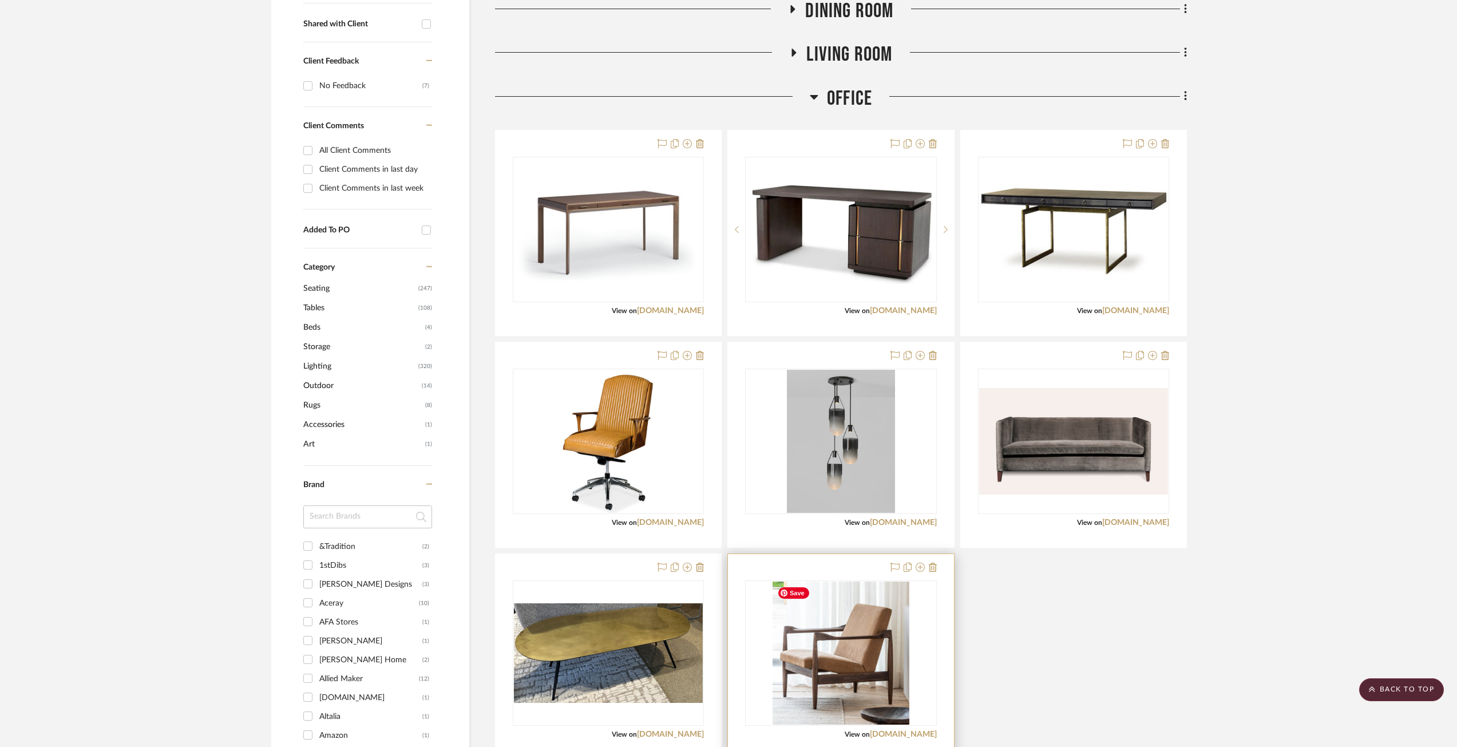
scroll to position [158, 0]
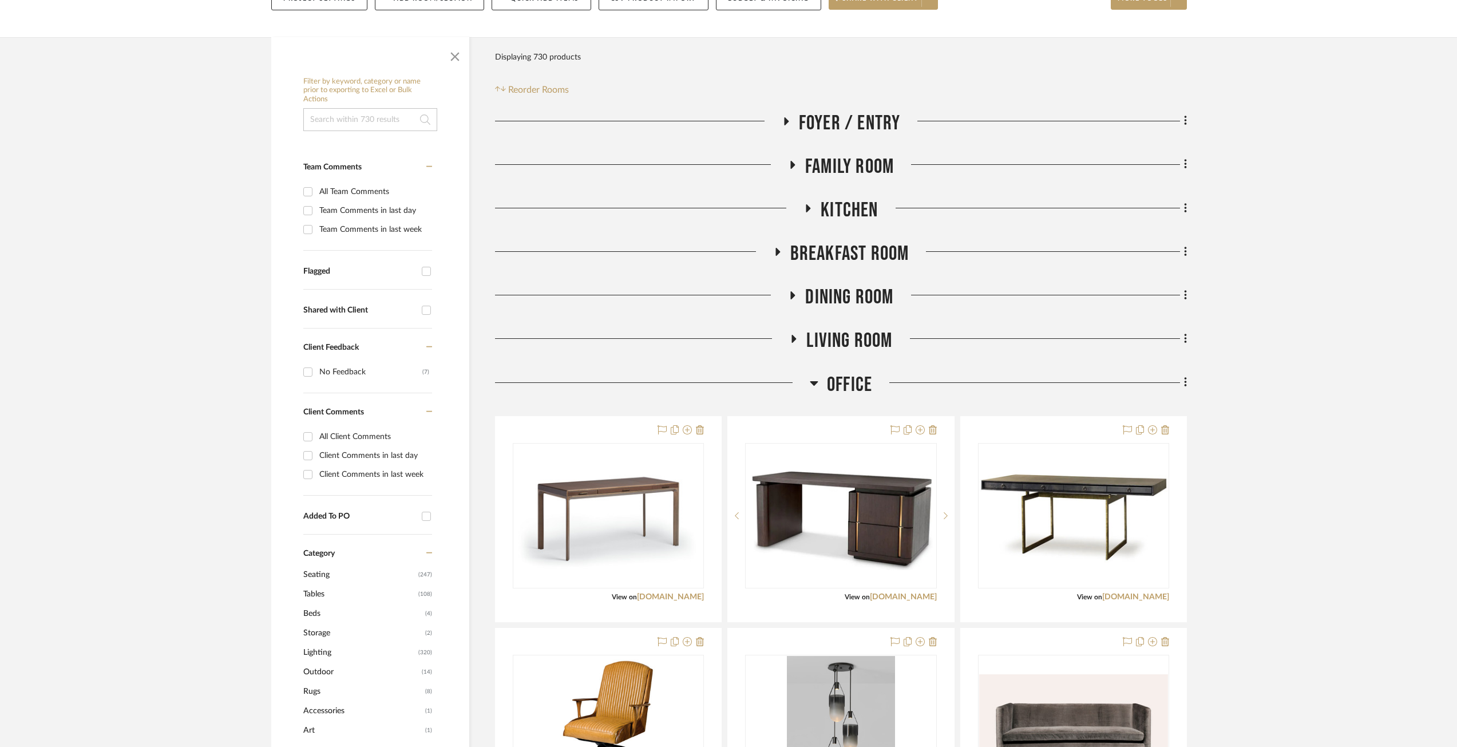
click at [777, 248] on icon at bounding box center [777, 252] width 14 height 9
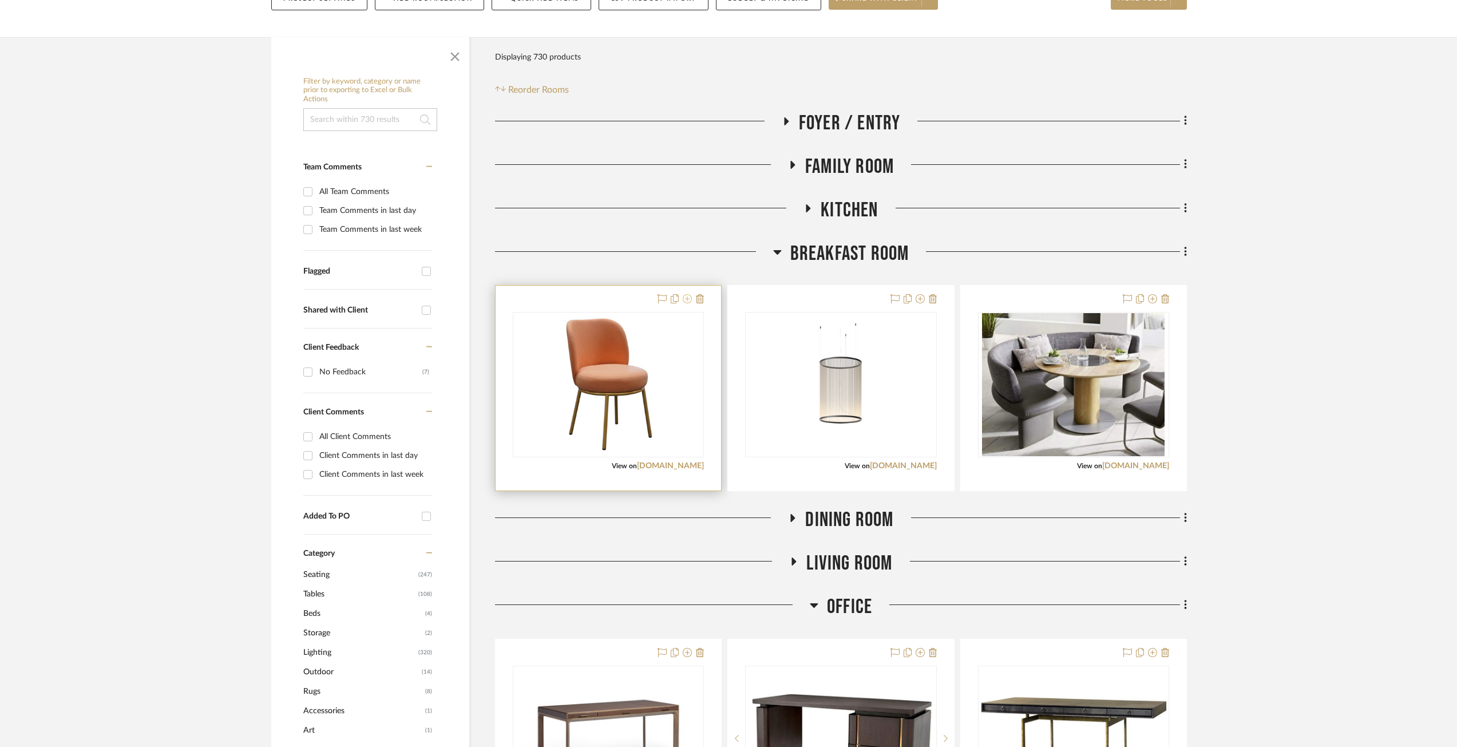
click at [689, 299] on icon at bounding box center [687, 298] width 9 height 9
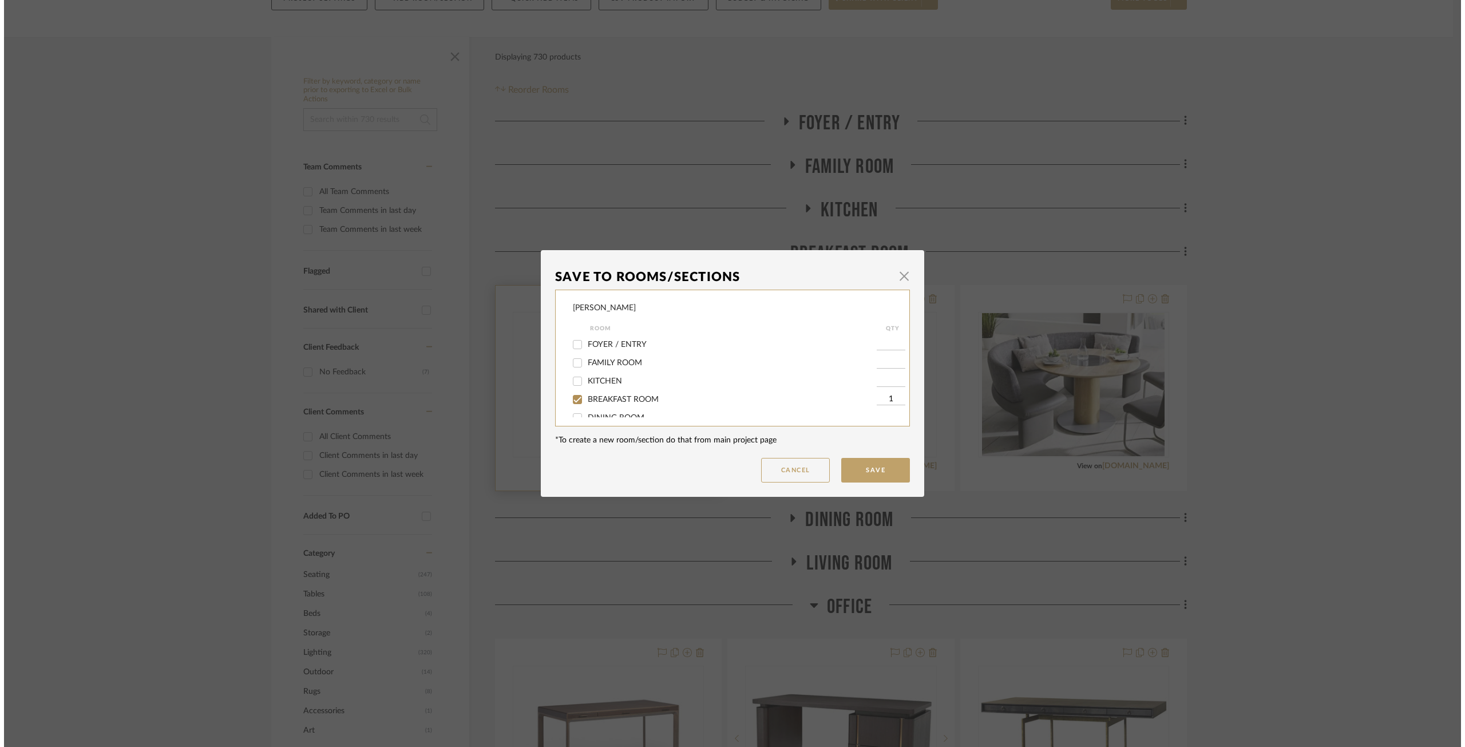
scroll to position [0, 0]
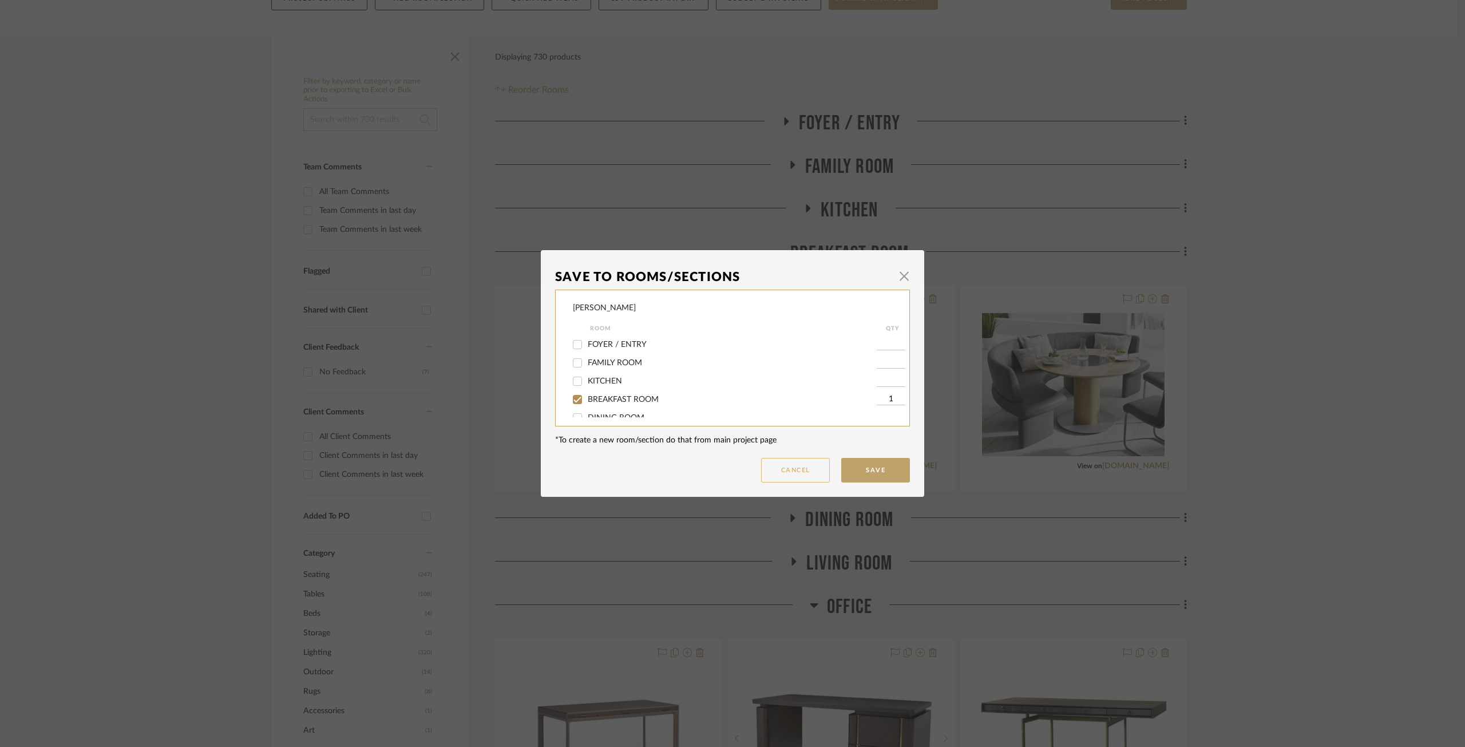
click at [817, 464] on button "Cancel" at bounding box center [795, 470] width 69 height 25
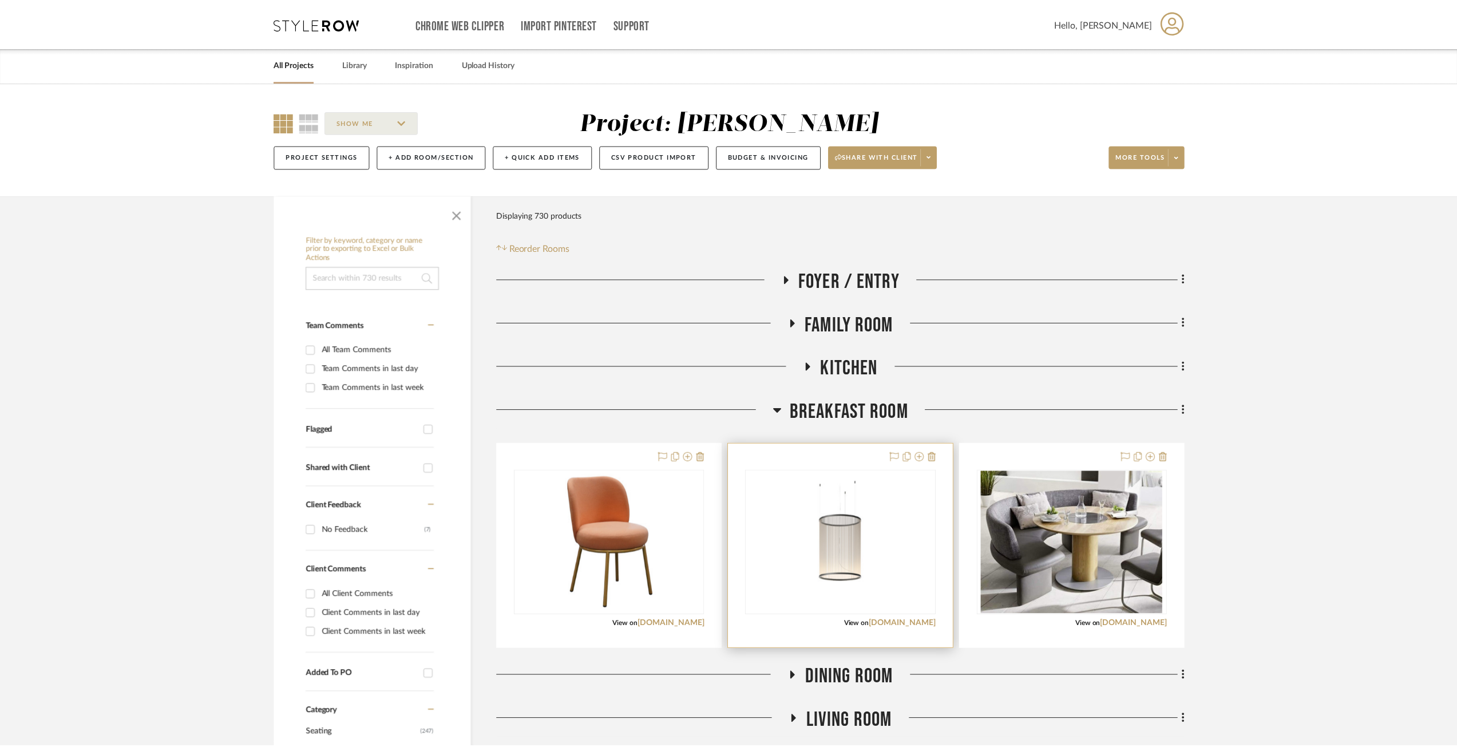
scroll to position [158, 0]
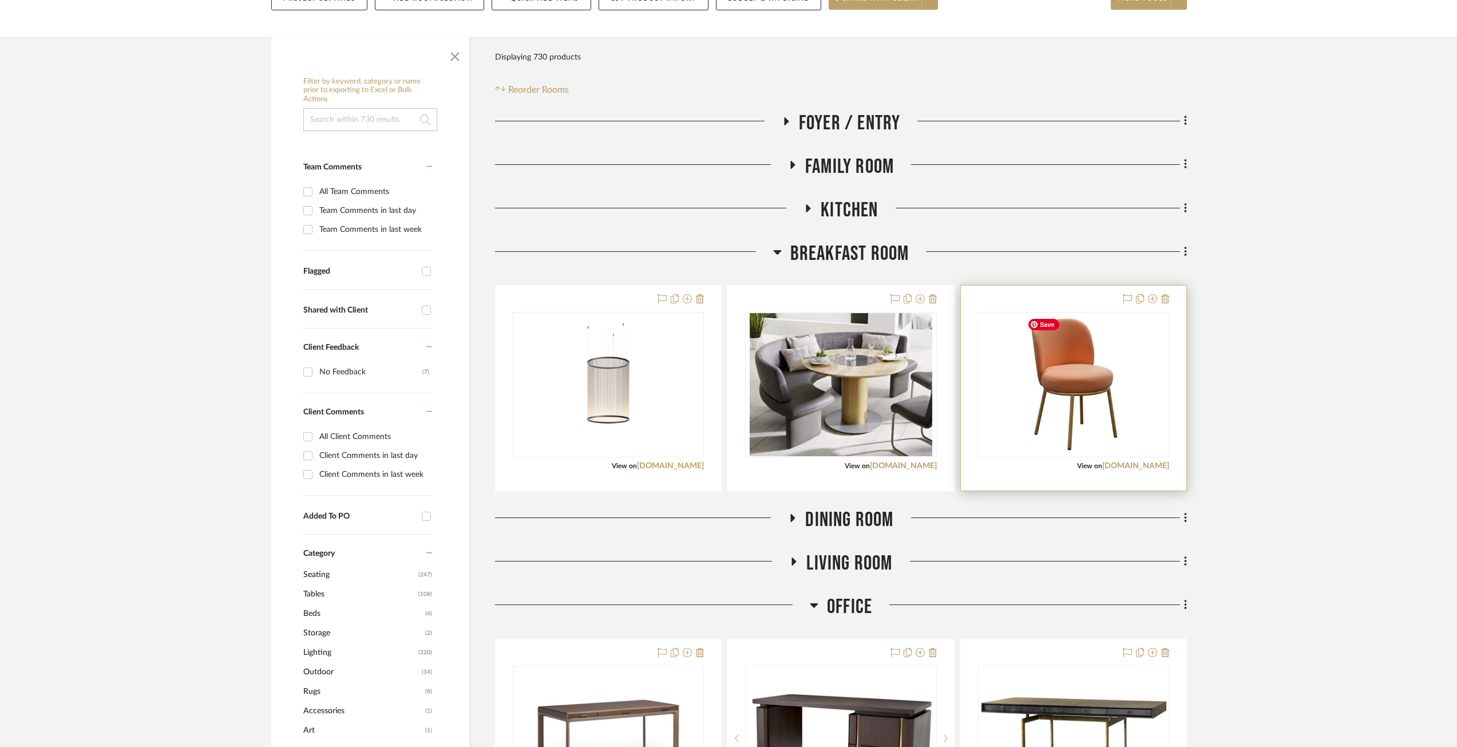
click at [1098, 375] on img "0" at bounding box center [1074, 384] width 102 height 143
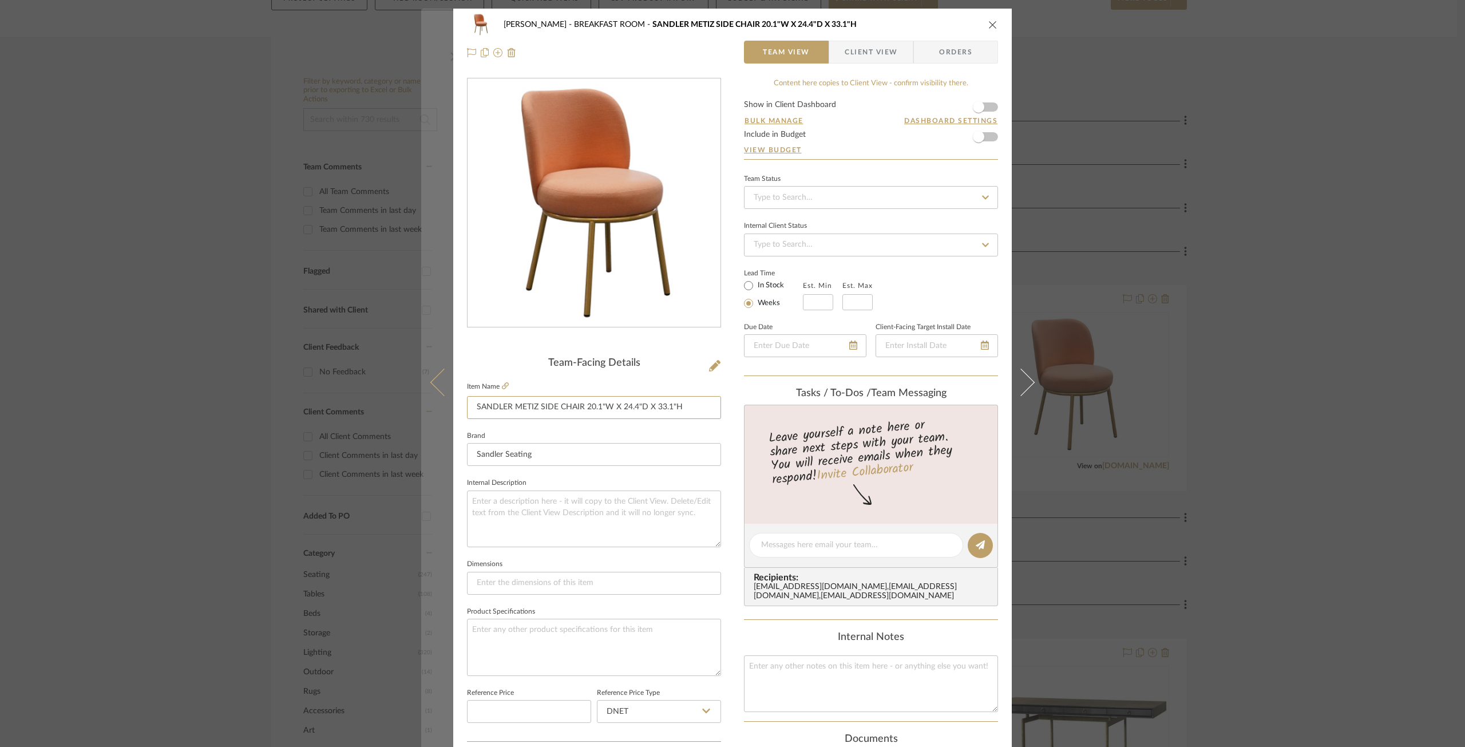
drag, startPoint x: 686, startPoint y: 407, endPoint x: 417, endPoint y: 404, distance: 269.0
click at [421, 404] on mat-dialog-content "[PERSON_NAME] BREAKFAST ROOM SANDLER METIZ SIDE CHAIR 20.1"W X 24.4"D X 33.1"H …" at bounding box center [732, 537] width 623 height 1057
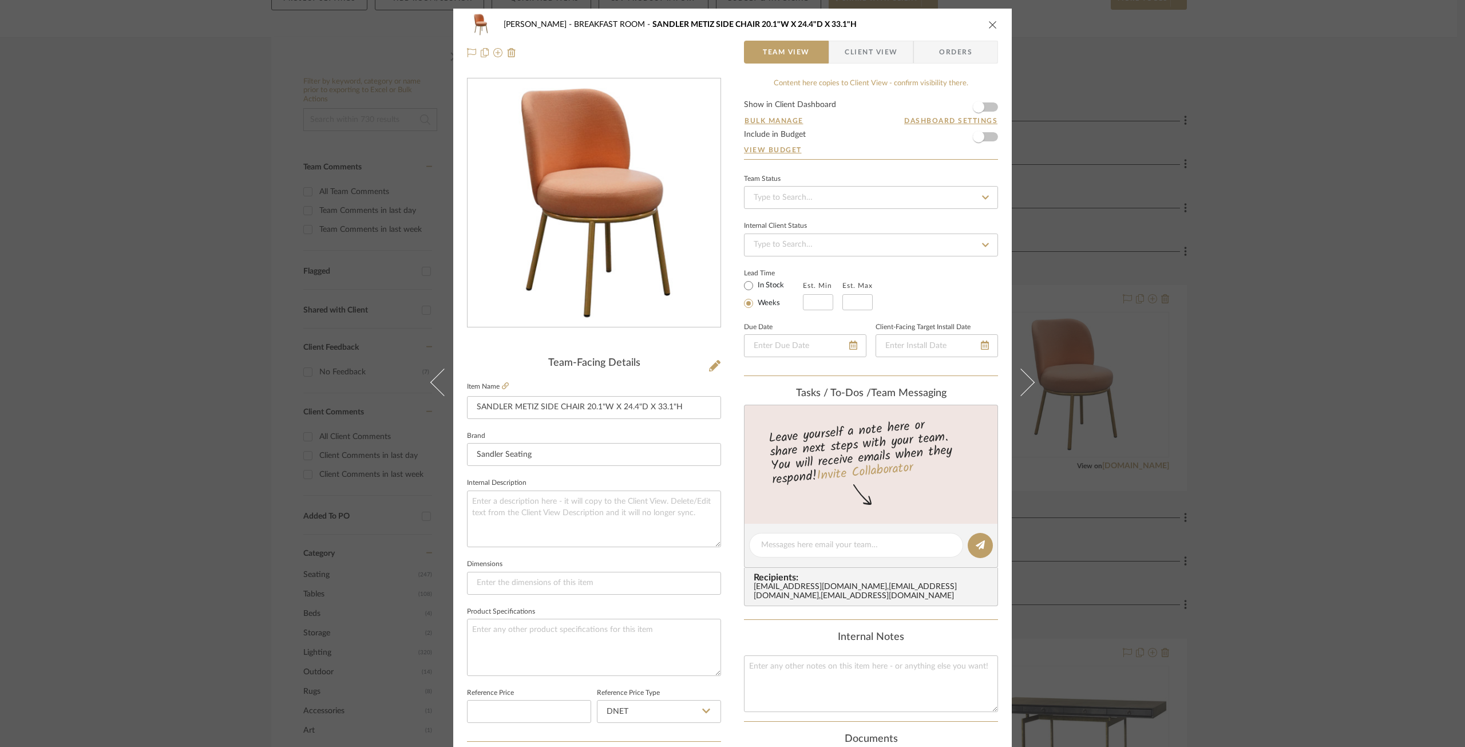
click at [983, 23] on div "[PERSON_NAME] BREAKFAST ROOM SANDLER METIZ SIDE CHAIR 20.1"W X 24.4"D X 33.1"H" at bounding box center [732, 24] width 531 height 23
click at [988, 23] on icon "close" at bounding box center [992, 24] width 9 height 9
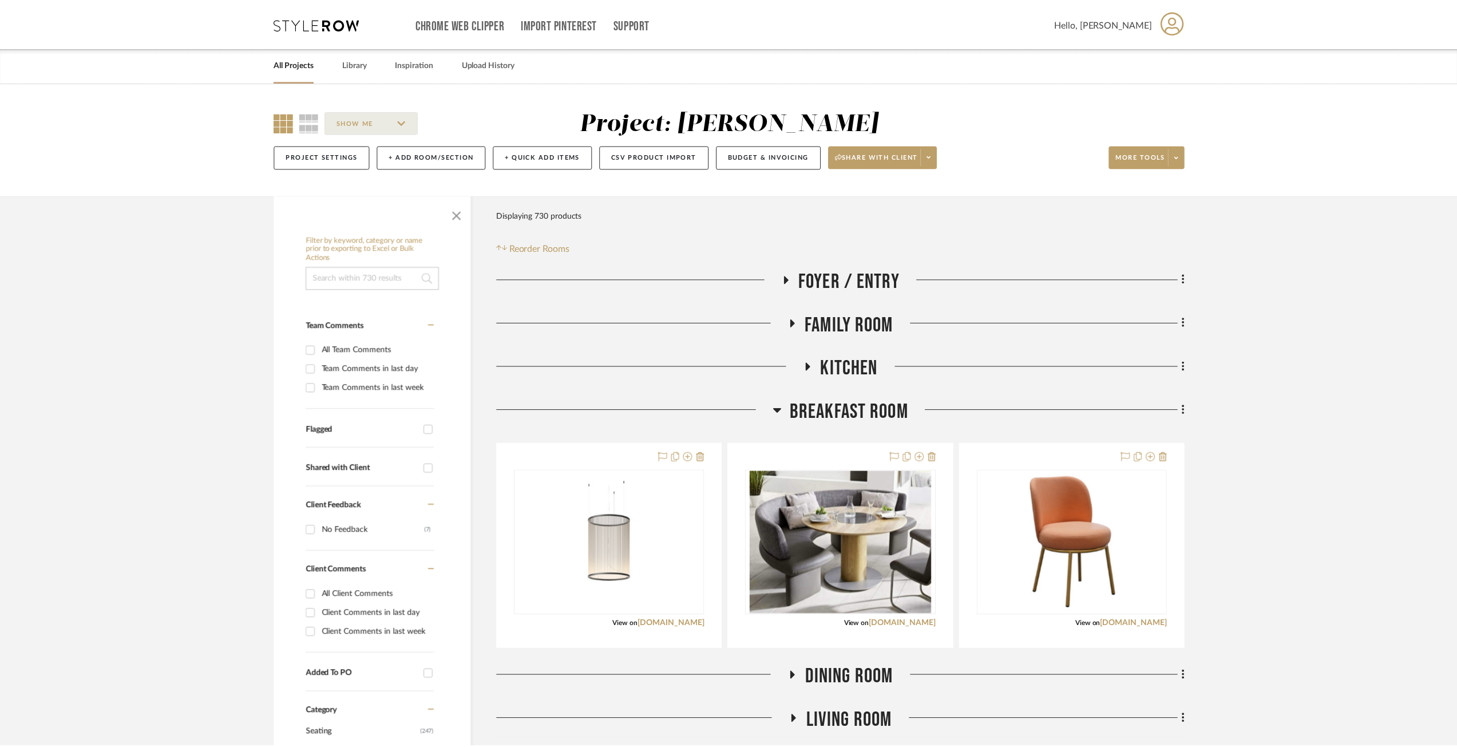
scroll to position [158, 0]
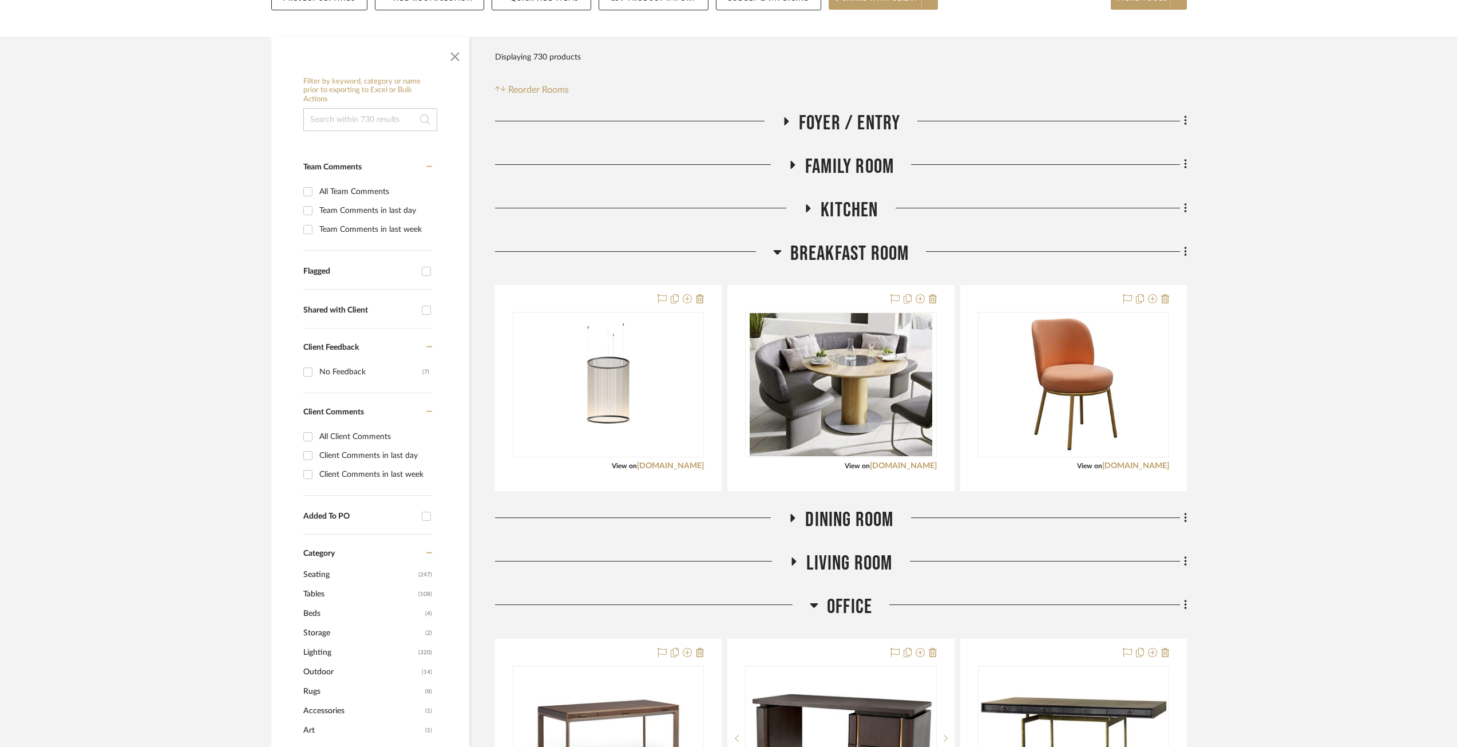
click at [776, 255] on icon at bounding box center [777, 252] width 9 height 14
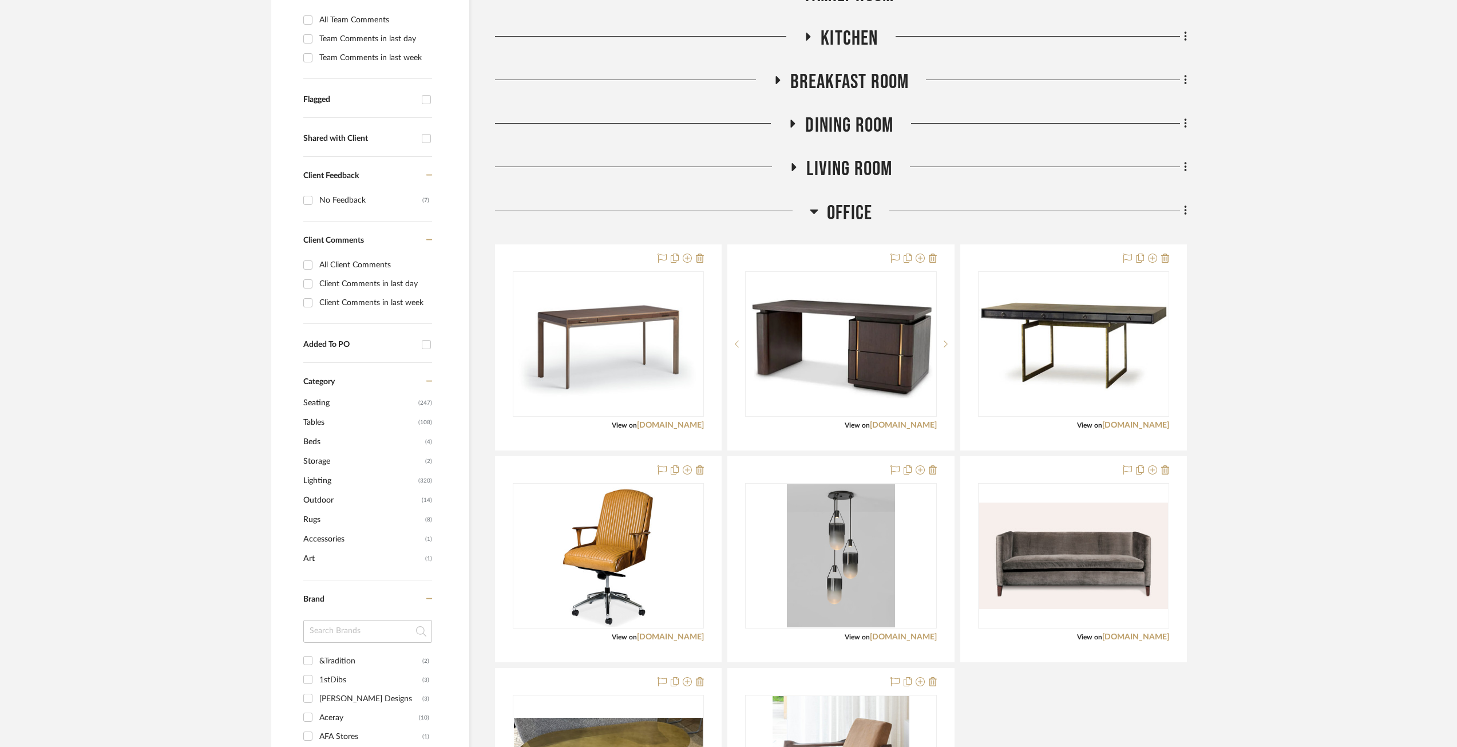
scroll to position [387, 0]
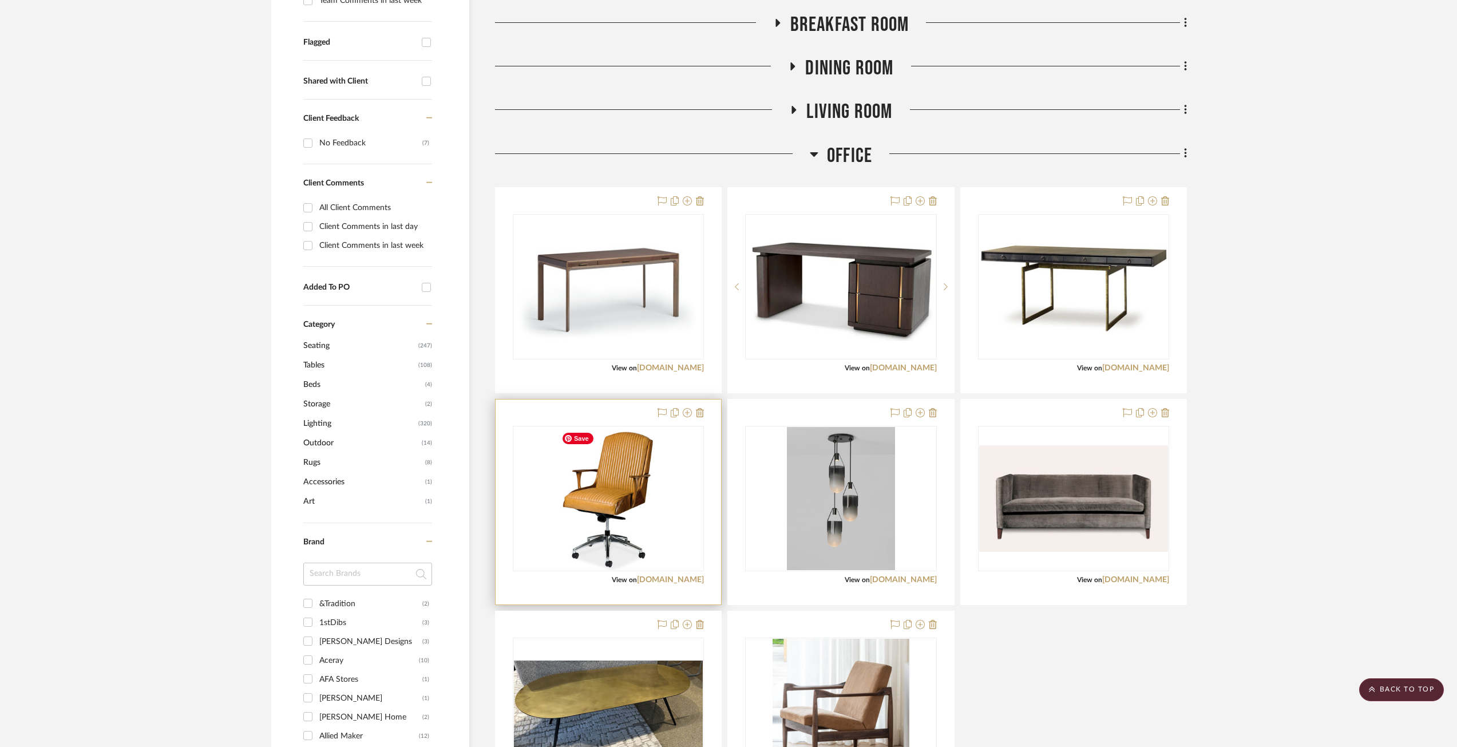
click at [628, 485] on img "0" at bounding box center [609, 498] width 104 height 143
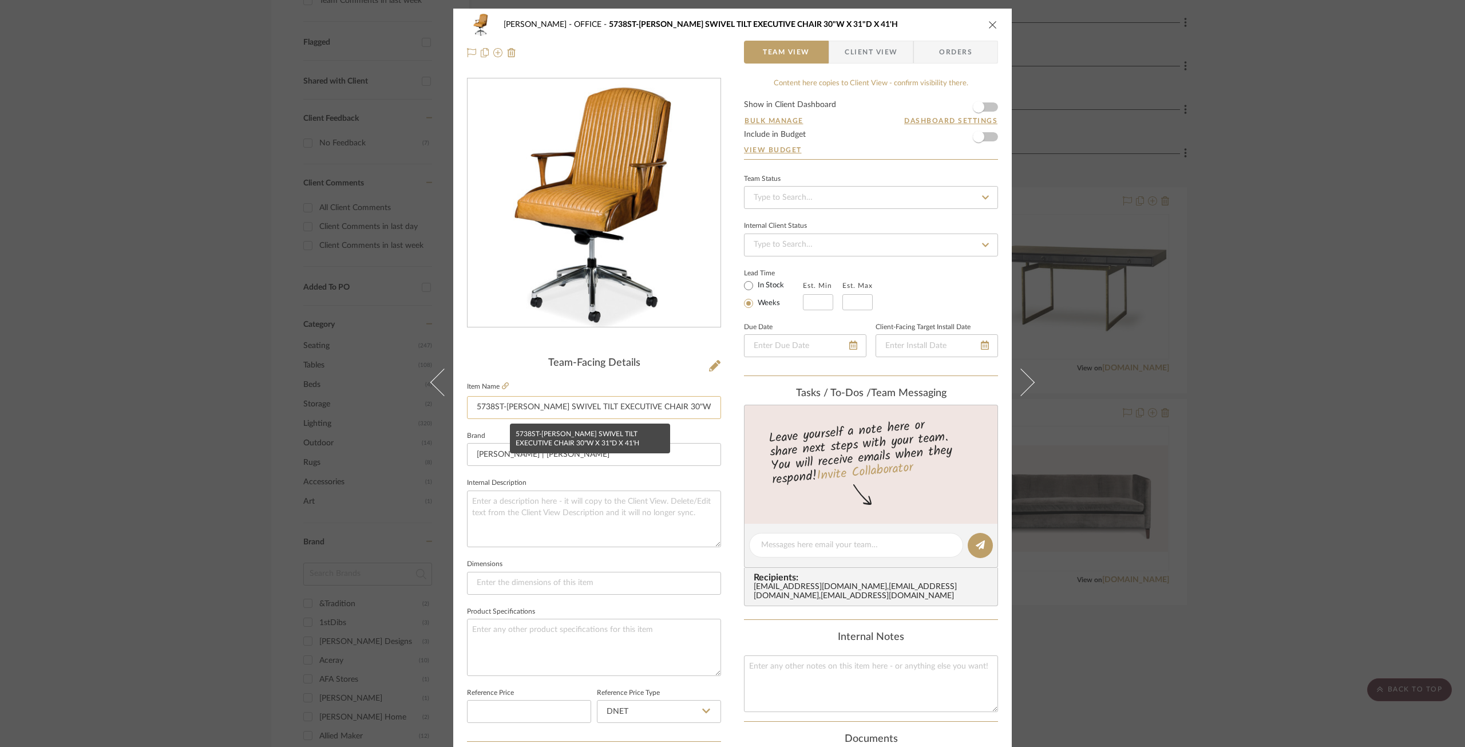
click at [497, 411] on input "5738ST-[PERSON_NAME] SWIVEL TILT EXECUTIVE CHAIR 30"W X 31"D X 41'H" at bounding box center [594, 407] width 254 height 23
drag, startPoint x: 493, startPoint y: 407, endPoint x: 599, endPoint y: 403, distance: 105.4
click at [599, 403] on input "5738ST-[PERSON_NAME] SWIVEL TILT EXECUTIVE CHAIR 30"W X 31"D X 41'H" at bounding box center [594, 407] width 254 height 23
click at [501, 407] on input "5738ST-[PERSON_NAME] SWIVEL TILT EXECUTIVE CHAIR 30"W X 31"D X 41'H" at bounding box center [594, 407] width 254 height 23
click at [475, 408] on input "5738ST-[PERSON_NAME] SWIVEL TILT EXECUTIVE CHAIR 30"W X 31"D X 41'H" at bounding box center [594, 407] width 254 height 23
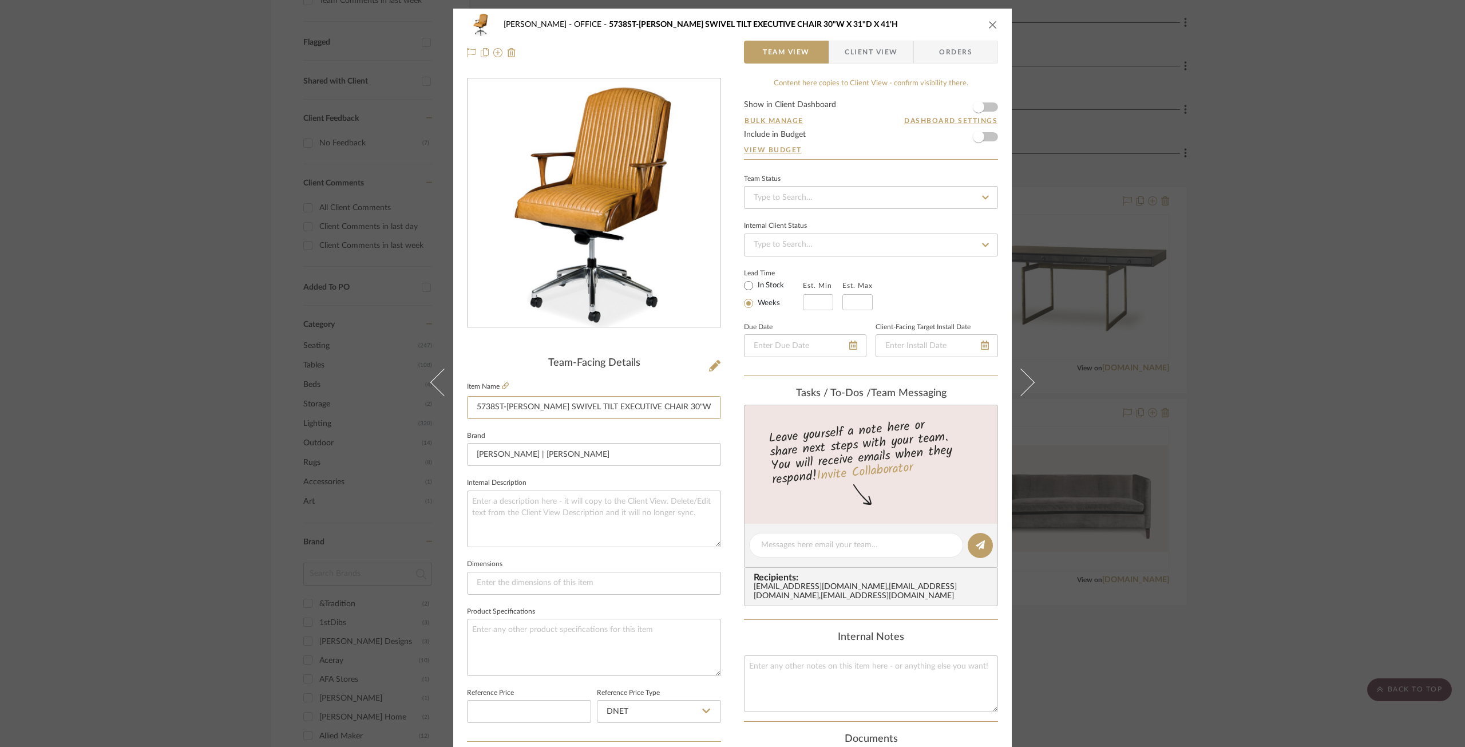
drag, startPoint x: 476, startPoint y: 406, endPoint x: 455, endPoint y: 405, distance: 20.6
click at [455, 405] on div "[PERSON_NAME] OFFICE 5738ST-[PERSON_NAME] SWIVEL TILT EXECUTIVE CHAIR 30"W X 31…" at bounding box center [732, 537] width 558 height 1057
click at [469, 405] on input "5738ST-[PERSON_NAME] SWIVEL TILT EXECUTIVE CHAIR 30"W X 31"D X 41'H" at bounding box center [594, 407] width 254 height 23
drag, startPoint x: 473, startPoint y: 405, endPoint x: 456, endPoint y: 402, distance: 16.9
click at [456, 402] on div "[PERSON_NAME] OFFICE 5738ST-[PERSON_NAME] SWIVEL TILT EXECUTIVE CHAIR 30"W X 31…" at bounding box center [732, 537] width 558 height 1057
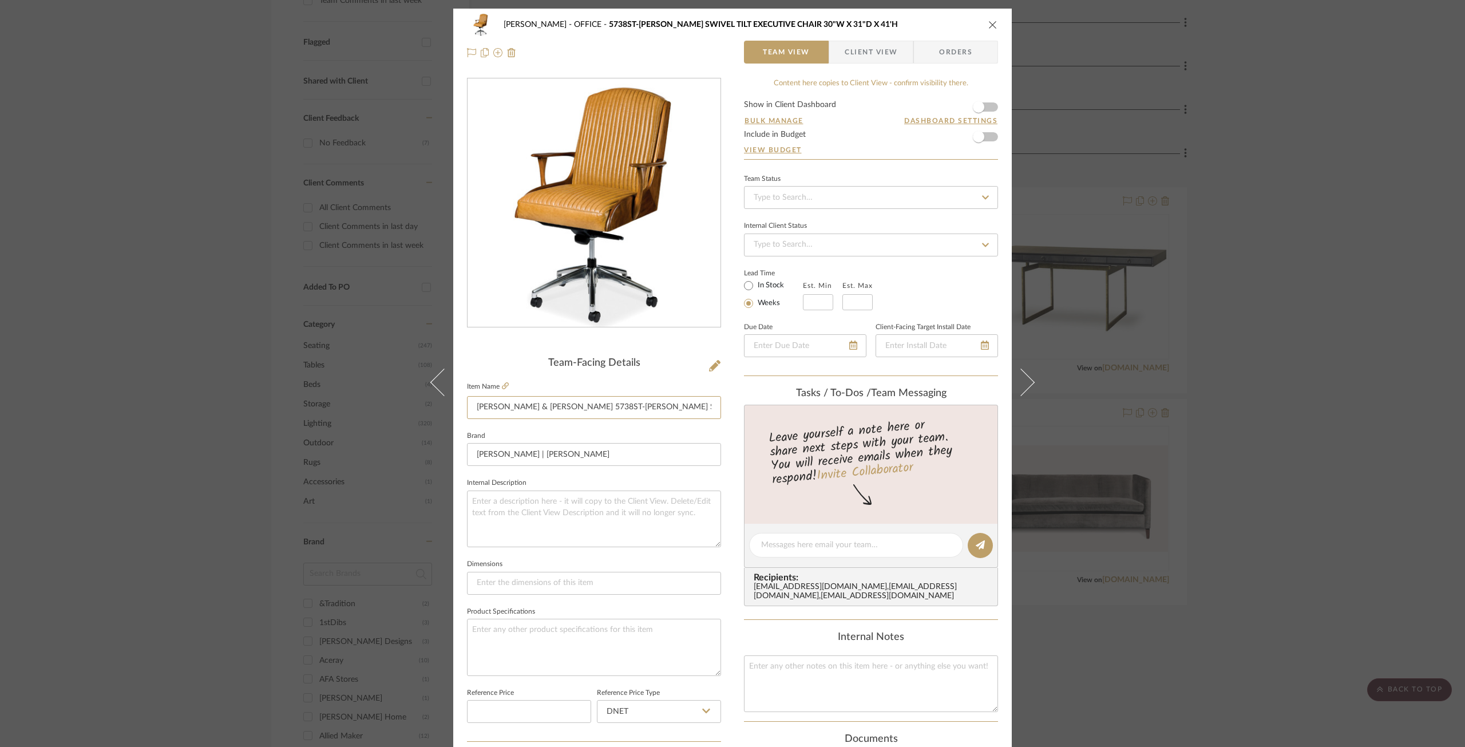
scroll to position [0, 116]
drag, startPoint x: 473, startPoint y: 404, endPoint x: 724, endPoint y: 406, distance: 250.6
click at [724, 406] on div "[PERSON_NAME] OFFICE 5738ST-[PERSON_NAME] SWIVEL TILT EXECUTIVE CHAIR 30"W X 31…" at bounding box center [732, 537] width 558 height 1057
type input "[PERSON_NAME] & [PERSON_NAME] 5738ST-[PERSON_NAME] SWIVEL TILT EXECUTIVE CHAIR …"
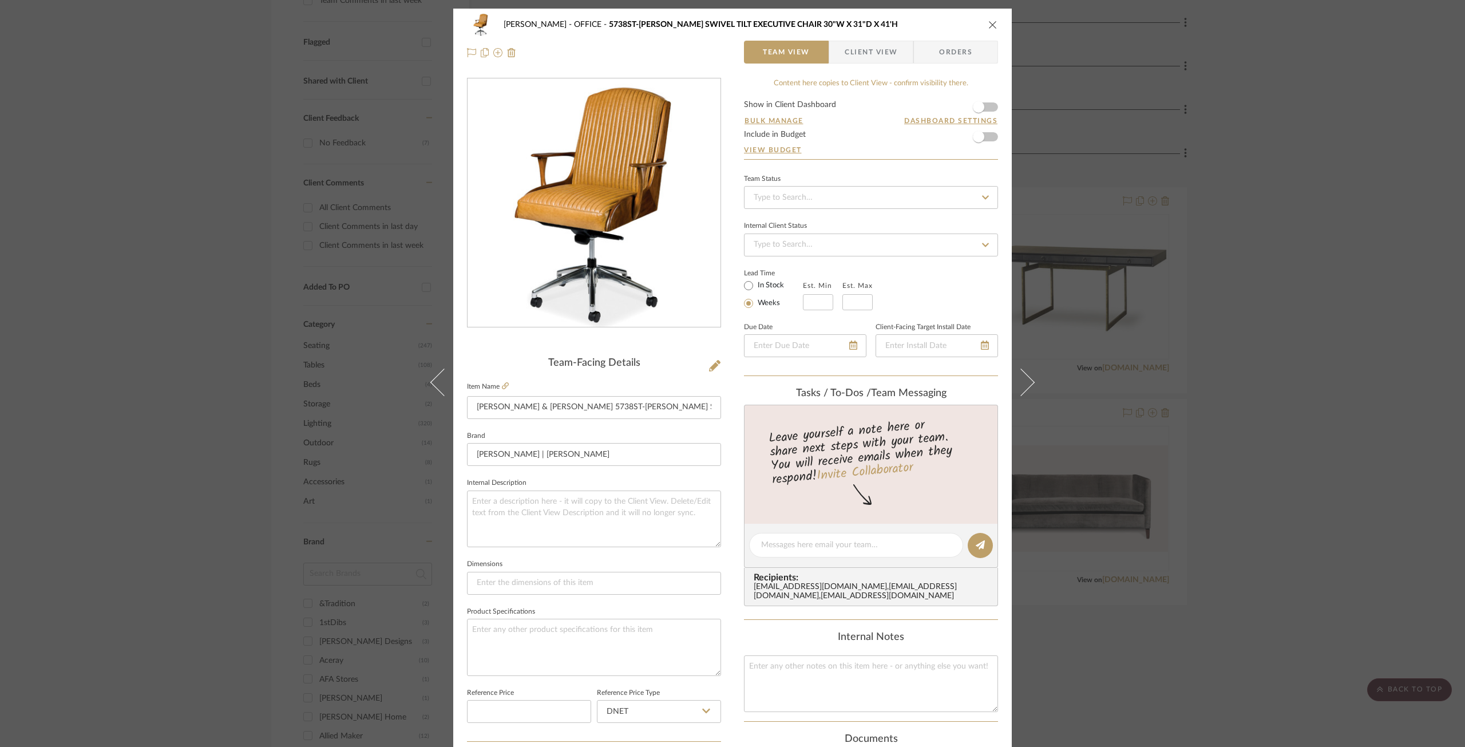
click at [992, 25] on icon "close" at bounding box center [992, 24] width 9 height 9
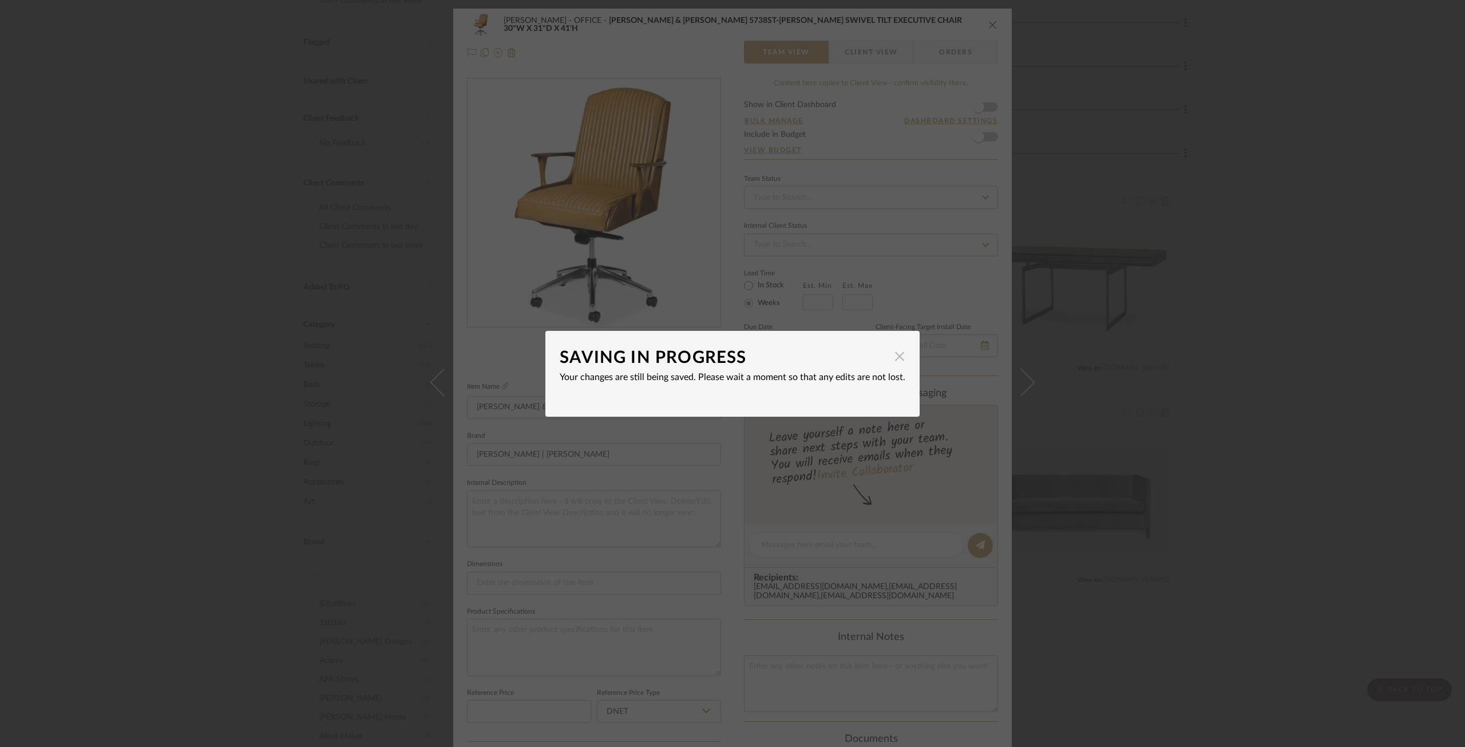
click at [898, 354] on span "button" at bounding box center [899, 356] width 23 height 23
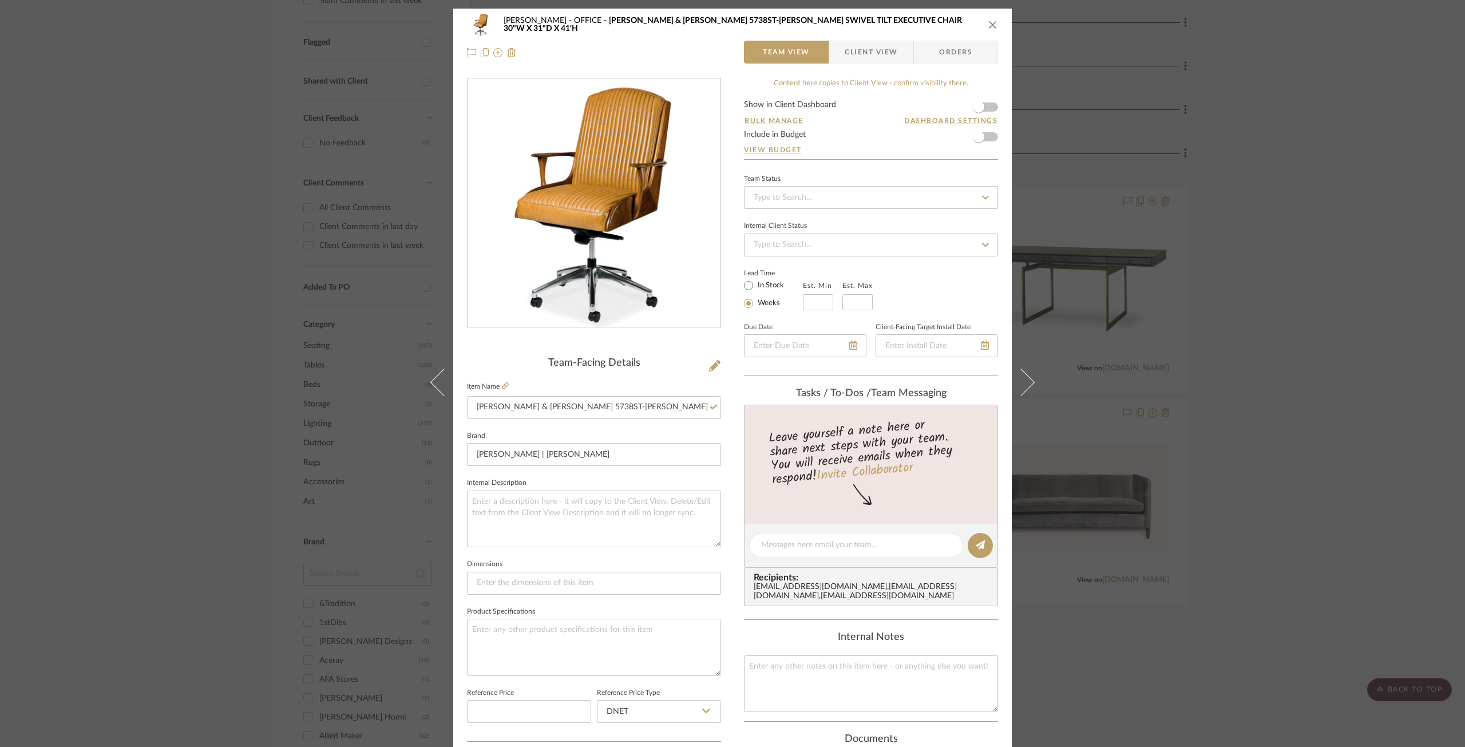
click at [990, 30] on div "[PERSON_NAME] OFFICE [PERSON_NAME] & [PERSON_NAME] 5738ST-[PERSON_NAME] SWIVEL …" at bounding box center [732, 24] width 531 height 23
click at [982, 18] on div "[PERSON_NAME] OFFICE [PERSON_NAME] & [PERSON_NAME] 5738ST-[PERSON_NAME] SWIVEL …" at bounding box center [732, 24] width 531 height 23
click at [992, 23] on icon "close" at bounding box center [992, 24] width 9 height 9
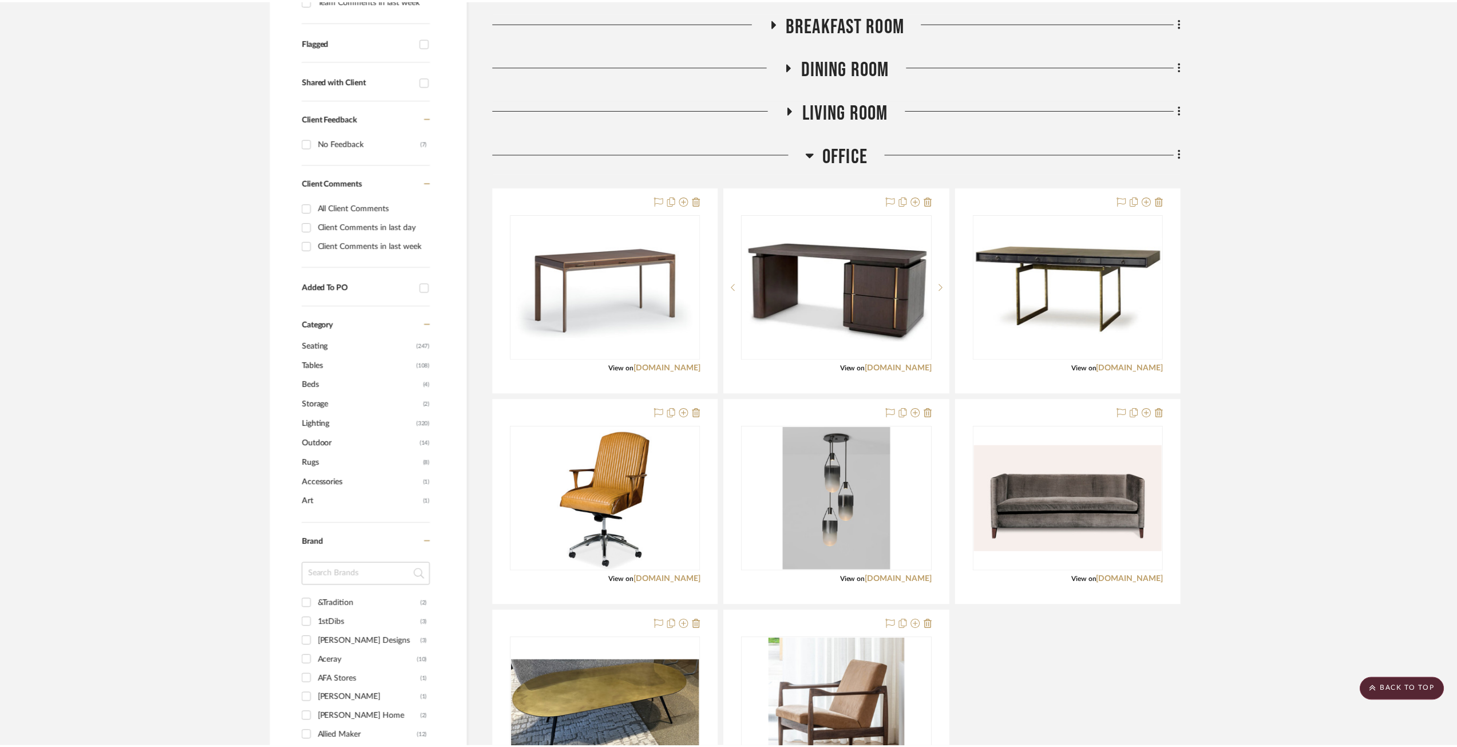
scroll to position [387, 0]
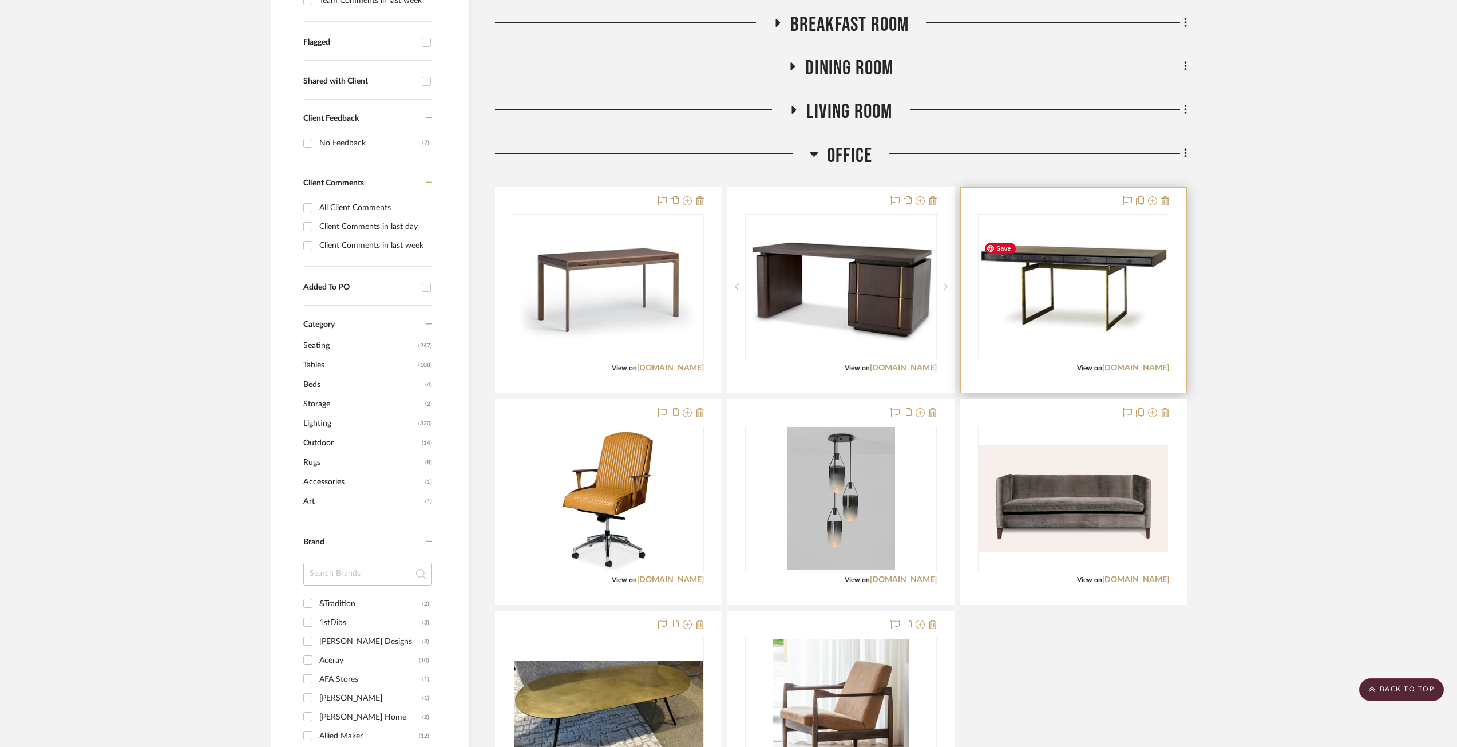
click at [1044, 276] on img "0" at bounding box center [1073, 287] width 189 height 100
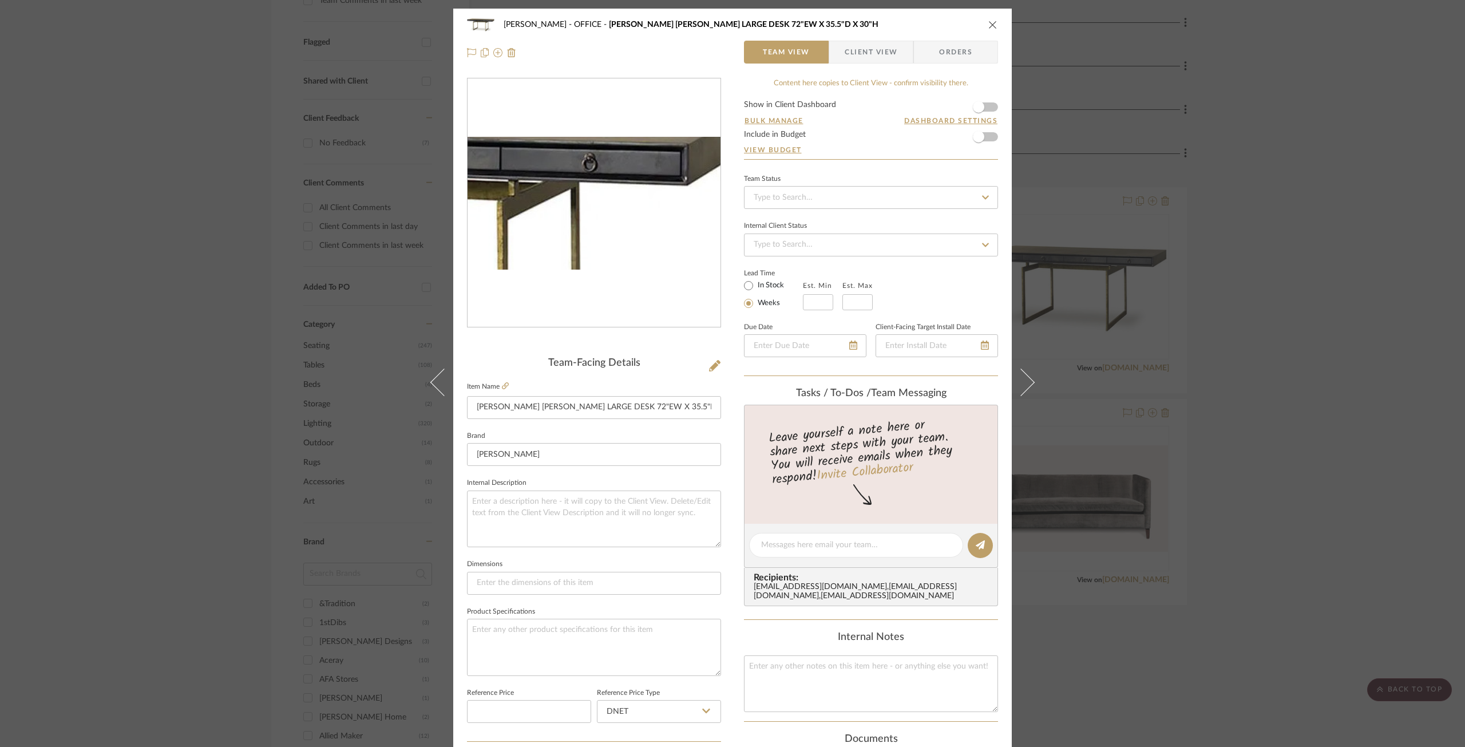
click at [666, 183] on img "0" at bounding box center [594, 203] width 253 height 133
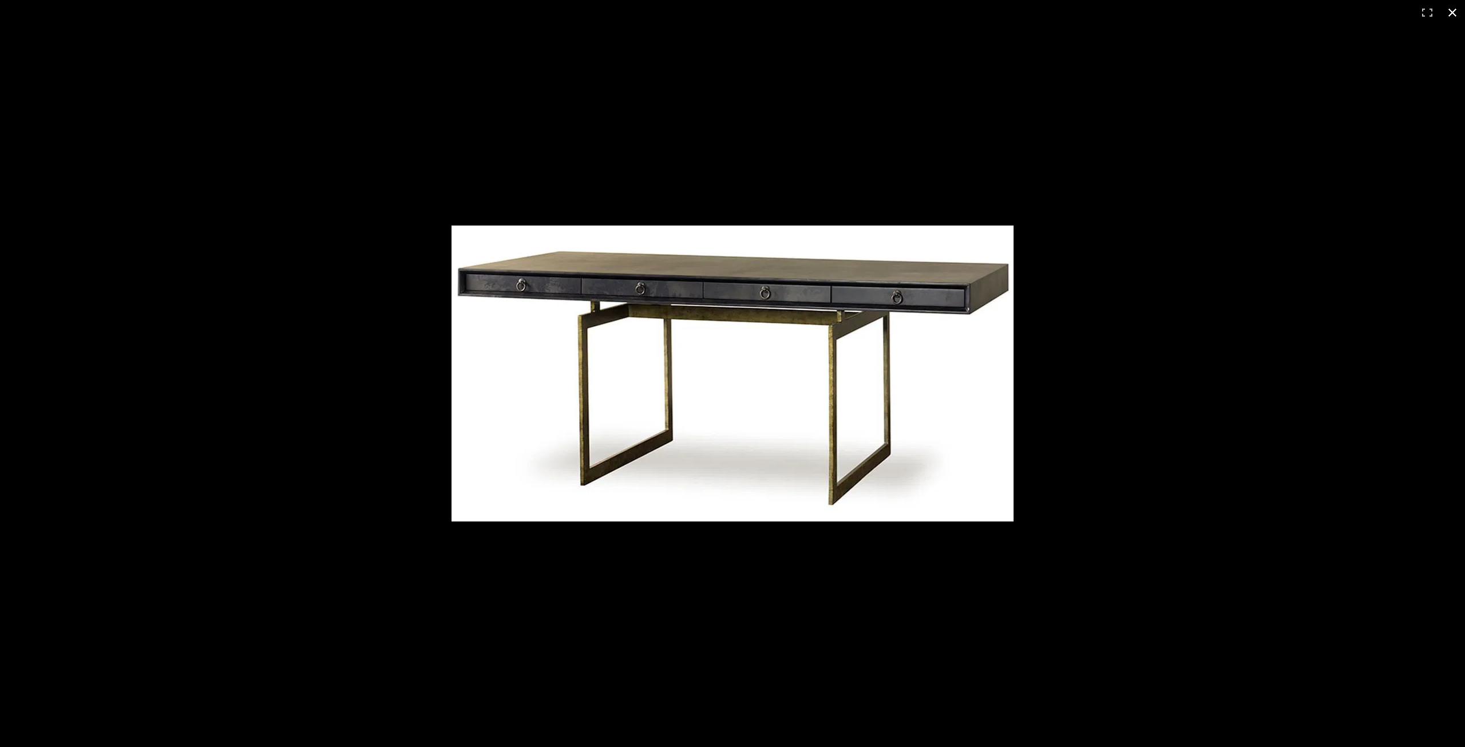
click at [1098, 10] on button at bounding box center [1452, 12] width 25 height 25
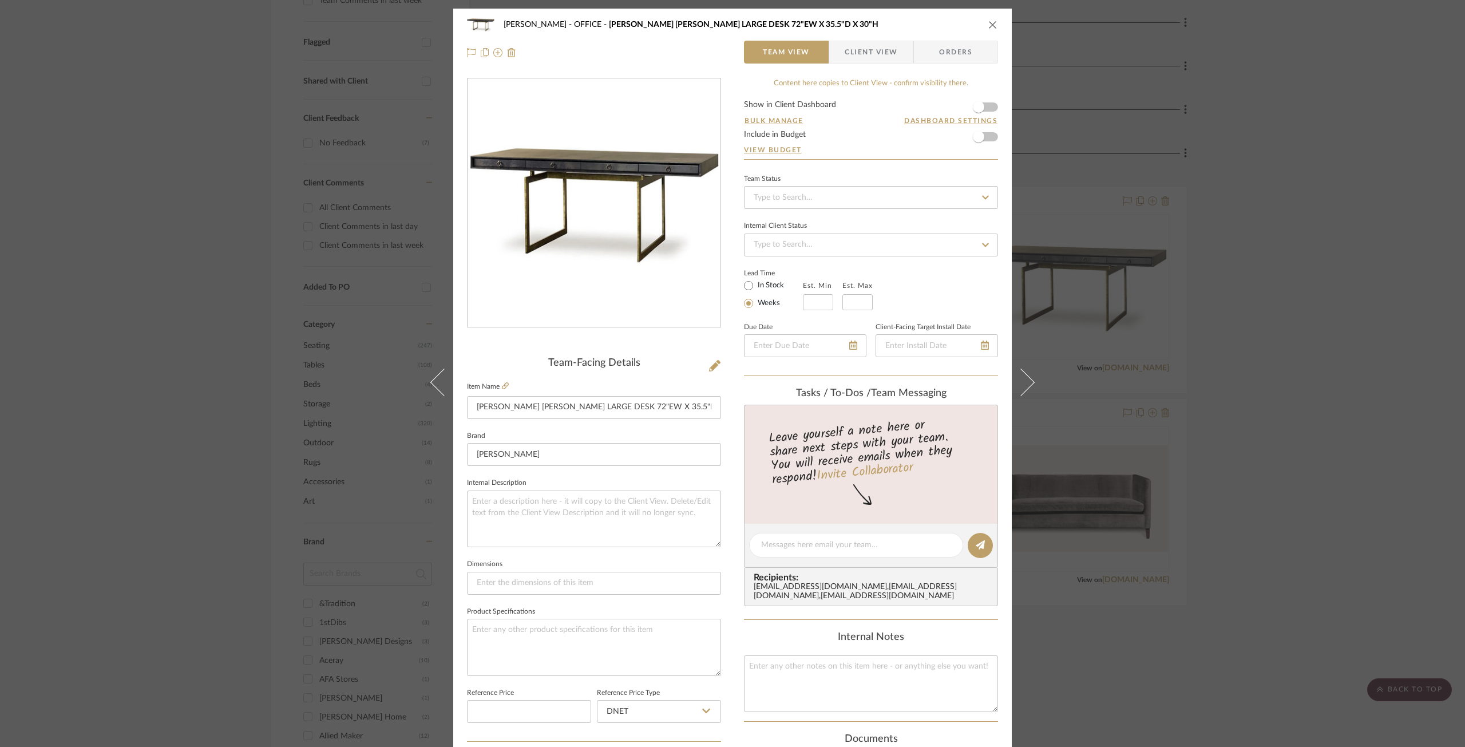
click at [988, 22] on icon "close" at bounding box center [992, 24] width 9 height 9
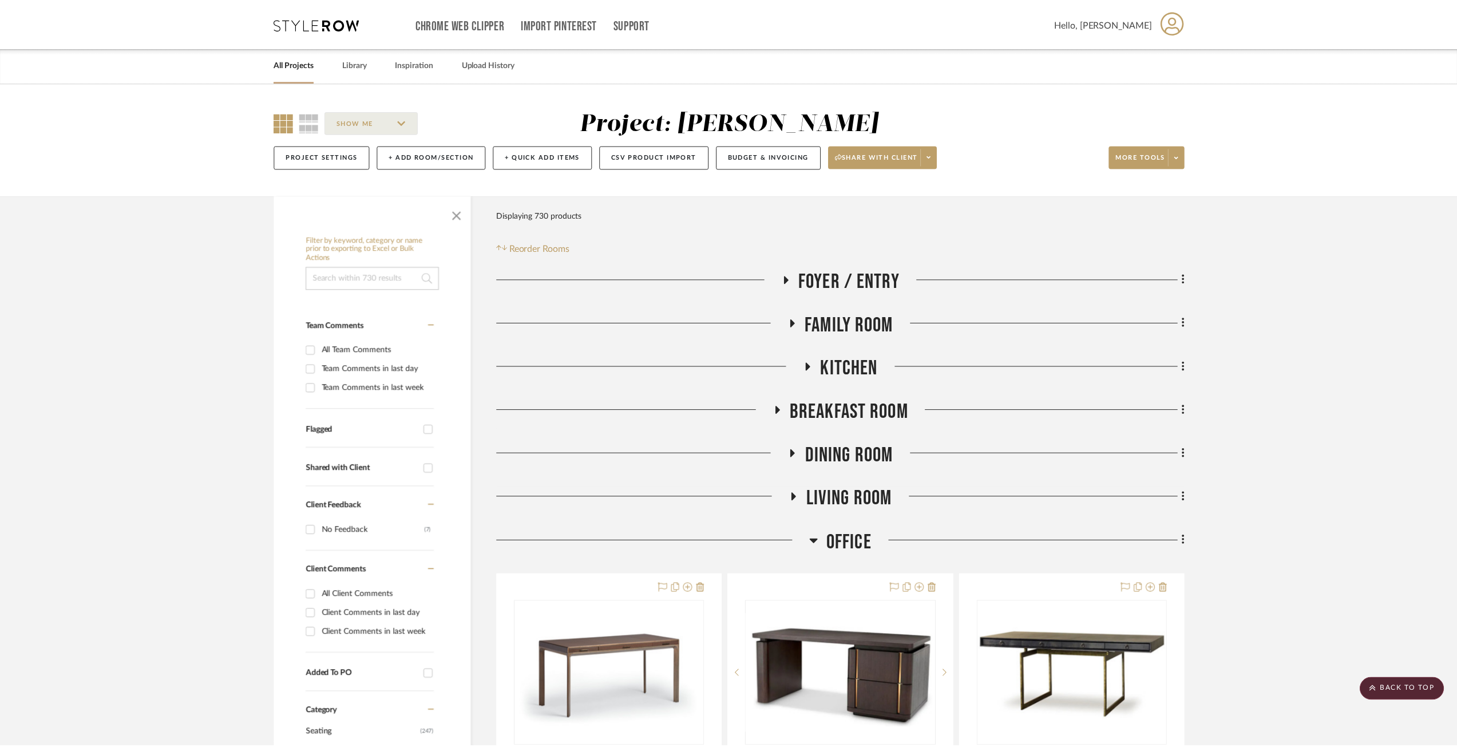
scroll to position [387, 0]
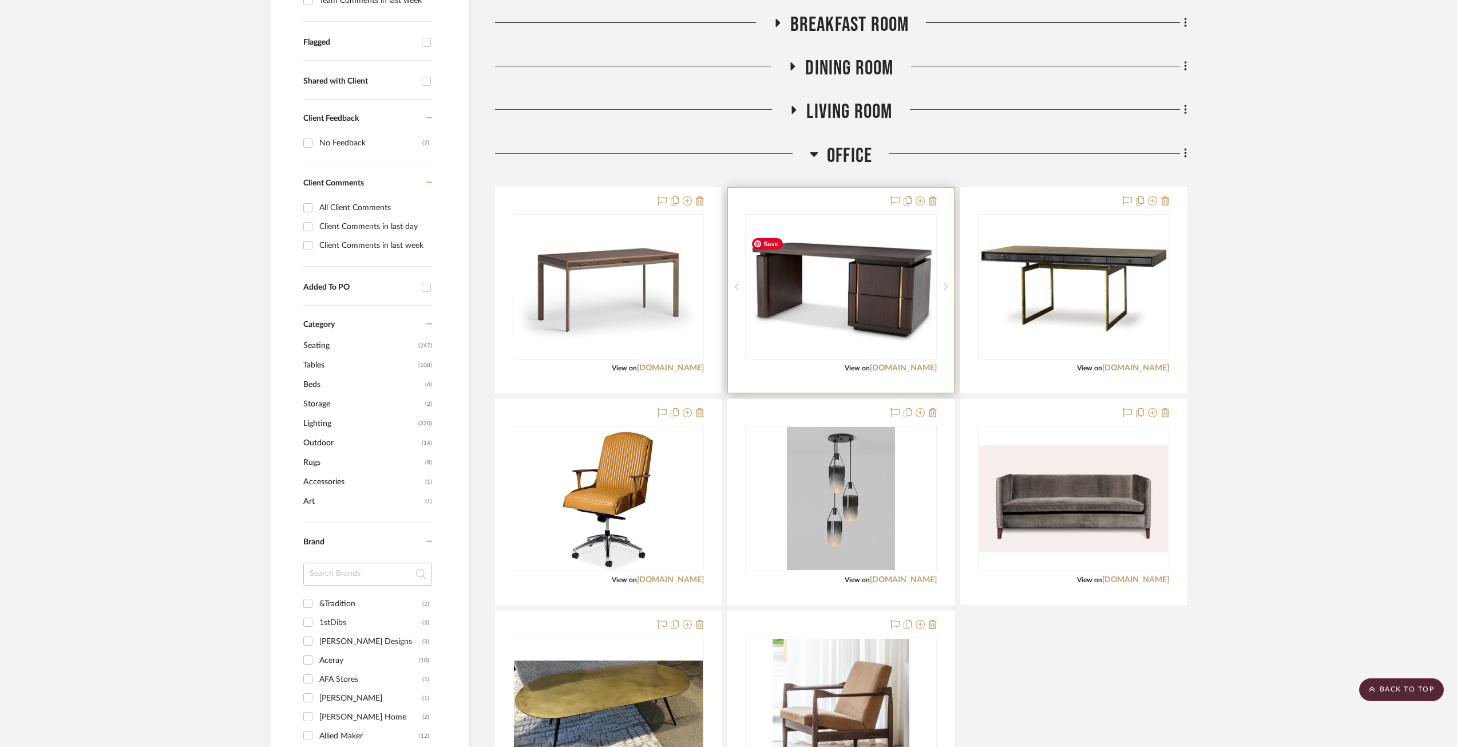
click at [847, 293] on img "0" at bounding box center [840, 286] width 189 height 109
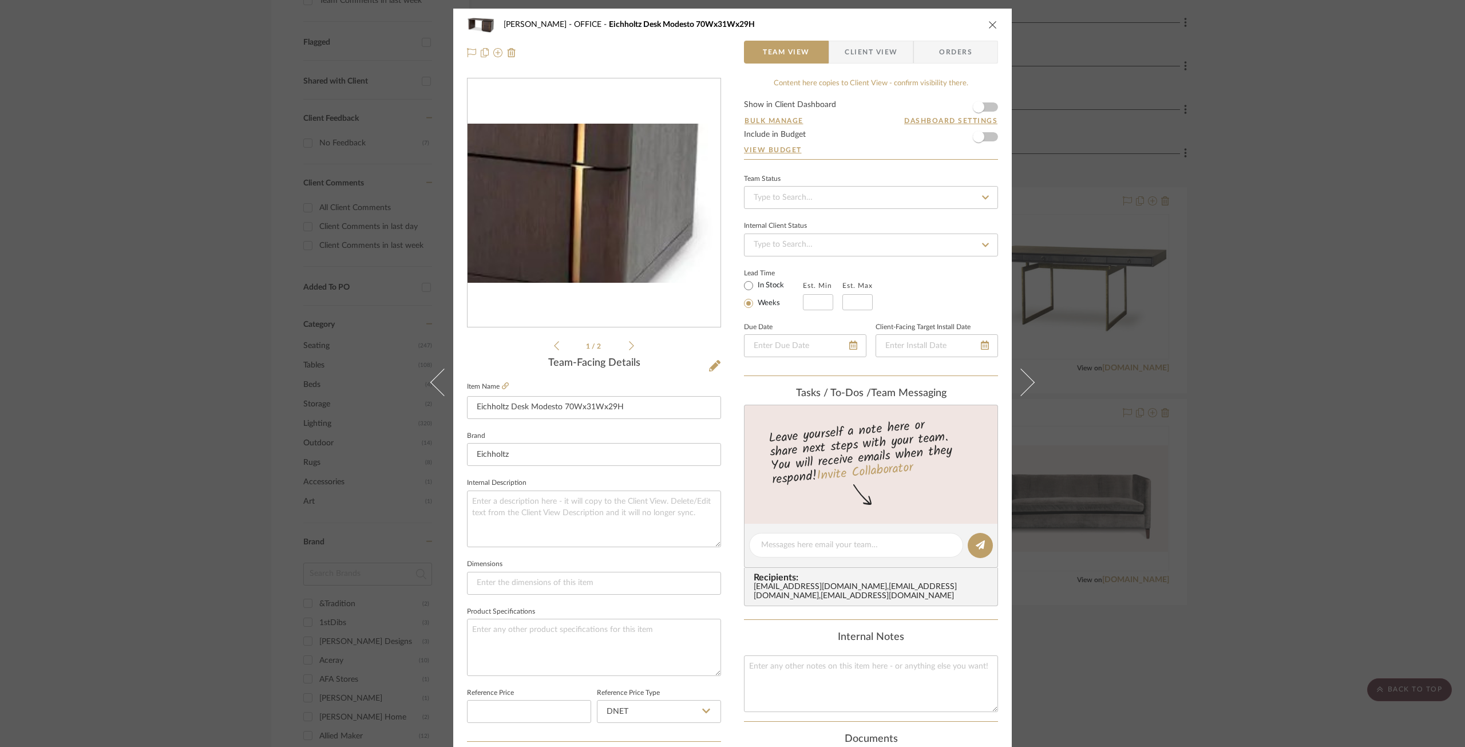
click at [683, 231] on img "0" at bounding box center [594, 202] width 253 height 145
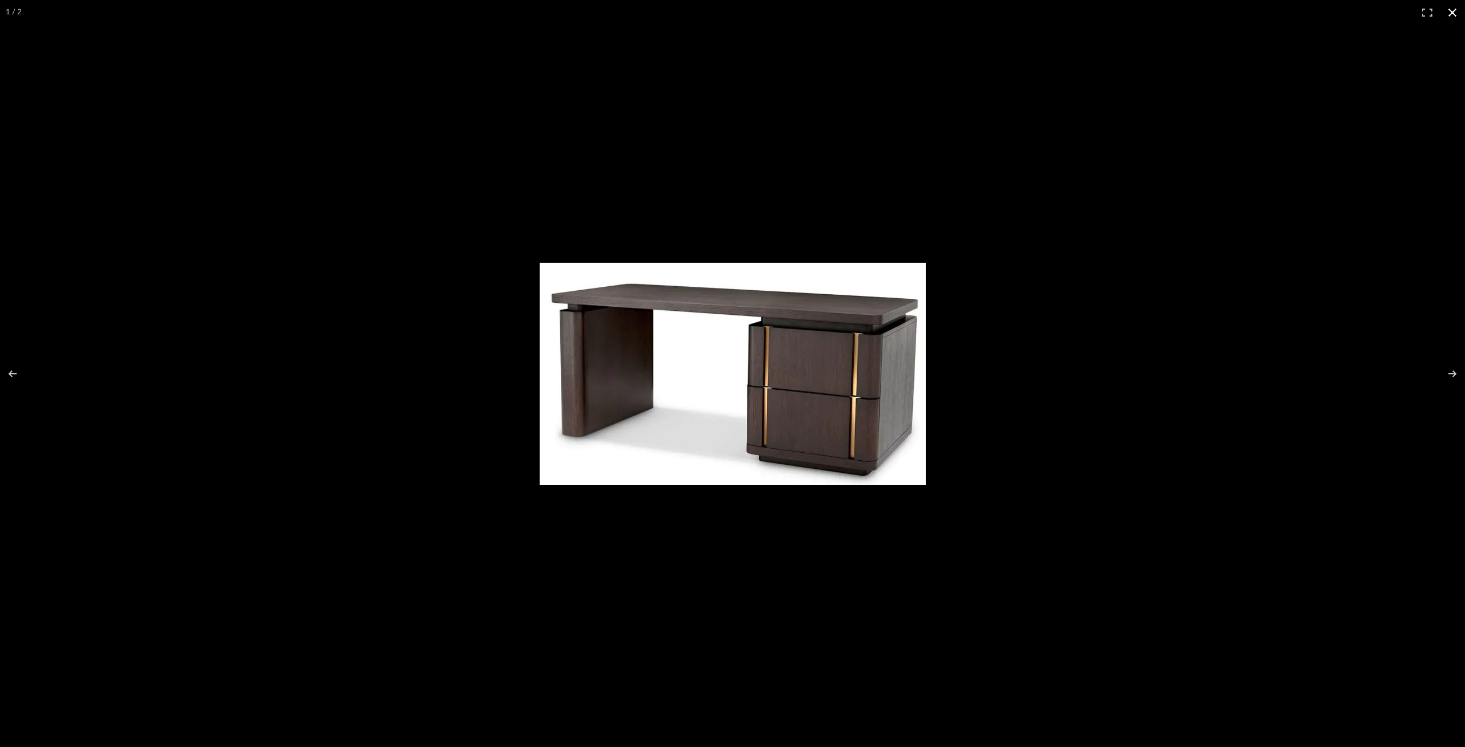
click at [1098, 11] on button at bounding box center [1452, 12] width 25 height 25
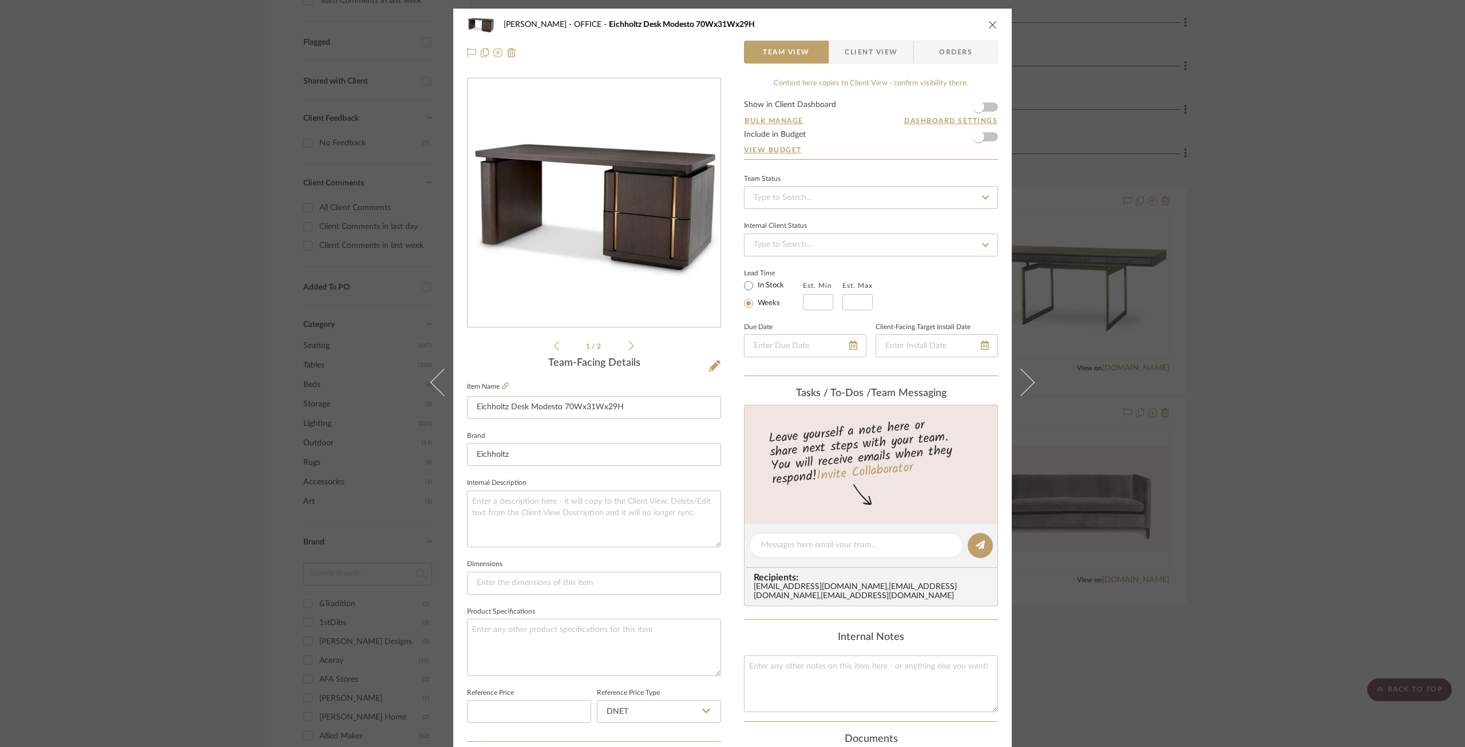
click at [989, 23] on icon "close" at bounding box center [992, 24] width 9 height 9
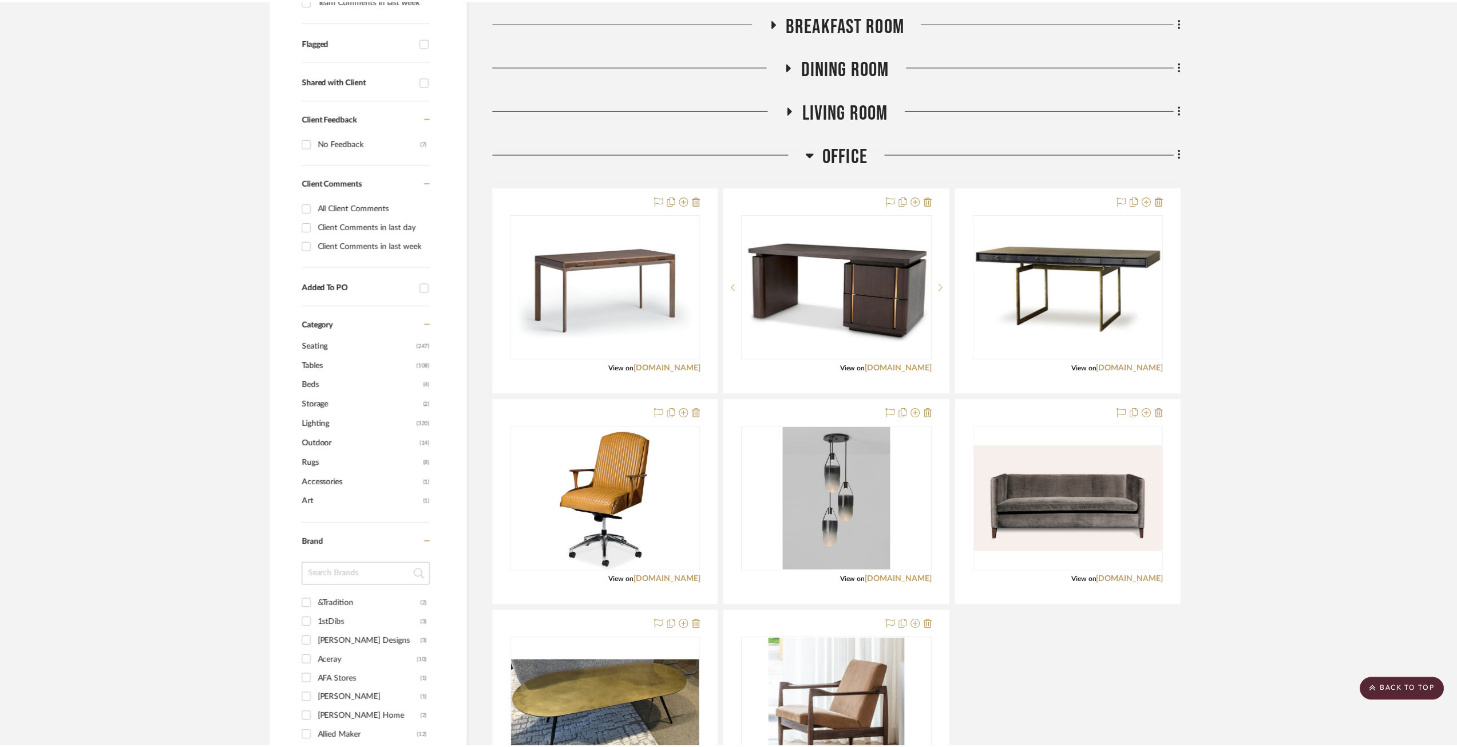
scroll to position [387, 0]
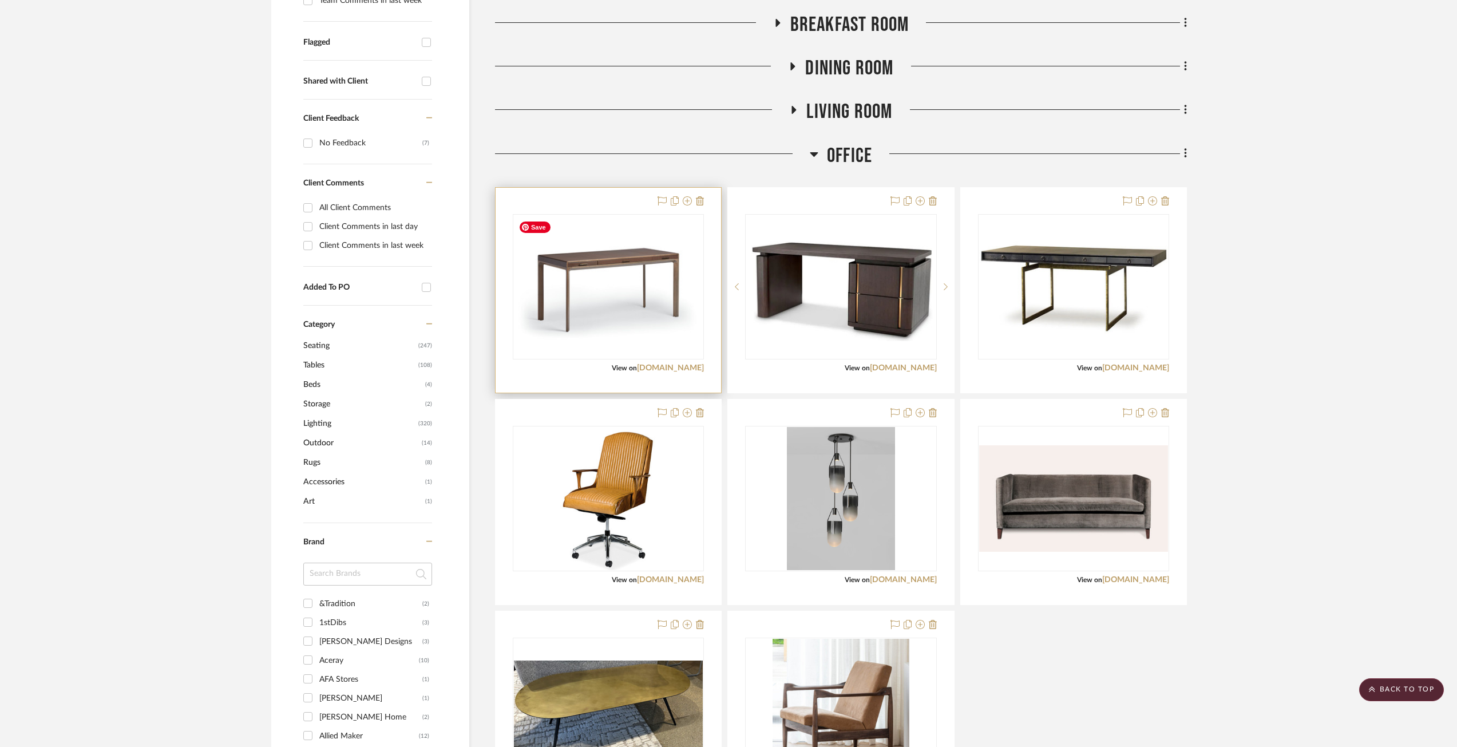
click at [595, 303] on img "0" at bounding box center [608, 287] width 189 height 142
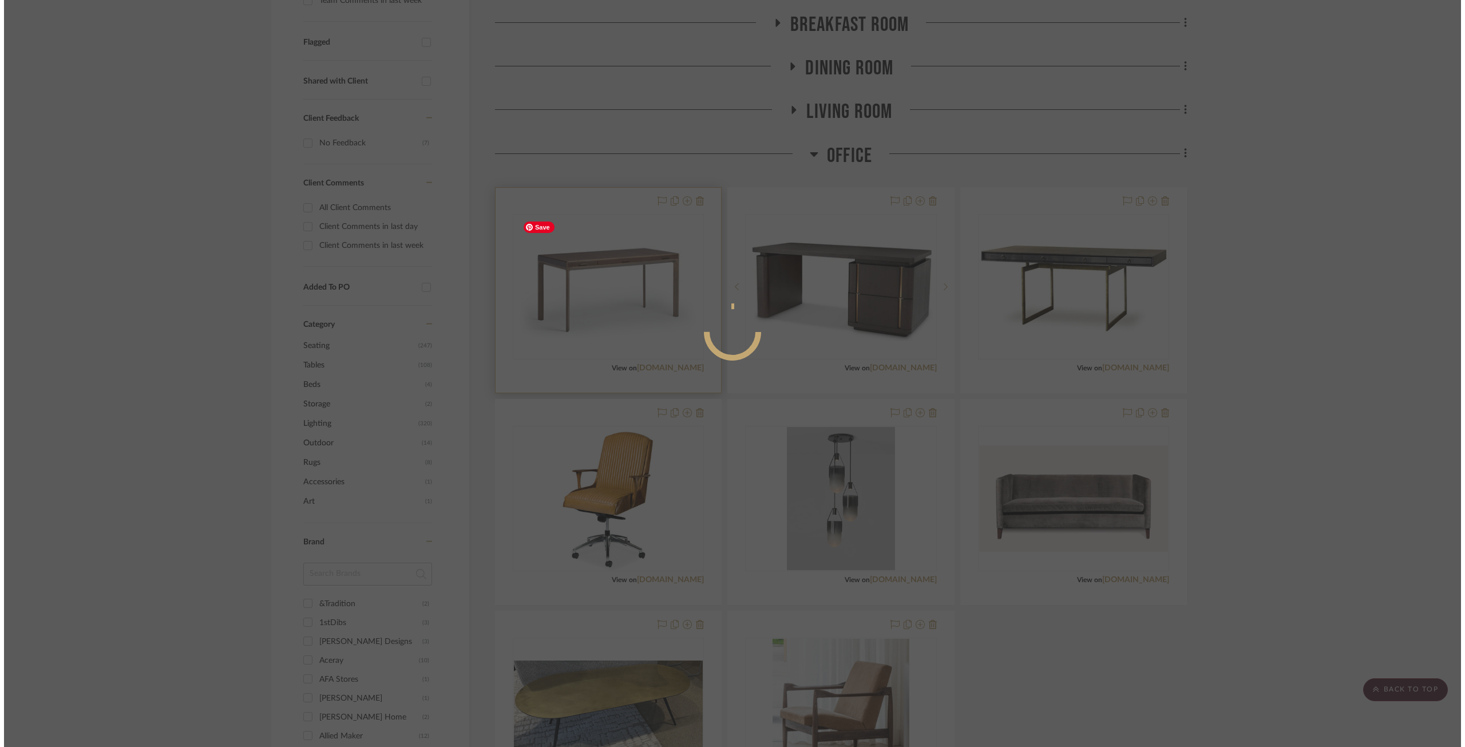
scroll to position [0, 0]
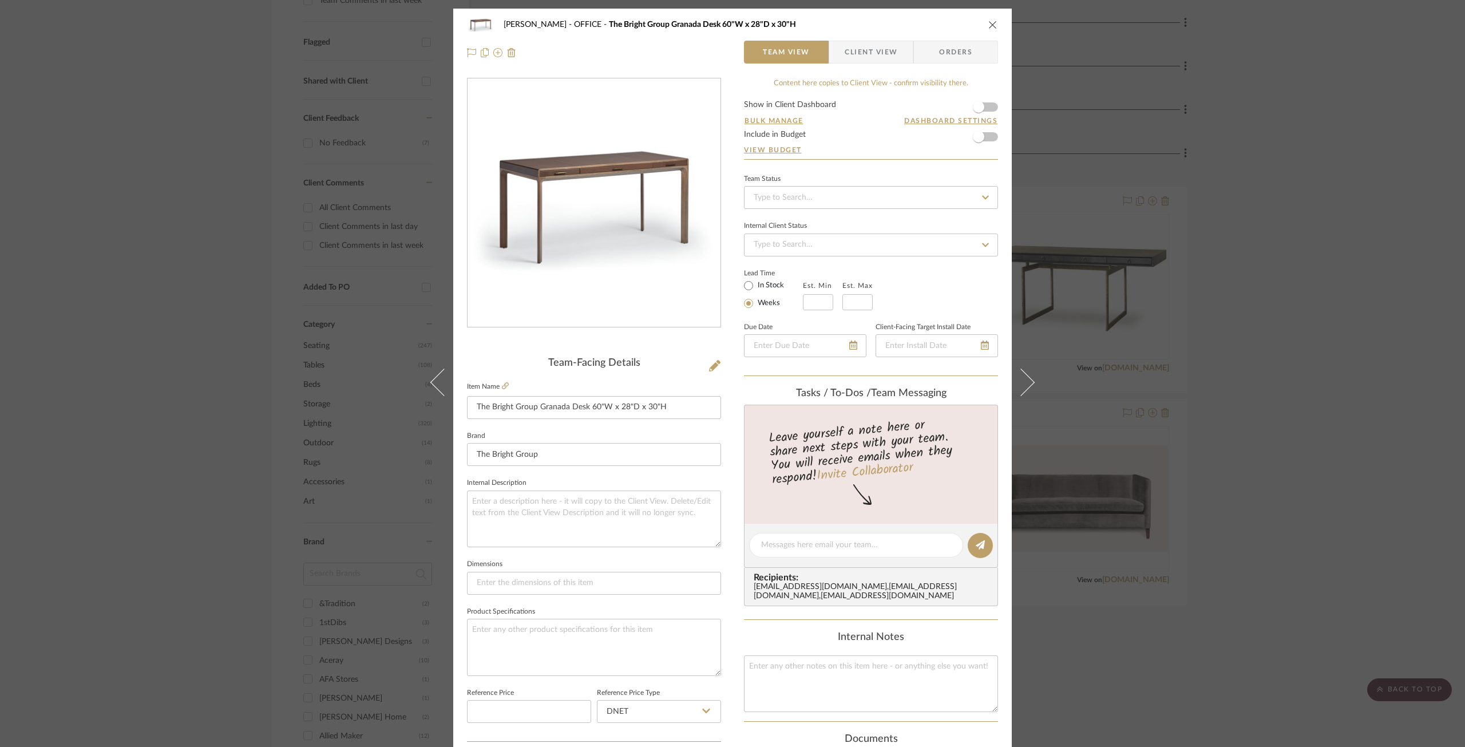
click at [572, 215] on img "0" at bounding box center [594, 203] width 253 height 190
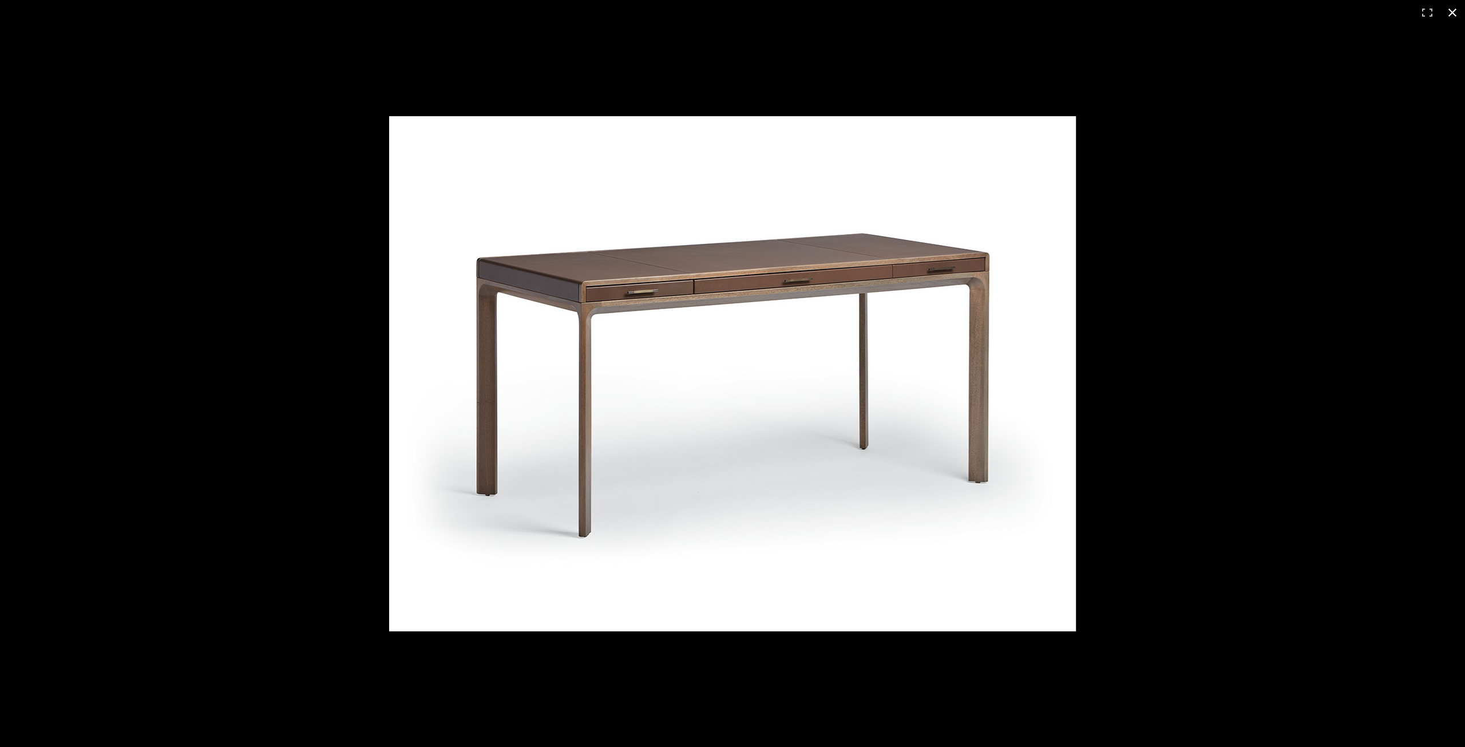
click at [1098, 13] on button at bounding box center [1452, 12] width 25 height 25
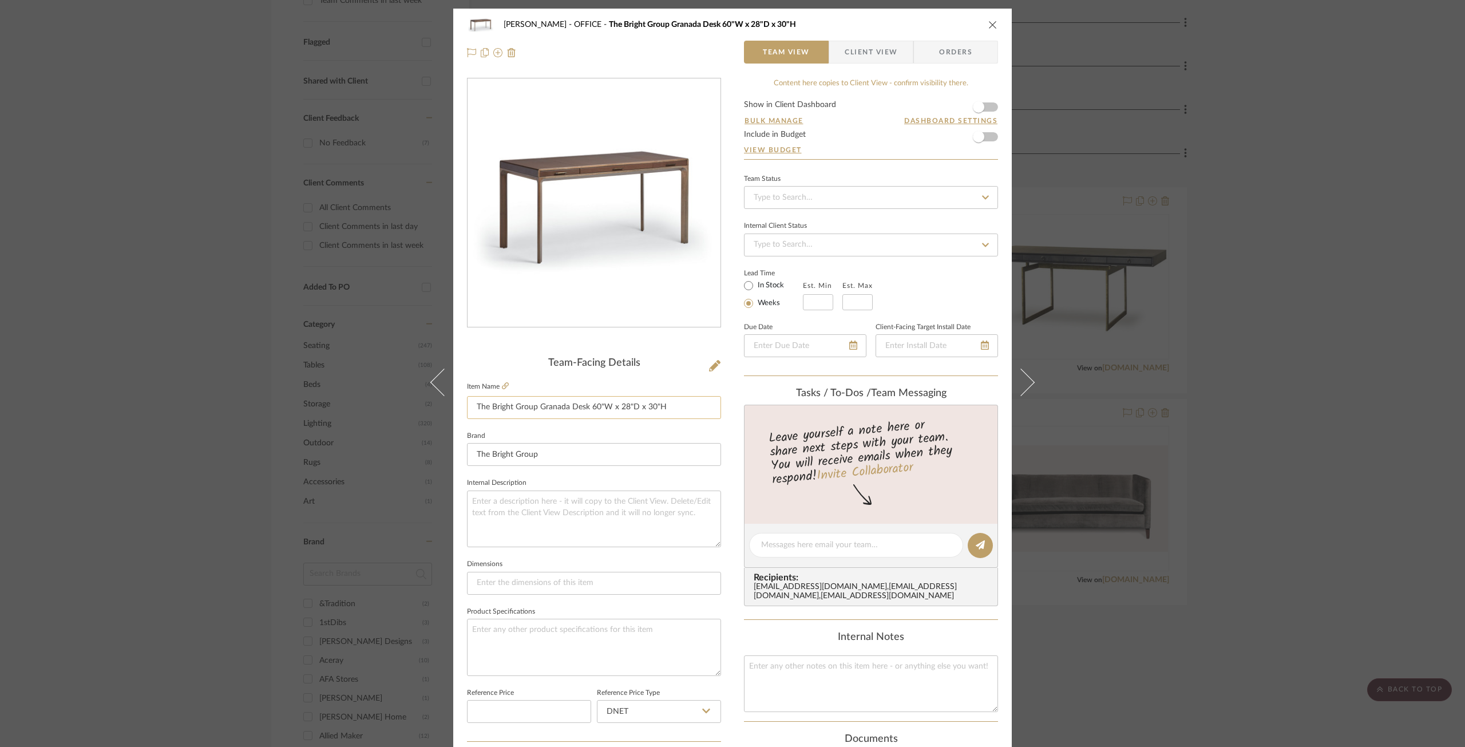
click at [671, 407] on input "The Bright Group Granada Desk 60"W x 28"D x 30"H" at bounding box center [594, 407] width 254 height 23
drag, startPoint x: 671, startPoint y: 409, endPoint x: 255, endPoint y: 392, distance: 416.4
click at [255, 392] on div "[PERSON_NAME] OFFICE The Bright Group Granada Desk 60"W x 28"D x 30"H Team View…" at bounding box center [732, 373] width 1465 height 747
click at [984, 19] on div "[PERSON_NAME] OFFICE The Bright Group Granada Desk 60"W x 28"D x 30"H" at bounding box center [732, 24] width 531 height 23
click at [988, 21] on icon "close" at bounding box center [992, 24] width 9 height 9
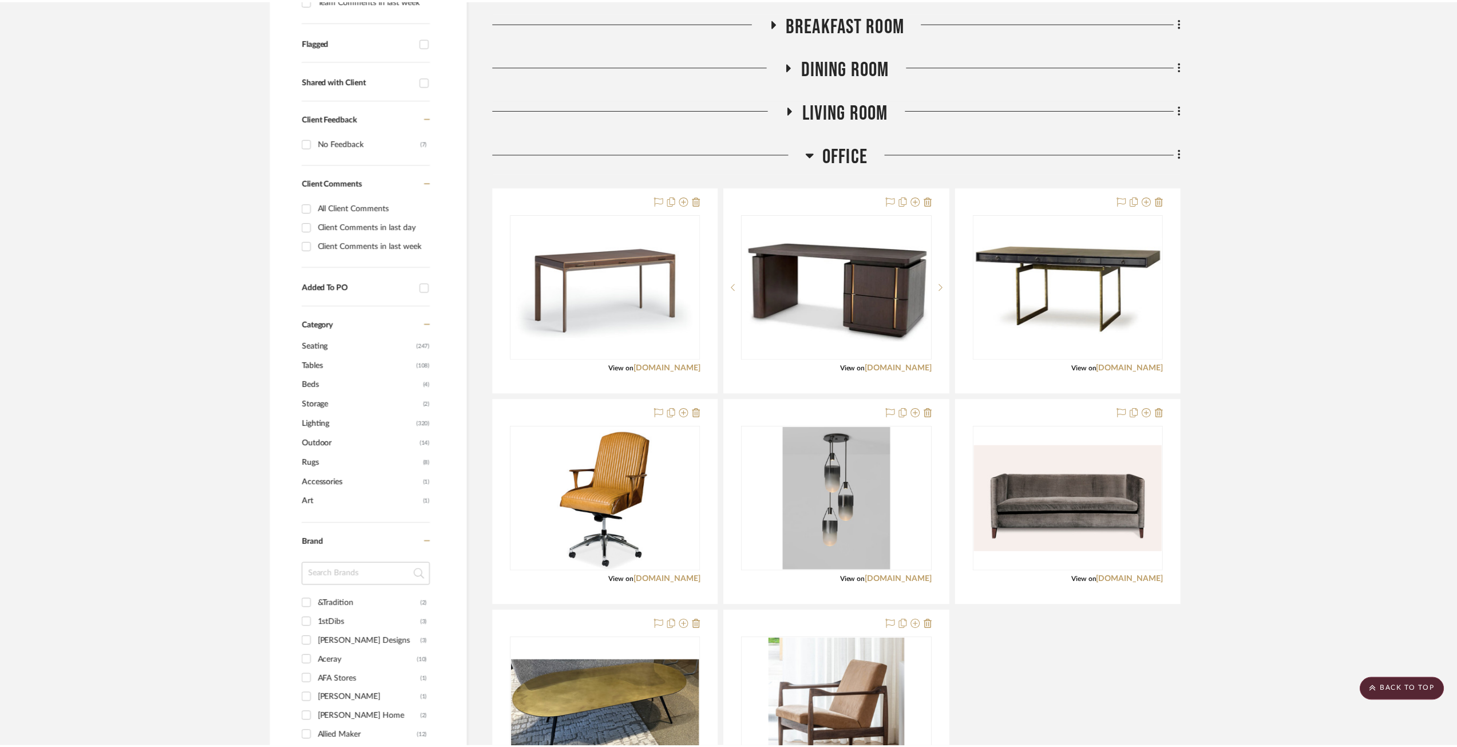
scroll to position [387, 0]
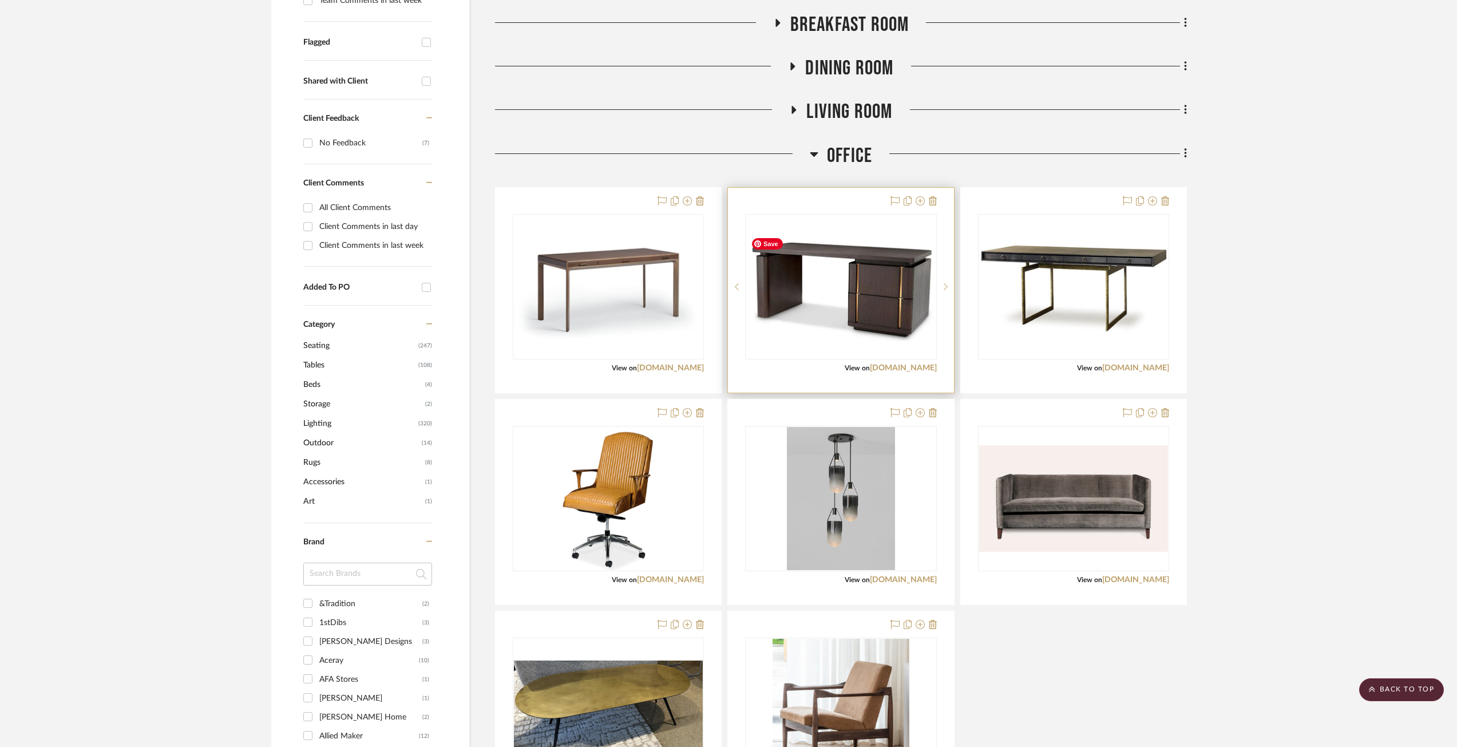
click at [864, 290] on img "0" at bounding box center [840, 286] width 189 height 109
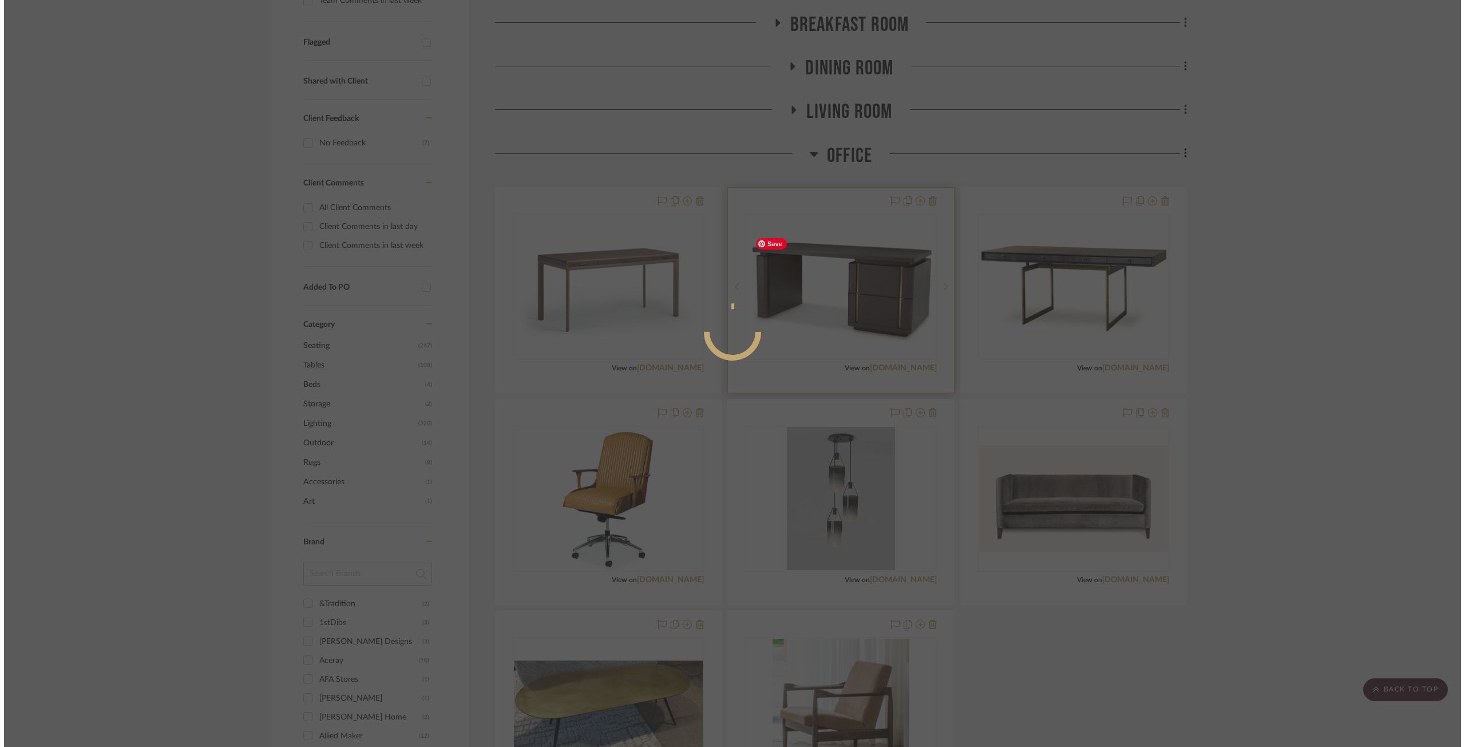
scroll to position [0, 0]
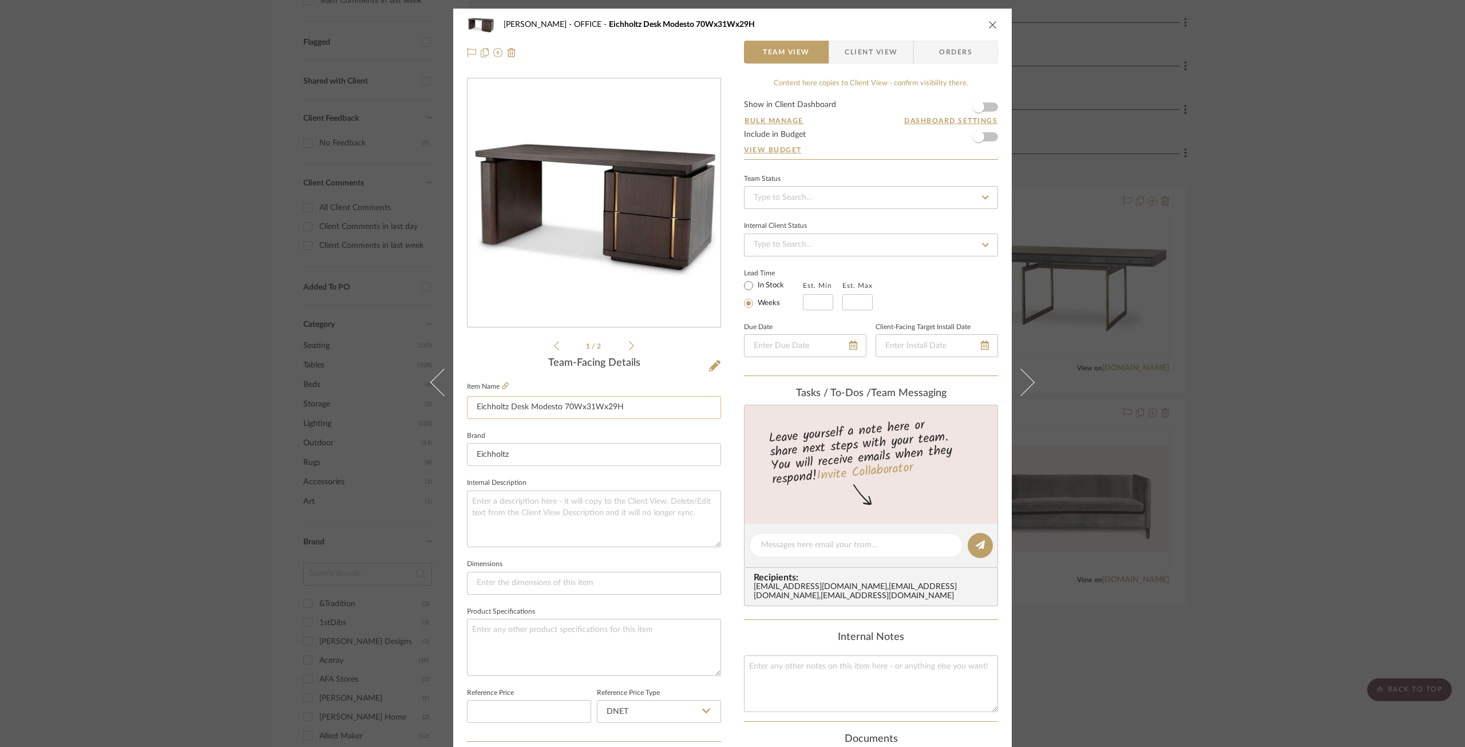
drag, startPoint x: 647, startPoint y: 414, endPoint x: 464, endPoint y: 406, distance: 182.7
click at [467, 406] on input "Eichholtz Desk Modesto 70Wx31Wx29H" at bounding box center [594, 407] width 254 height 23
click at [989, 22] on icon "close" at bounding box center [992, 24] width 9 height 9
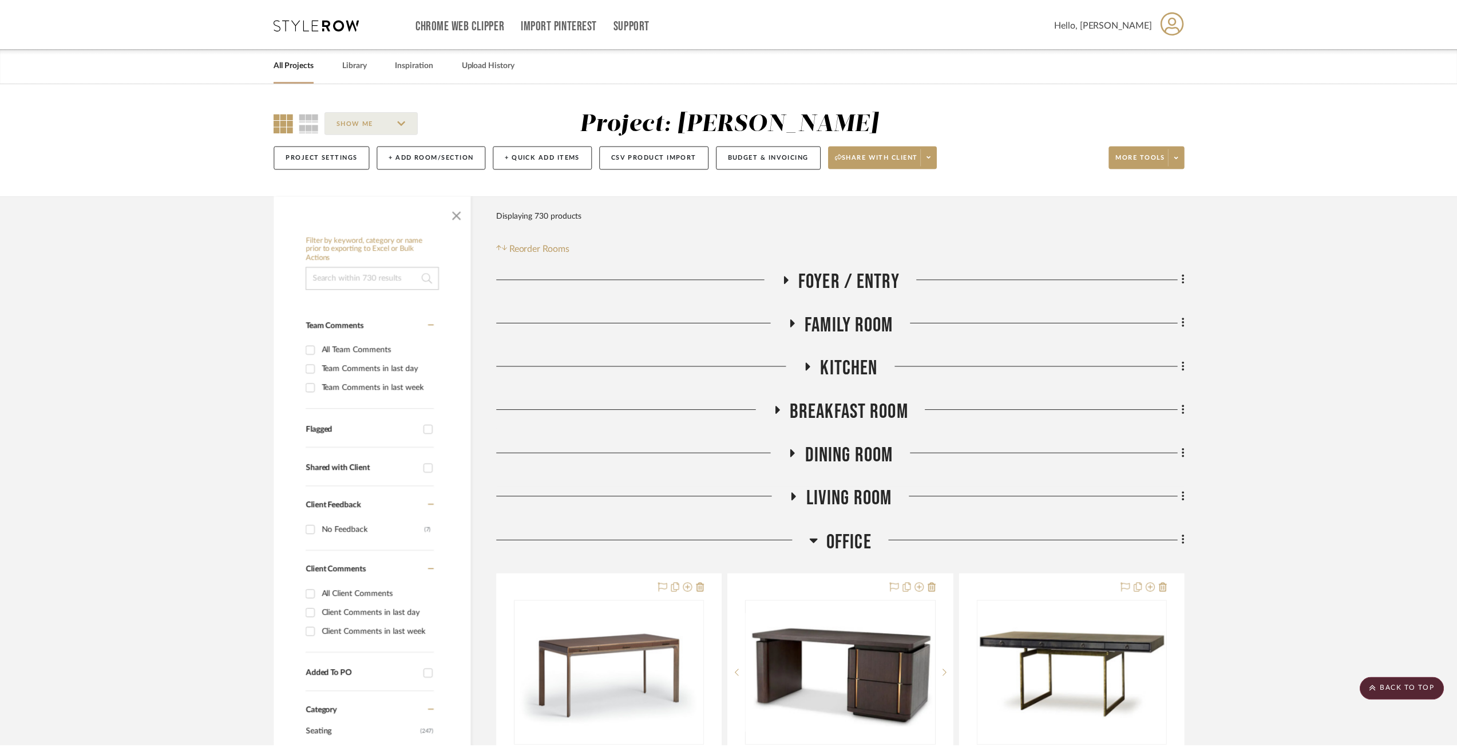
scroll to position [387, 0]
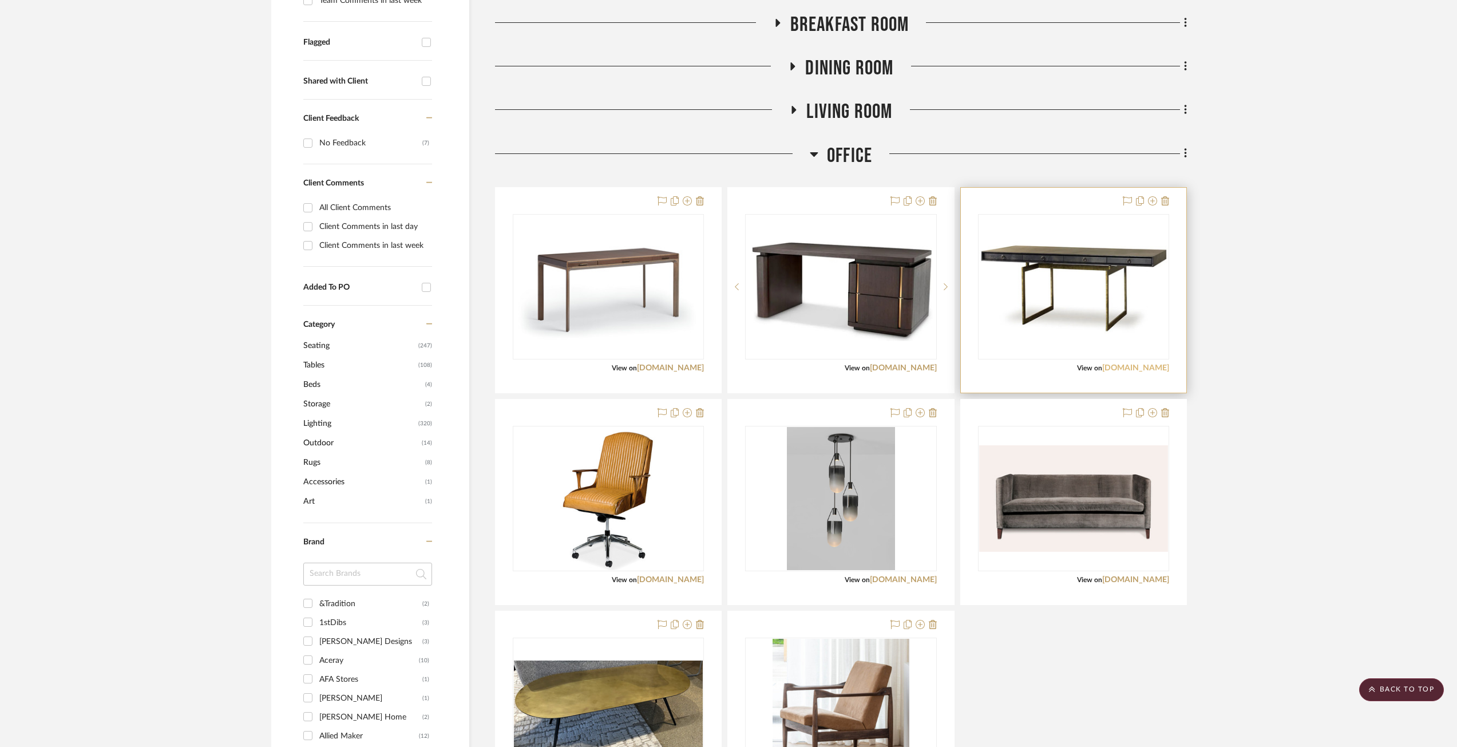
click at [1098, 365] on link "[DOMAIN_NAME]" at bounding box center [1135, 368] width 67 height 8
click at [1098, 312] on img "0" at bounding box center [1073, 287] width 189 height 100
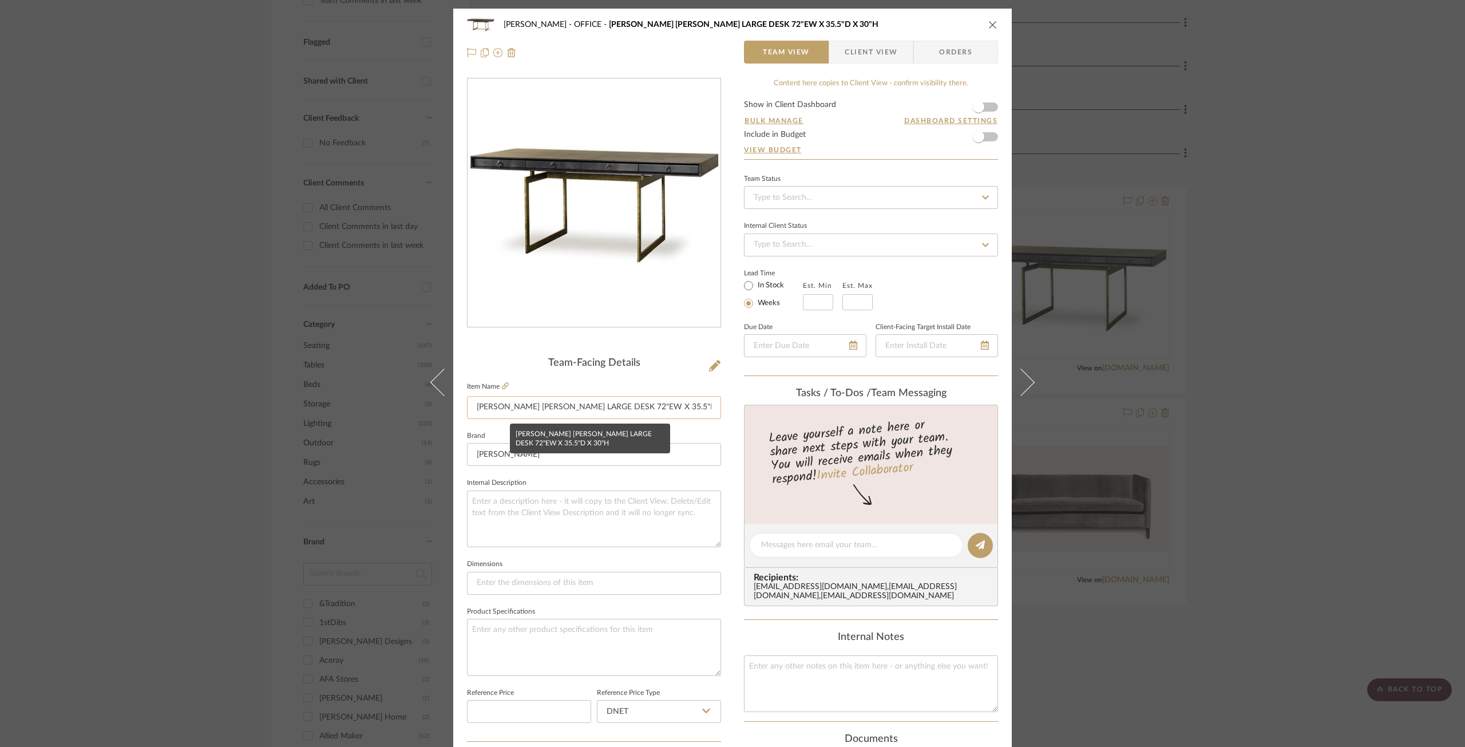
click at [601, 410] on input "[PERSON_NAME] [PERSON_NAME] LARGE DESK 72"EW X 35.5"D X 30"H" at bounding box center [594, 407] width 254 height 23
click at [603, 406] on input "[PERSON_NAME] [PERSON_NAME] LARGE DESK 72"EW X 35.5"D X 30"H" at bounding box center [594, 407] width 254 height 23
click at [992, 21] on icon "close" at bounding box center [992, 24] width 9 height 9
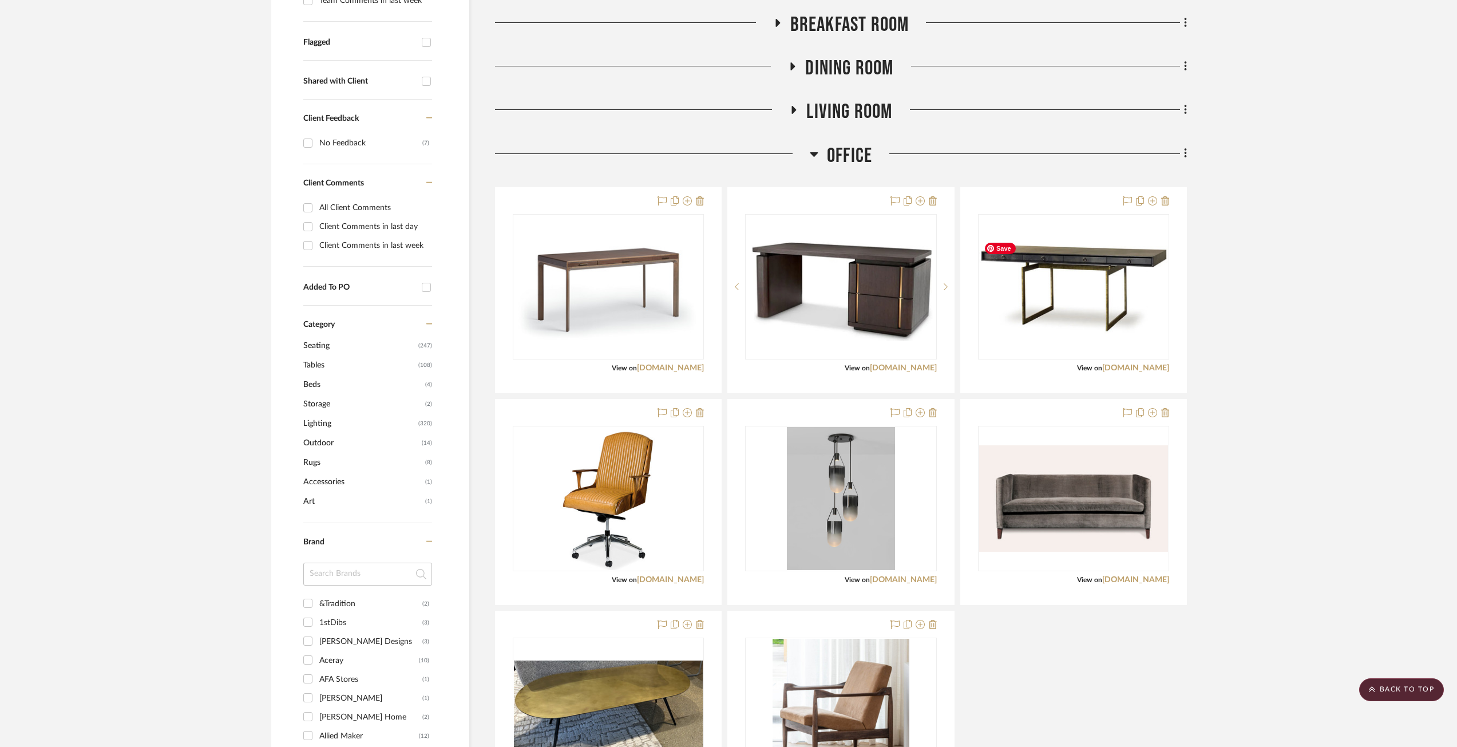
scroll to position [787, 0]
